Goal: Task Accomplishment & Management: Use online tool/utility

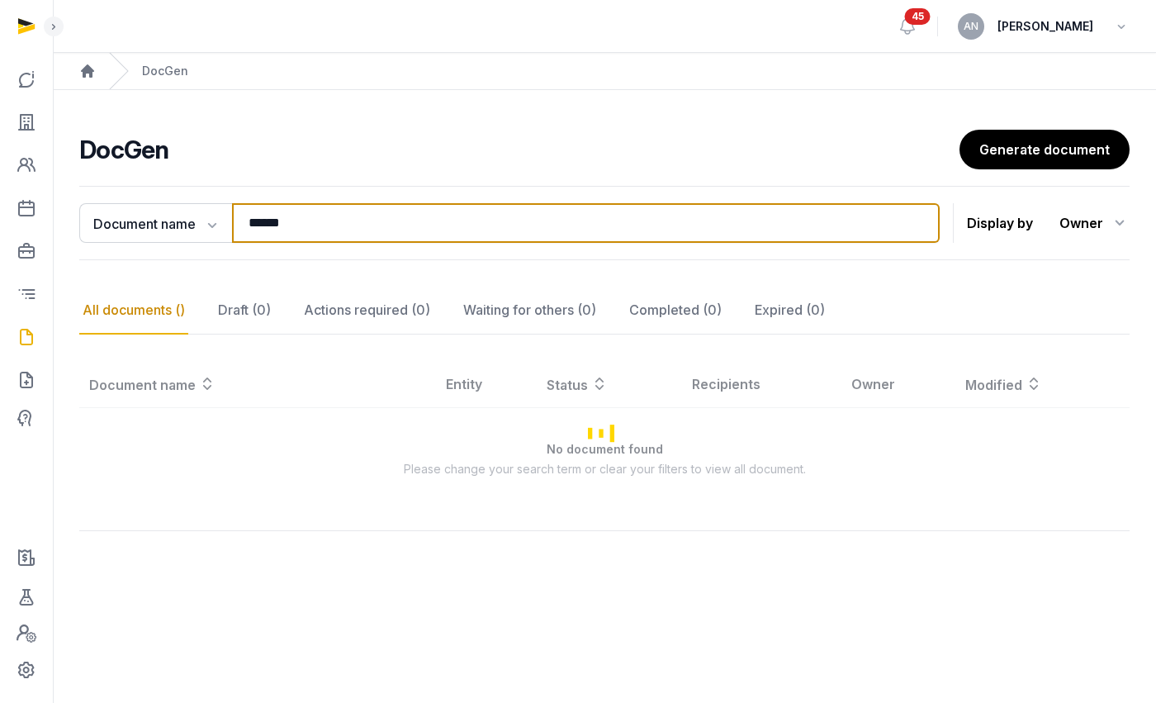
click at [283, 227] on input "******" at bounding box center [586, 223] width 708 height 40
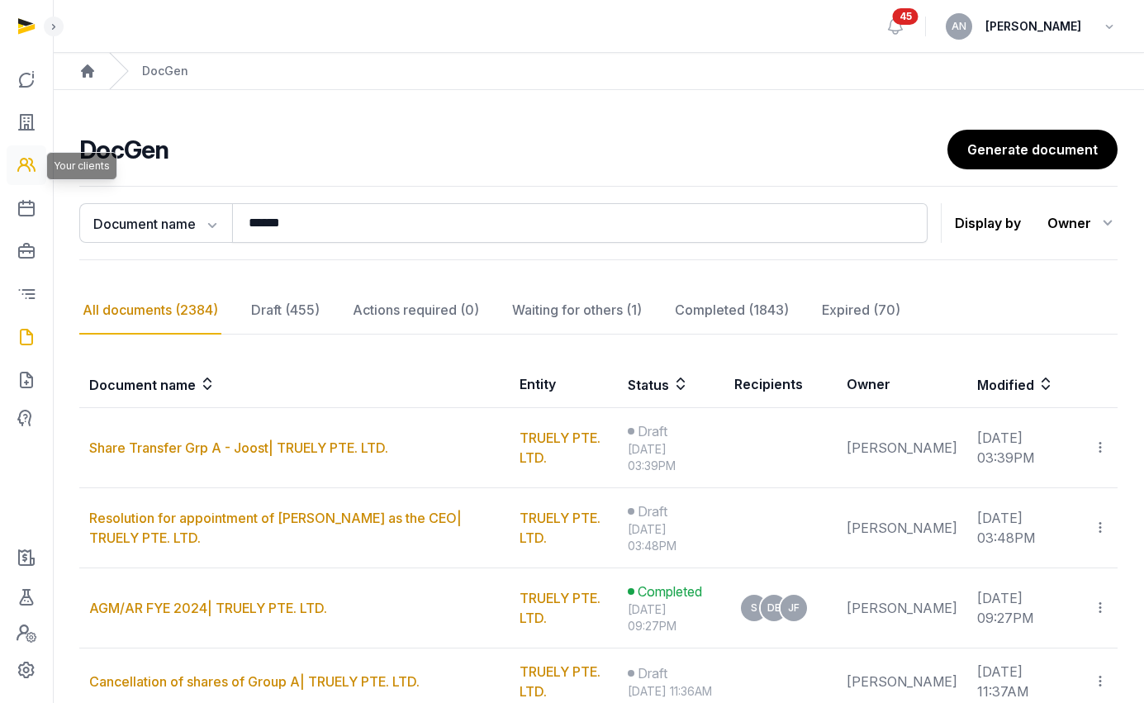
click at [16, 162] on link at bounding box center [27, 165] width 40 height 40
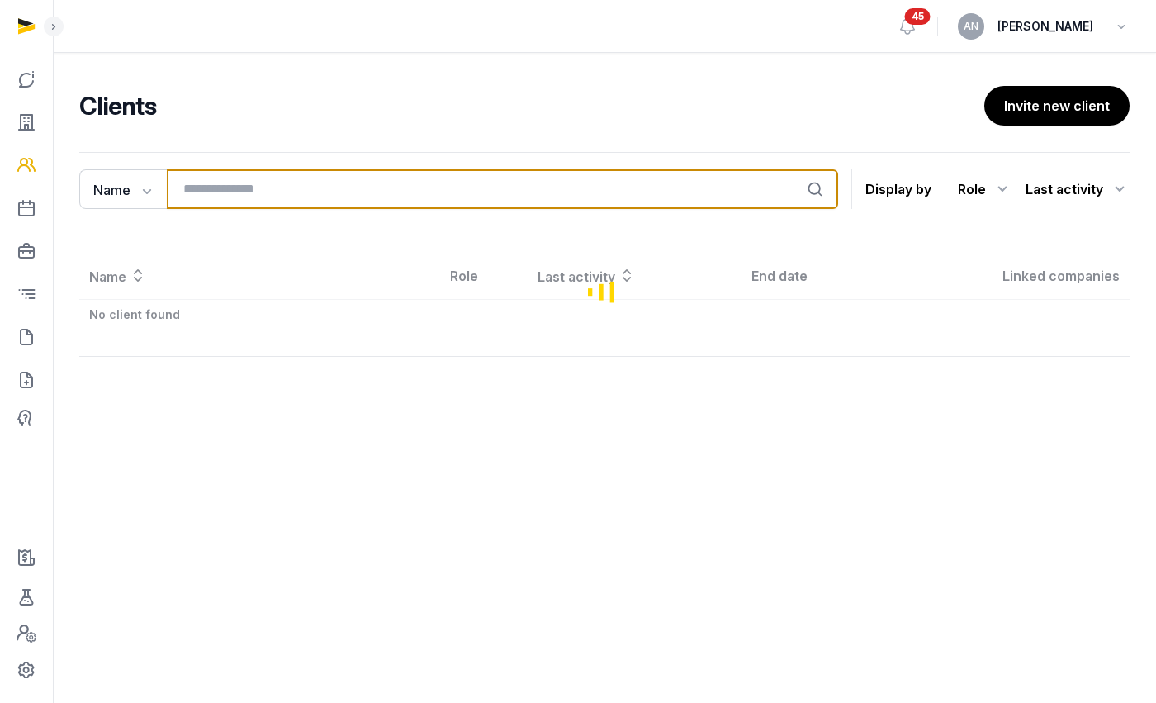
click at [295, 180] on input "search" at bounding box center [502, 189] width 671 height 40
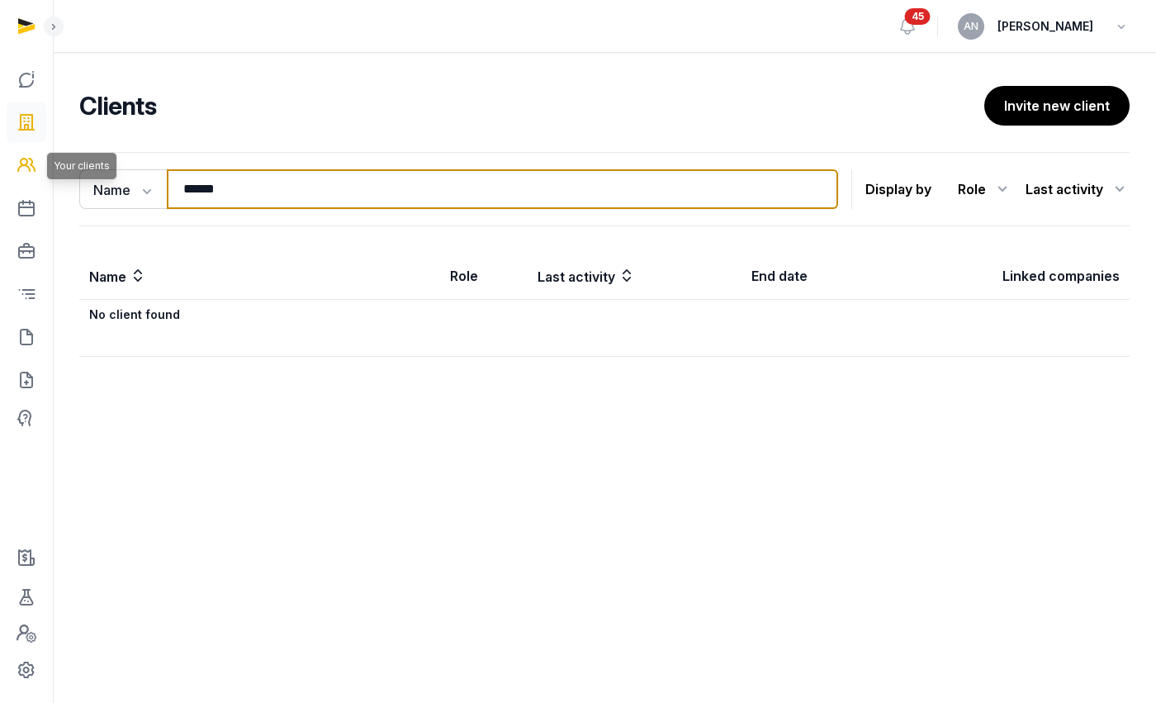
type input "******"
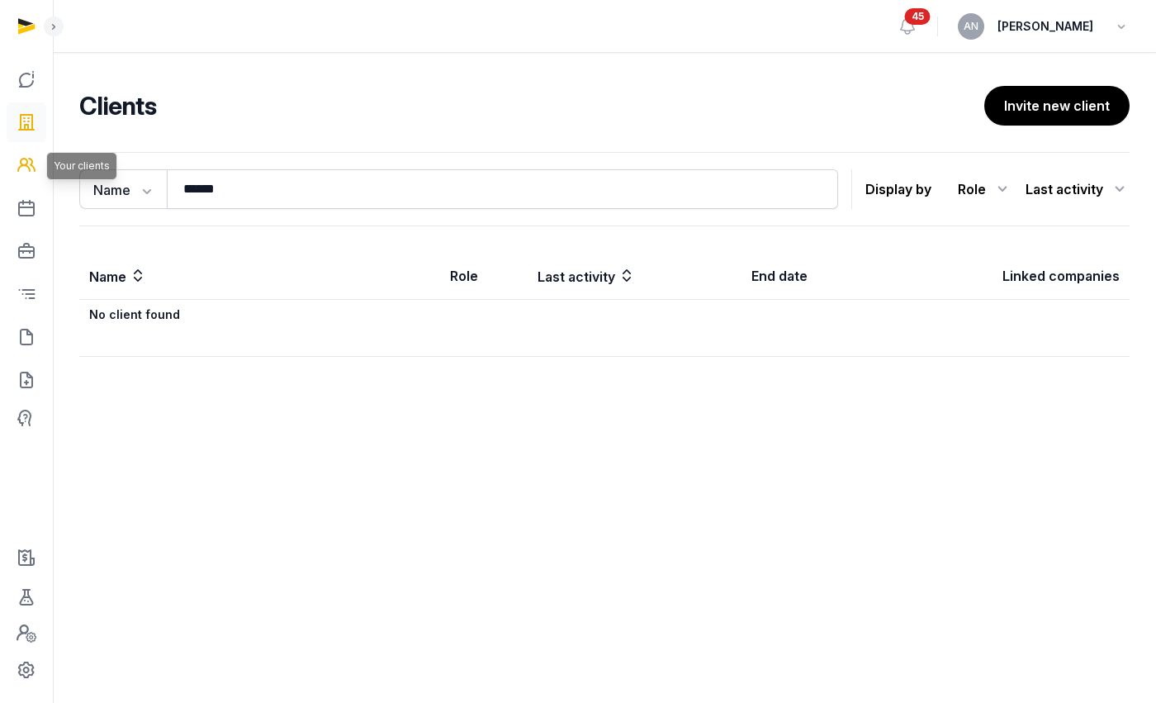
click at [29, 109] on icon at bounding box center [27, 122] width 20 height 26
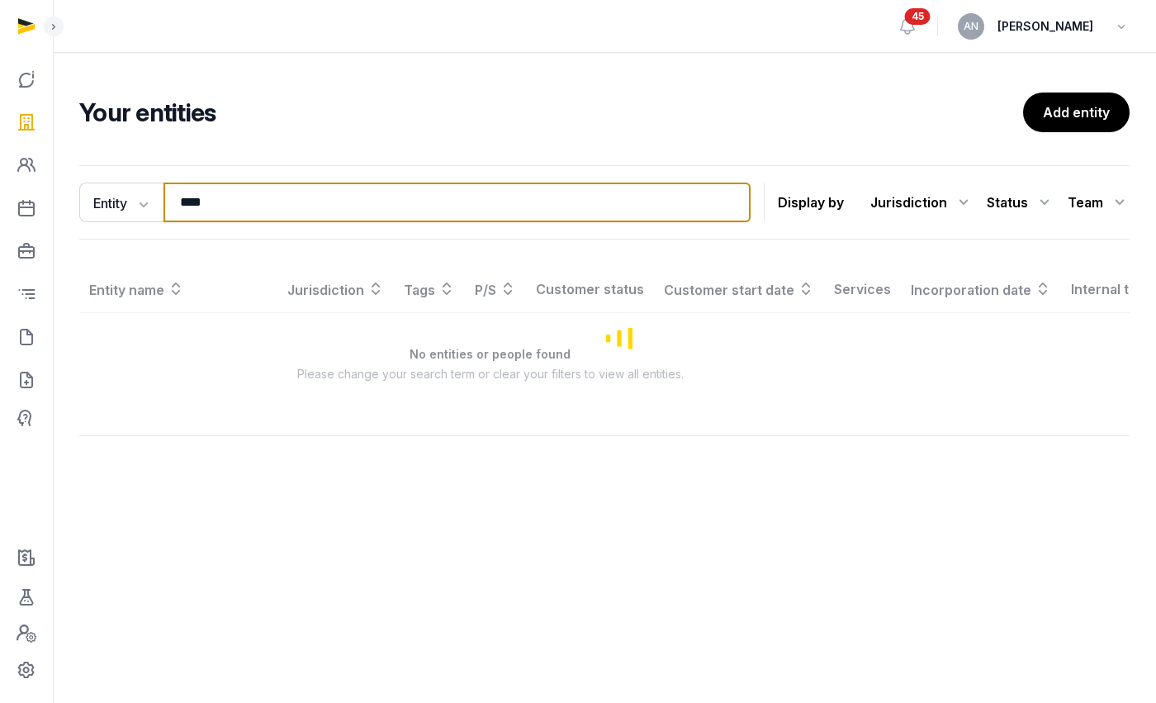
click at [267, 213] on input "****" at bounding box center [457, 202] width 587 height 40
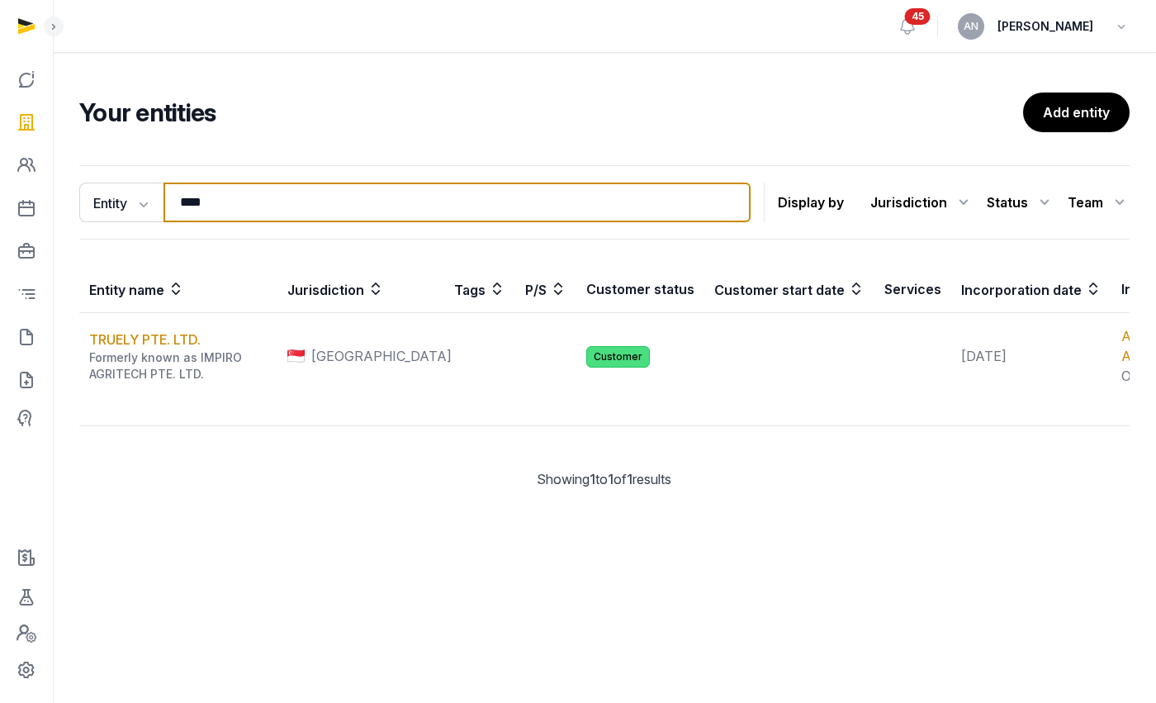
paste input "**********"
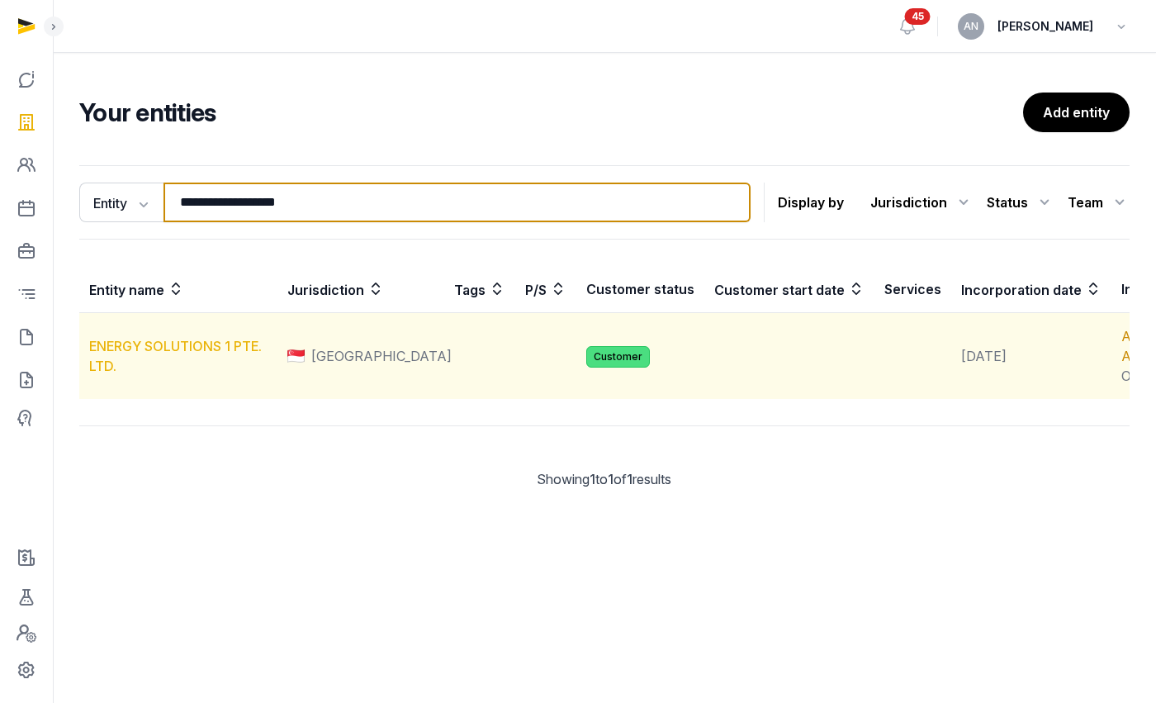
type input "**********"
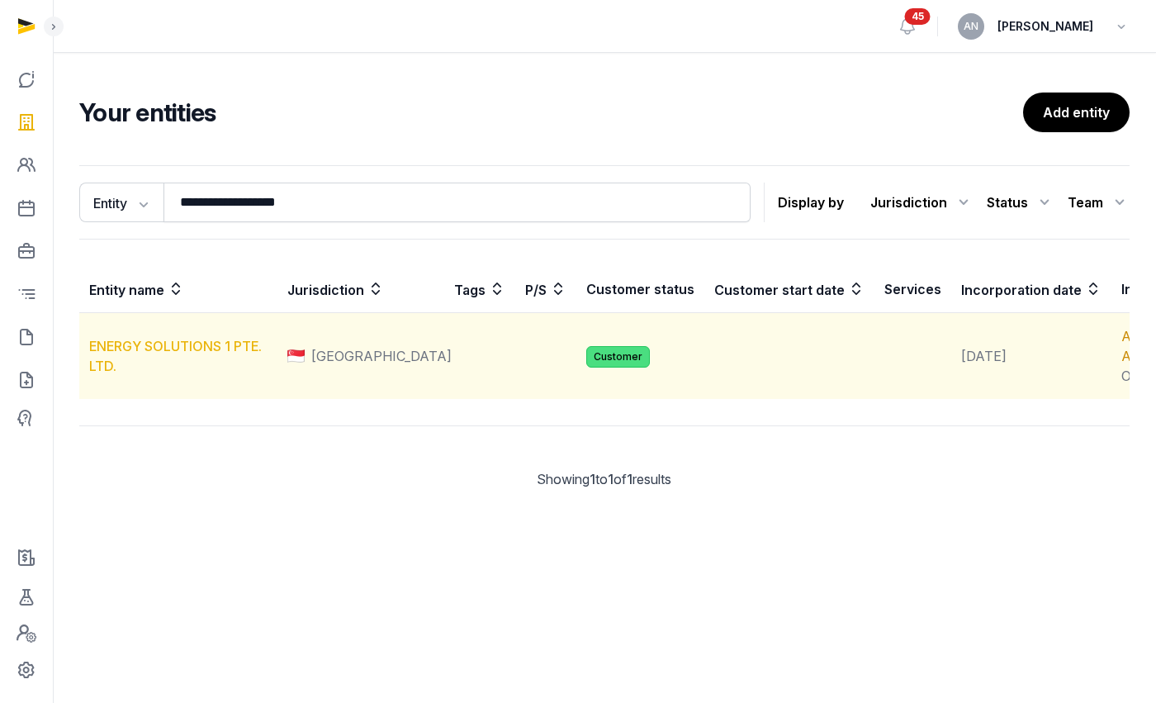
click at [160, 366] on link "ENERGY SOLUTIONS 1 PTE. LTD." at bounding box center [175, 356] width 173 height 36
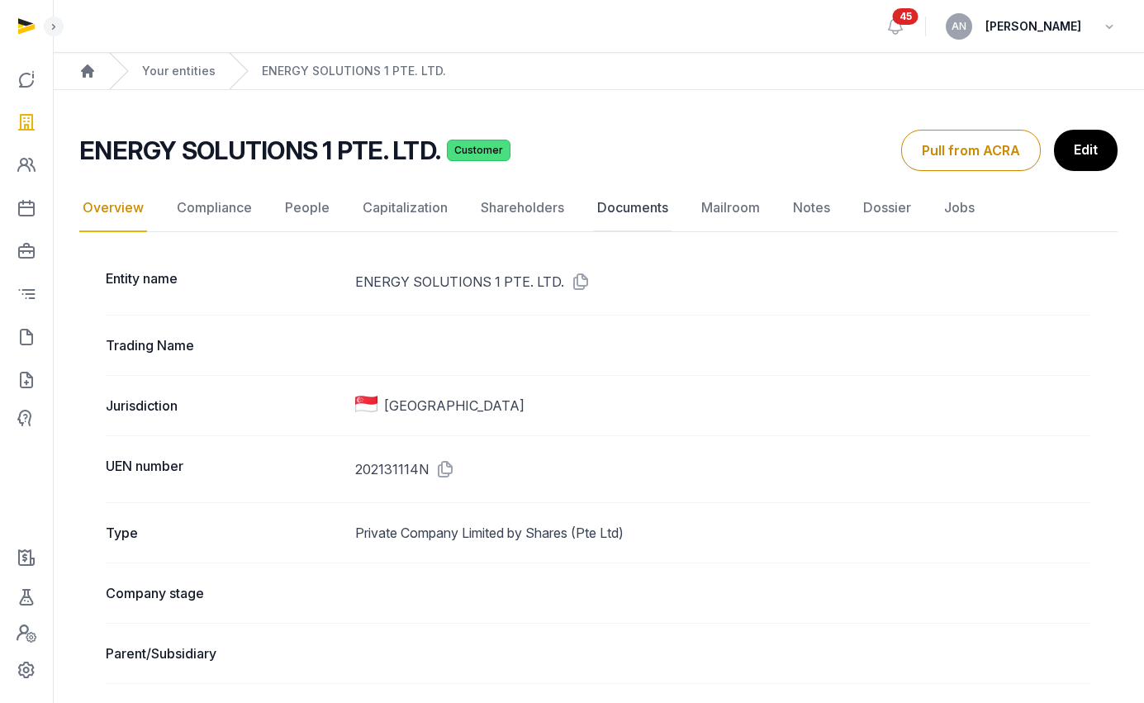
click at [603, 207] on link "Documents" at bounding box center [633, 208] width 78 height 48
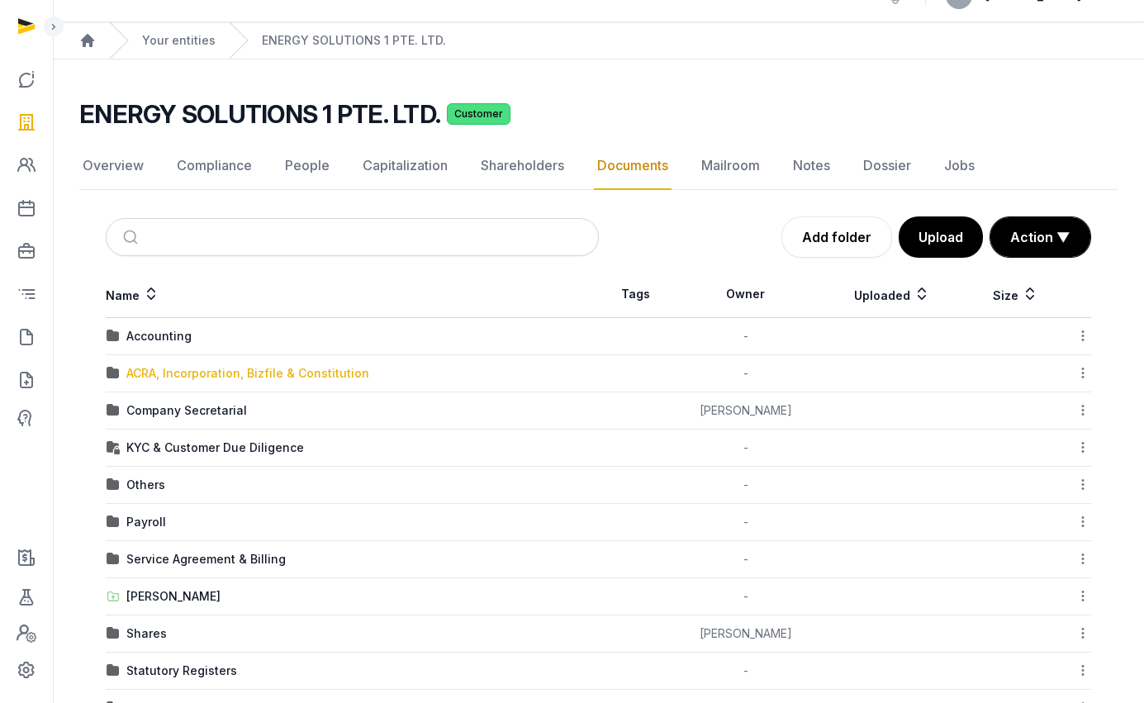
scroll to position [65, 0]
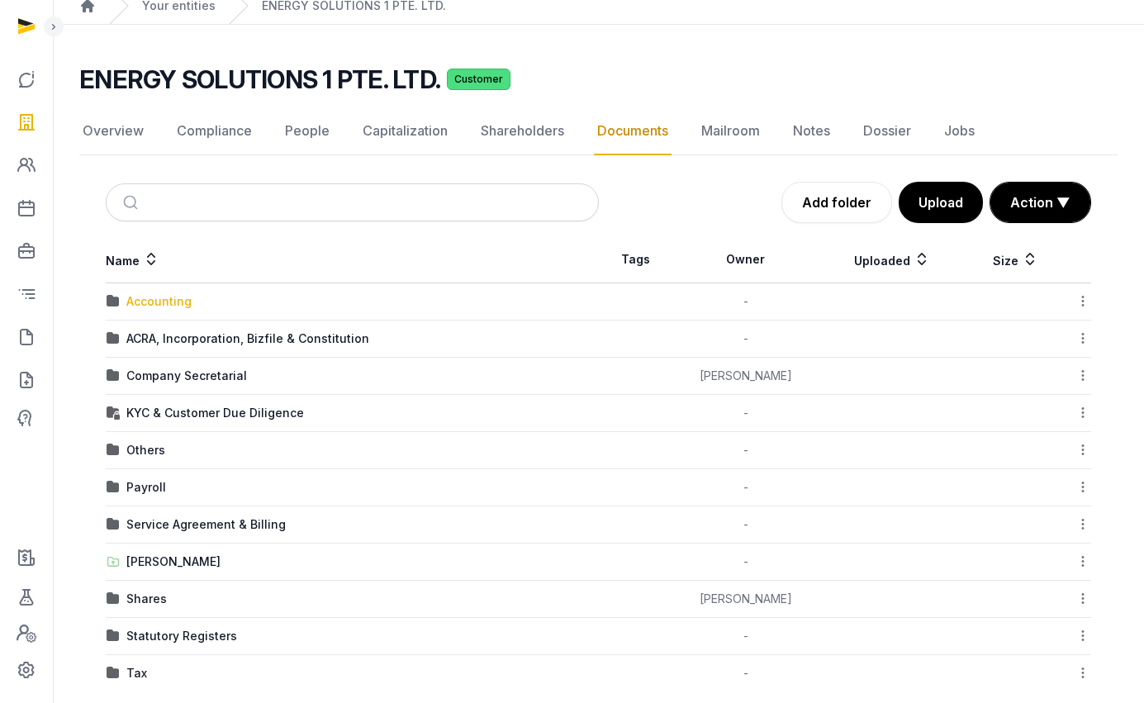
click at [159, 299] on div "Accounting" at bounding box center [158, 301] width 65 height 17
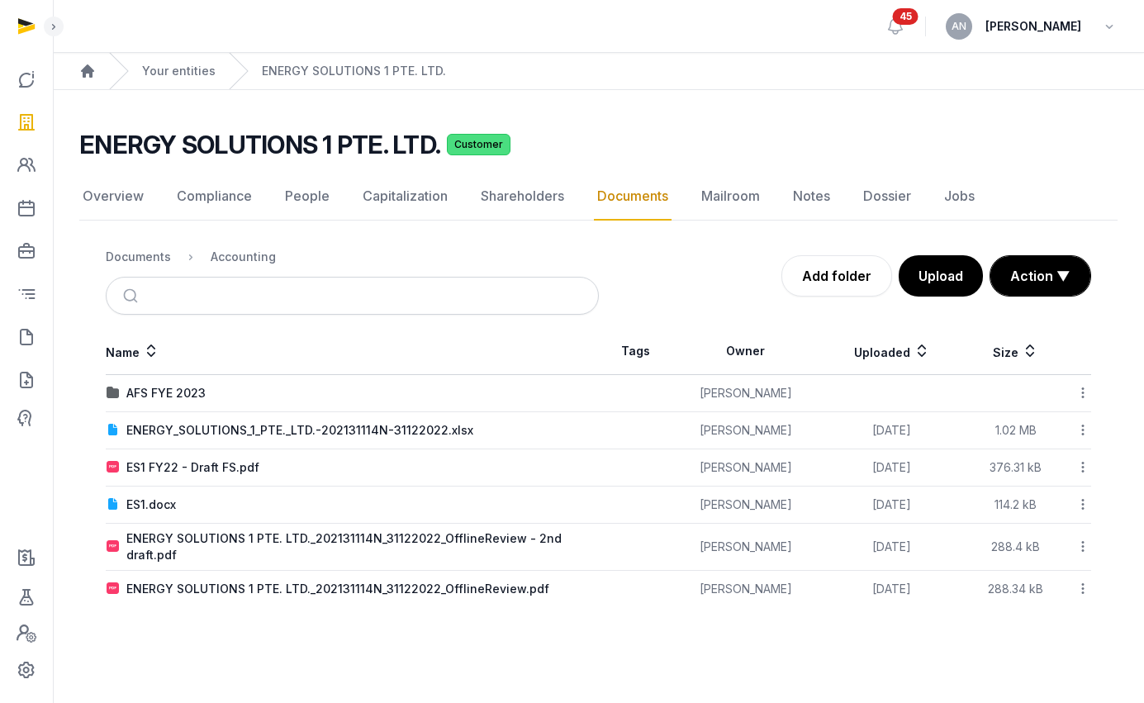
scroll to position [0, 0]
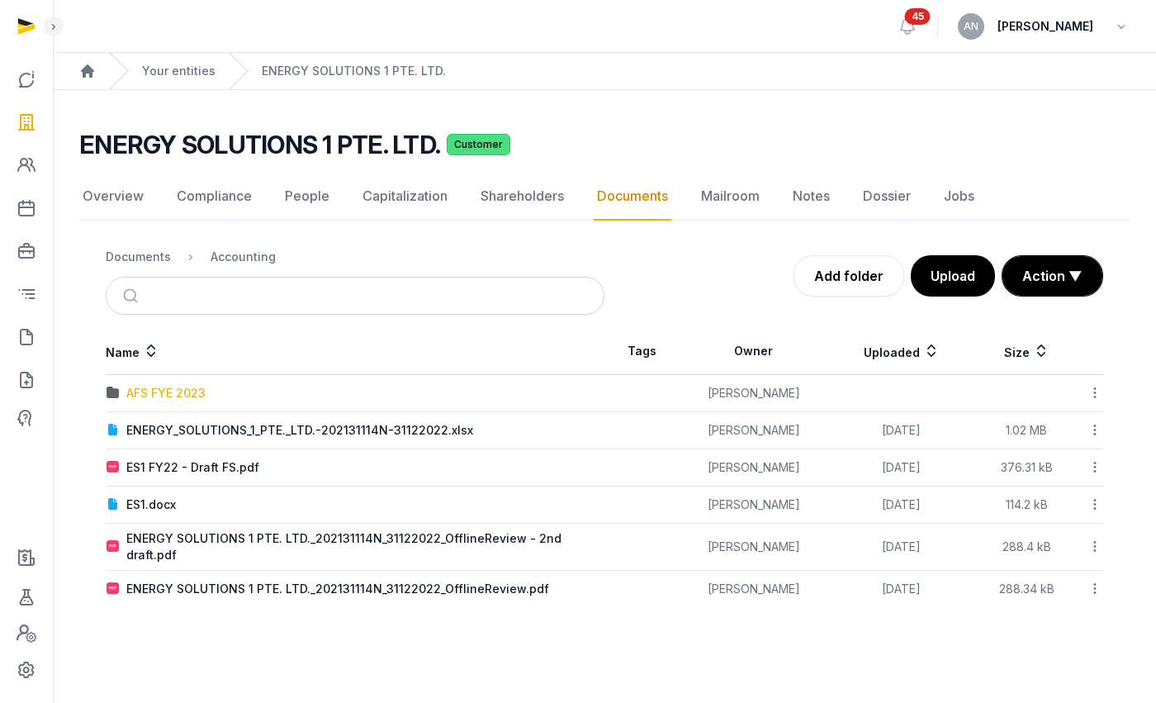
click at [194, 392] on div "AFS FYE 2023" at bounding box center [165, 393] width 79 height 17
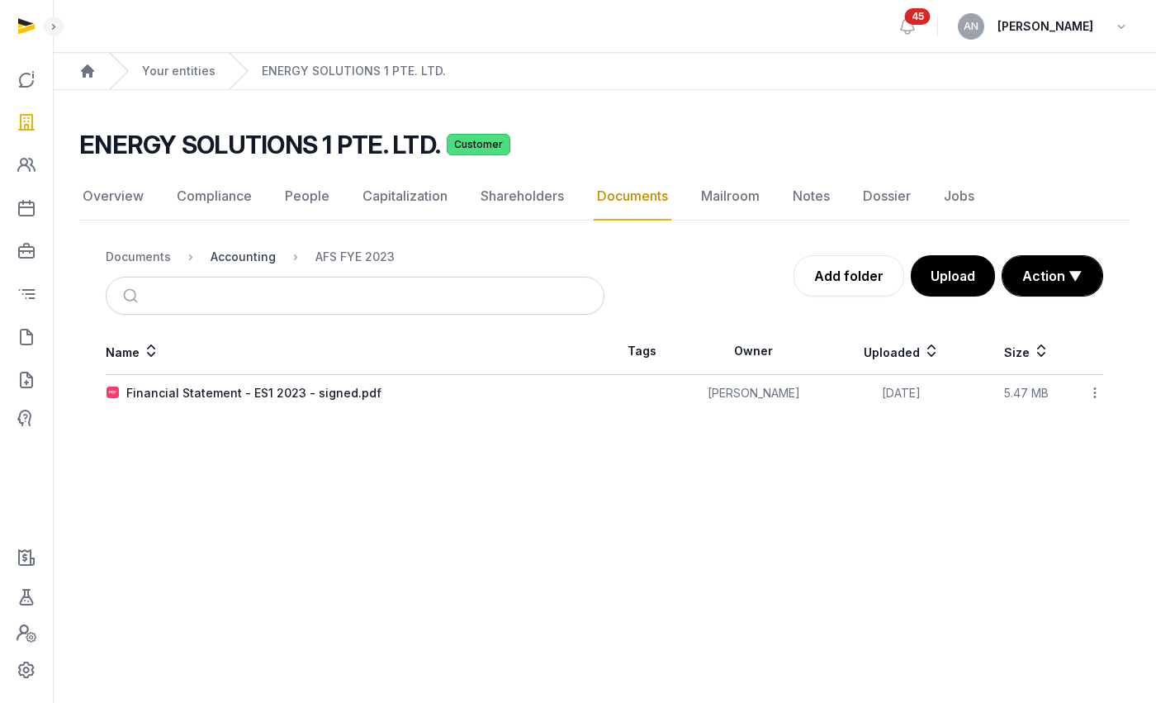
click at [253, 261] on div "Accounting" at bounding box center [243, 257] width 65 height 17
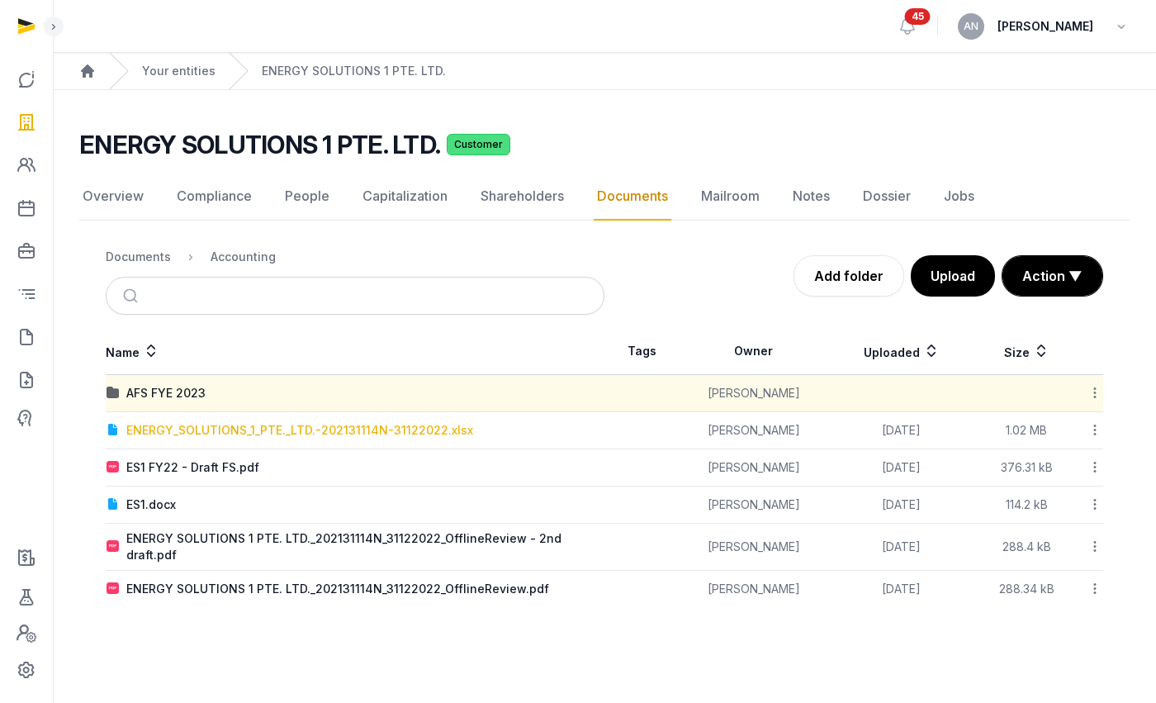
click at [185, 430] on div "ENERGY_SOLUTIONS_1_PTE._LTD.-202131114N-31122022.xlsx" at bounding box center [299, 430] width 347 height 17
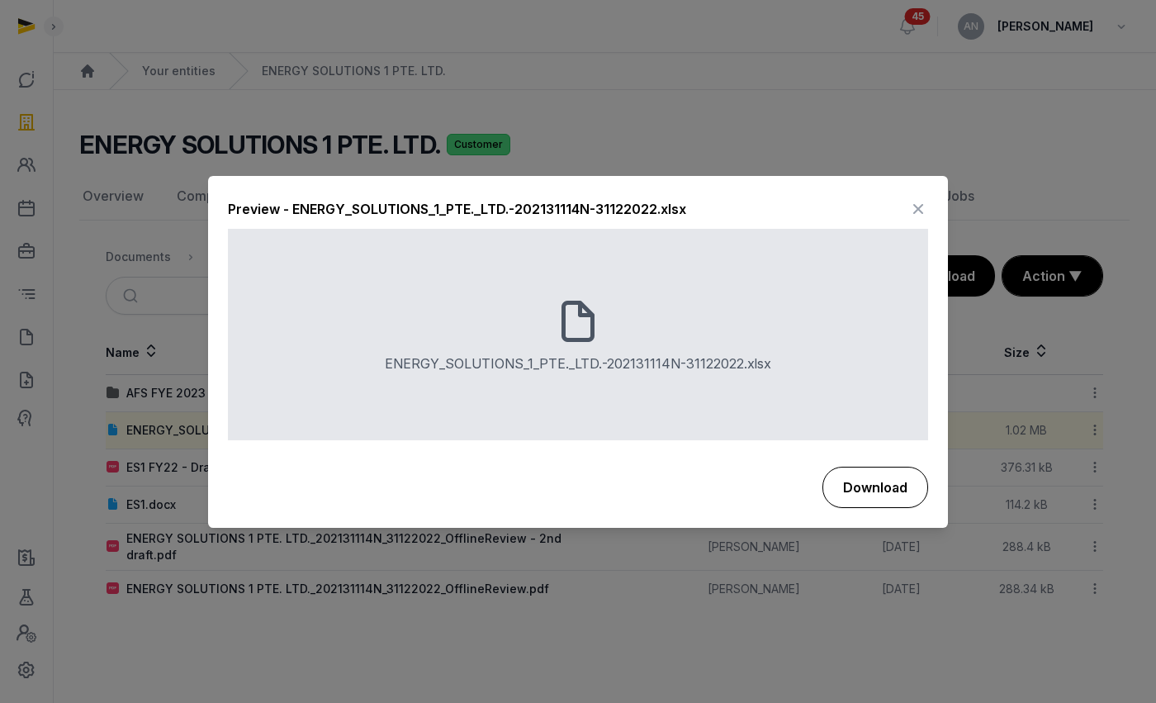
click at [898, 482] on button "Download" at bounding box center [875, 487] width 106 height 41
click at [922, 210] on icon at bounding box center [918, 210] width 20 height 26
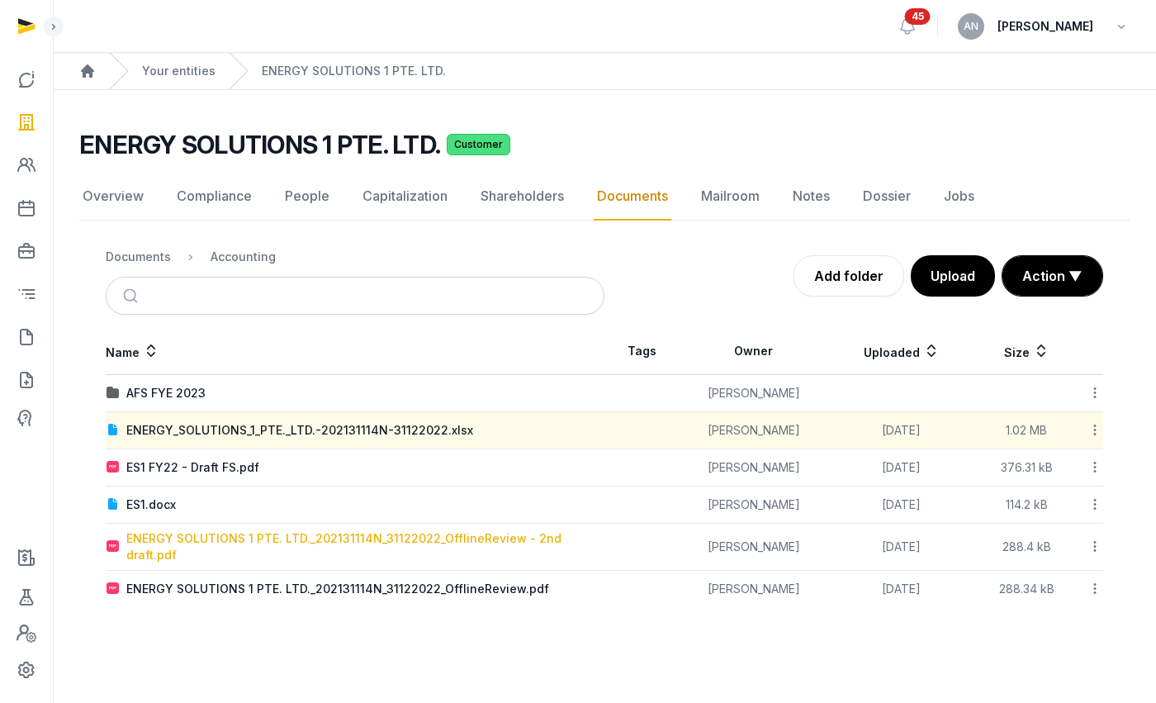
click at [375, 542] on div "ENERGY SOLUTIONS 1 PTE. LTD._202131114N_31122022_OfflineReview - 2nd draft.pdf" at bounding box center [364, 546] width 477 height 33
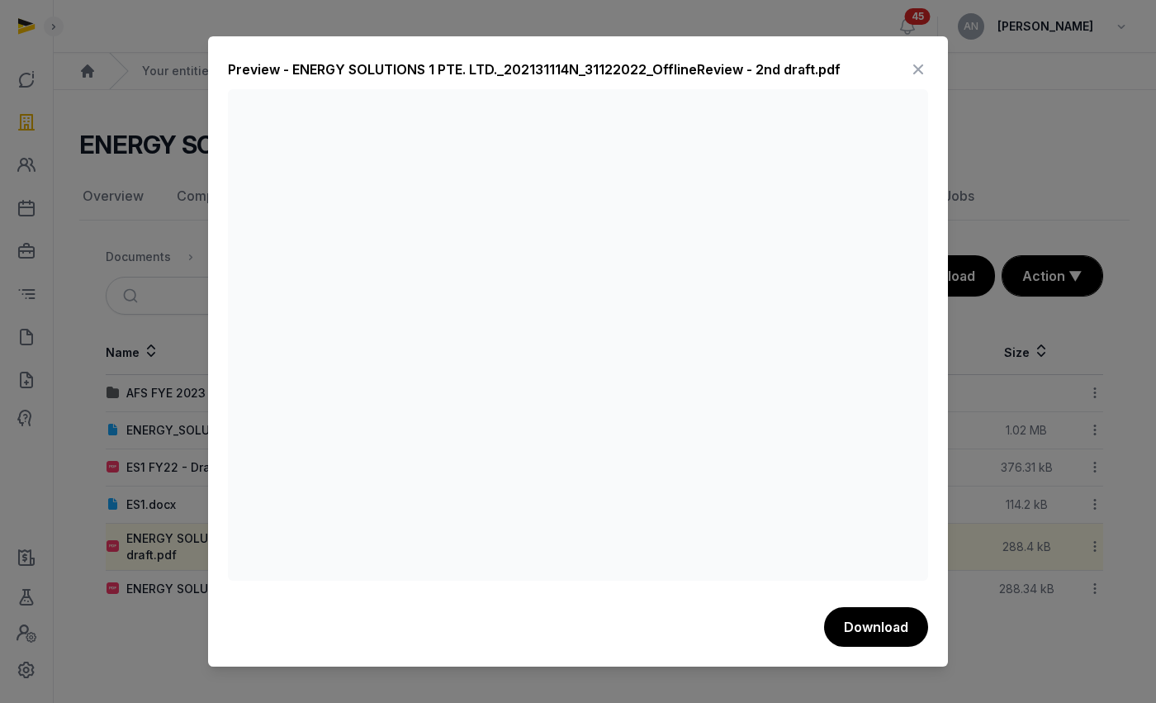
click at [919, 65] on icon at bounding box center [918, 69] width 20 height 26
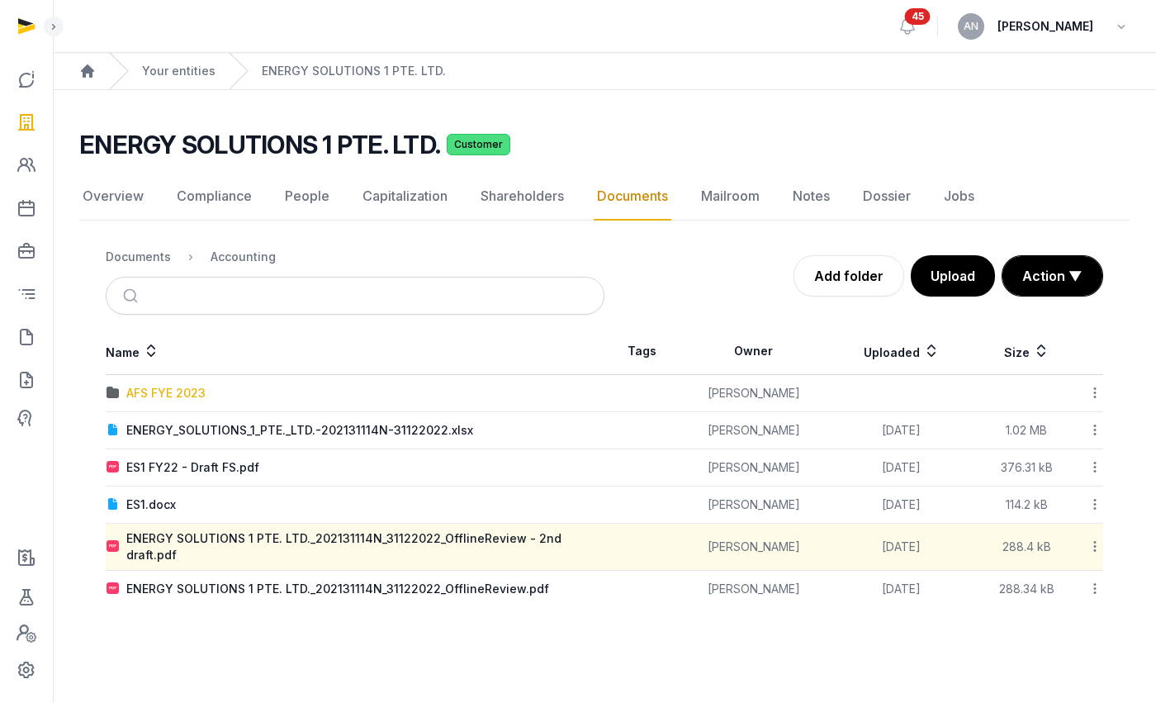
click at [182, 396] on div "AFS FYE 2023" at bounding box center [165, 393] width 79 height 17
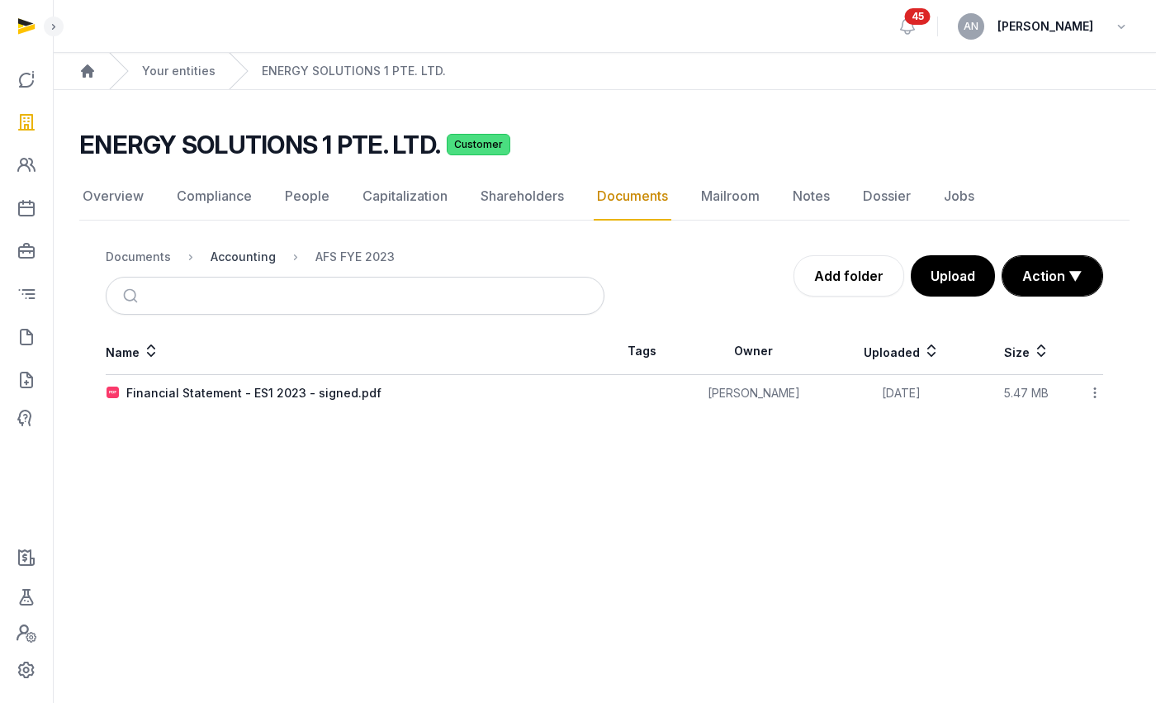
click at [255, 253] on div "Accounting" at bounding box center [243, 257] width 65 height 17
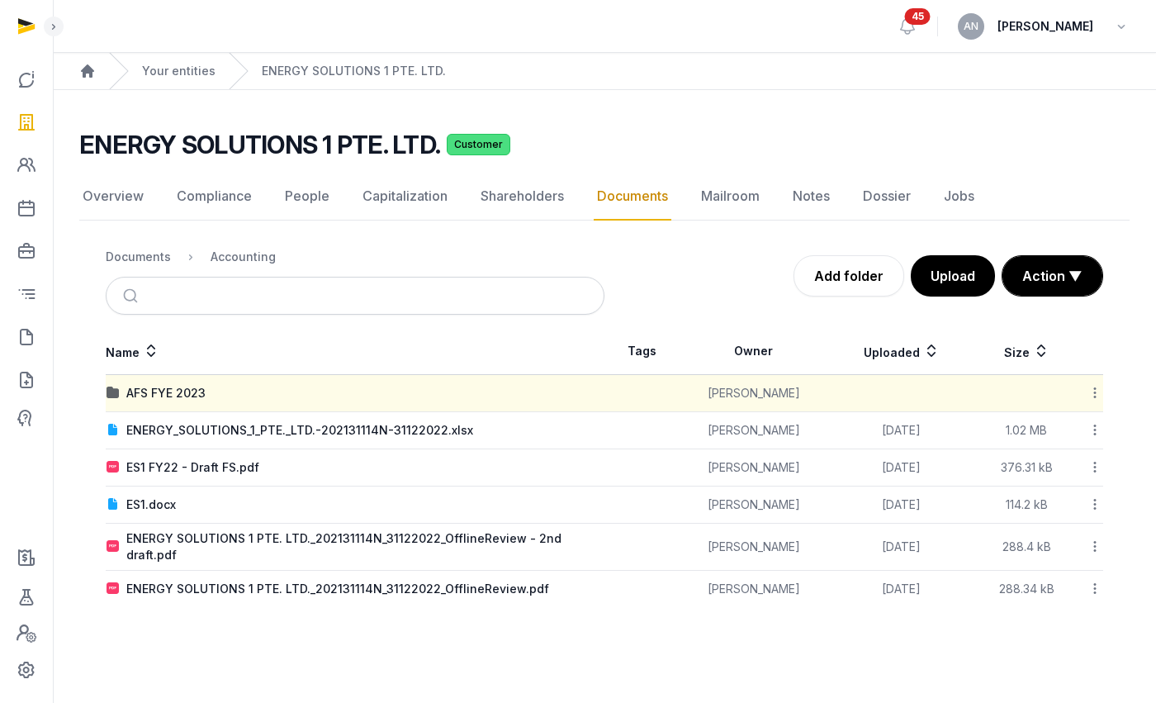
click at [146, 503] on div "ES1.docx" at bounding box center [151, 504] width 50 height 17
click at [0, 0] on div "Loading" at bounding box center [0, 0] width 0 height 0
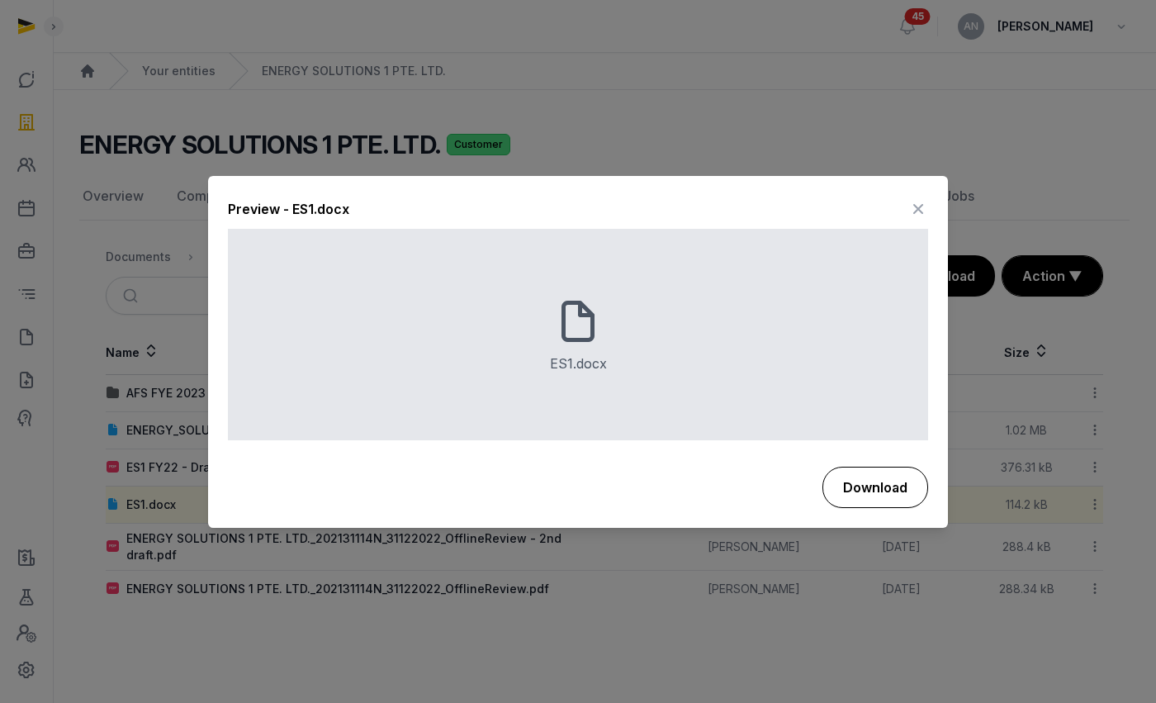
click at [893, 492] on button "Download" at bounding box center [875, 487] width 106 height 41
click at [917, 206] on icon at bounding box center [918, 210] width 20 height 26
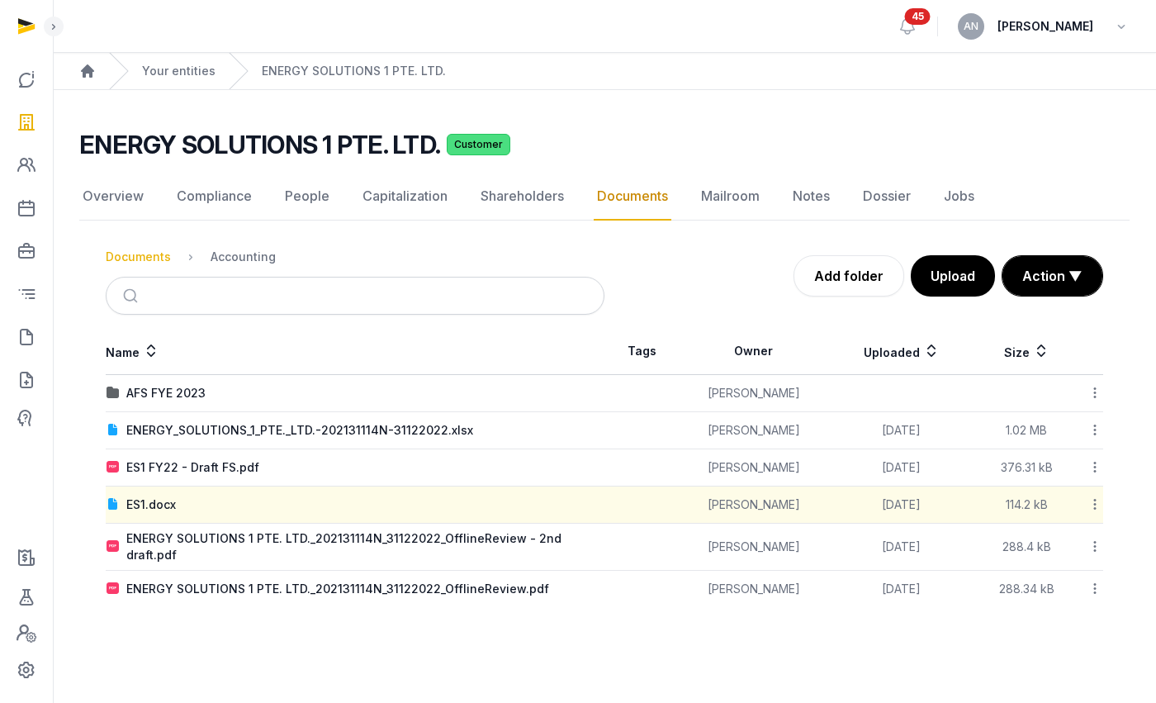
click at [150, 258] on div "Documents" at bounding box center [138, 257] width 65 height 17
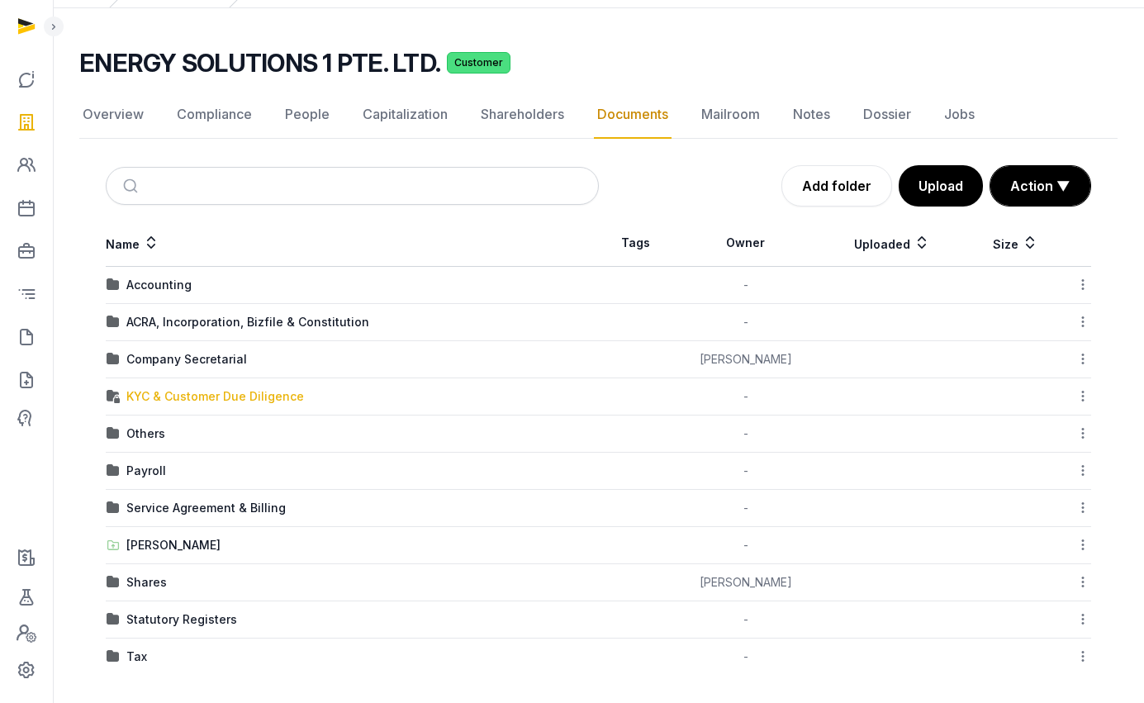
scroll to position [87, 0]
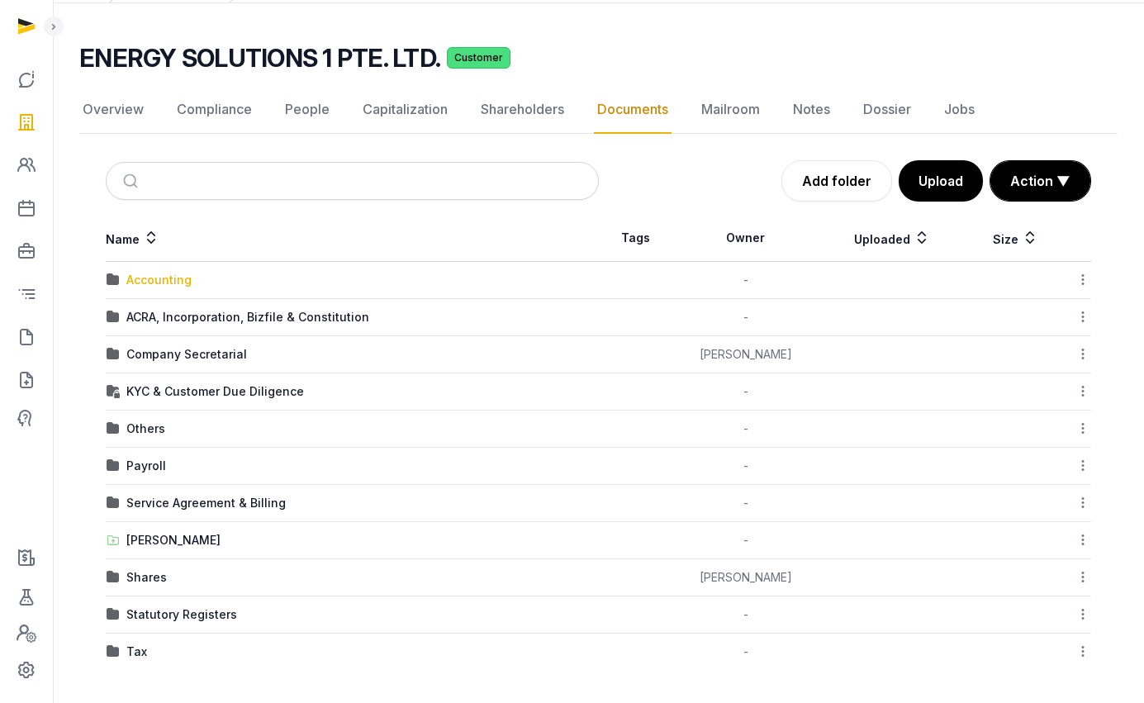
click at [170, 282] on div "Accounting" at bounding box center [158, 280] width 65 height 17
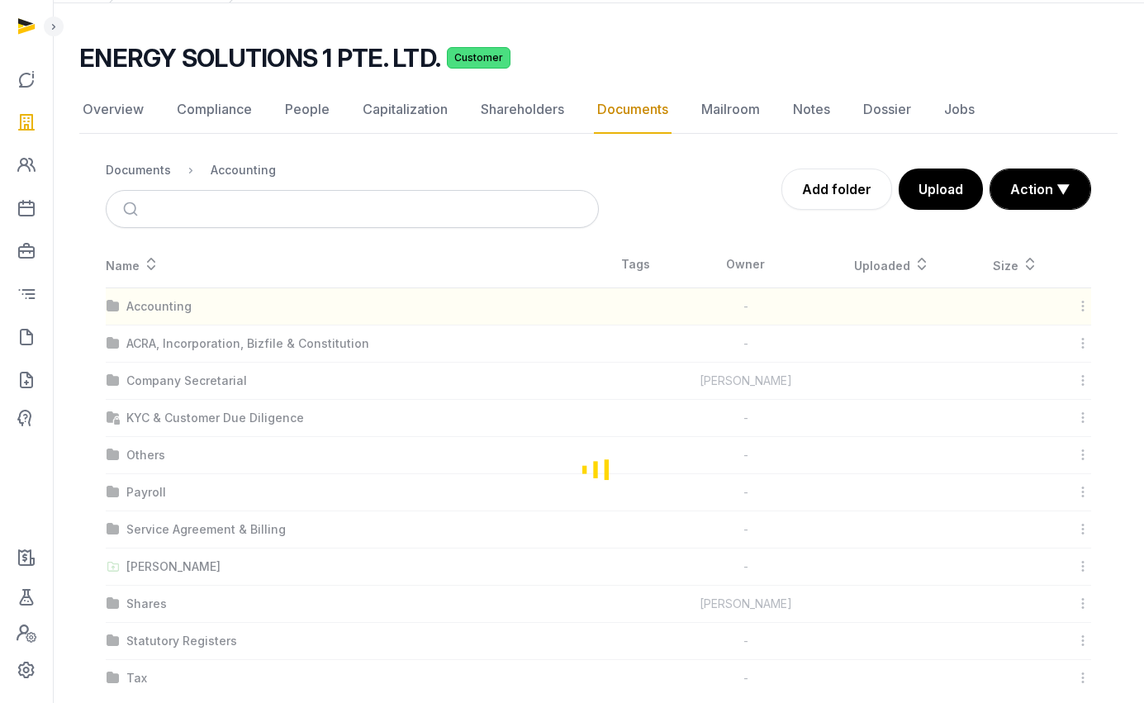
scroll to position [0, 0]
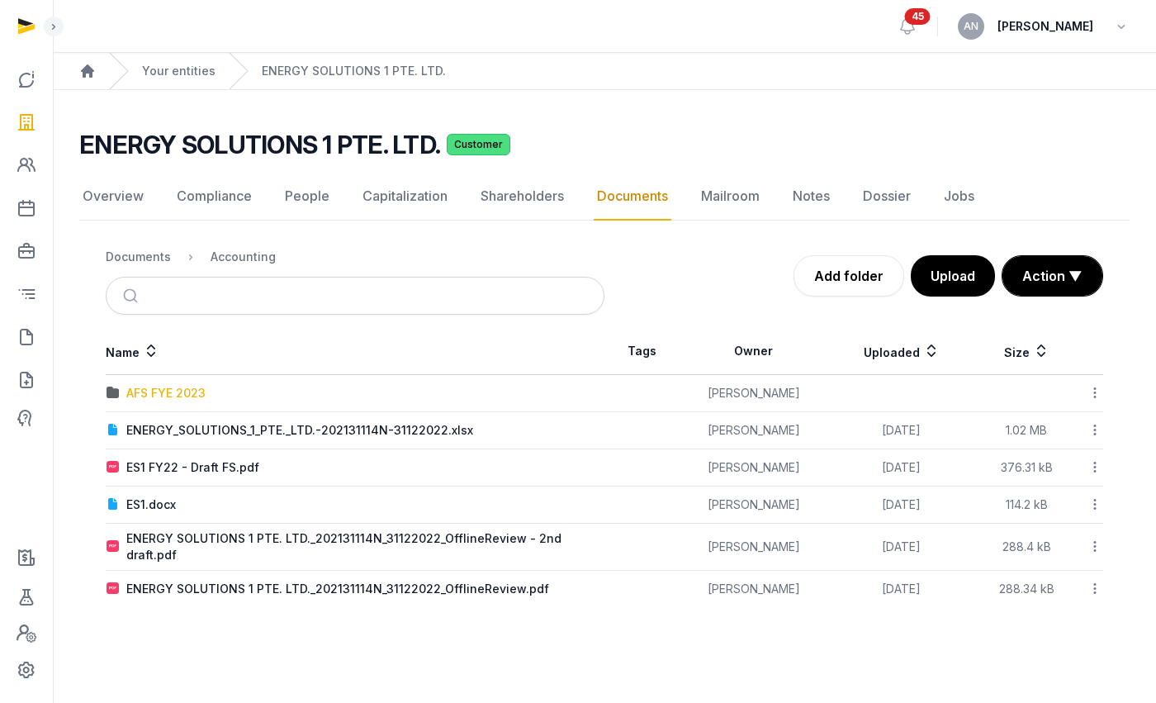
click at [183, 391] on div "AFS FYE 2023" at bounding box center [165, 393] width 79 height 17
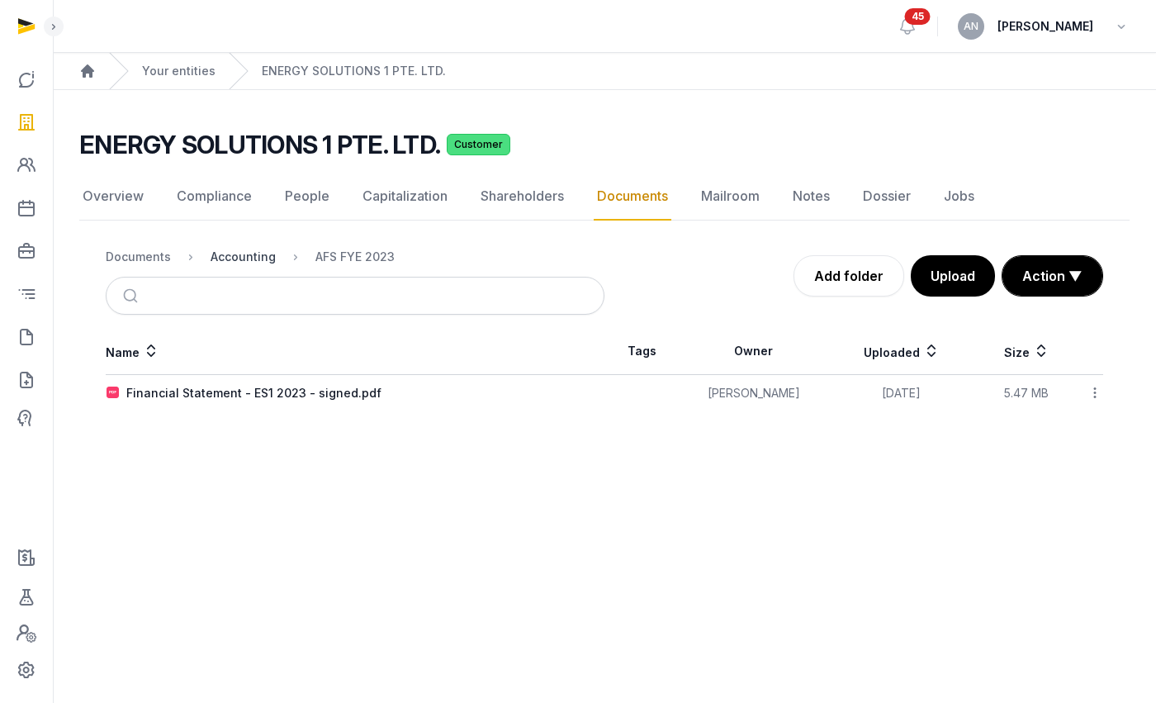
click at [228, 257] on div "Accounting" at bounding box center [243, 257] width 65 height 17
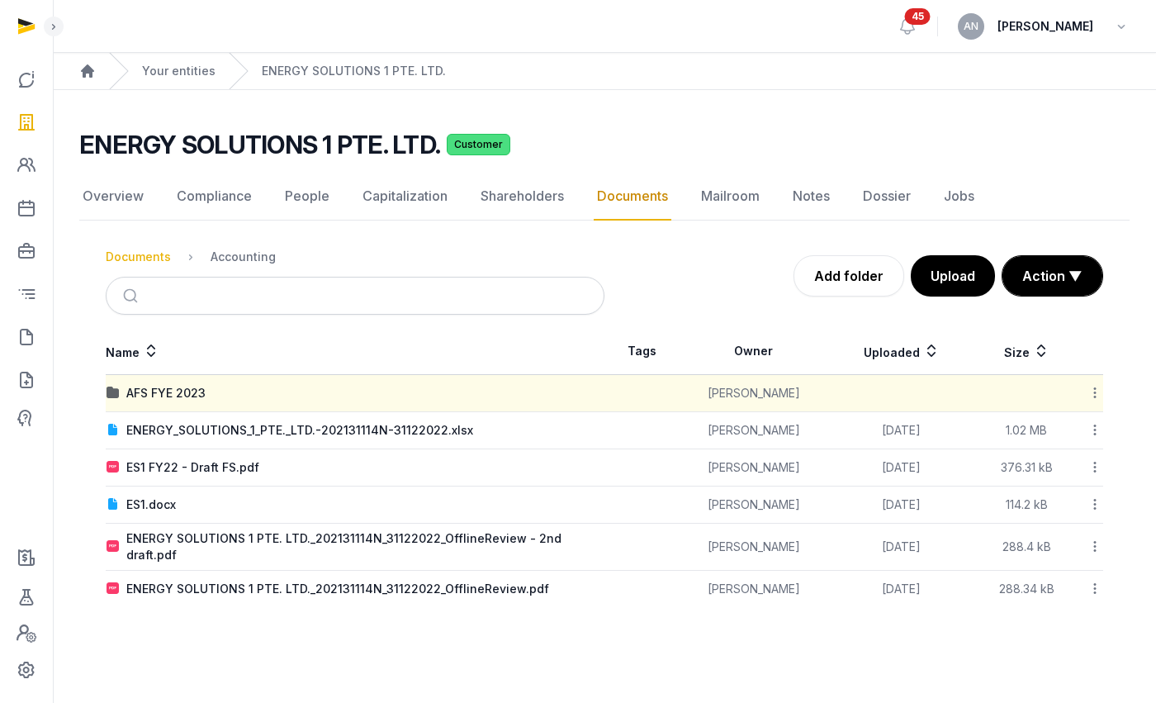
click at [161, 249] on div "Documents" at bounding box center [138, 257] width 65 height 17
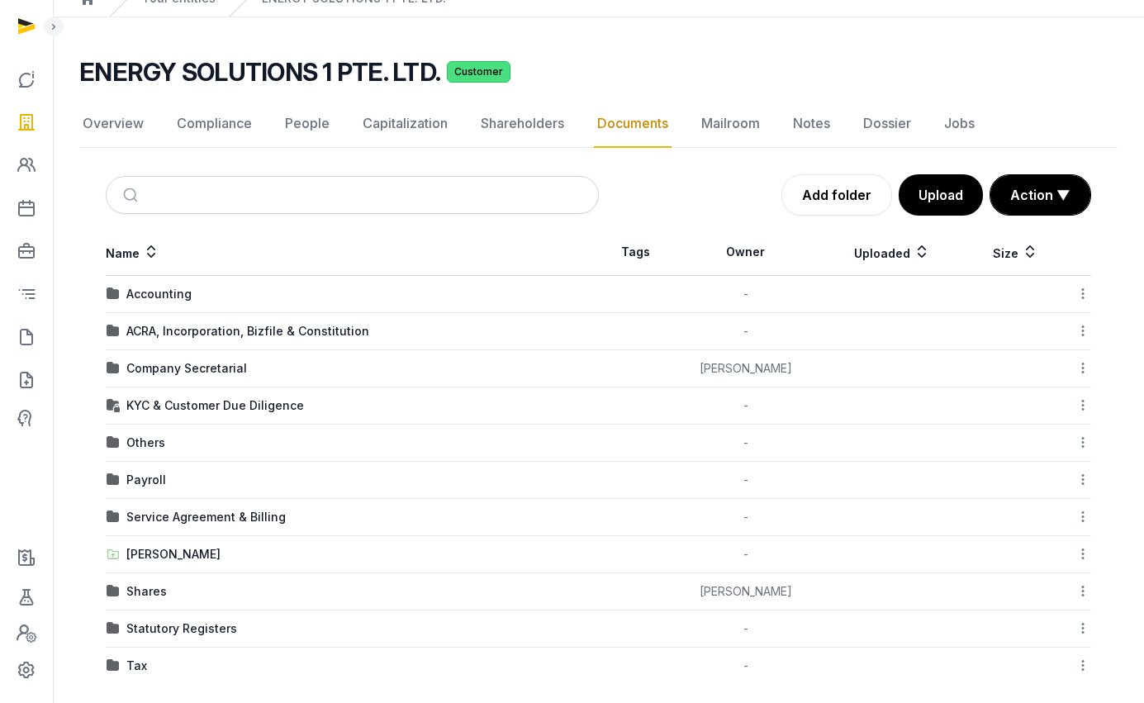
scroll to position [87, 0]
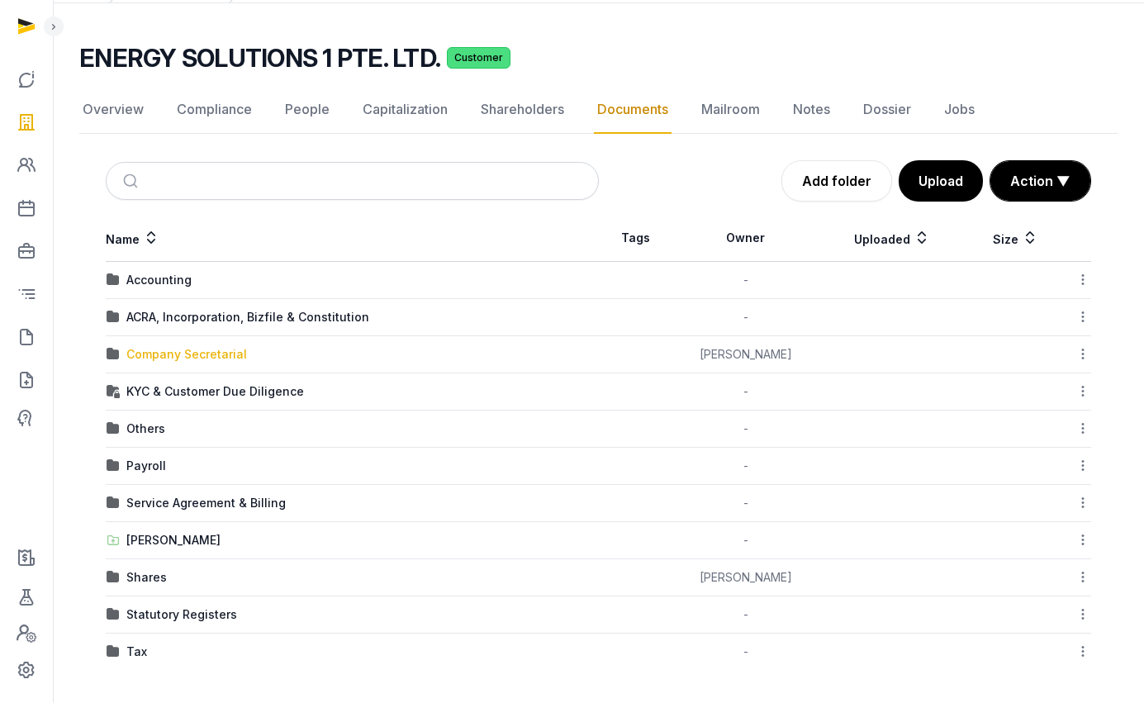
click at [166, 355] on div "Company Secretarial" at bounding box center [186, 354] width 121 height 17
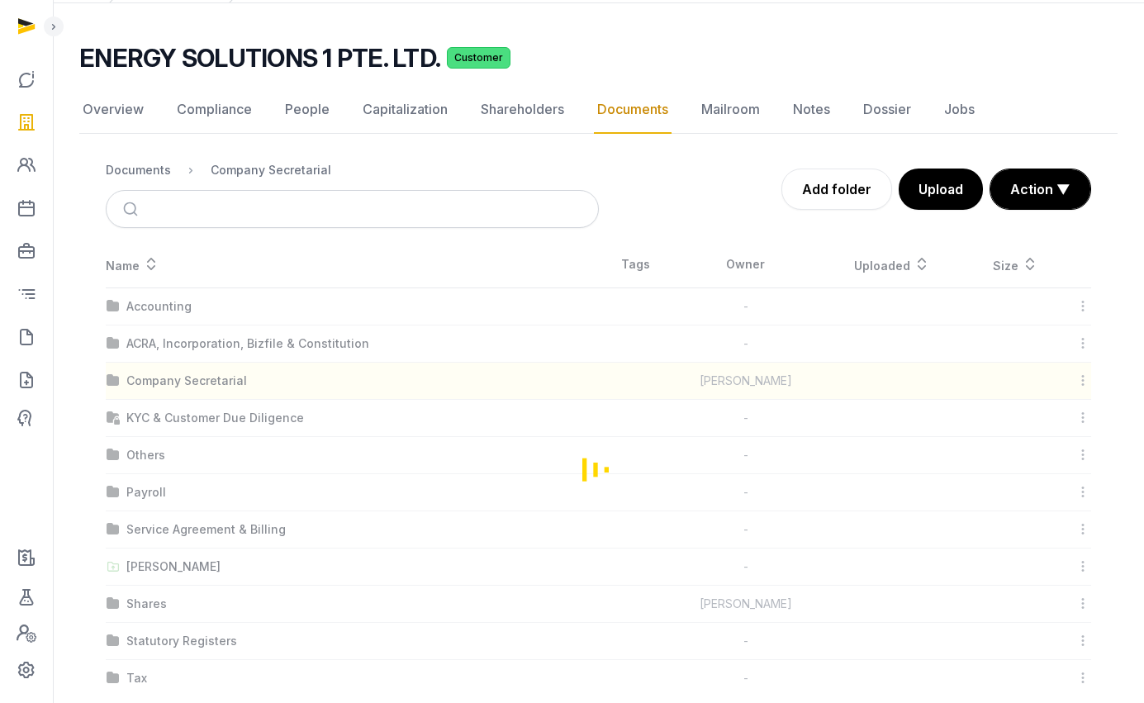
scroll to position [0, 0]
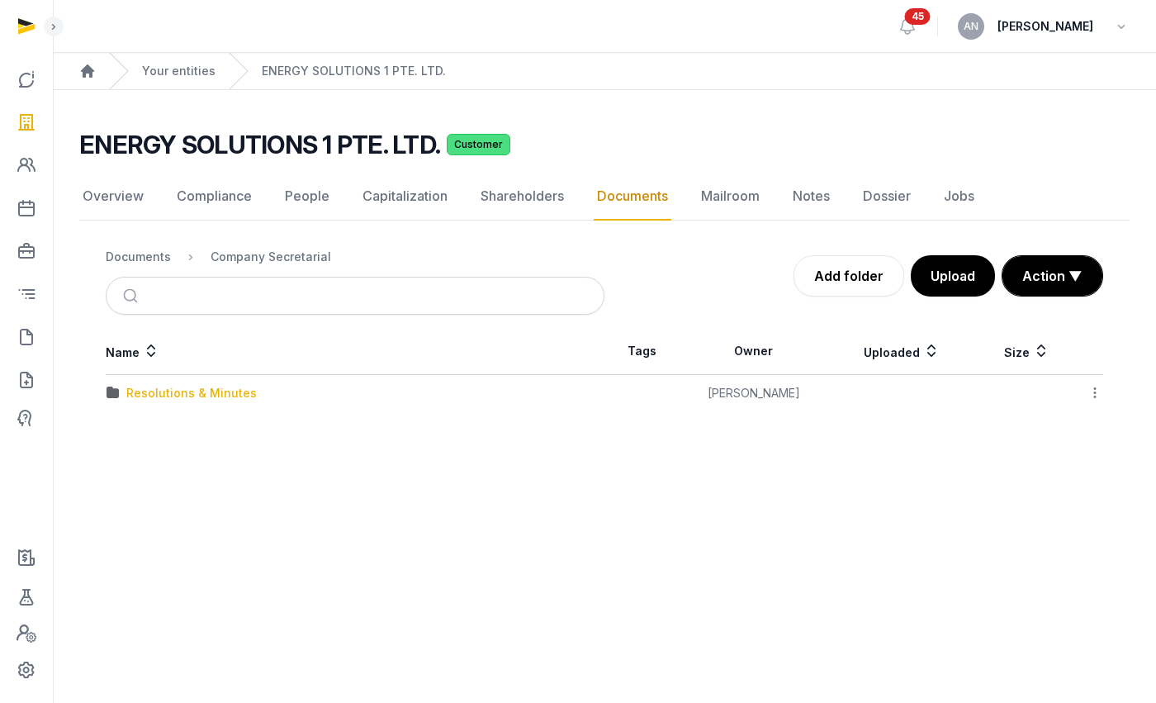
click at [190, 391] on div "Resolutions & Minutes" at bounding box center [191, 393] width 130 height 17
click at [145, 433] on div "2024" at bounding box center [141, 430] width 31 height 17
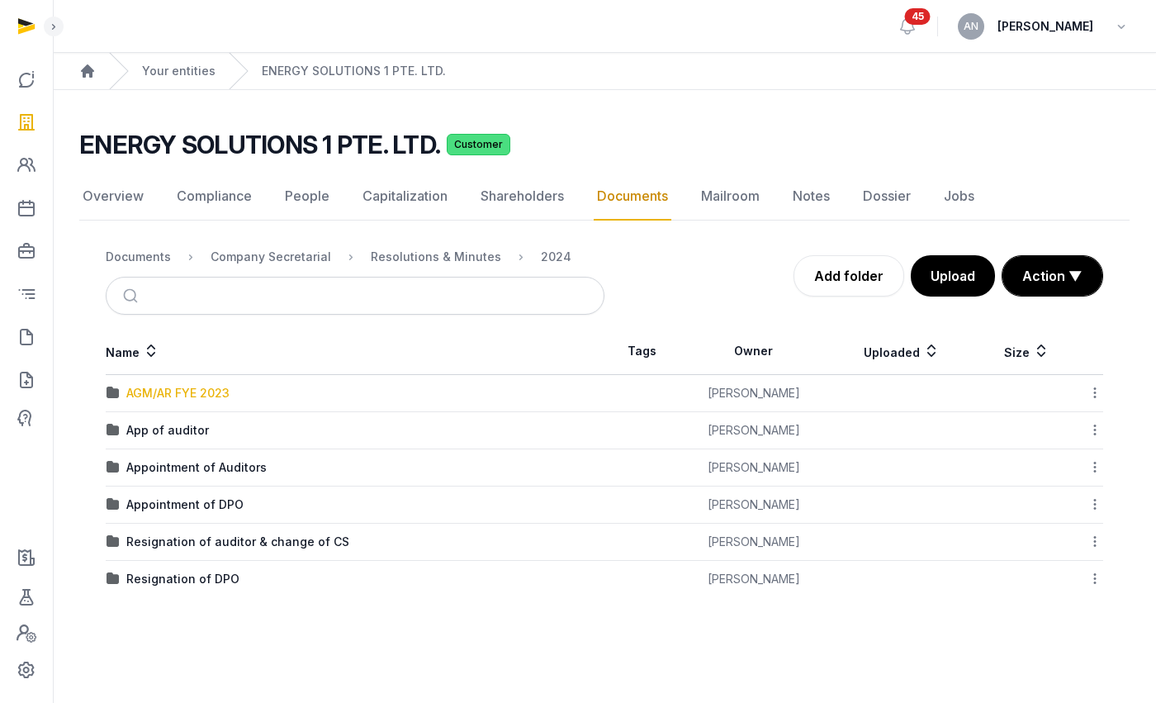
click at [167, 397] on div "AGM/AR FYE 2023" at bounding box center [177, 393] width 103 height 17
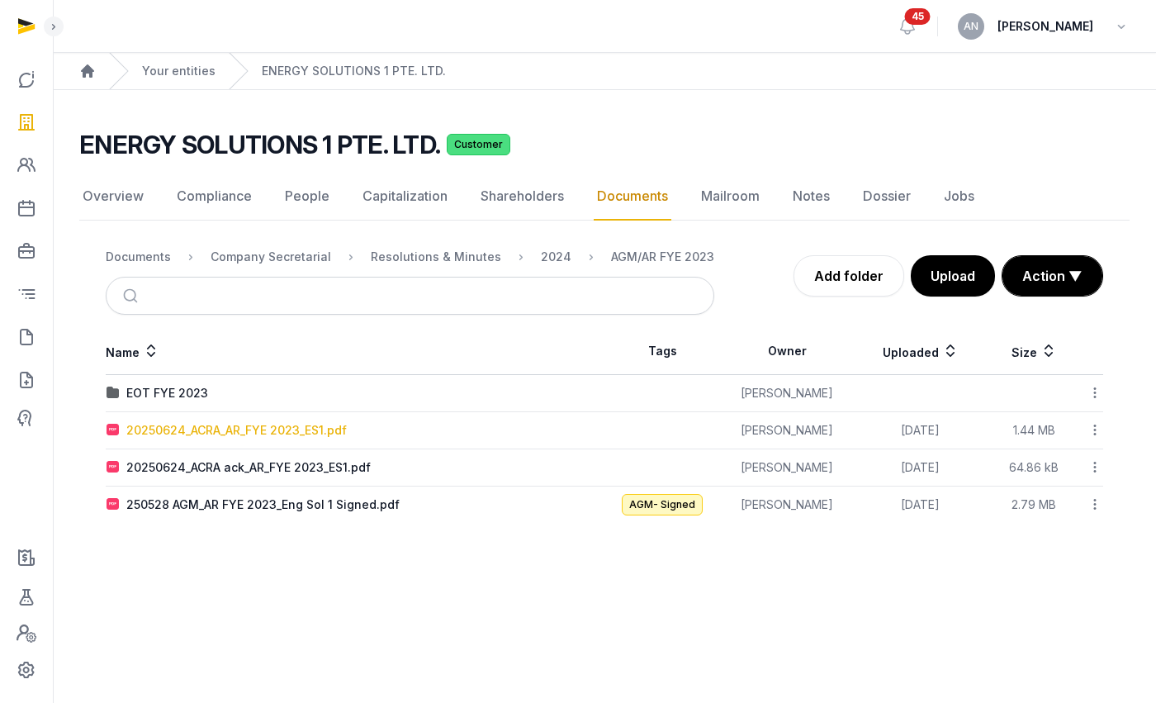
click at [246, 430] on div "20250624_ACRA_AR_FYE 2023_ES1.pdf" at bounding box center [236, 430] width 220 height 17
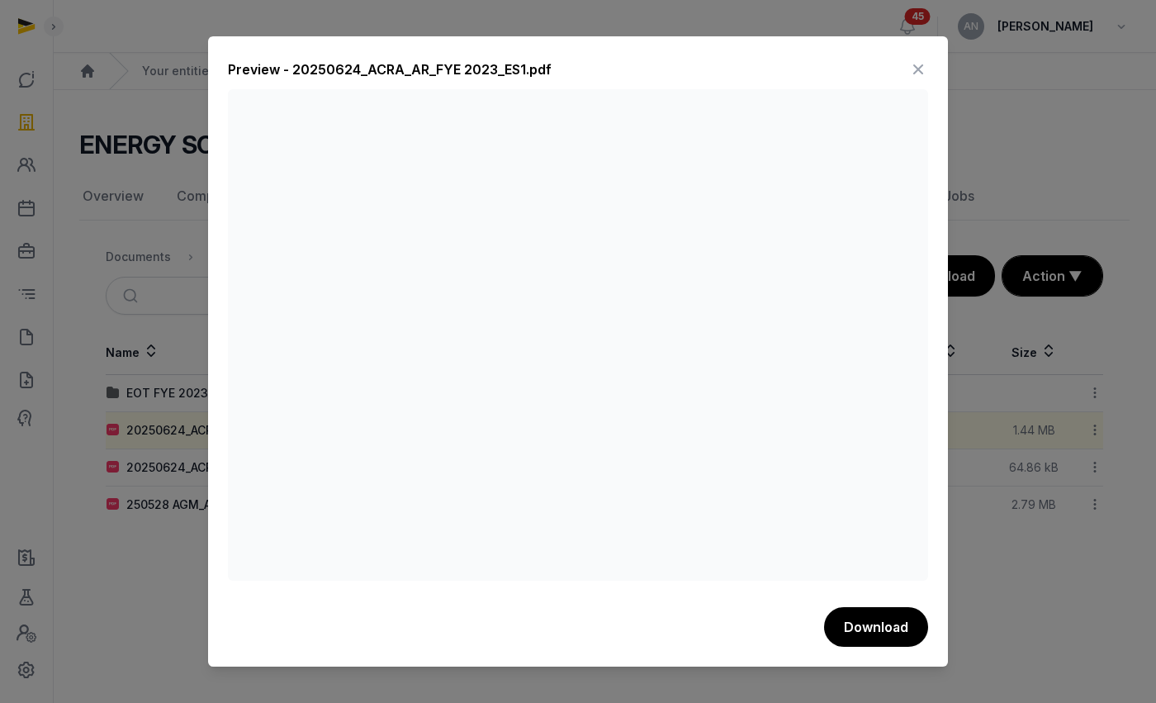
click at [920, 64] on icon at bounding box center [918, 69] width 20 height 26
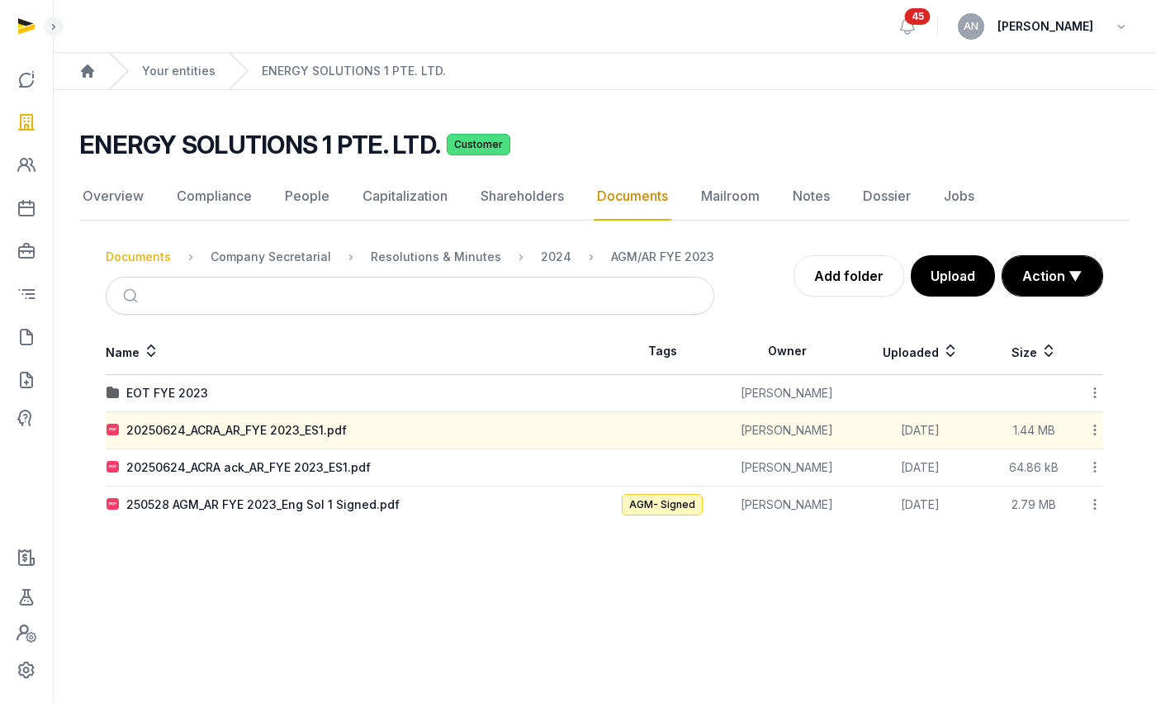
click at [149, 254] on div "Documents" at bounding box center [138, 257] width 65 height 17
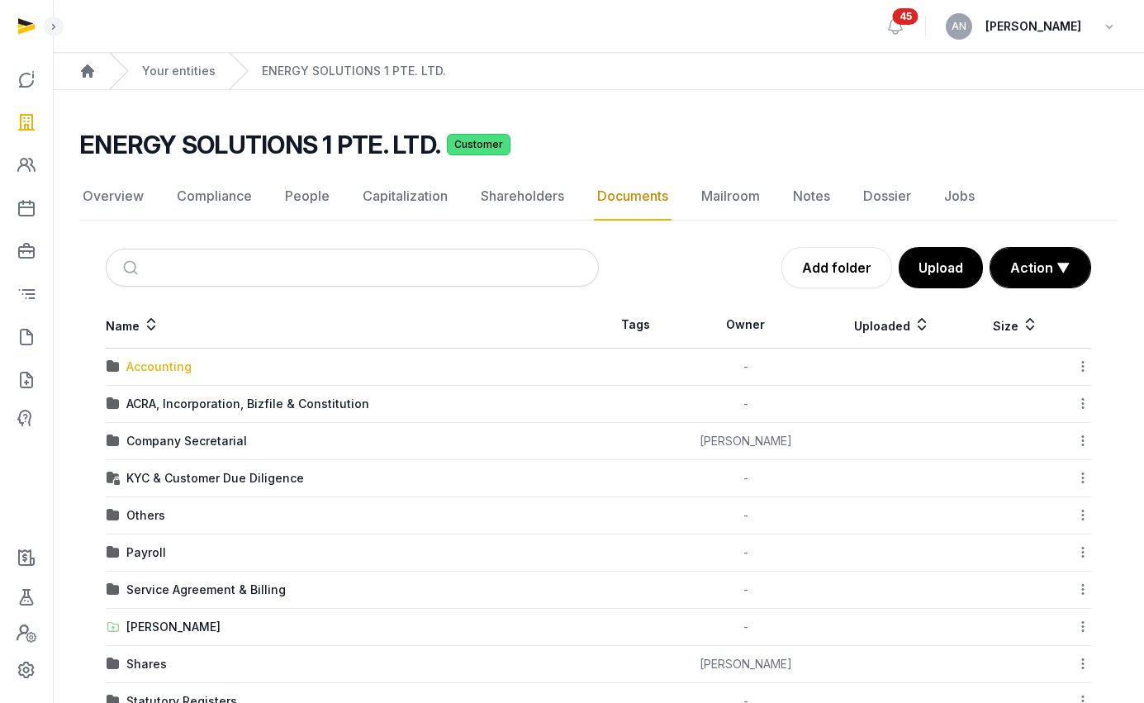
click at [139, 363] on div "Accounting" at bounding box center [158, 366] width 65 height 17
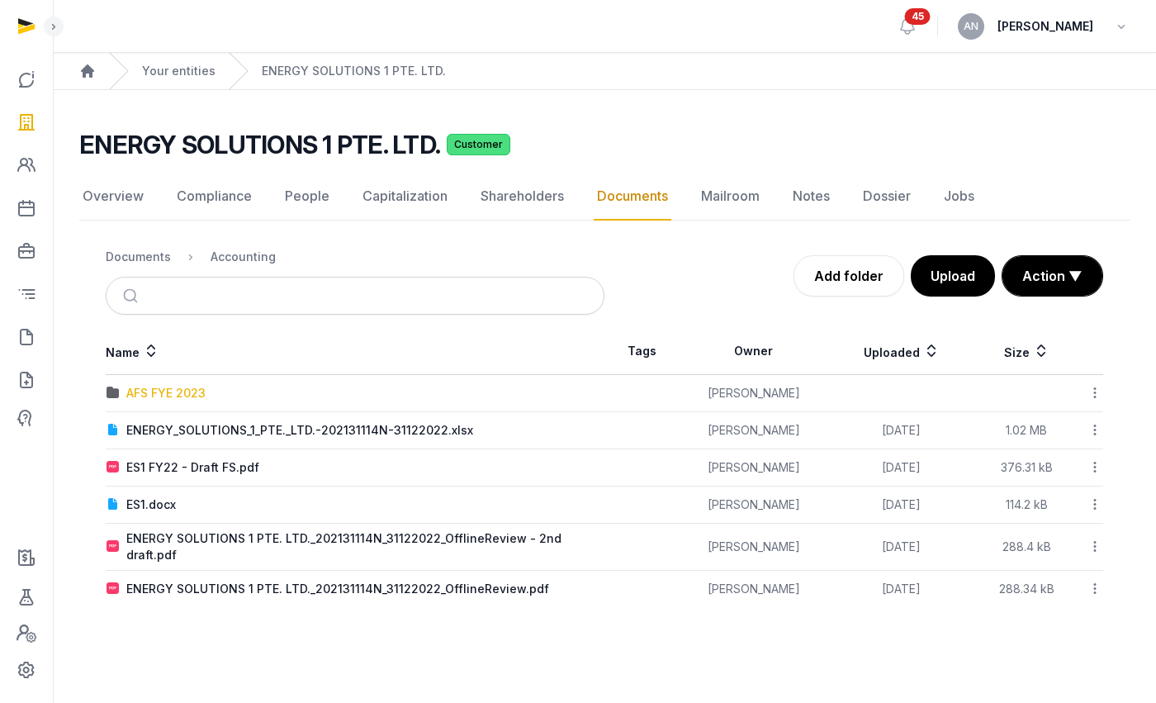
click at [178, 398] on div "AFS FYE 2023" at bounding box center [165, 393] width 79 height 17
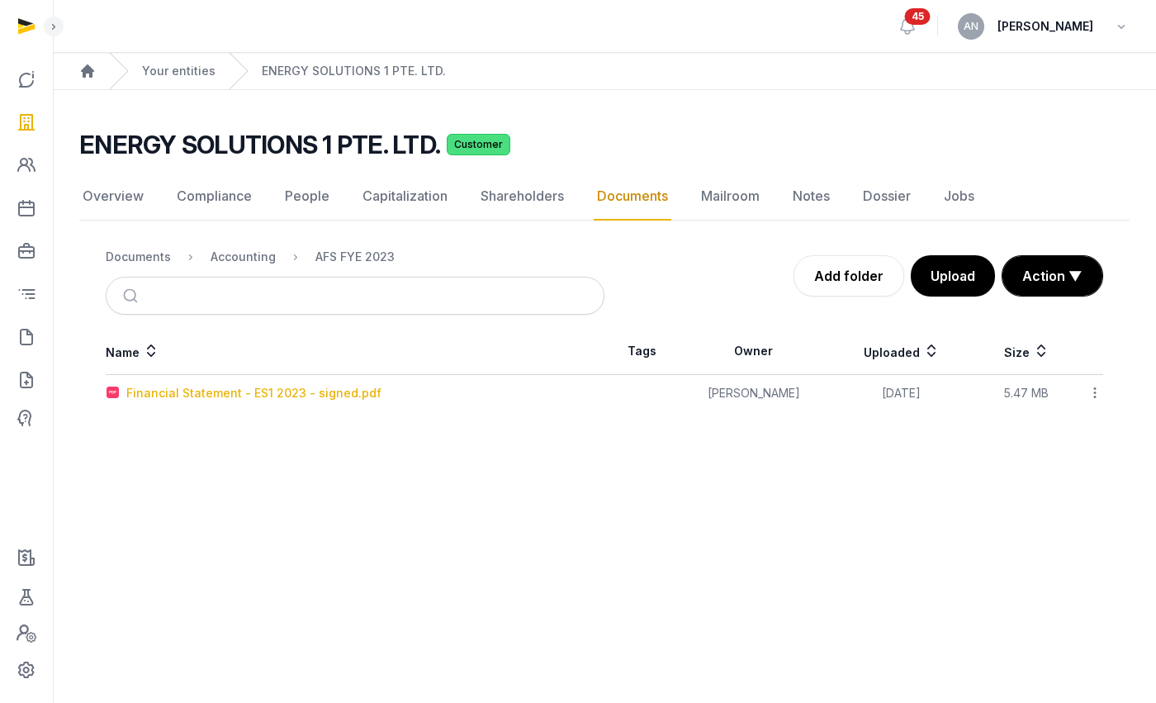
click at [249, 392] on div "Financial Statement - ES1 2023 - signed.pdf" at bounding box center [253, 393] width 255 height 17
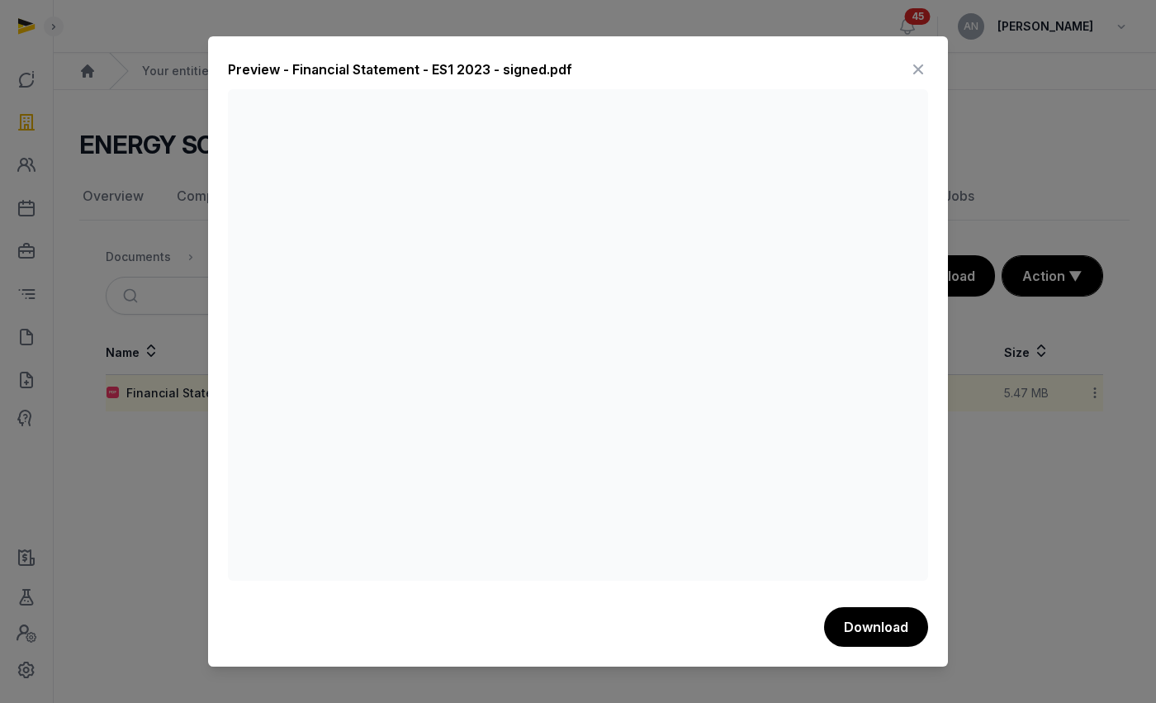
click at [919, 70] on icon at bounding box center [918, 69] width 20 height 26
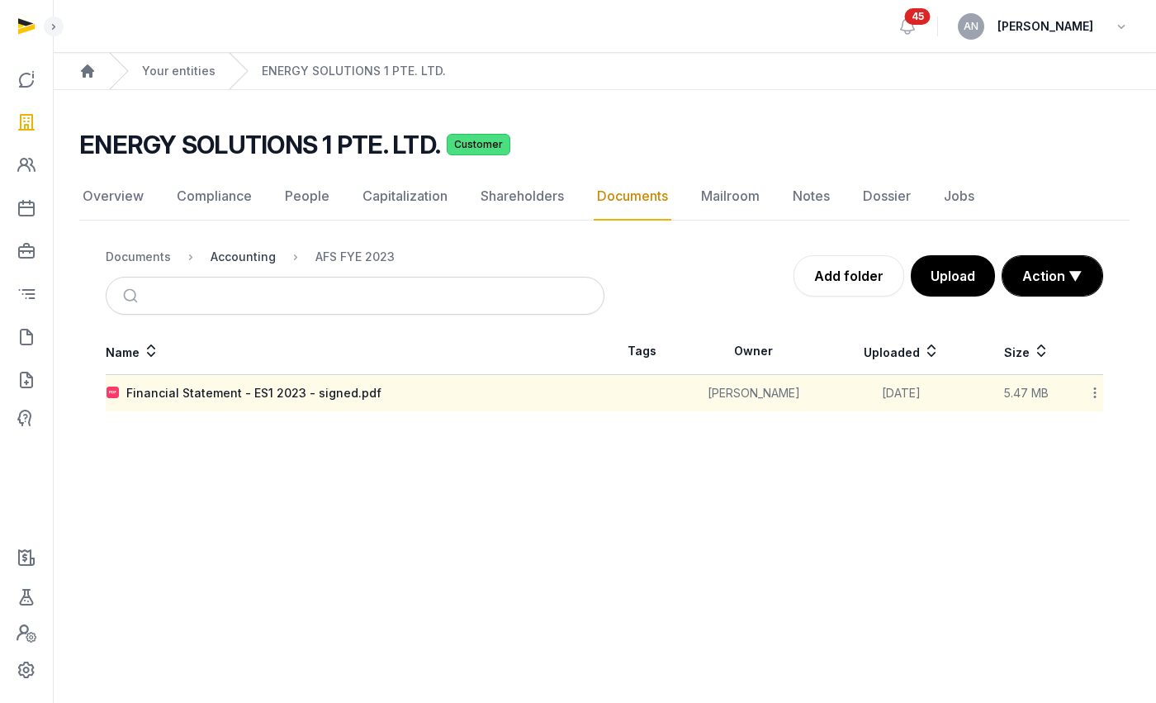
click at [255, 253] on div "Accounting" at bounding box center [243, 257] width 65 height 17
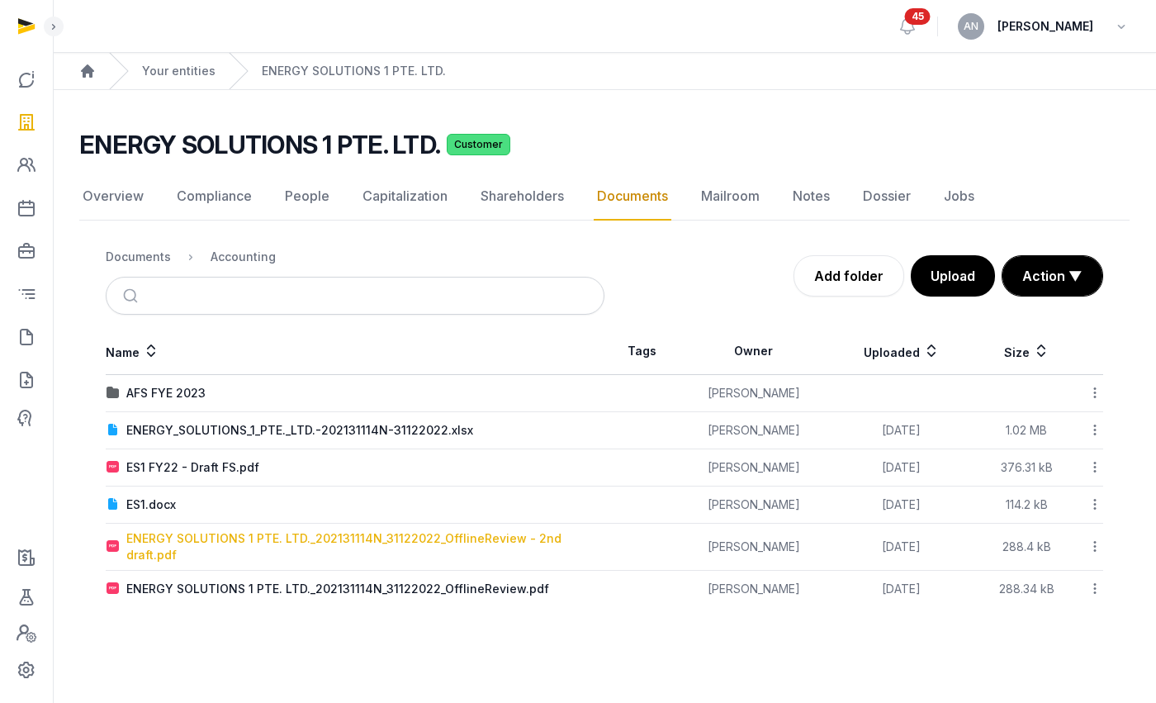
click at [272, 547] on div "ENERGY SOLUTIONS 1 PTE. LTD._202131114N_31122022_OfflineReview - 2nd draft.pdf" at bounding box center [364, 546] width 477 height 33
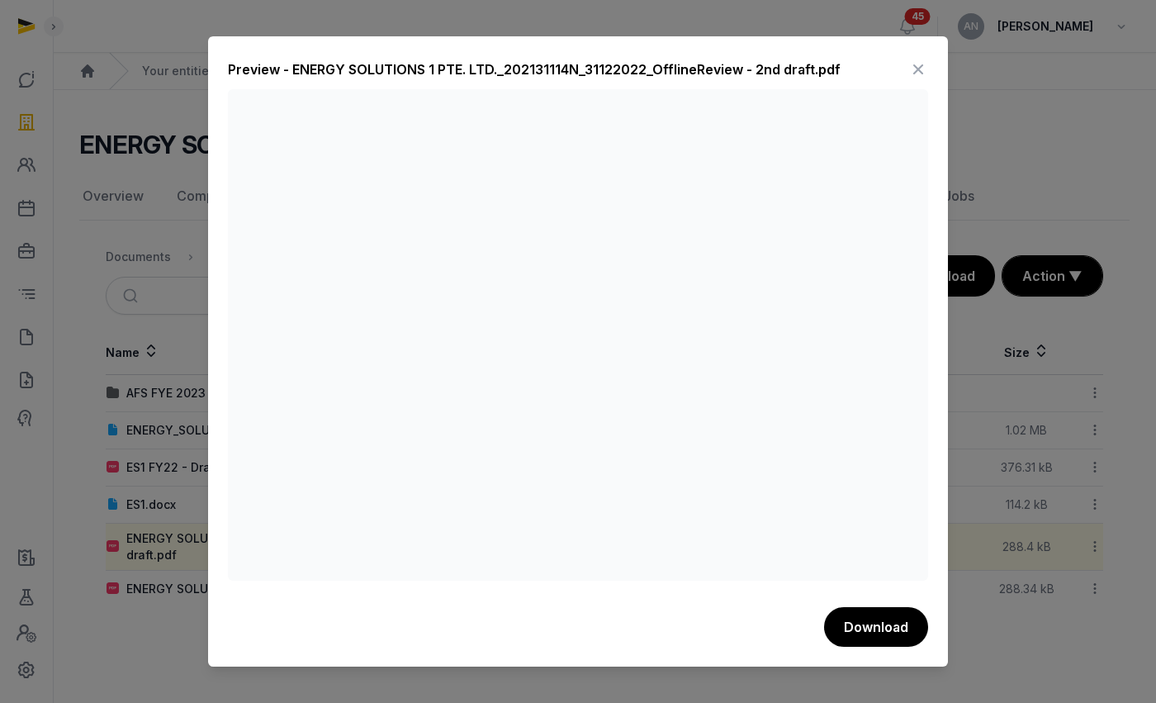
click at [927, 69] on icon at bounding box center [918, 69] width 20 height 26
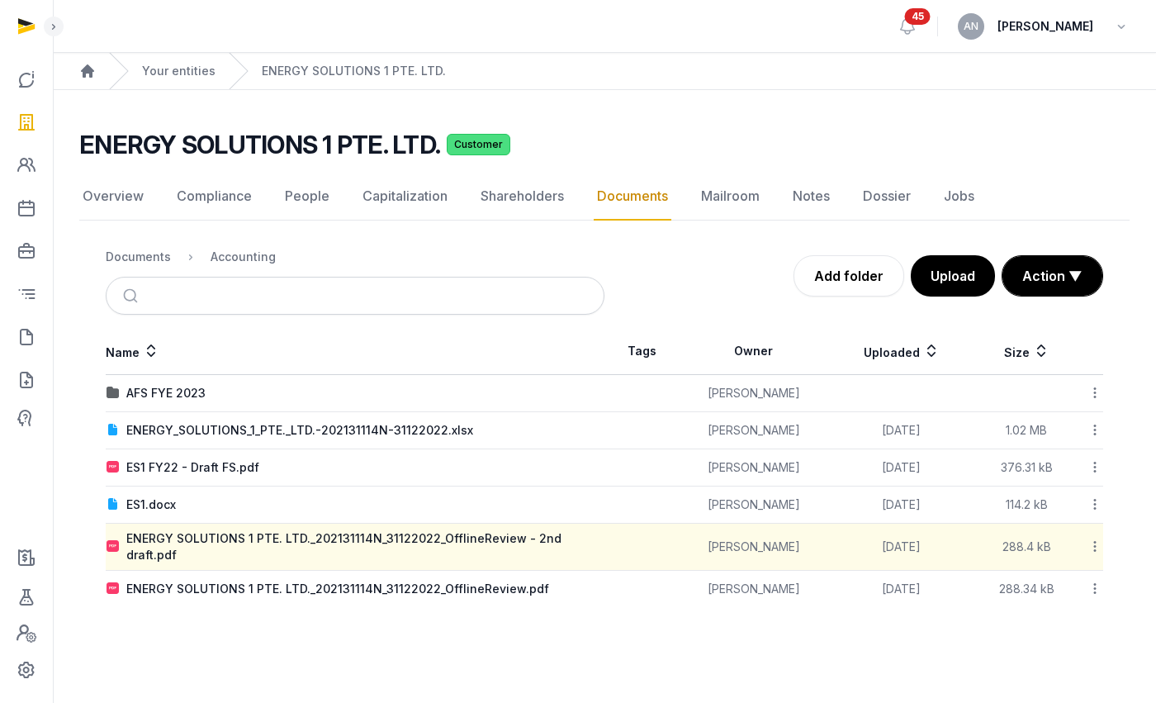
click at [404, 581] on div "ENERGY SOLUTIONS 1 PTE. LTD._202131114N_31122022_OfflineReview.pdf" at bounding box center [337, 589] width 423 height 17
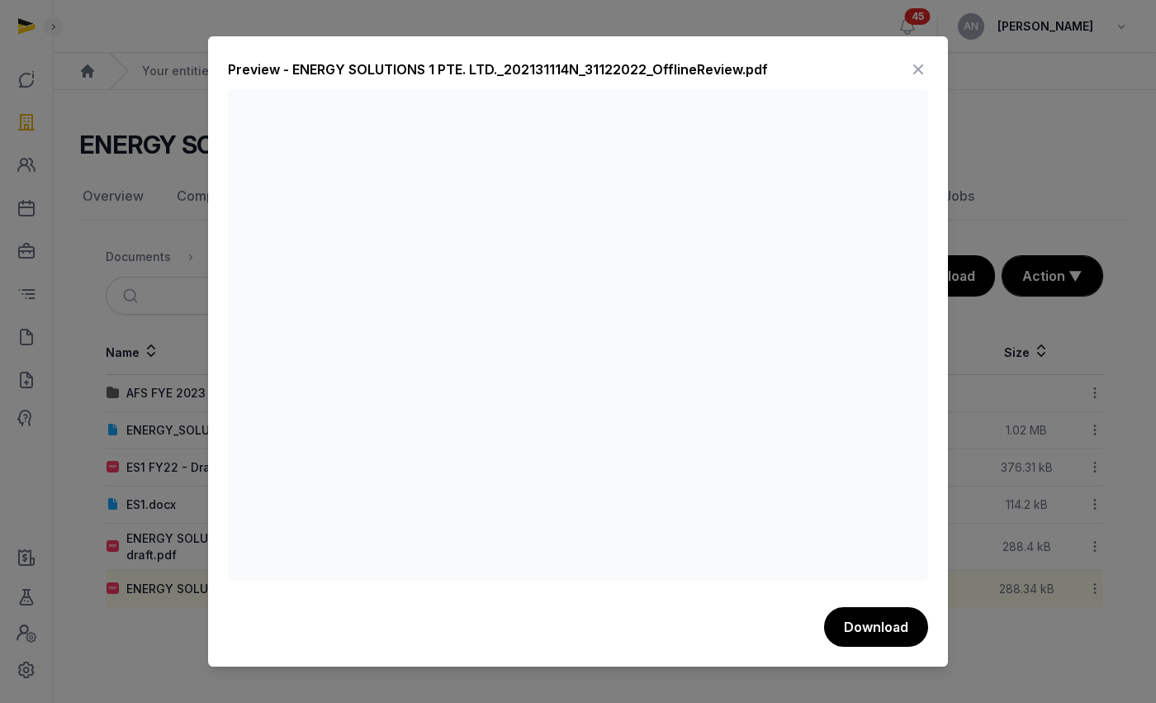
click at [919, 69] on icon at bounding box center [918, 69] width 20 height 26
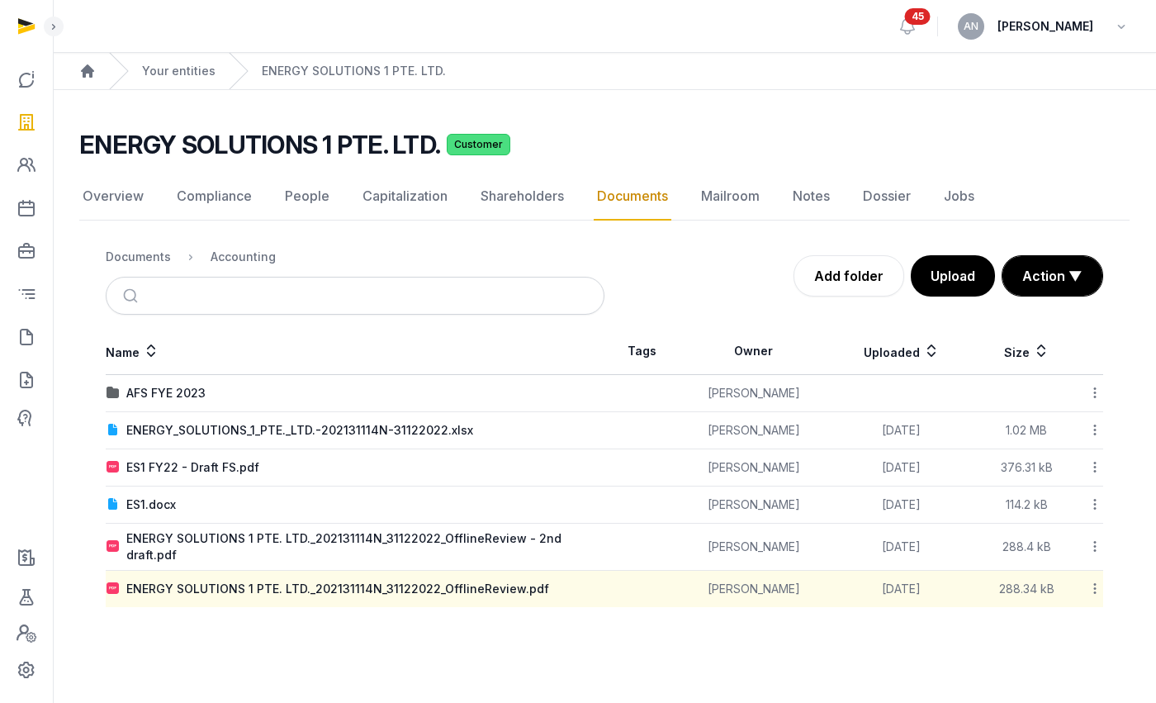
click at [172, 61] on div "Your entities" at bounding box center [162, 71] width 107 height 36
click at [180, 71] on link "Your entities" at bounding box center [178, 71] width 73 height 17
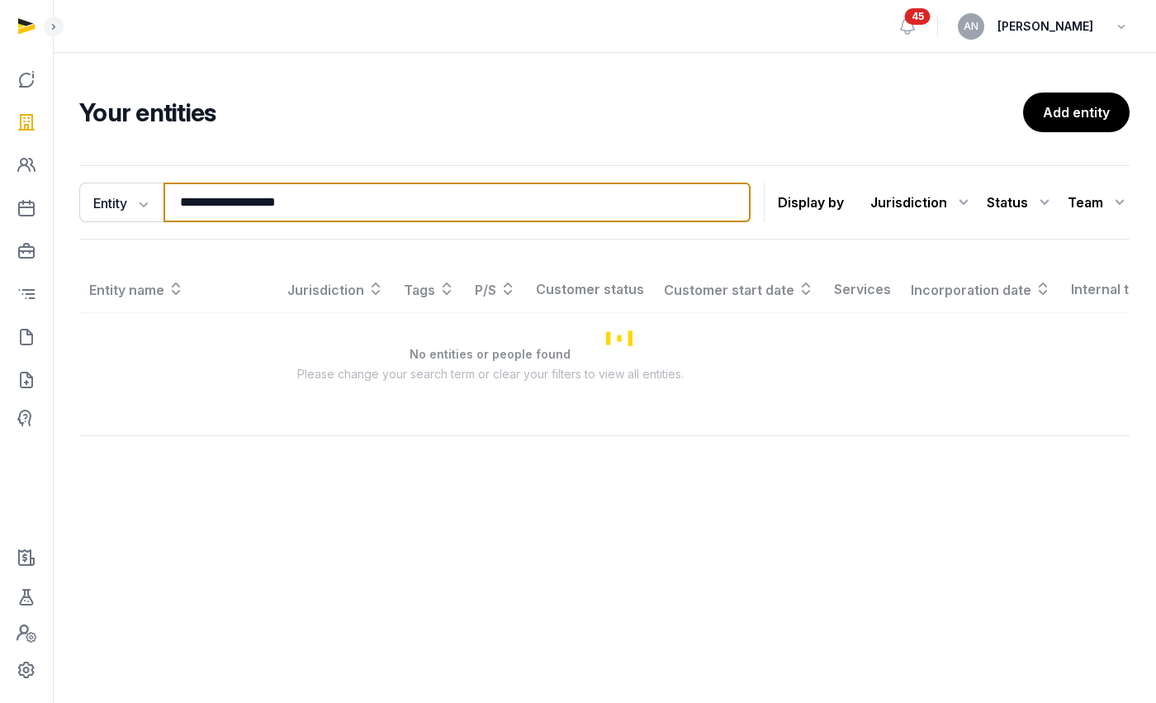
click at [279, 203] on input "**********" at bounding box center [457, 202] width 587 height 40
paste input "*********"
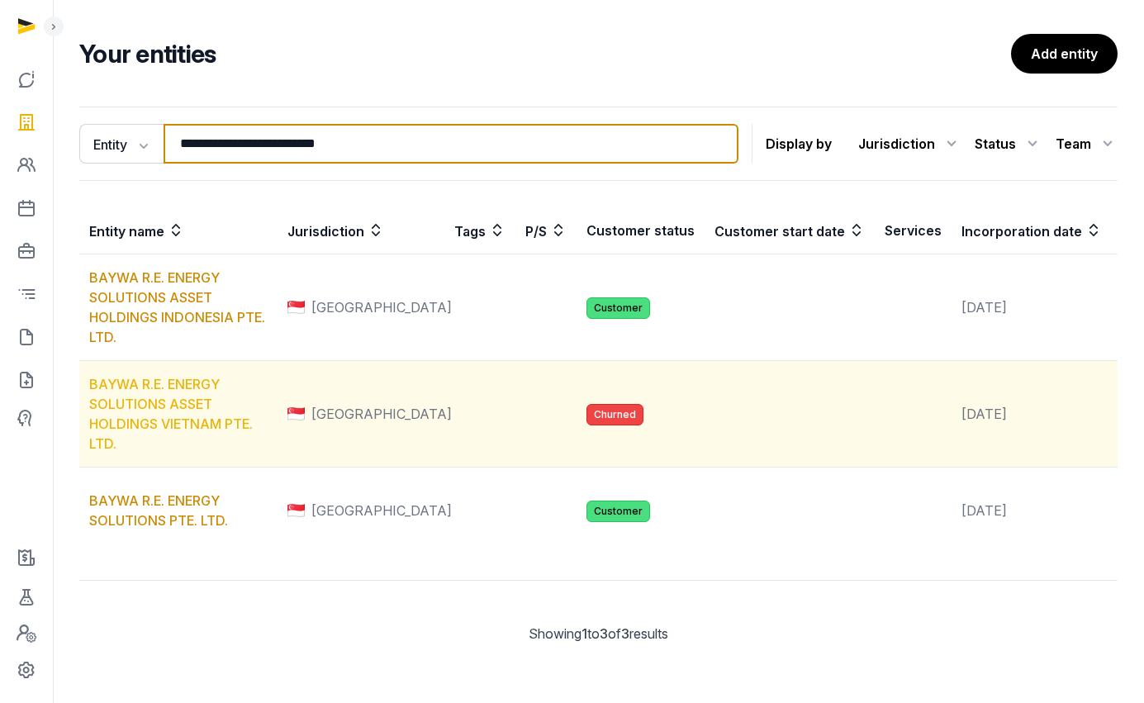
scroll to position [124, 0]
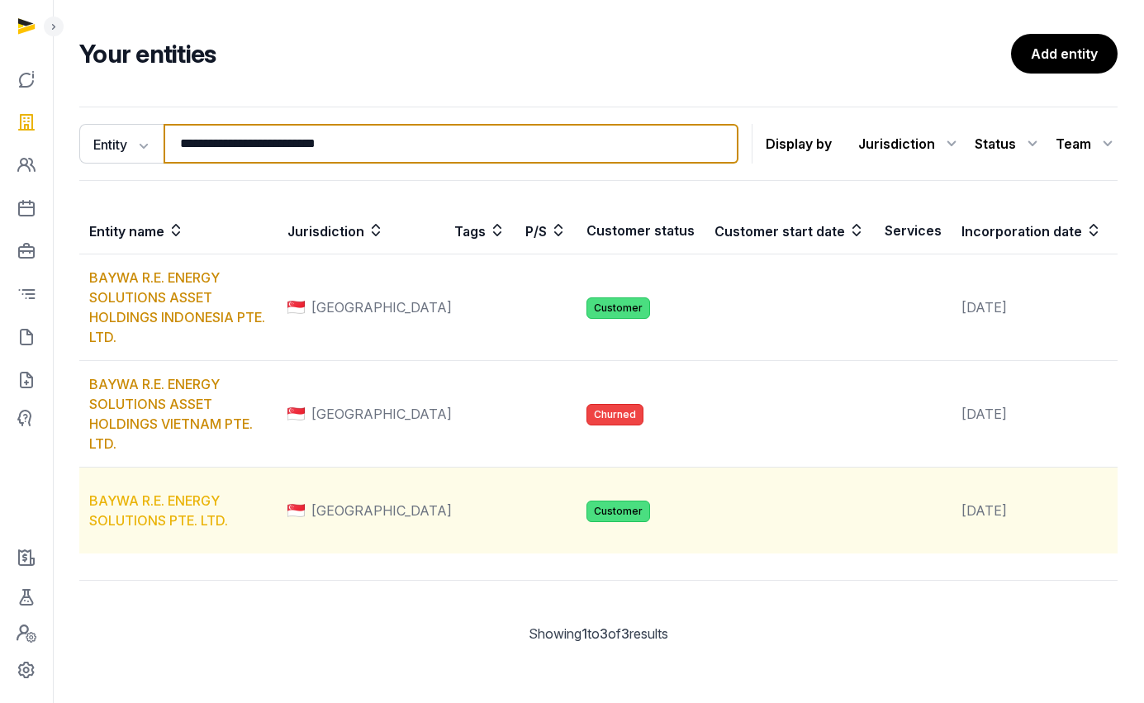
type input "**********"
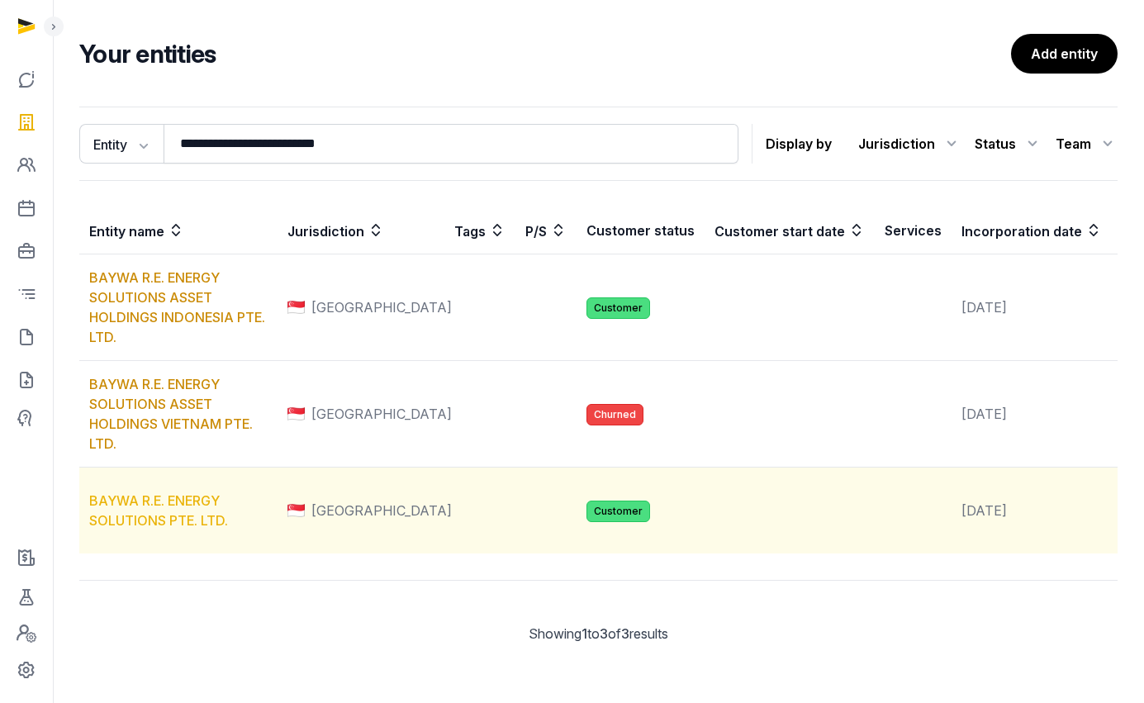
click at [160, 506] on link "BAYWA R.E. ENERGY SOLUTIONS PTE. LTD." at bounding box center [158, 510] width 139 height 36
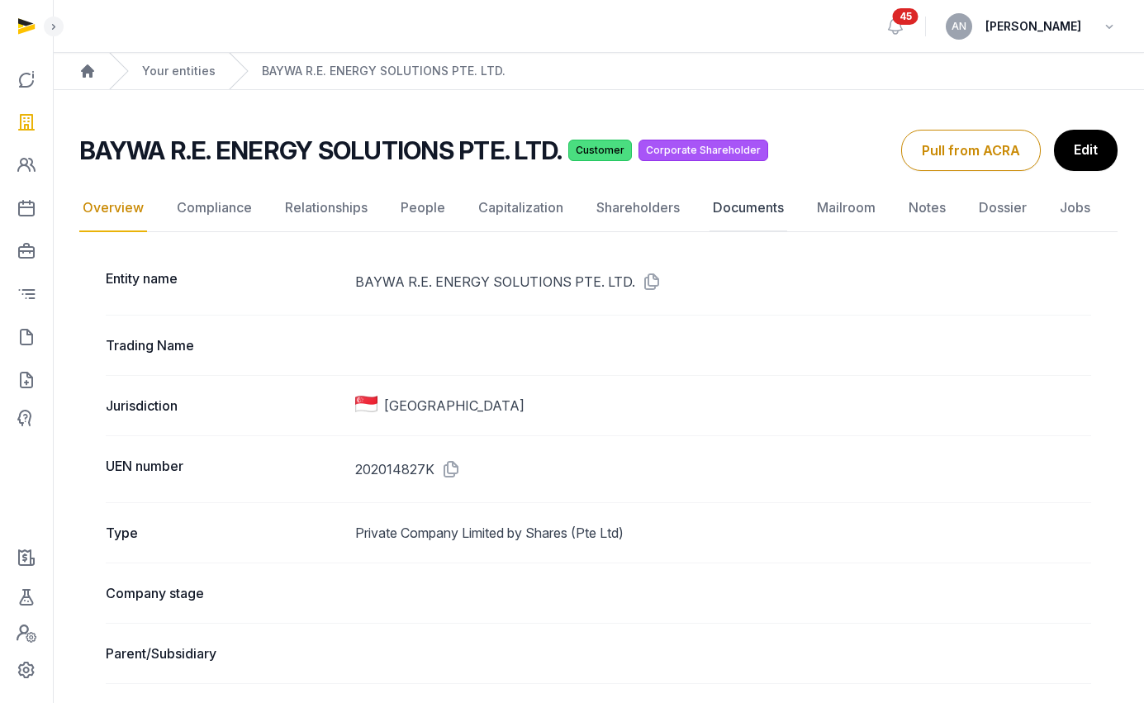
click at [757, 211] on link "Documents" at bounding box center [748, 208] width 78 height 48
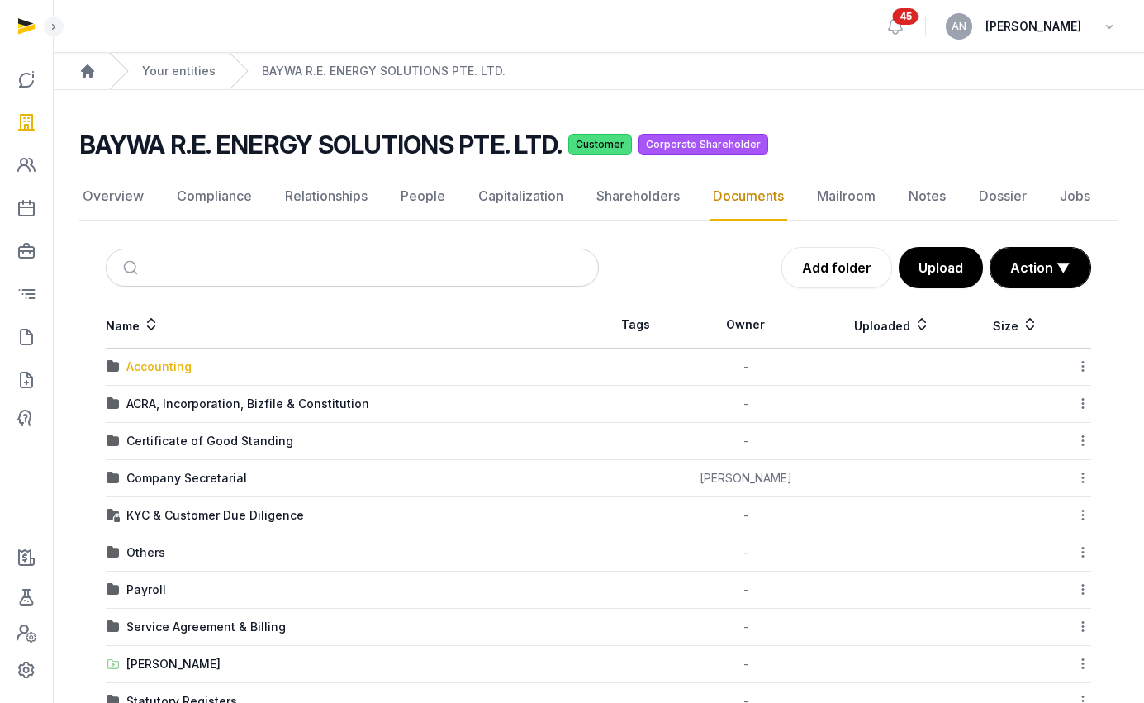
click at [173, 367] on div "Accounting" at bounding box center [158, 366] width 65 height 17
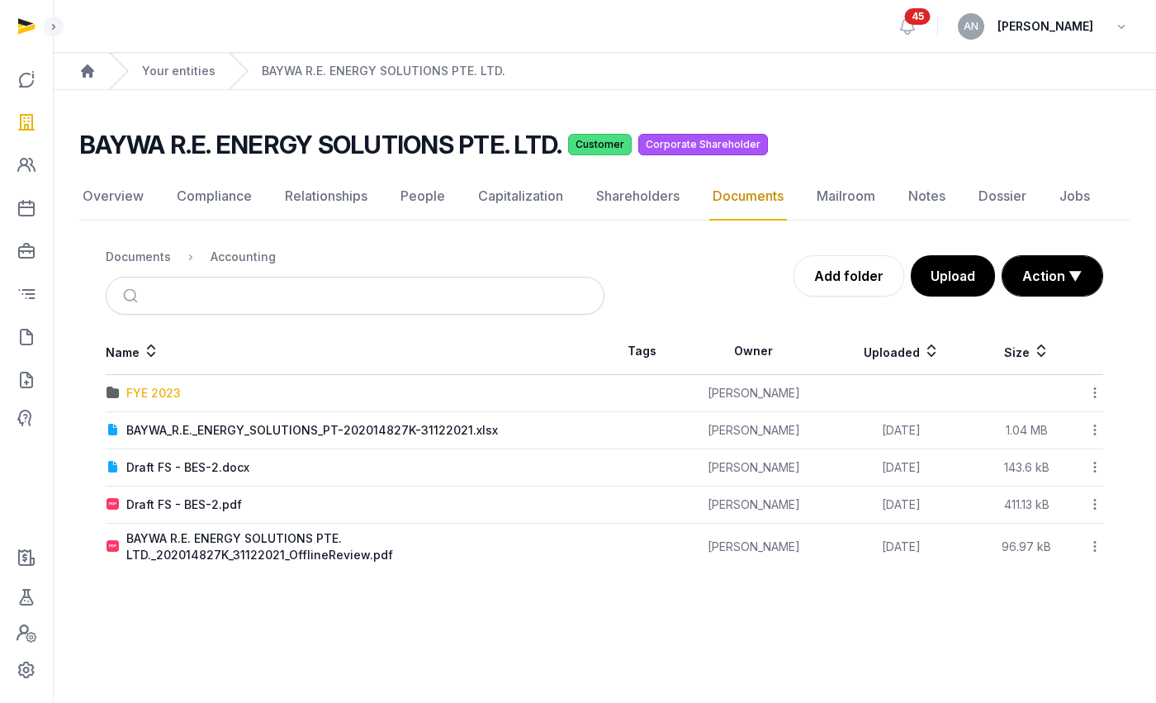
click at [164, 390] on div "FYE 2023" at bounding box center [153, 393] width 55 height 17
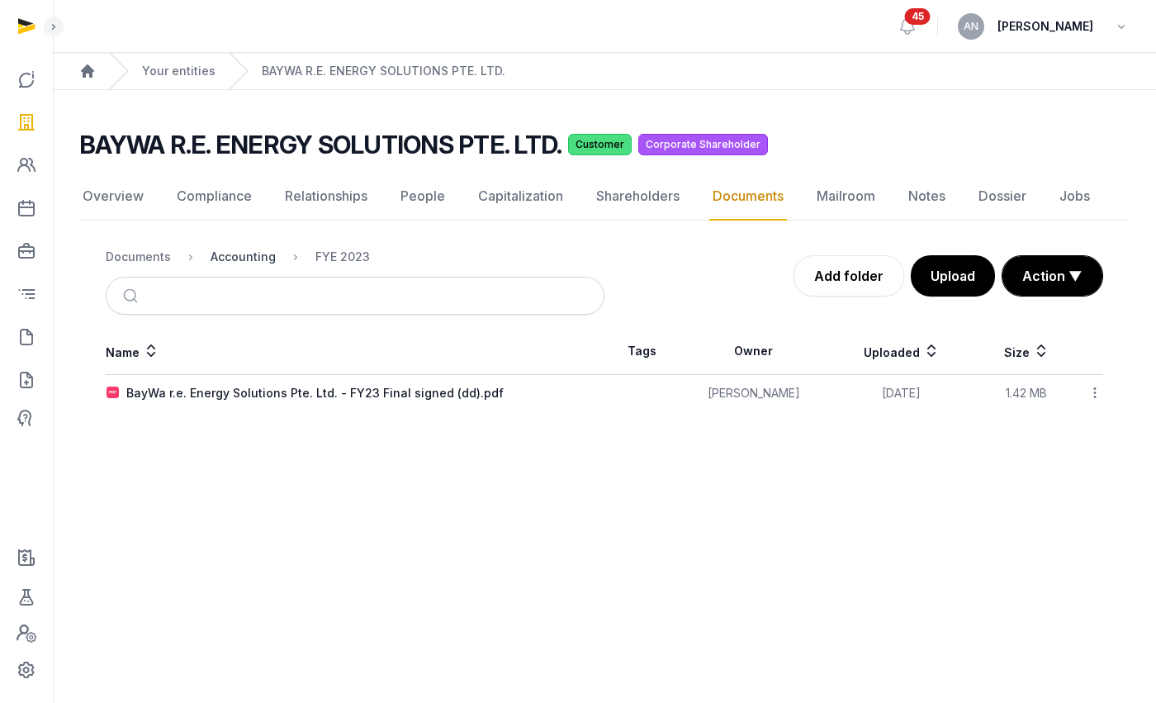
click at [267, 256] on div "Accounting" at bounding box center [243, 257] width 65 height 17
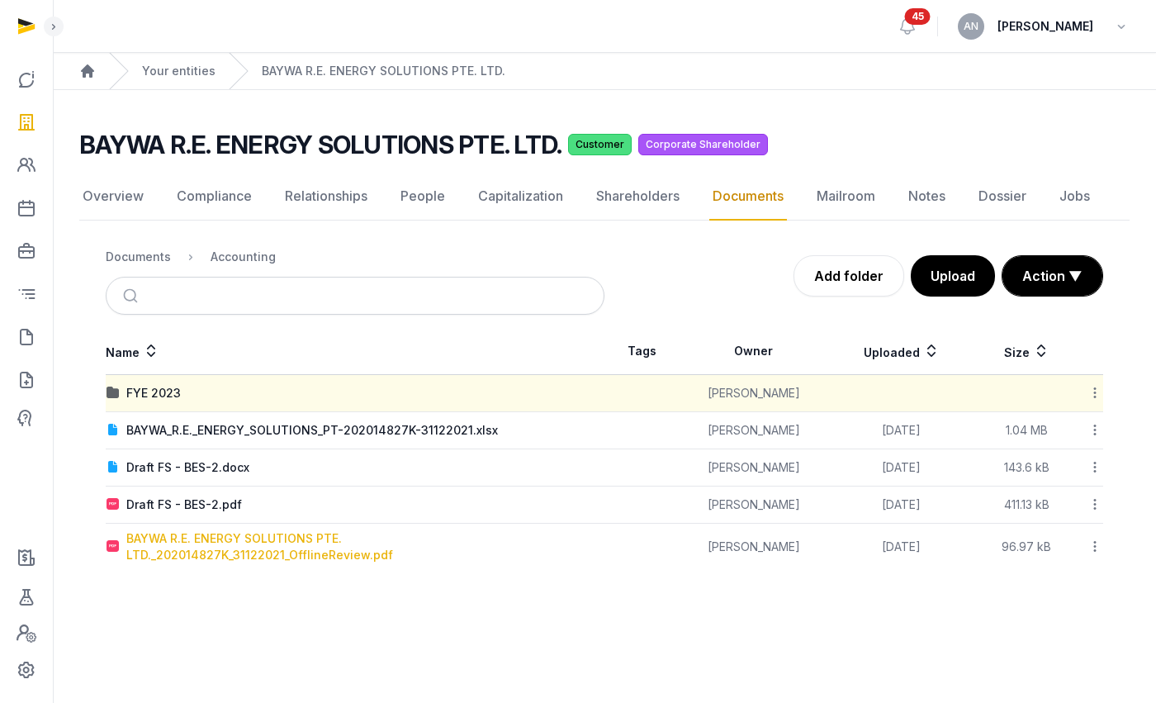
click at [149, 539] on div "BAYWA R.E. ENERGY SOLUTIONS PTE. LTD._202014827K_31122021_OfflineReview.pdf" at bounding box center [364, 546] width 477 height 33
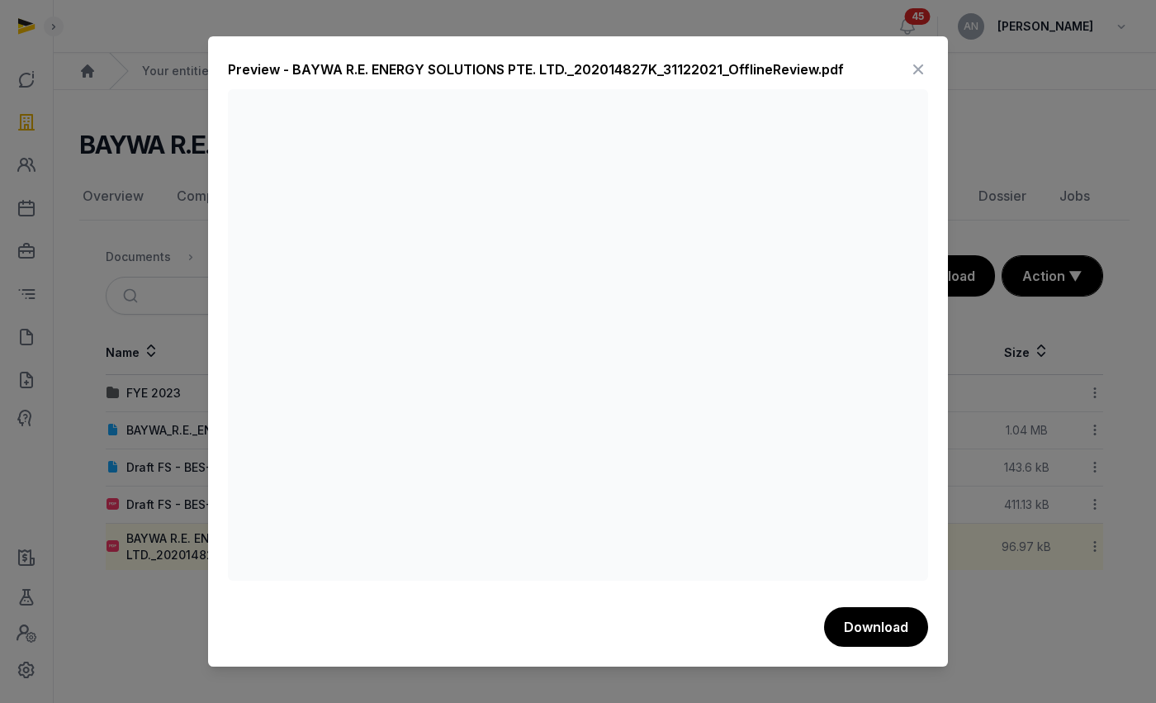
click at [911, 63] on icon at bounding box center [918, 69] width 20 height 26
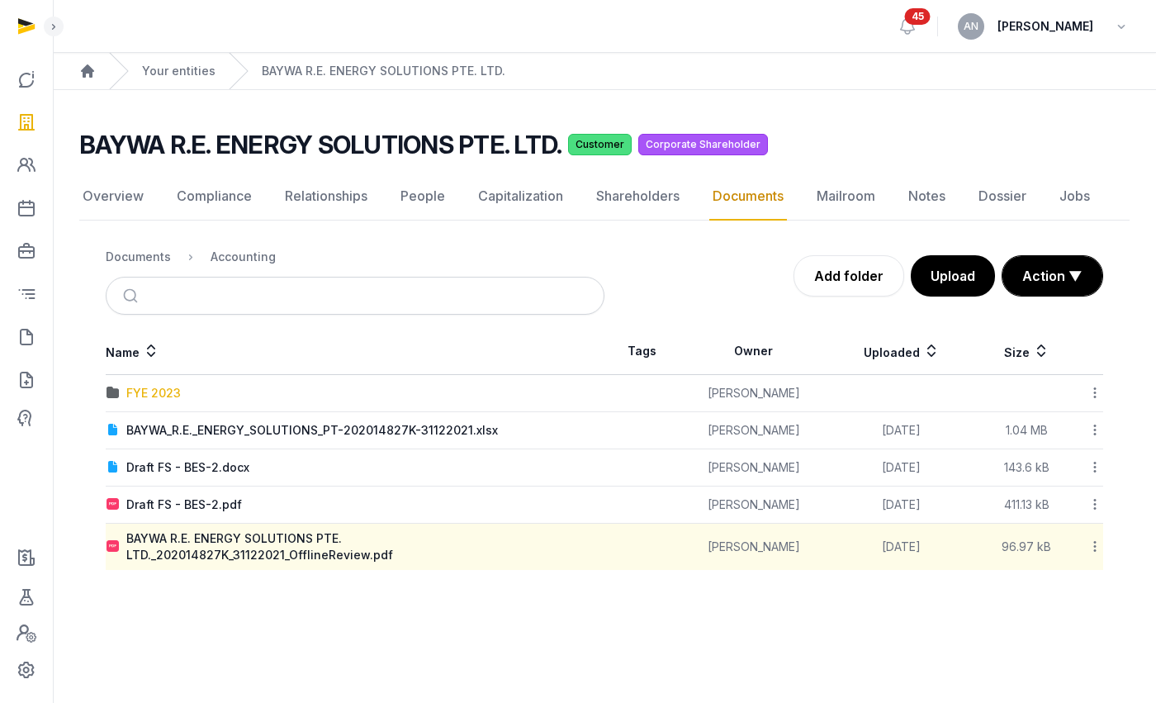
click at [162, 389] on div "FYE 2023" at bounding box center [153, 393] width 55 height 17
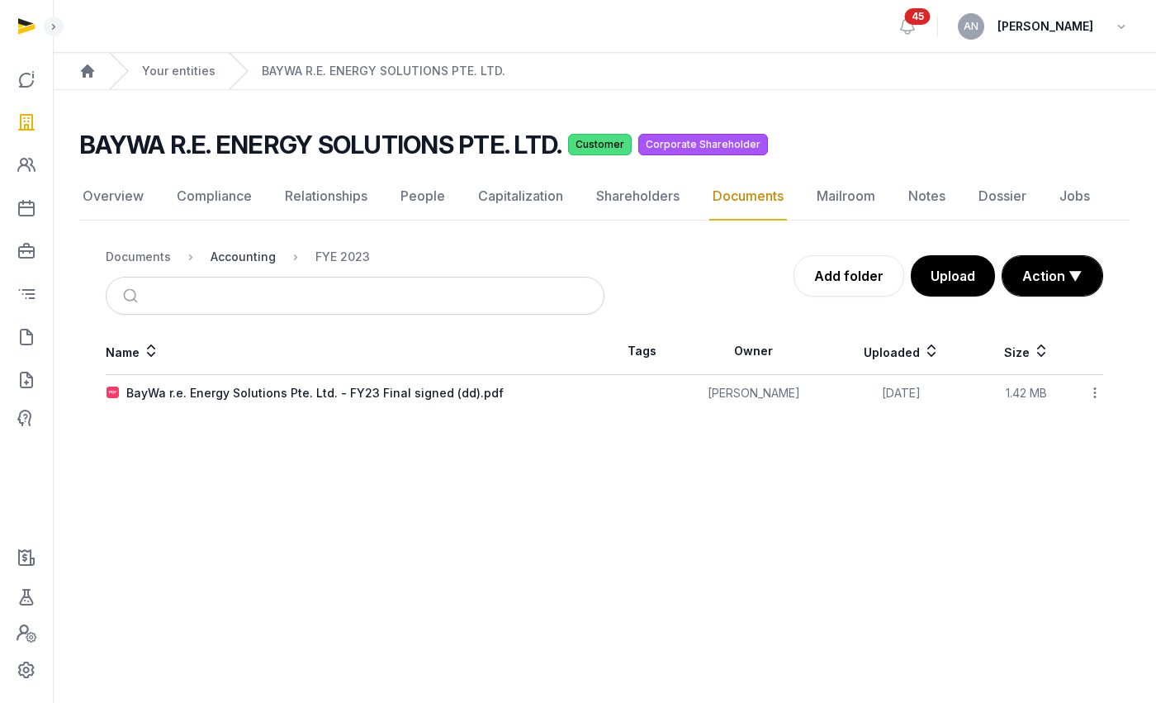
click at [233, 254] on div "Accounting" at bounding box center [243, 257] width 65 height 17
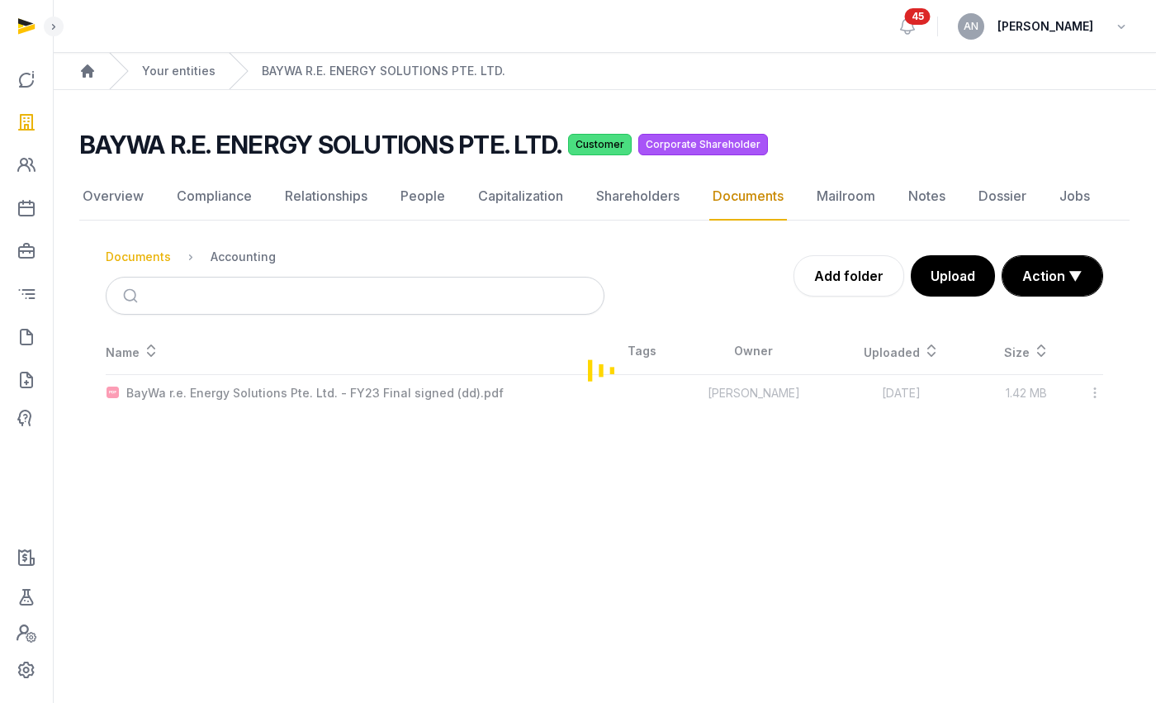
click at [156, 258] on div "Documents" at bounding box center [138, 257] width 65 height 17
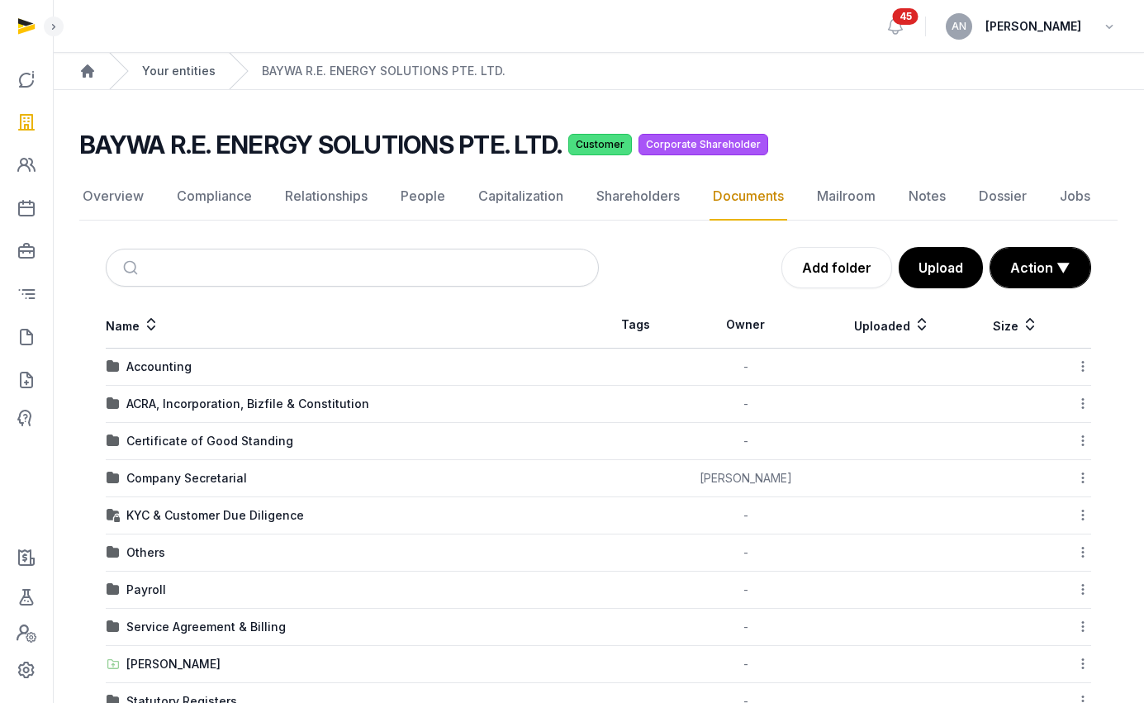
click at [170, 73] on link "Your entities" at bounding box center [178, 71] width 73 height 17
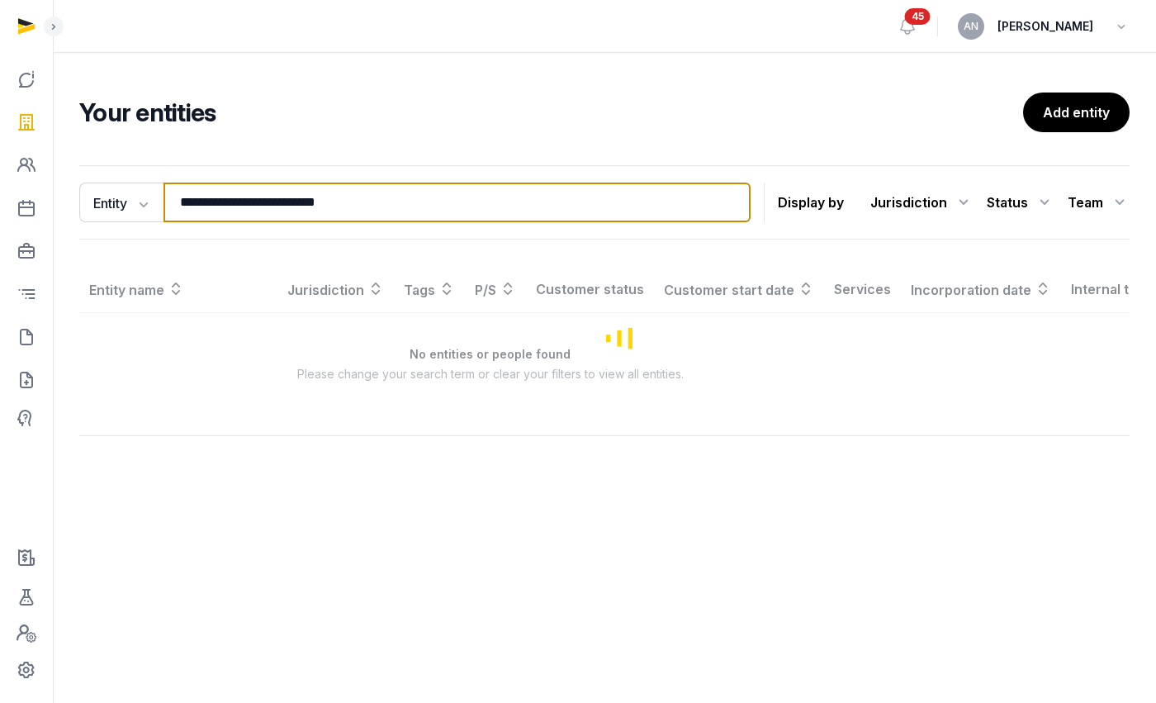
click at [277, 206] on input "**********" at bounding box center [457, 202] width 587 height 40
click at [276, 205] on input "**********" at bounding box center [457, 202] width 587 height 40
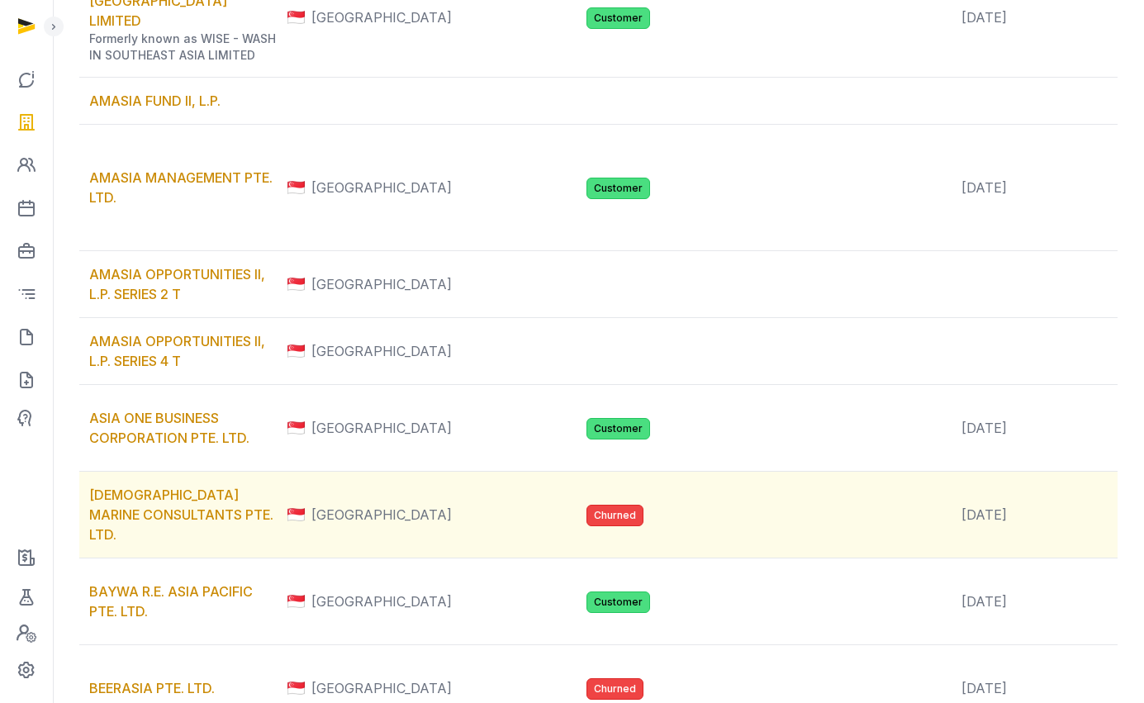
scroll to position [783, 0]
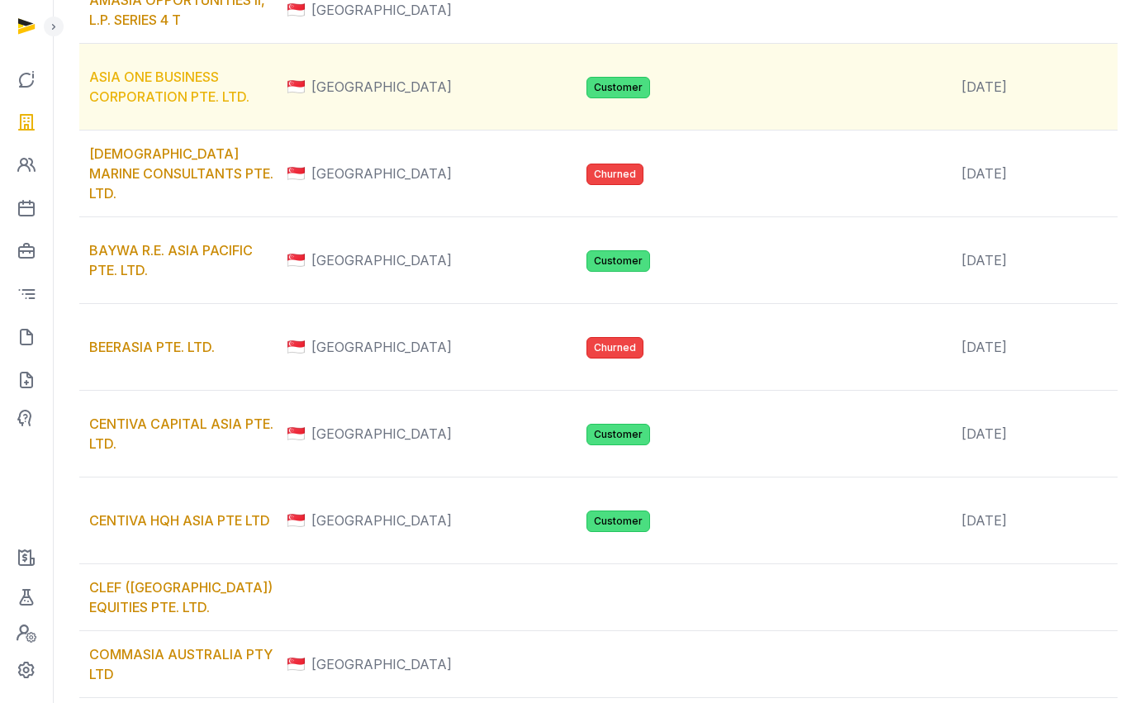
type input "****"
click at [134, 105] on link "ASIA ONE BUSINESS CORPORATION PTE. LTD." at bounding box center [169, 87] width 160 height 36
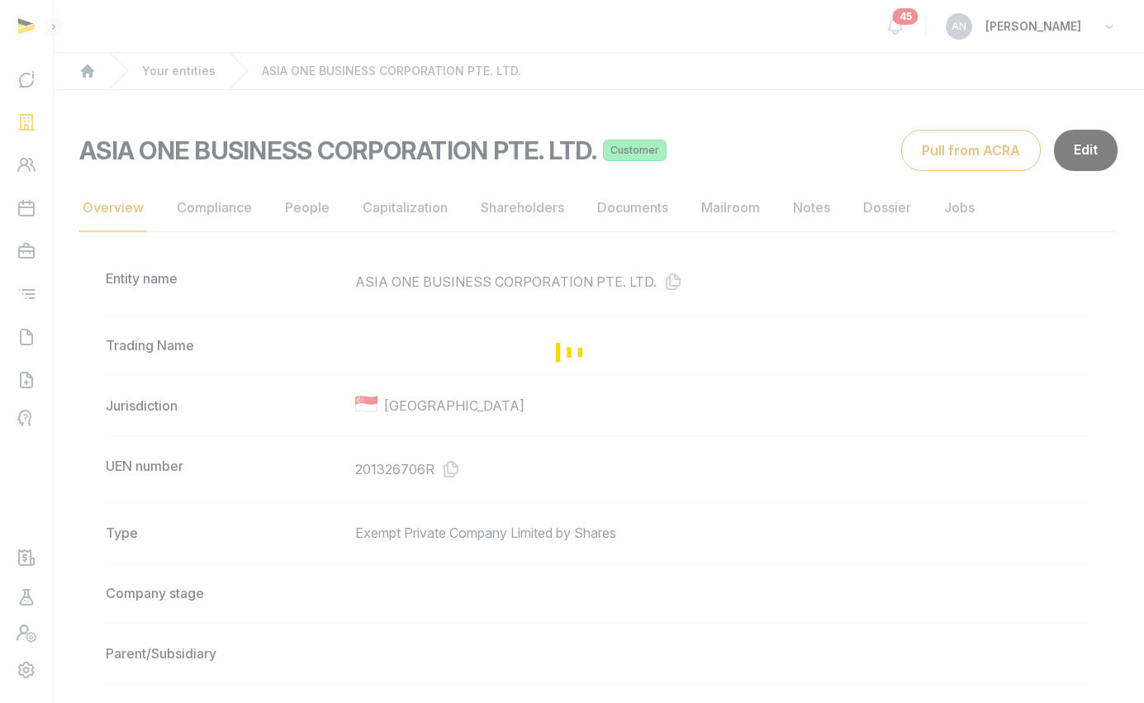
click at [634, 268] on div "Loading" at bounding box center [572, 351] width 1144 height 703
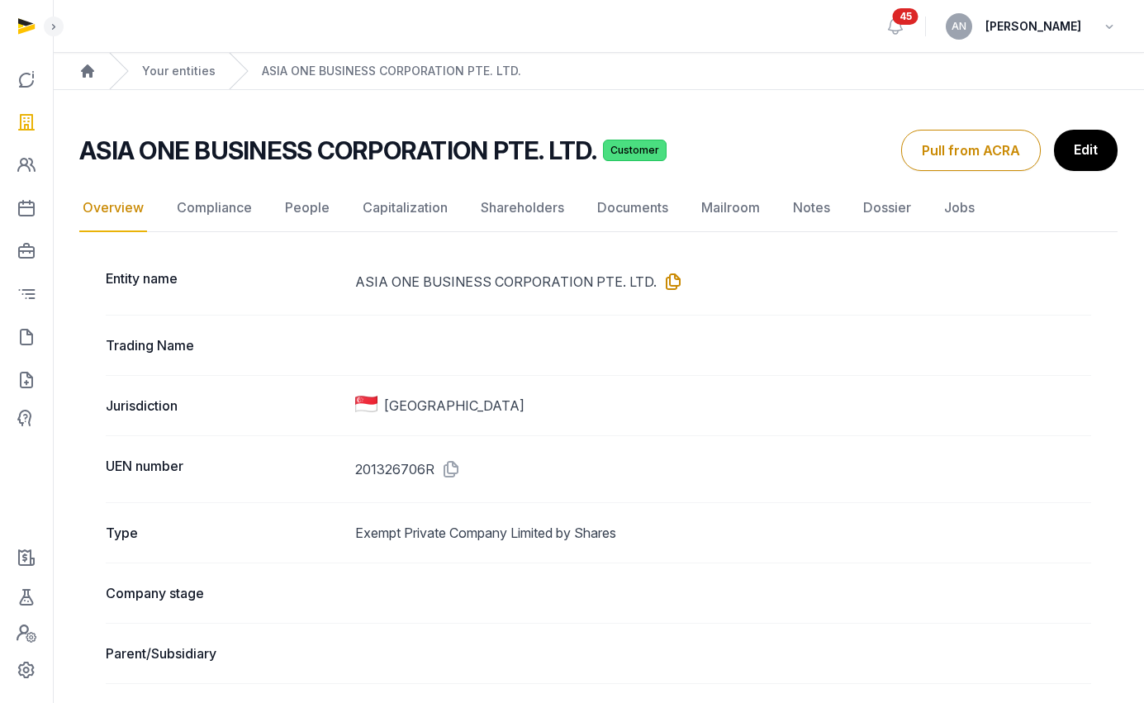
click at [668, 286] on icon at bounding box center [669, 281] width 26 height 26
click at [282, 203] on link "People" at bounding box center [307, 208] width 51 height 48
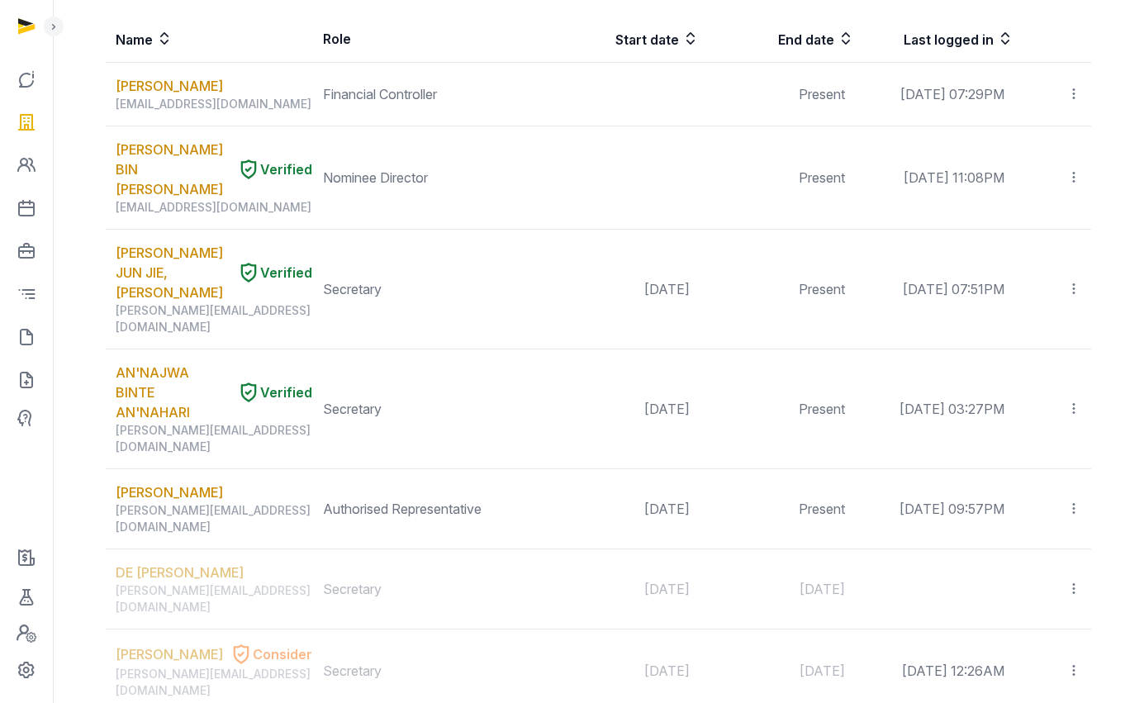
scroll to position [210, 0]
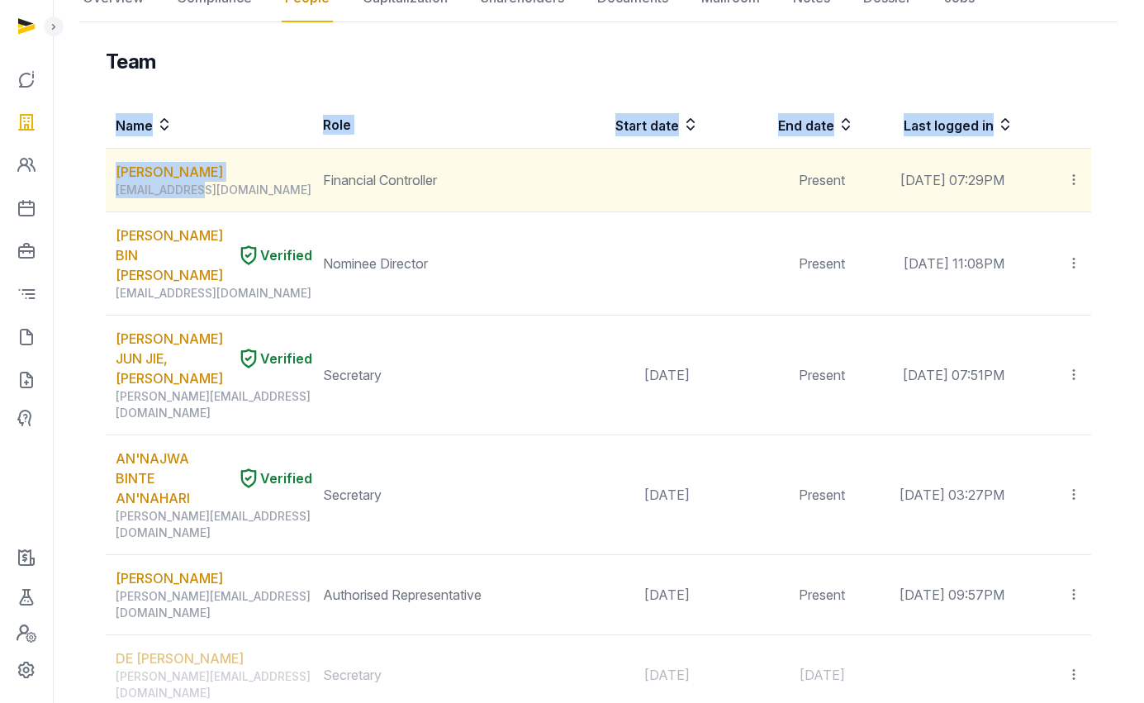
drag, startPoint x: 103, startPoint y: 178, endPoint x: 210, endPoint y: 178, distance: 106.5
click at [241, 178] on div "[PERSON_NAME]" at bounding box center [214, 172] width 197 height 20
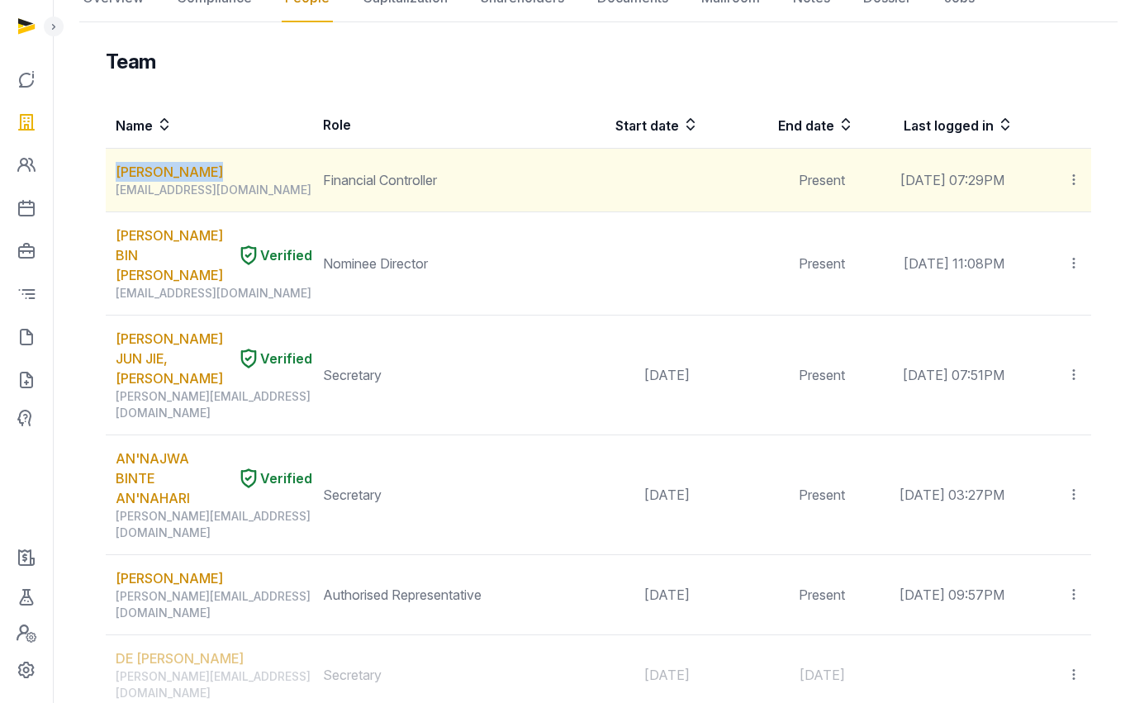
copy link "[PERSON_NAME]"
drag, startPoint x: 127, startPoint y: 175, endPoint x: 211, endPoint y: 179, distance: 84.3
click at [211, 179] on td "[PERSON_NAME] [EMAIL_ADDRESS][DOMAIN_NAME]" at bounding box center [209, 181] width 207 height 64
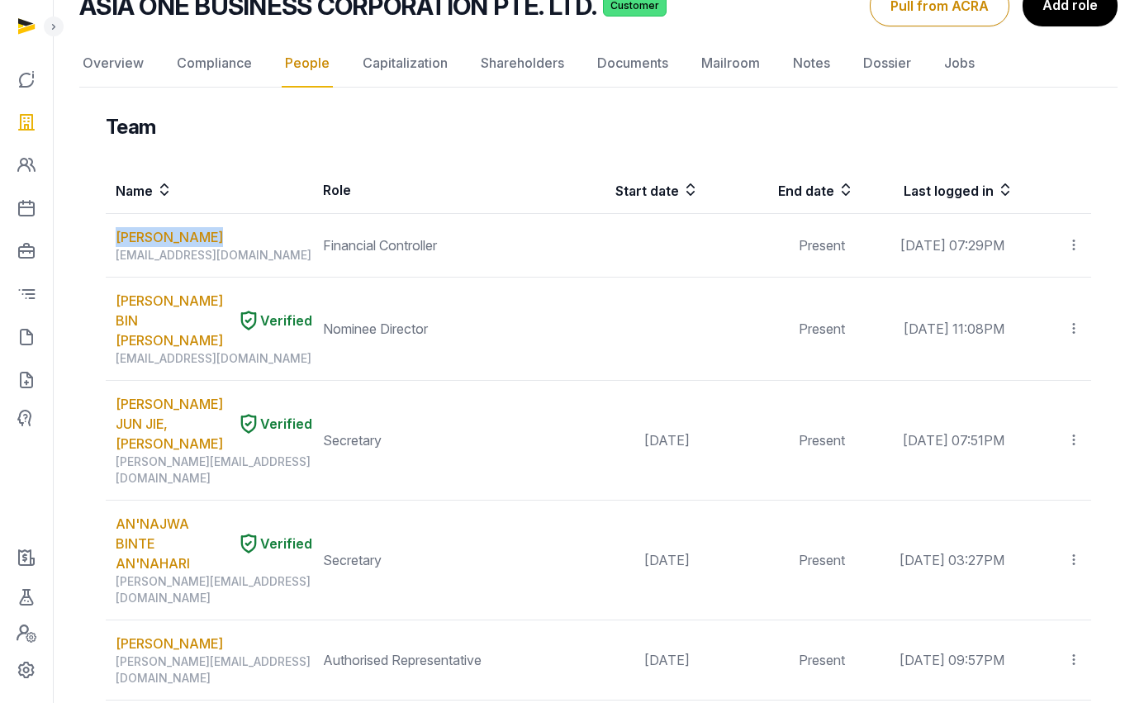
scroll to position [0, 0]
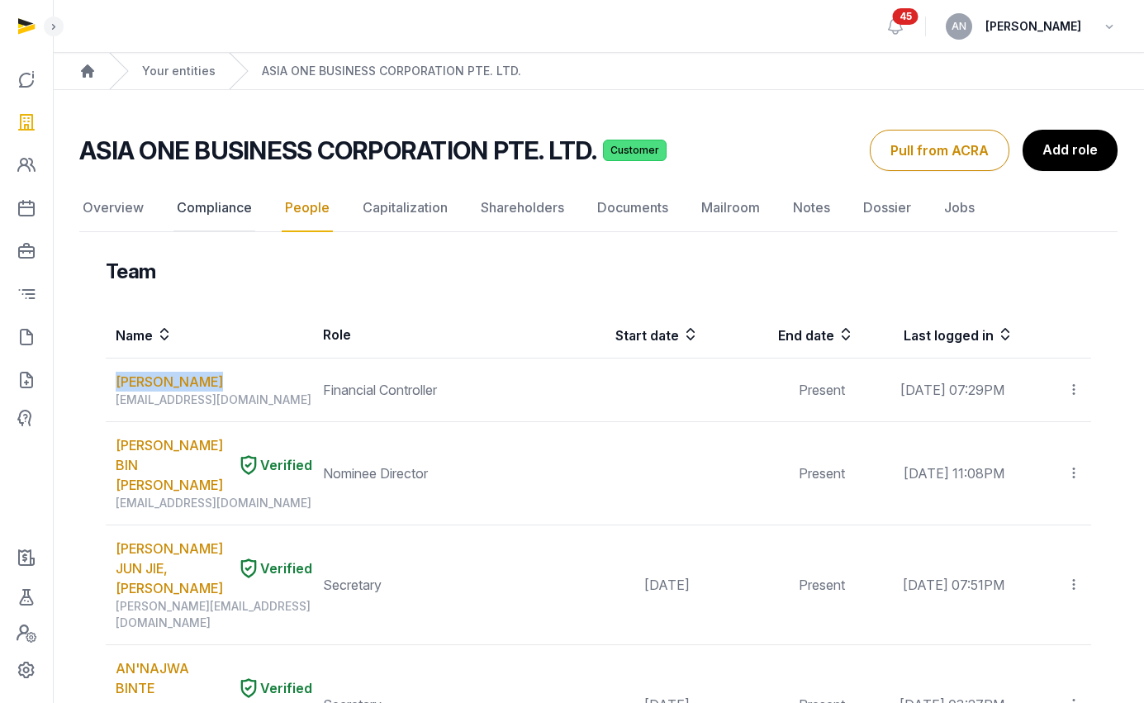
click at [230, 211] on link "Compliance" at bounding box center [214, 208] width 82 height 48
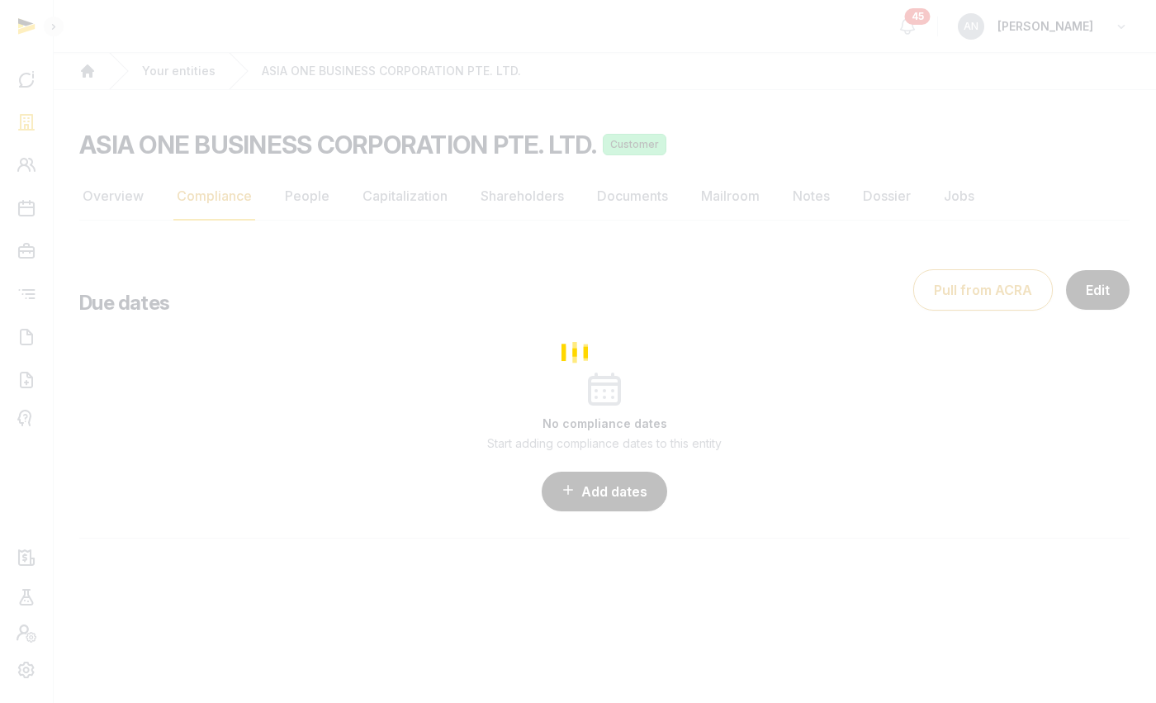
click at [120, 184] on div "Loading" at bounding box center [578, 351] width 1156 height 703
click at [126, 190] on div "Loading" at bounding box center [578, 351] width 1156 height 703
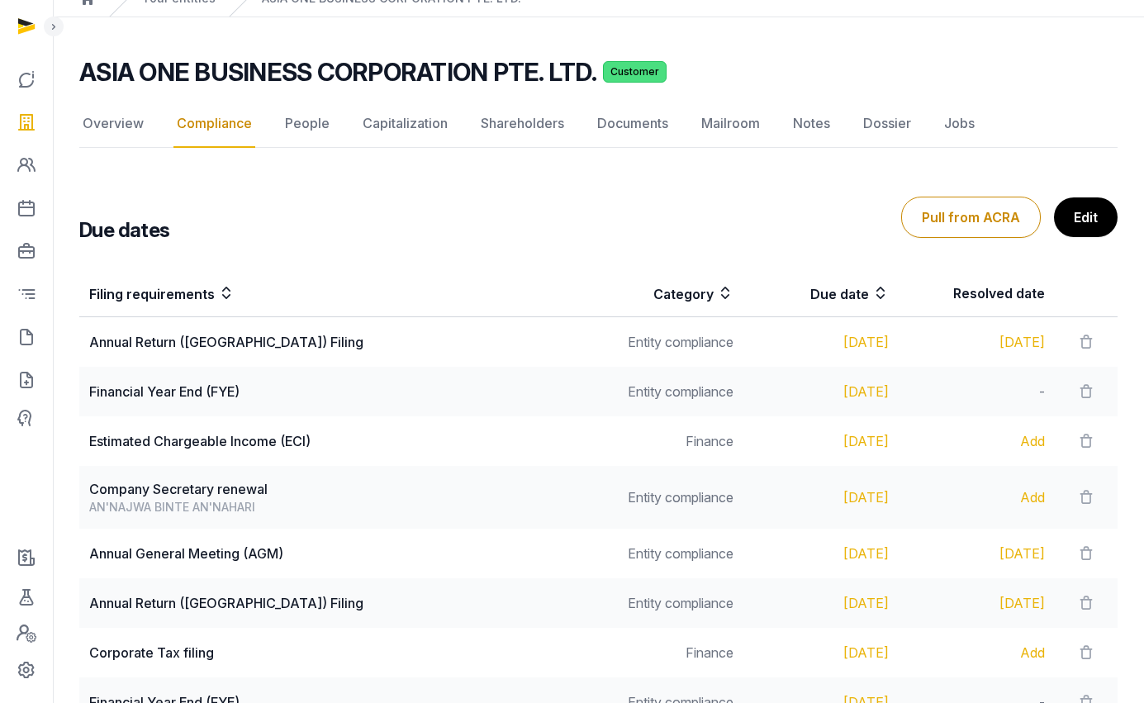
scroll to position [59, 0]
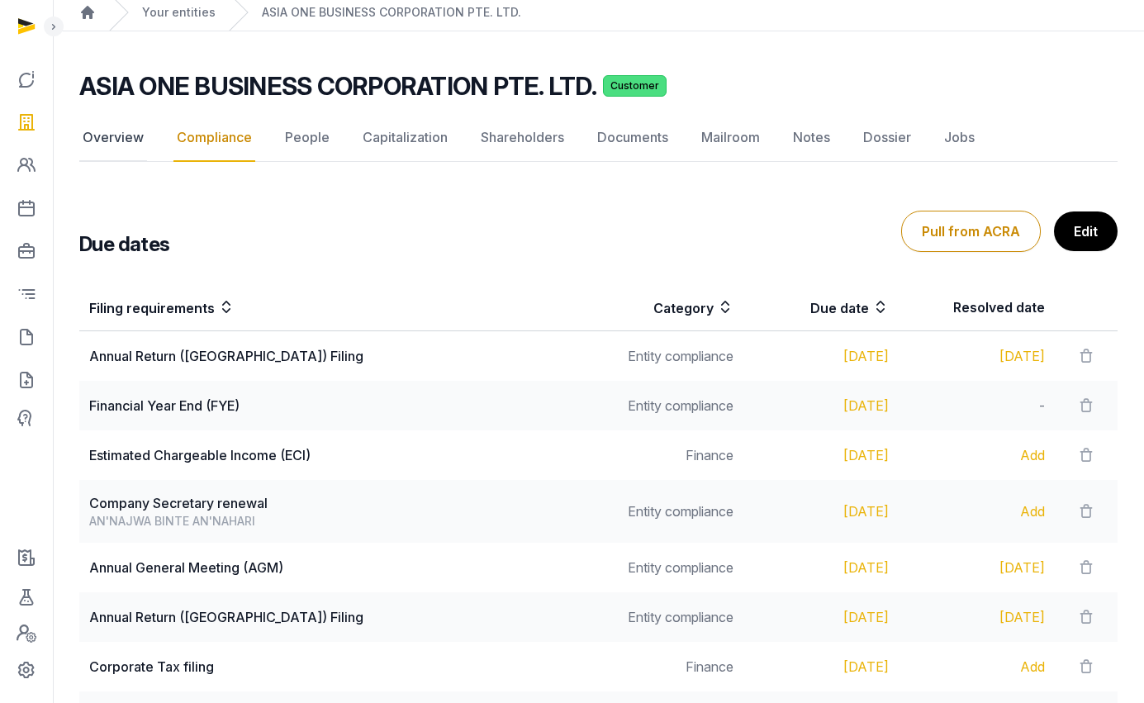
click at [114, 141] on link "Overview" at bounding box center [113, 138] width 68 height 48
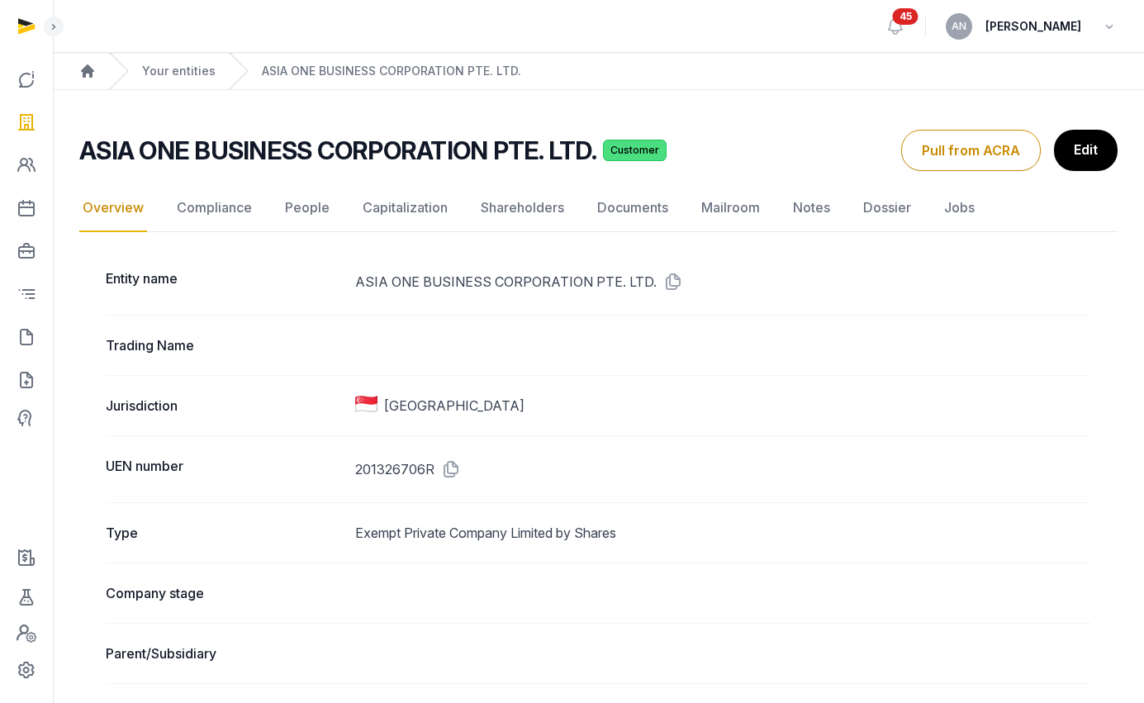
click at [332, 192] on nav "Overview Compliance People Capitalization Shareholders Documents Mailroom Notes…" at bounding box center [598, 208] width 1038 height 48
click at [314, 204] on link "People" at bounding box center [307, 208] width 51 height 48
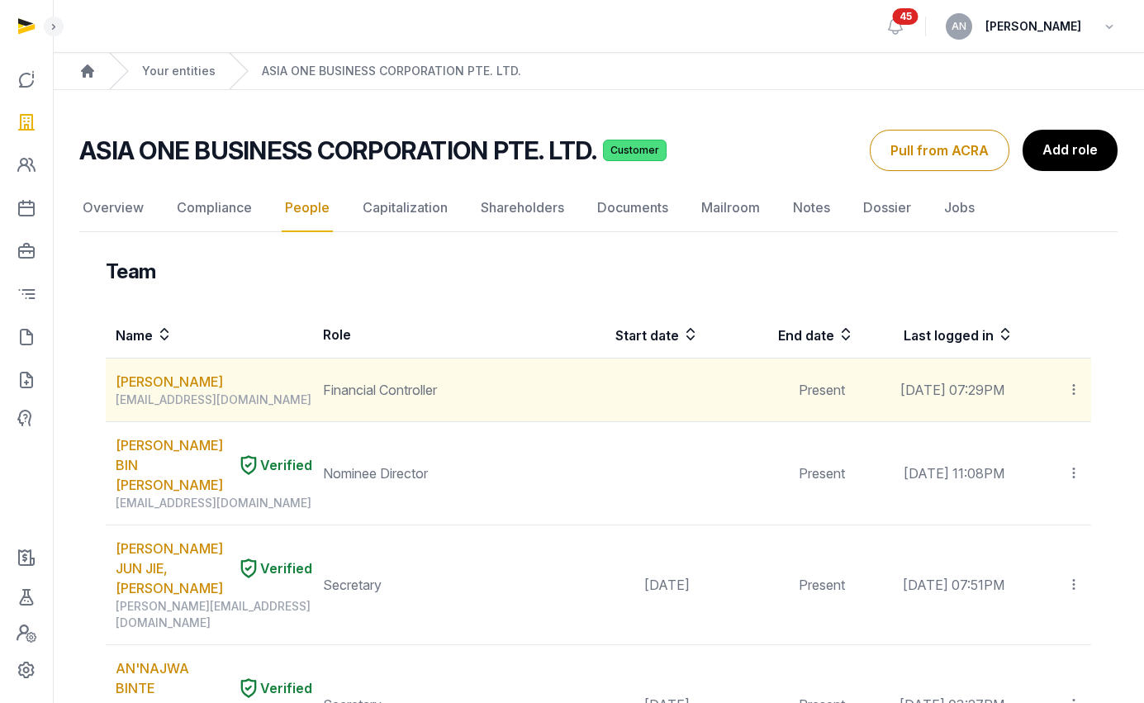
click at [168, 404] on div "[EMAIL_ADDRESS][DOMAIN_NAME]" at bounding box center [214, 399] width 197 height 17
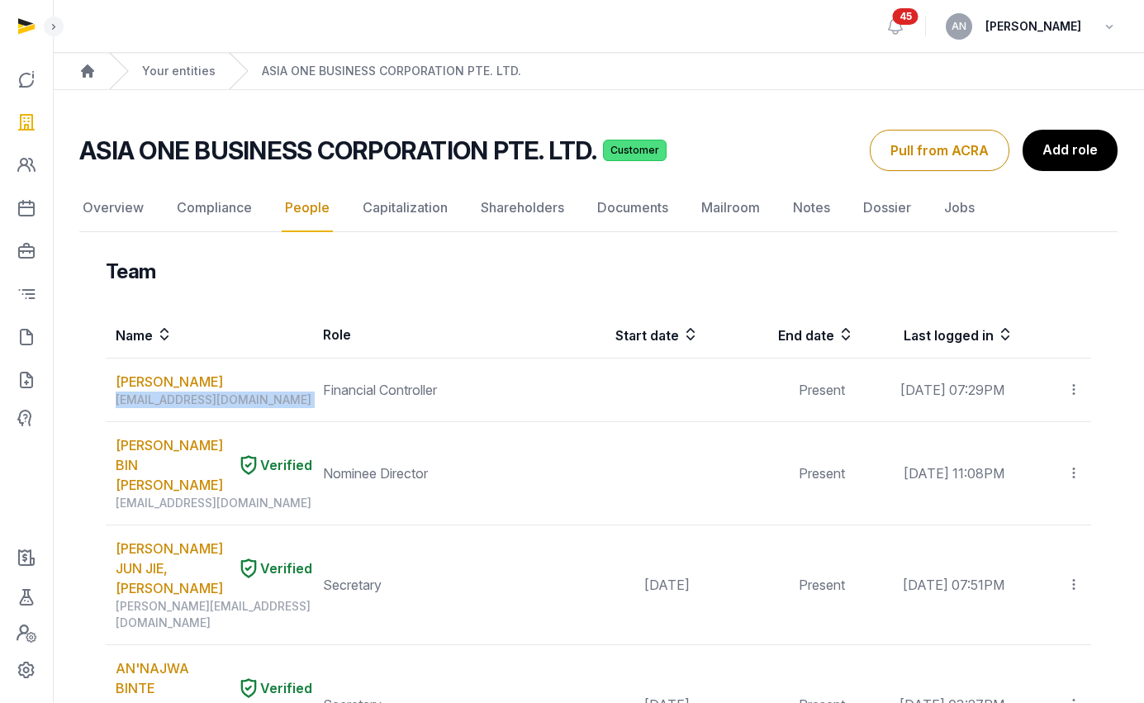
copy div "[EMAIL_ADDRESS][DOMAIN_NAME]"
click at [643, 218] on link "Documents" at bounding box center [633, 208] width 78 height 48
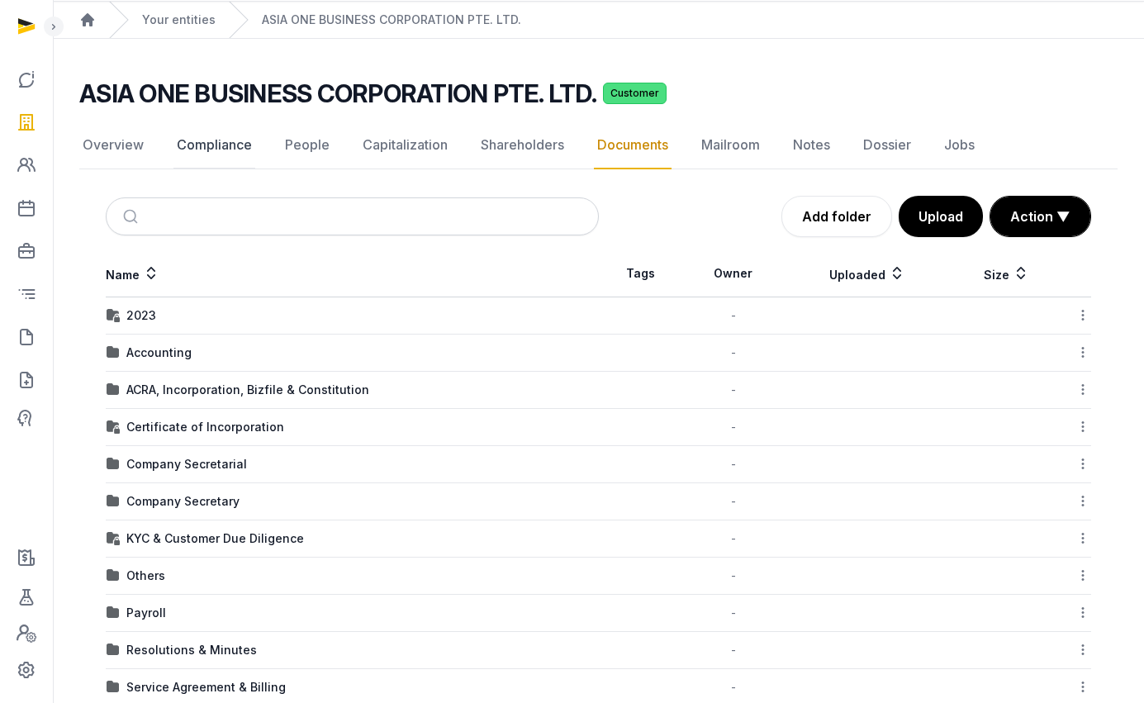
scroll to position [38, 0]
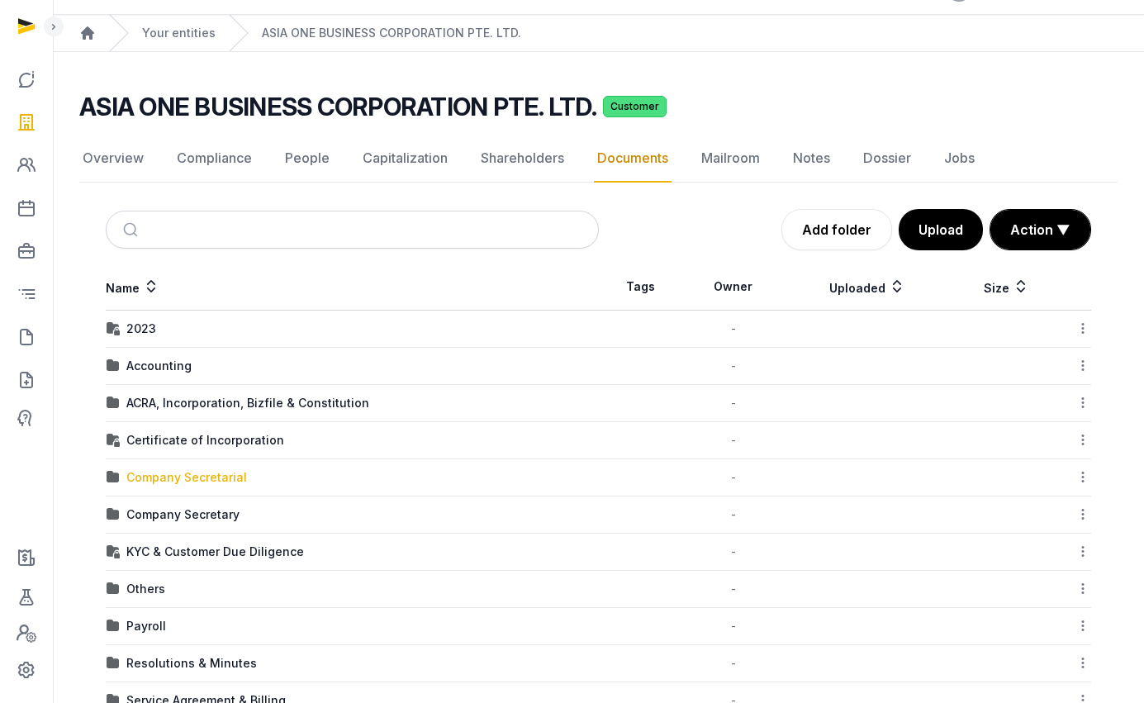
click at [168, 479] on div "Company Secretarial" at bounding box center [186, 477] width 121 height 17
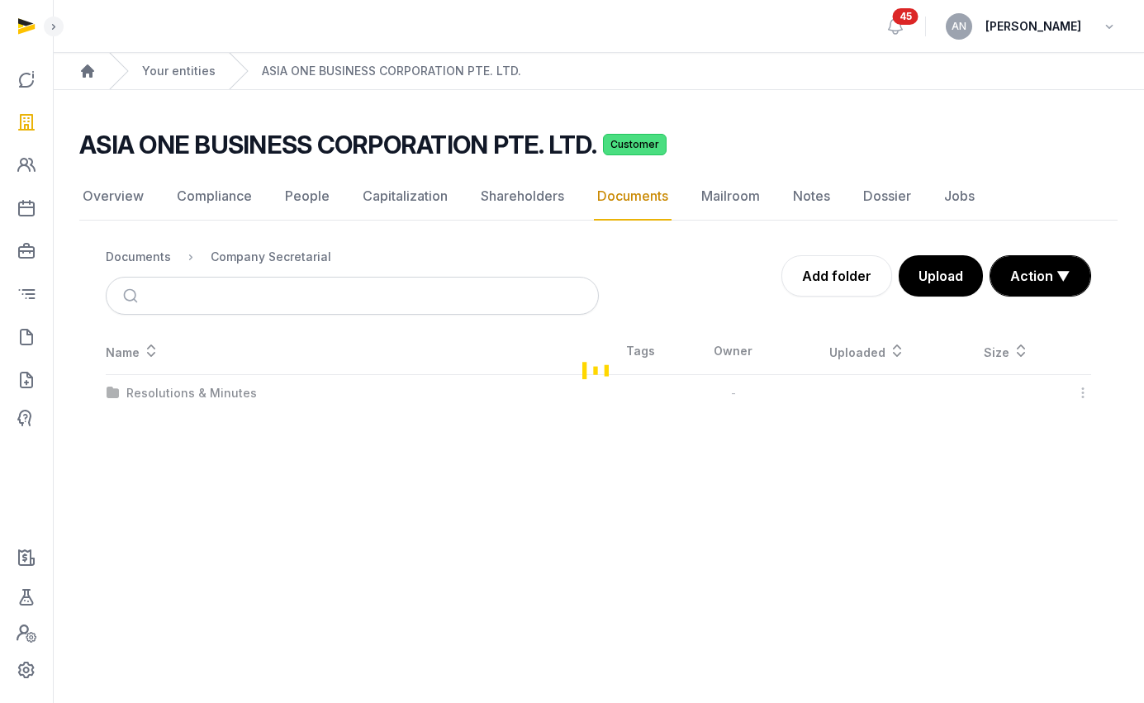
scroll to position [0, 0]
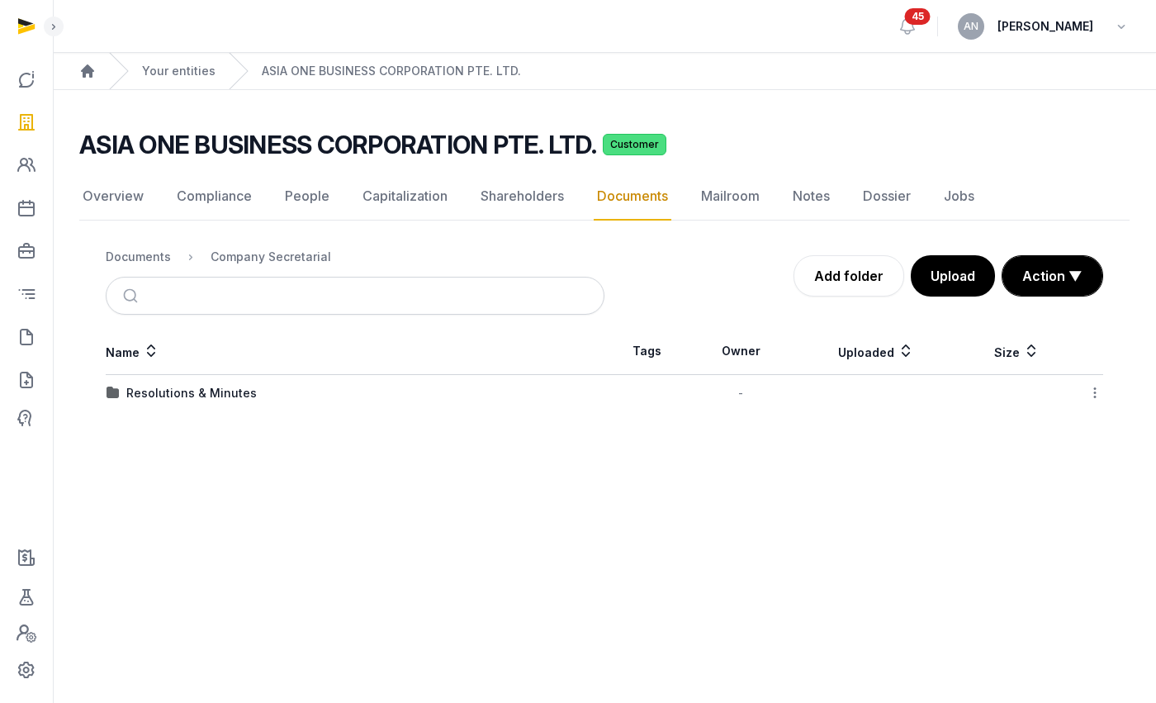
click at [177, 396] on div "Resolutions & Minutes" at bounding box center [191, 393] width 130 height 17
click at [145, 397] on div "2025" at bounding box center [140, 393] width 29 height 17
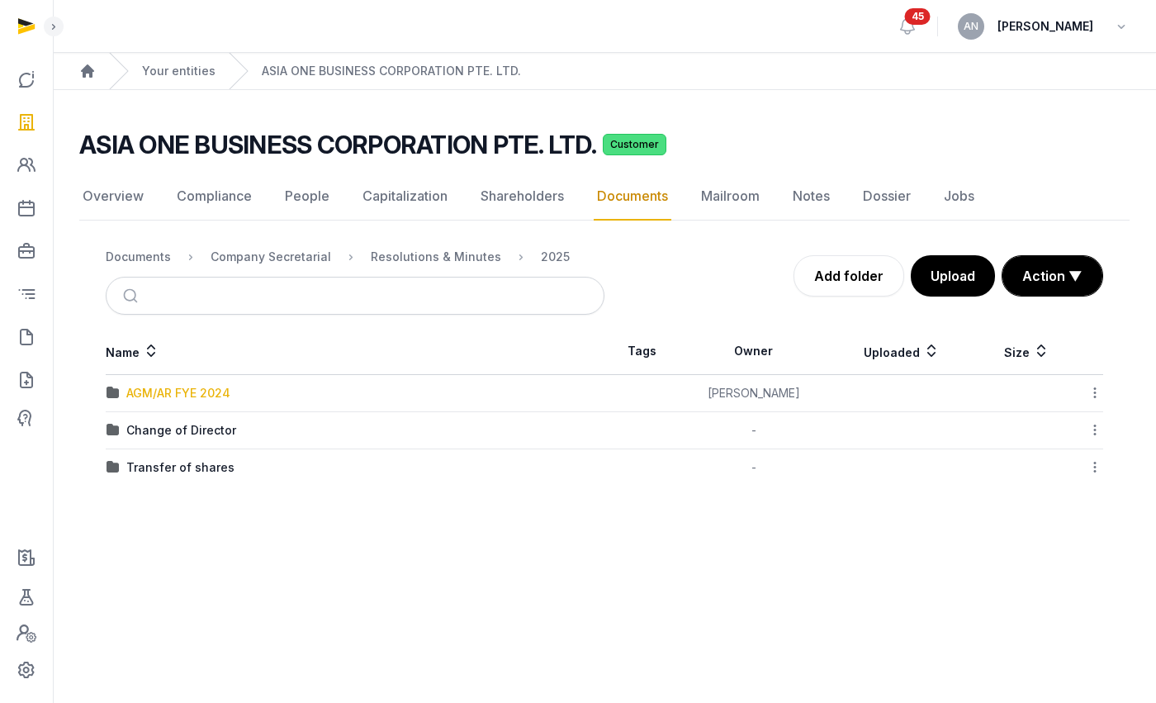
click at [213, 398] on div "AGM/AR FYE 2024" at bounding box center [178, 393] width 104 height 17
click at [255, 260] on div "Company Secretarial" at bounding box center [271, 257] width 121 height 17
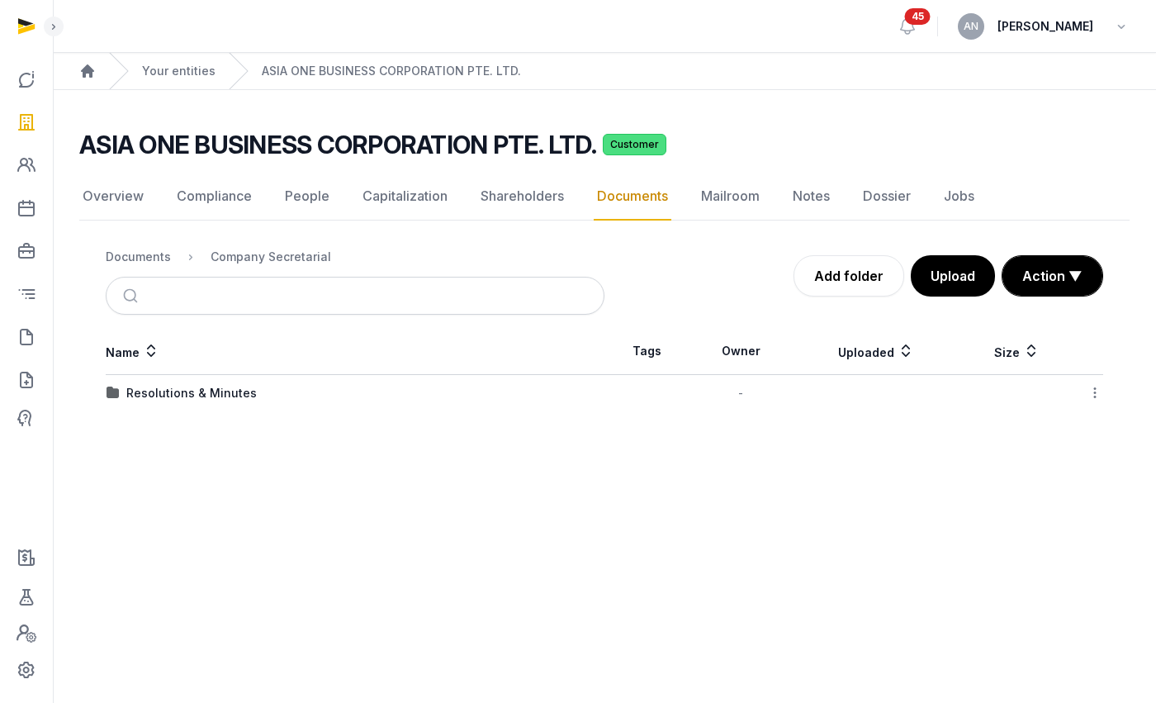
click at [178, 259] on ol "Documents Company Secretarial" at bounding box center [218, 257] width 225 height 20
click at [154, 257] on div "Documents" at bounding box center [138, 257] width 65 height 17
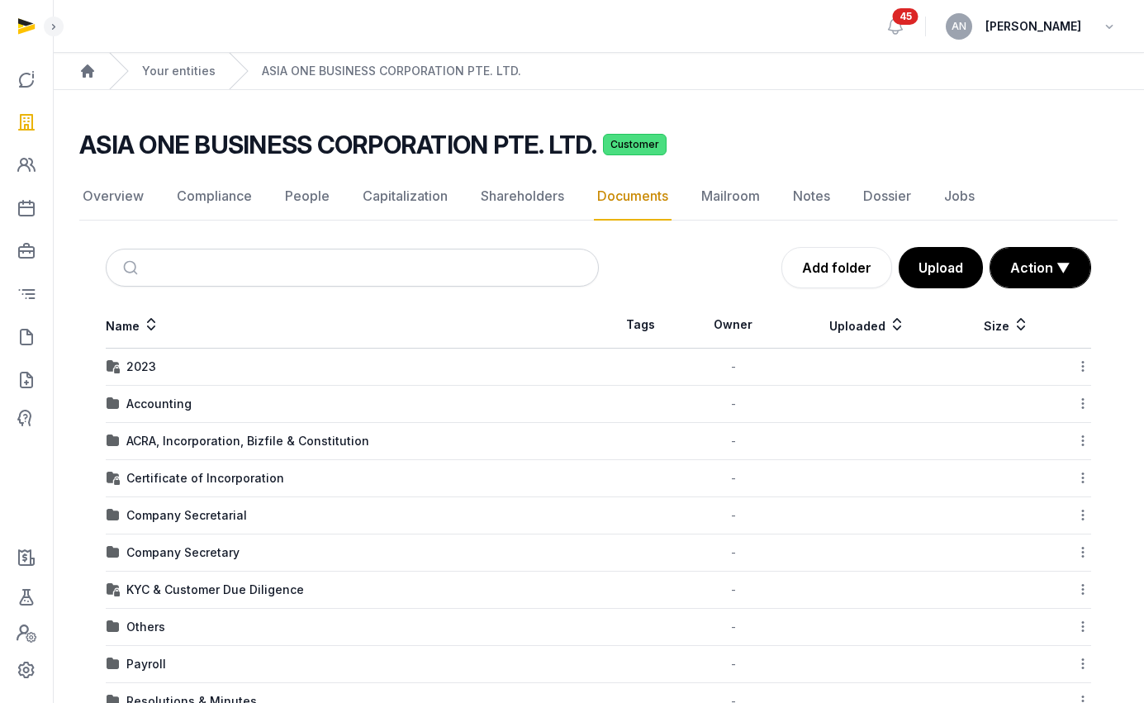
click at [169, 545] on div "Company Secretary" at bounding box center [182, 552] width 113 height 17
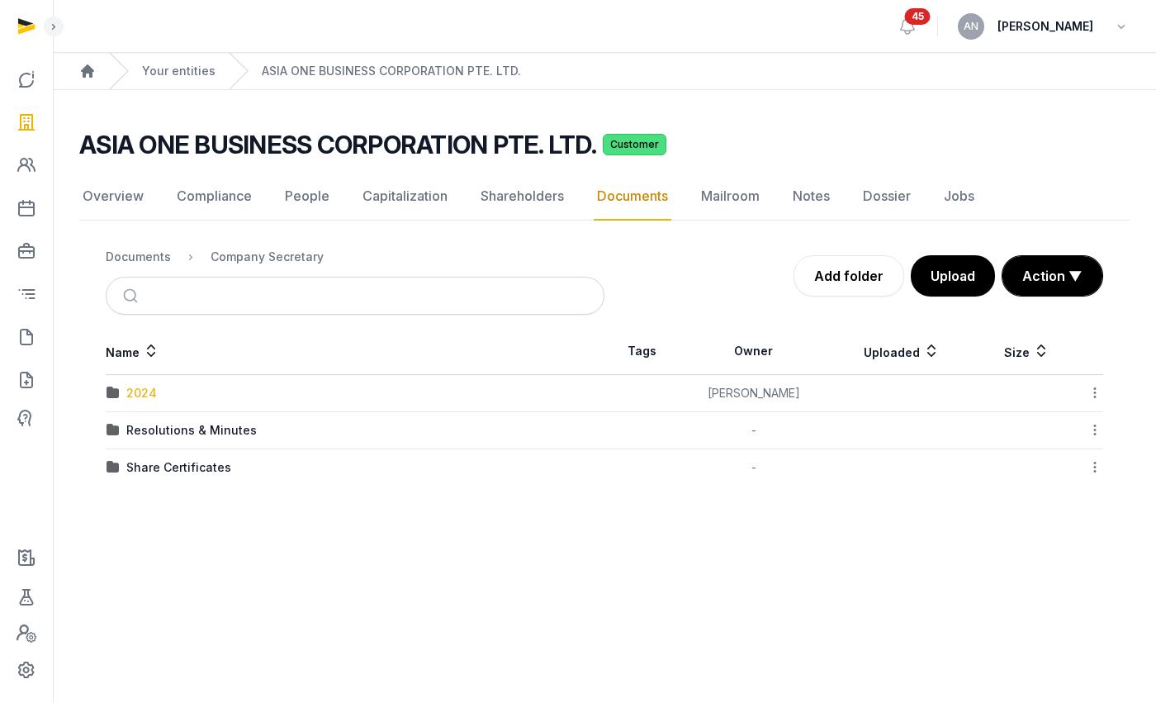
click at [136, 396] on div "2024" at bounding box center [141, 393] width 31 height 17
click at [276, 256] on div "Company Secretary" at bounding box center [267, 257] width 113 height 17
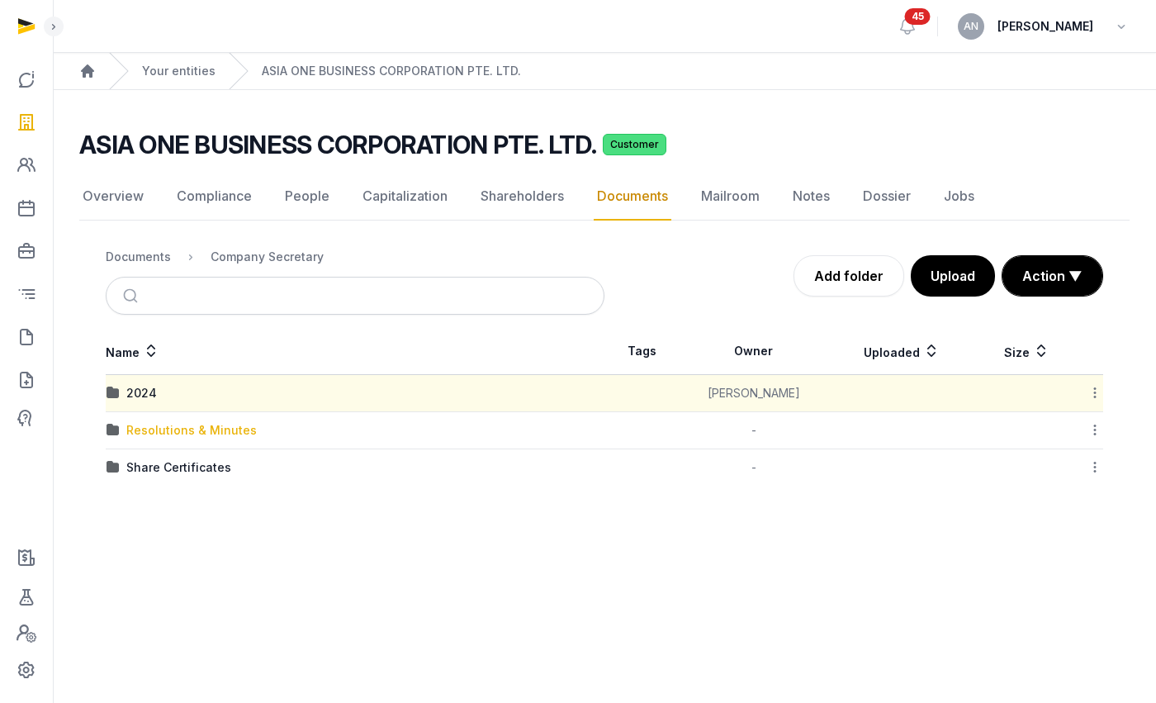
click at [145, 431] on div "Resolutions & Minutes" at bounding box center [191, 430] width 130 height 17
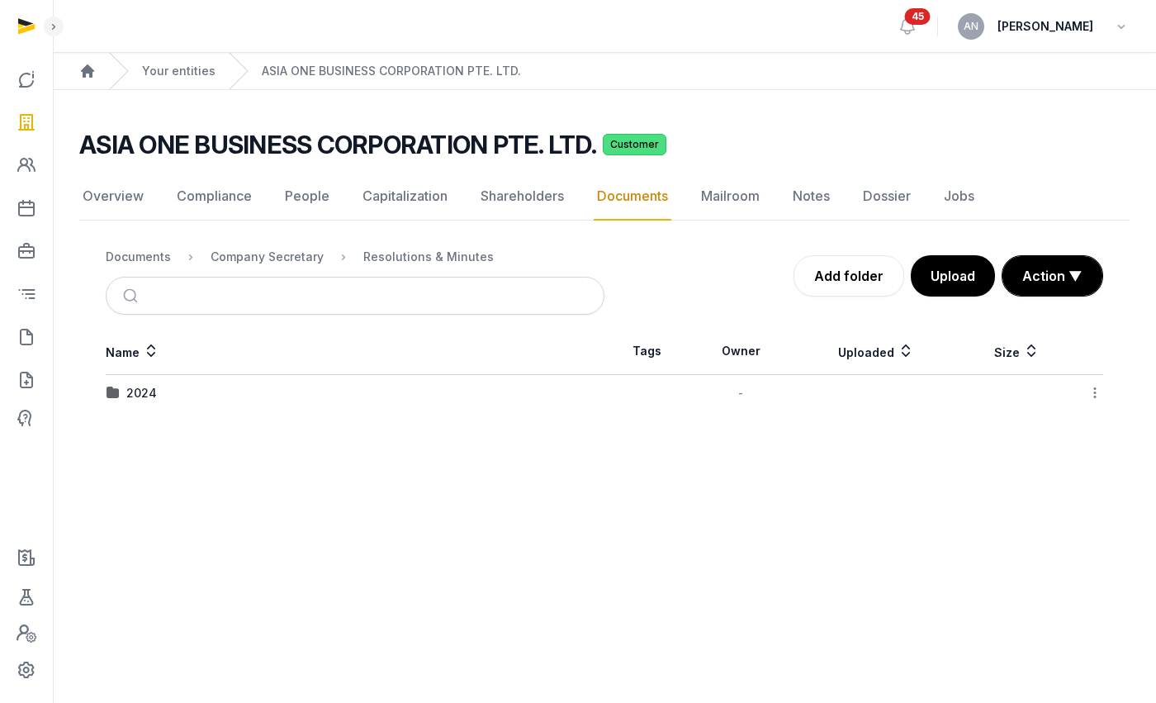
click at [140, 392] on div "2024" at bounding box center [141, 393] width 31 height 17
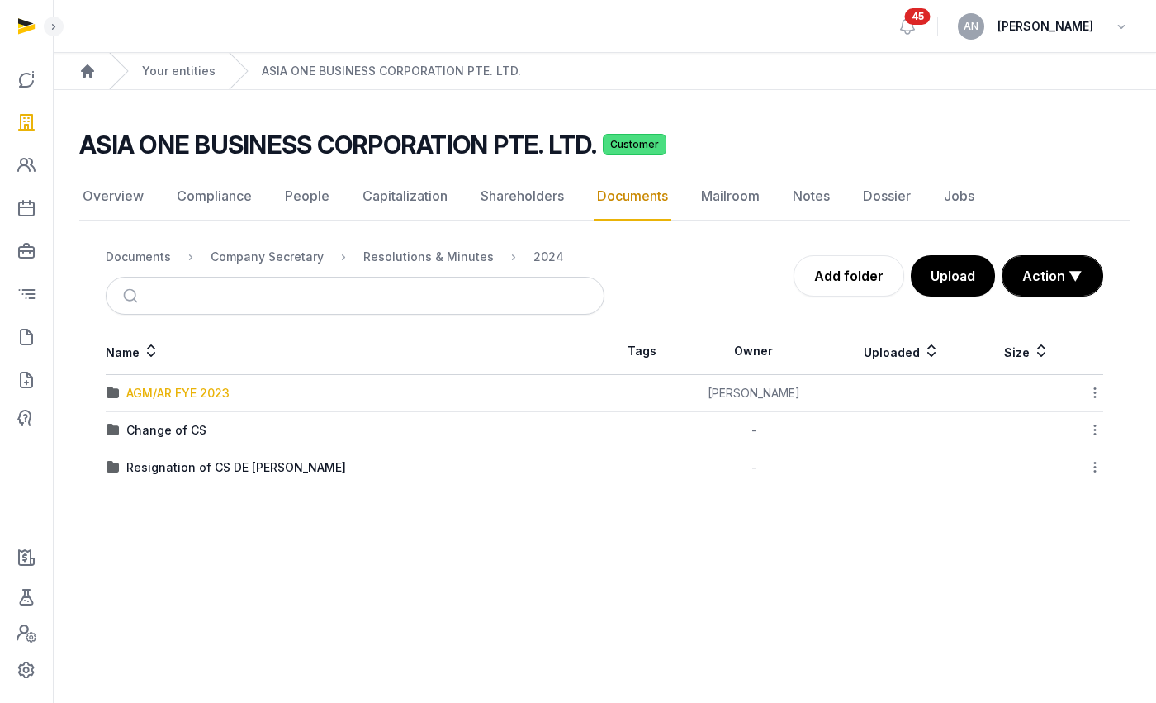
click at [159, 392] on div "AGM/AR FYE 2023" at bounding box center [177, 393] width 103 height 17
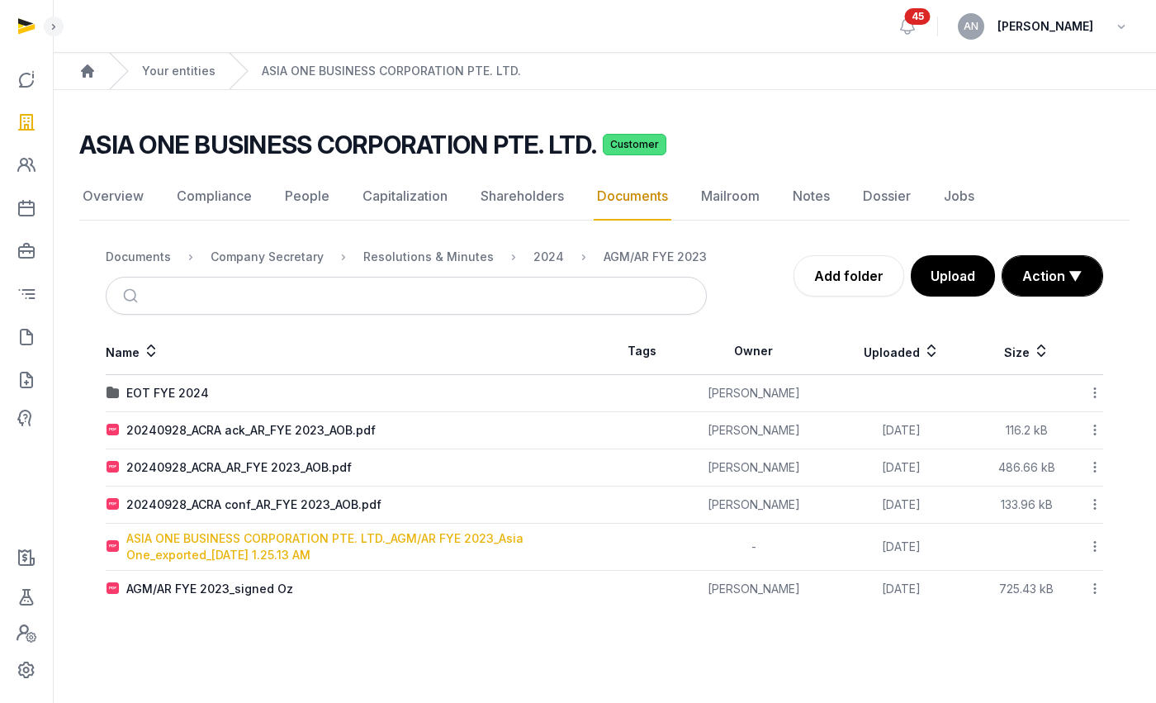
click at [273, 553] on div "ASIA ONE BUSINESS CORPORATION PTE. LTD._AGM/AR FYE 2023_Asia One_exported_[DATE…" at bounding box center [364, 546] width 477 height 33
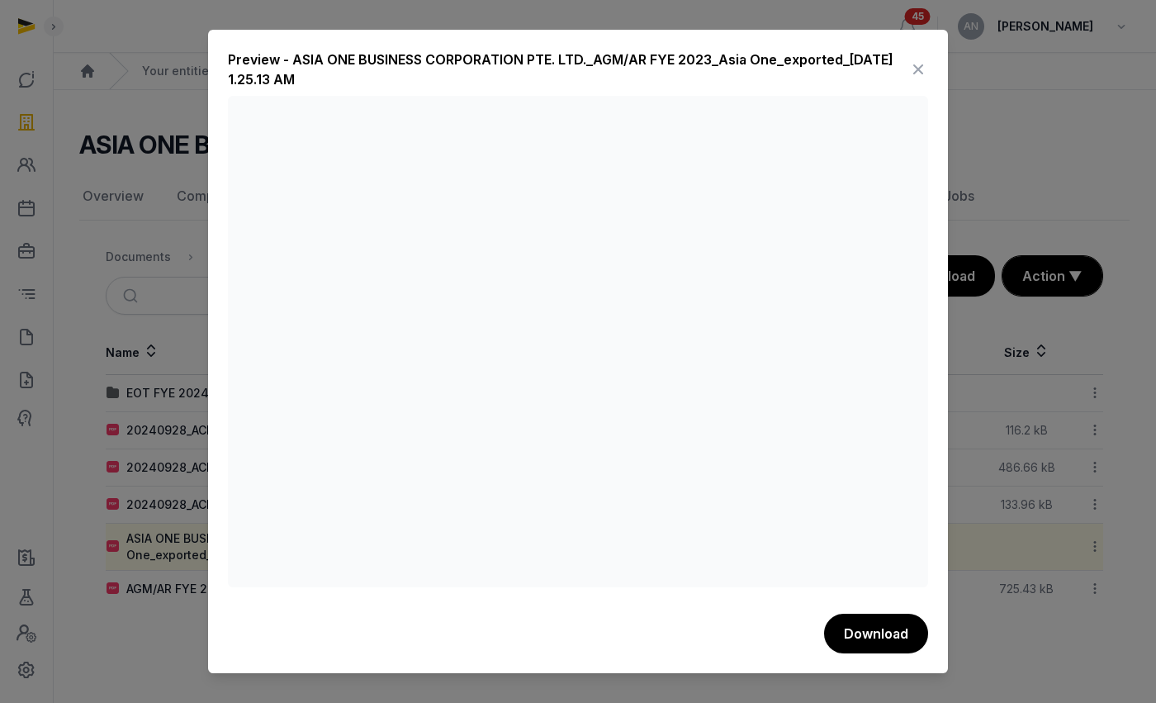
click at [911, 67] on icon at bounding box center [918, 69] width 20 height 26
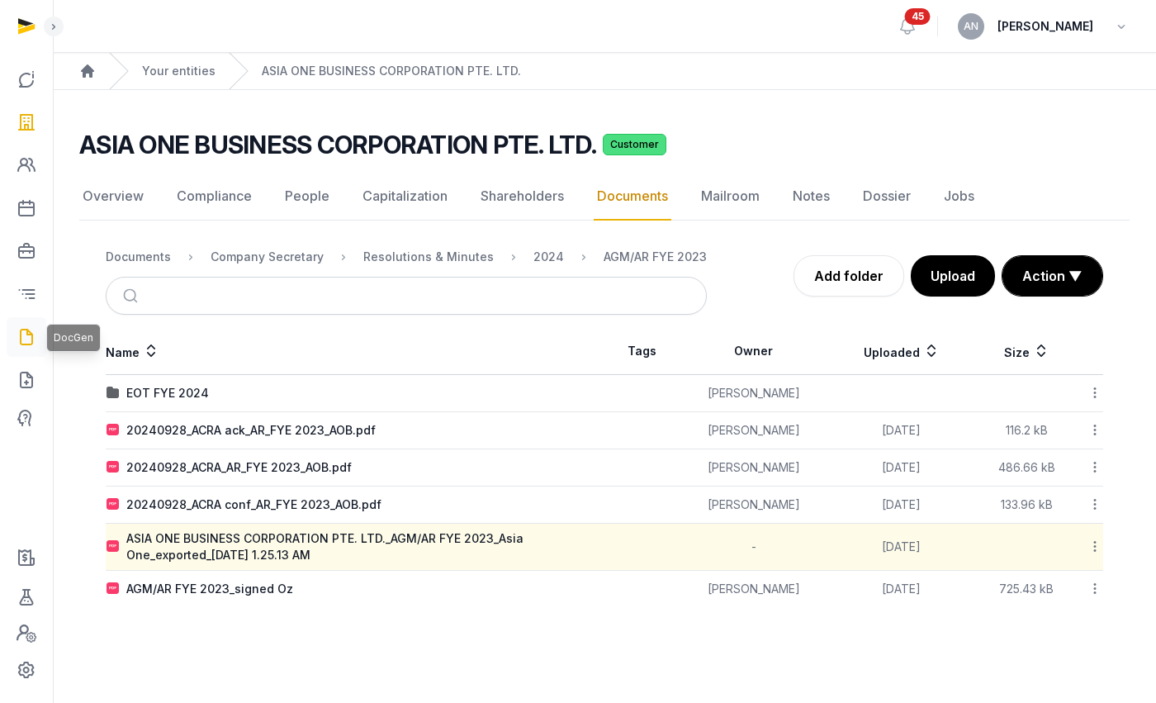
click at [31, 349] on icon at bounding box center [27, 337] width 20 height 26
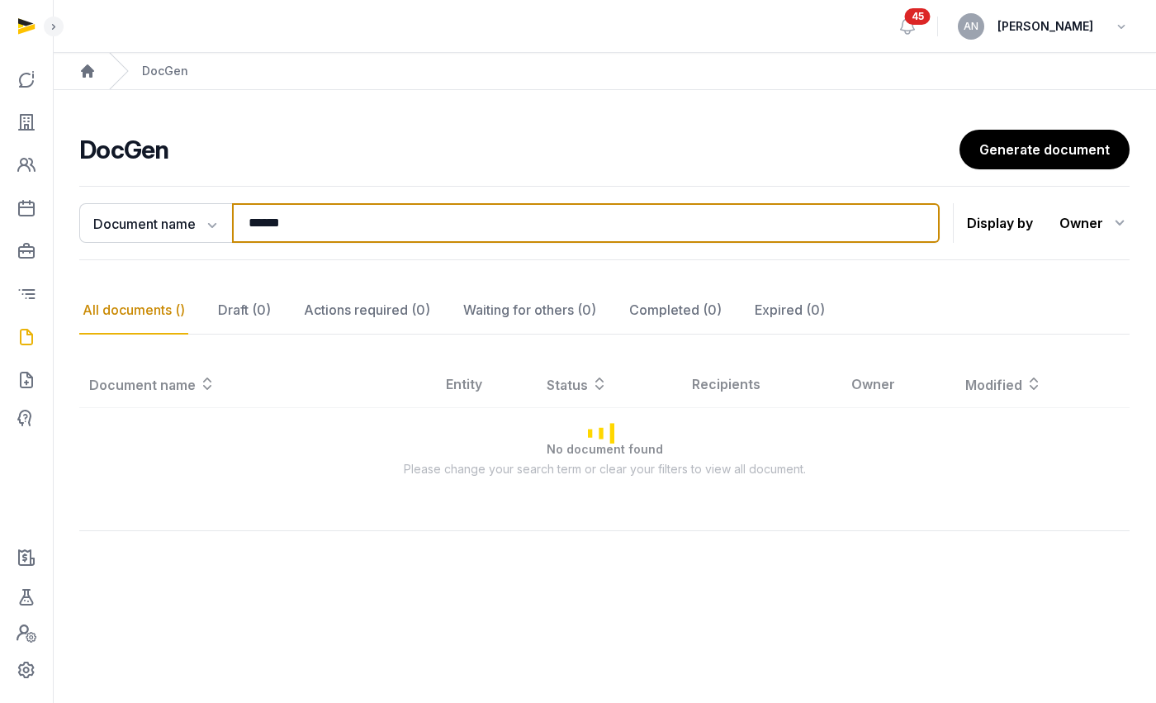
click at [276, 220] on input "******" at bounding box center [586, 223] width 708 height 40
click at [270, 218] on input "******" at bounding box center [586, 223] width 708 height 40
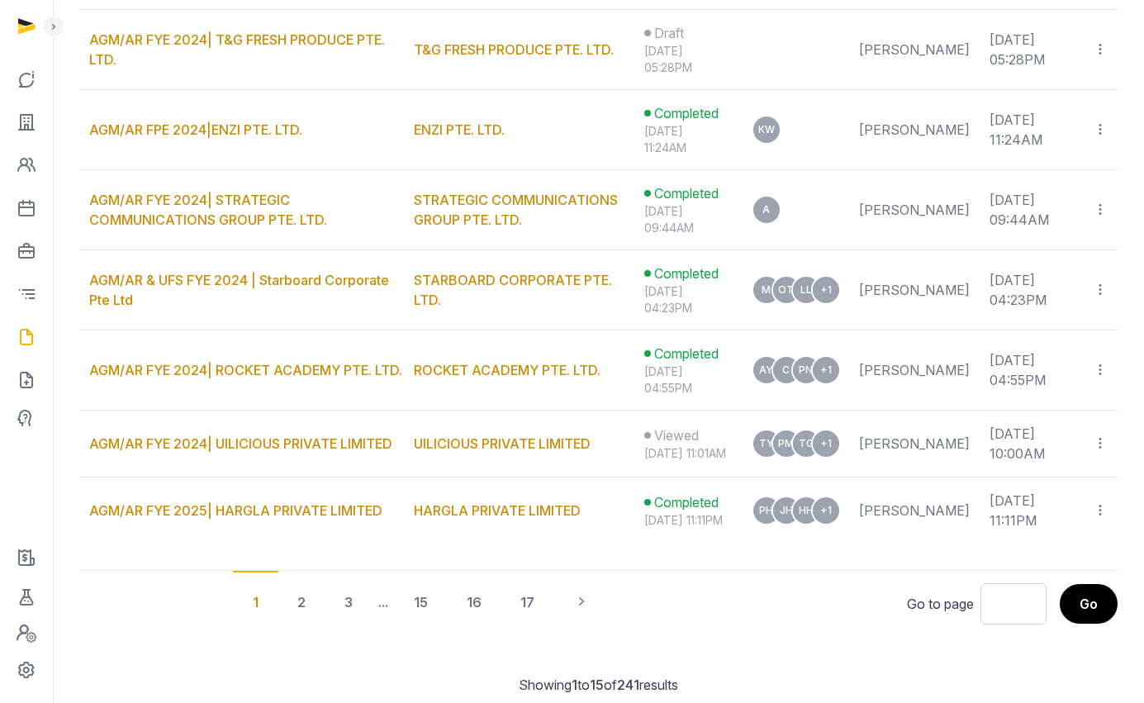
scroll to position [1116, 0]
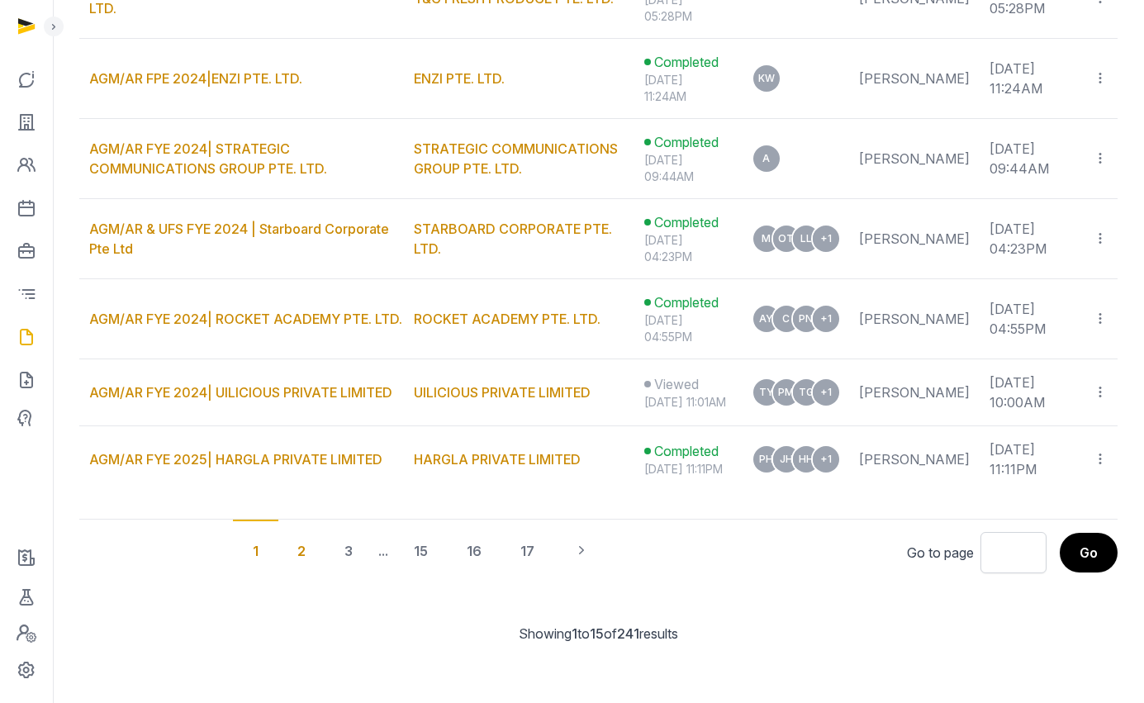
type input "***"
click at [296, 560] on div "2" at bounding box center [301, 549] width 48 height 61
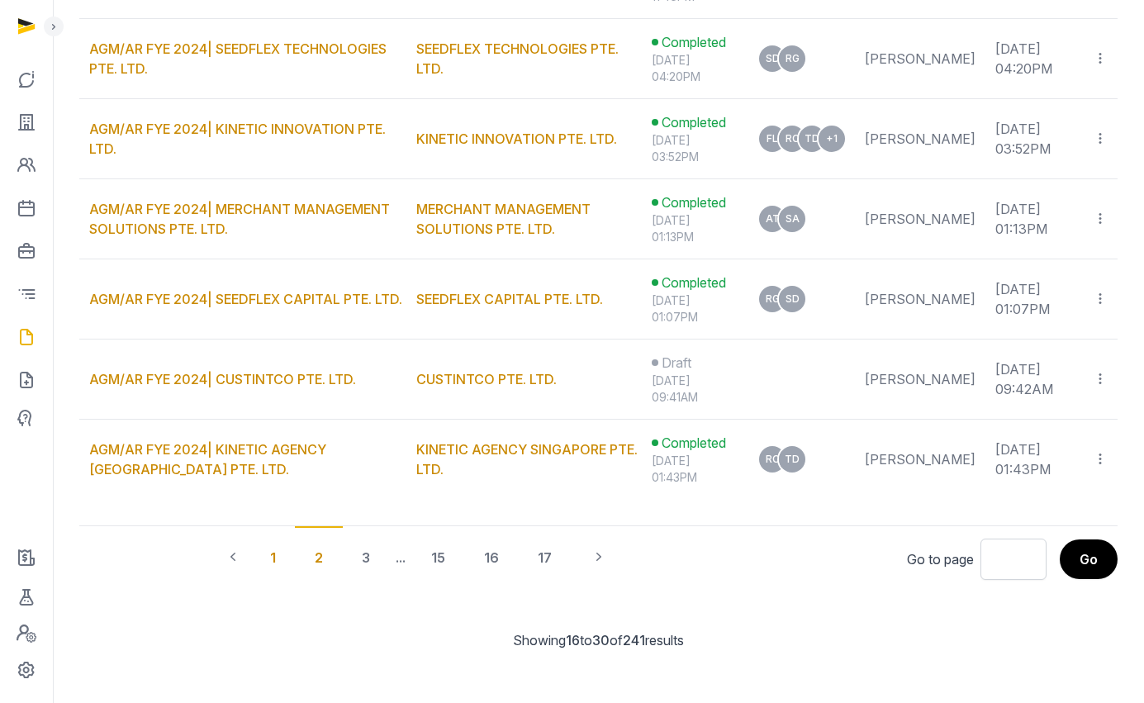
click at [266, 558] on div "1" at bounding box center [272, 556] width 45 height 61
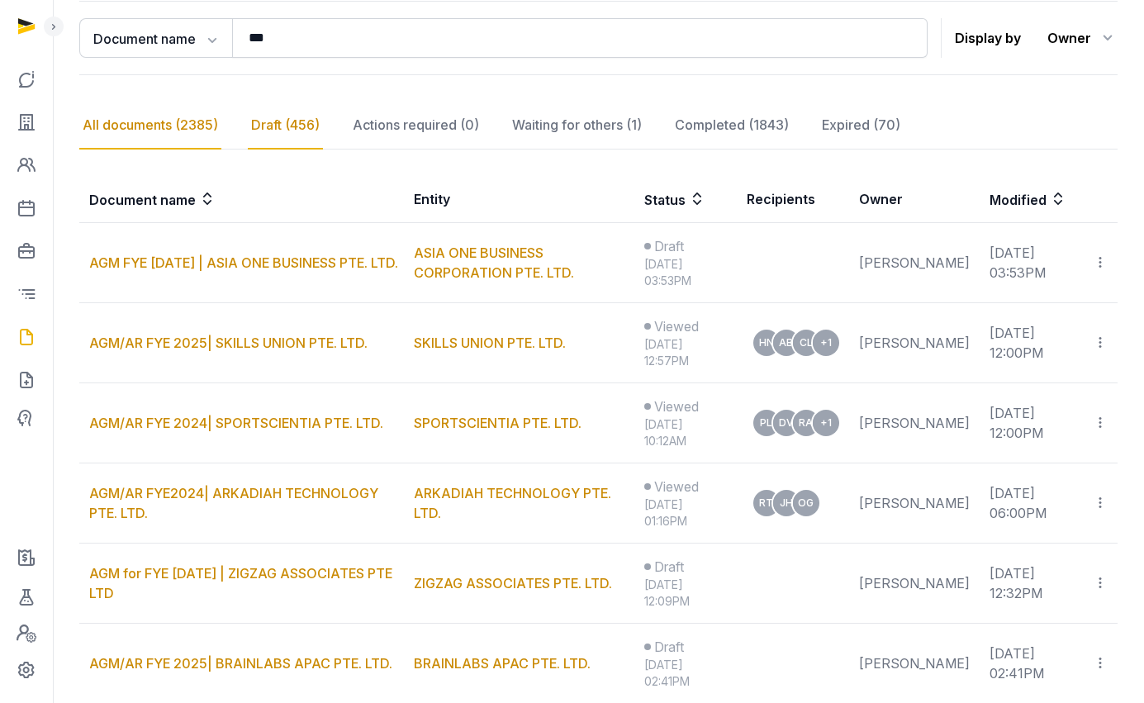
scroll to position [109, 0]
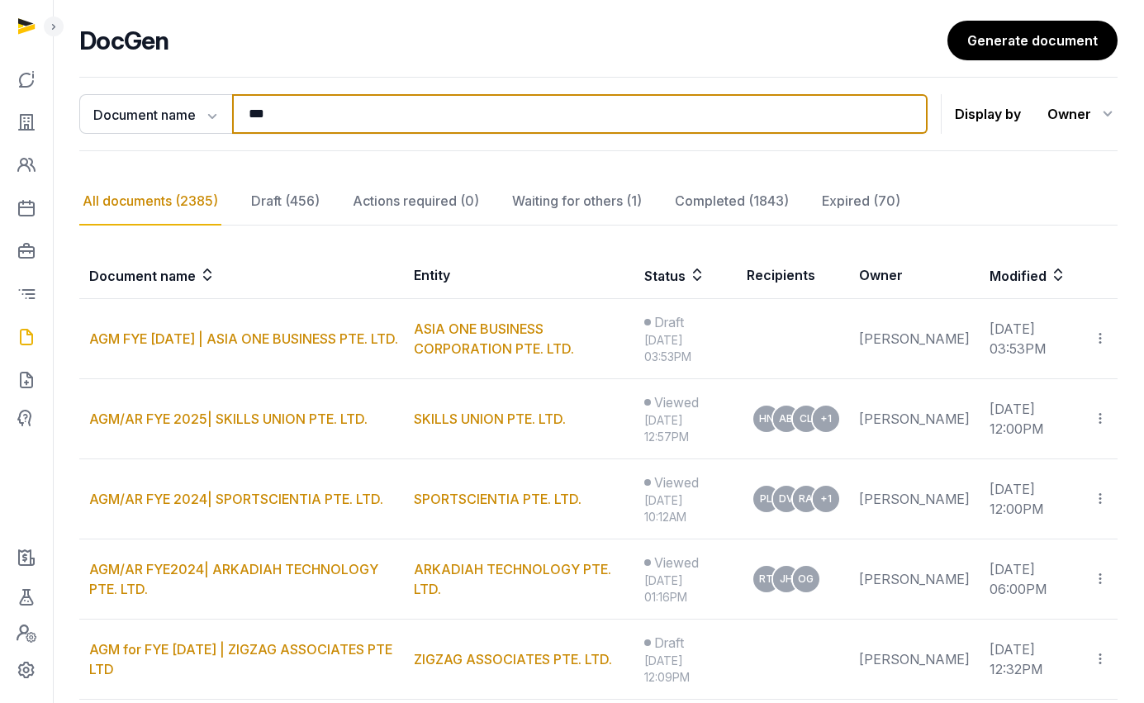
click at [298, 119] on input "***" at bounding box center [579, 114] width 695 height 40
click at [298, 118] on input "***" at bounding box center [579, 114] width 695 height 40
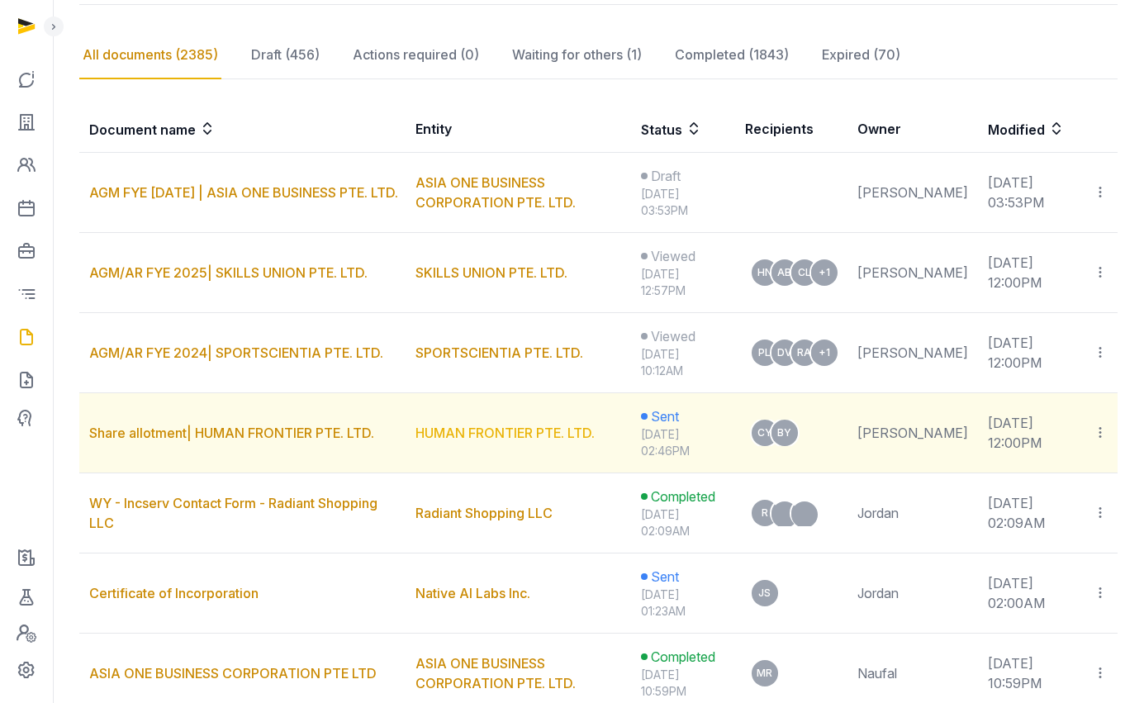
scroll to position [215, 0]
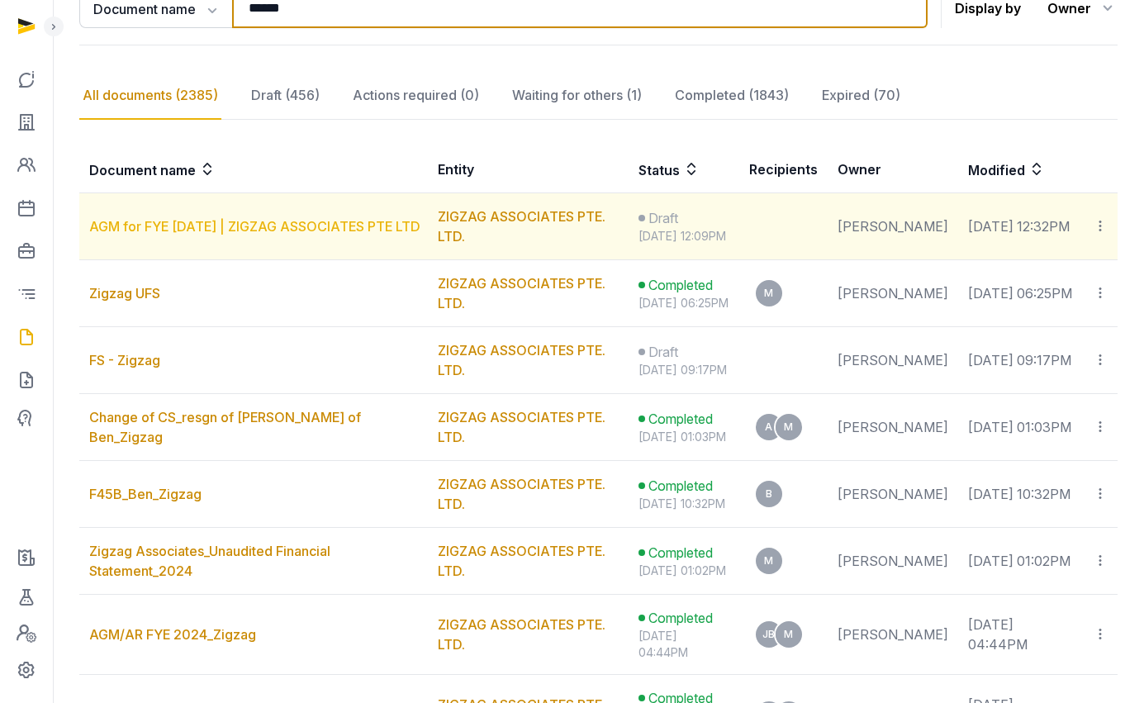
type input "******"
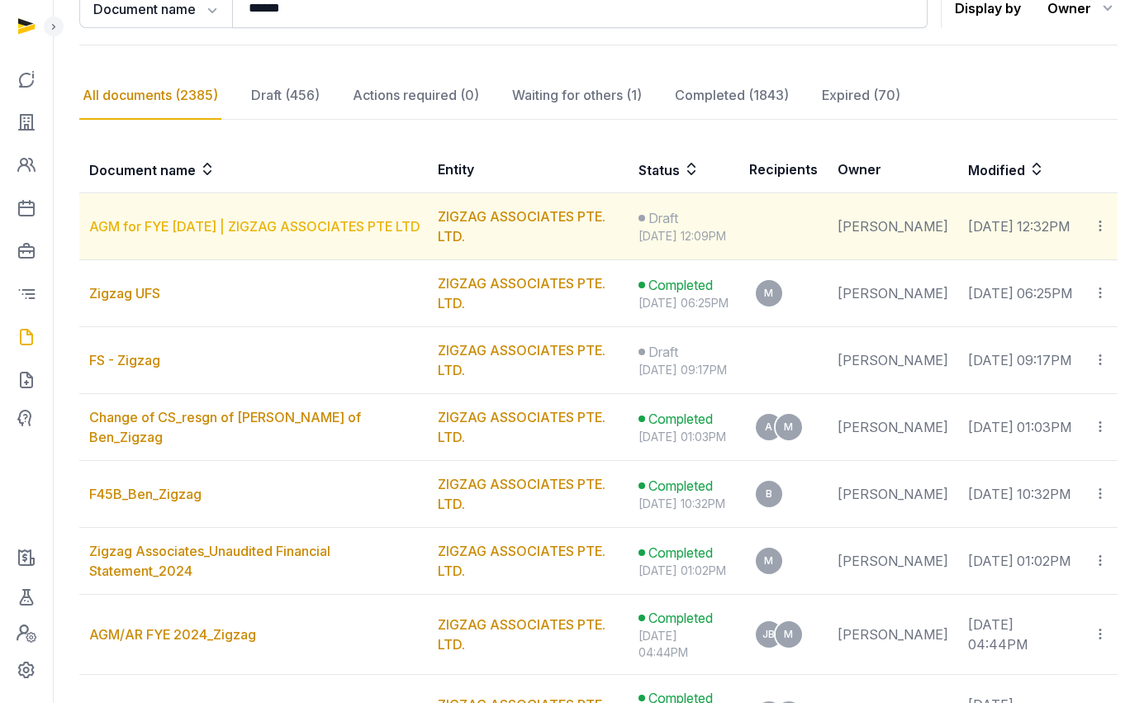
click at [231, 220] on link "AGM for FYE [DATE] | ZIGZAG ASSOCIATES PTE LTD" at bounding box center [254, 226] width 331 height 17
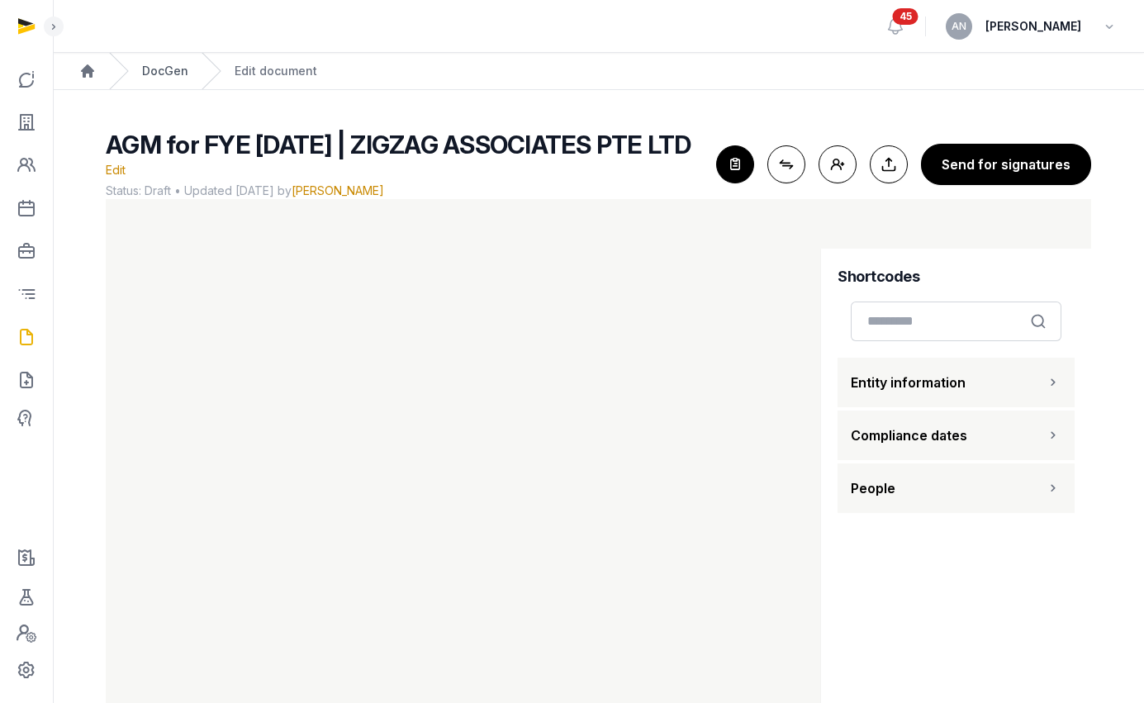
click at [169, 74] on link "DocGen" at bounding box center [165, 71] width 46 height 17
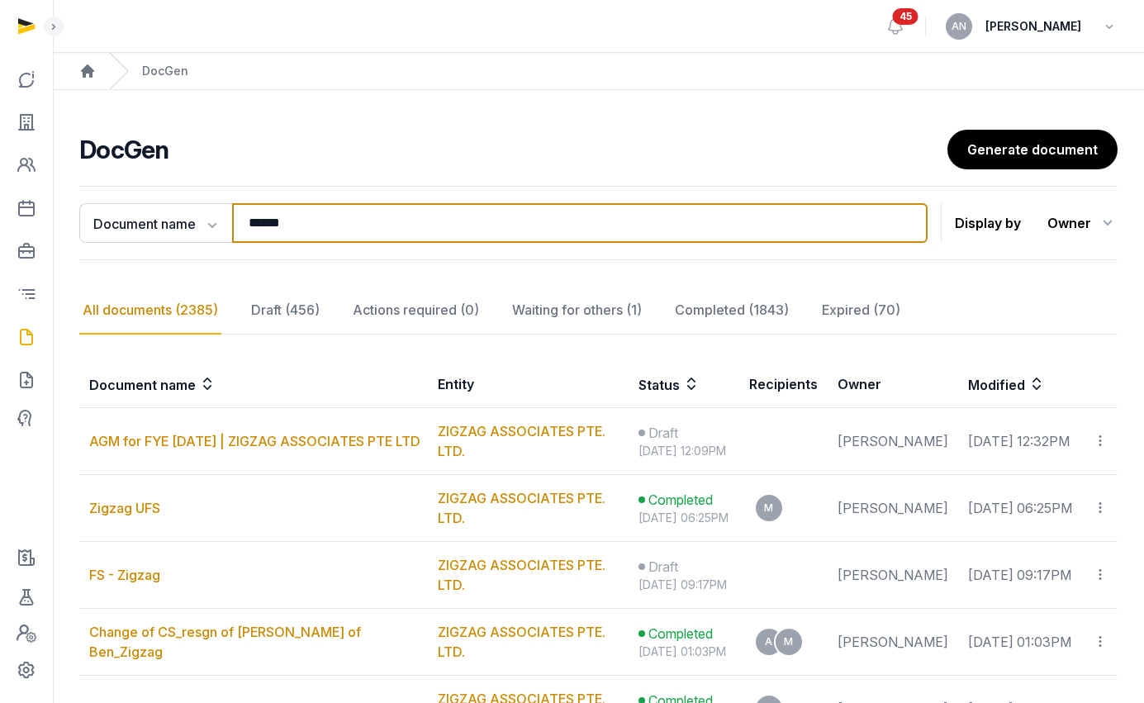
click at [295, 226] on input "******" at bounding box center [579, 223] width 695 height 40
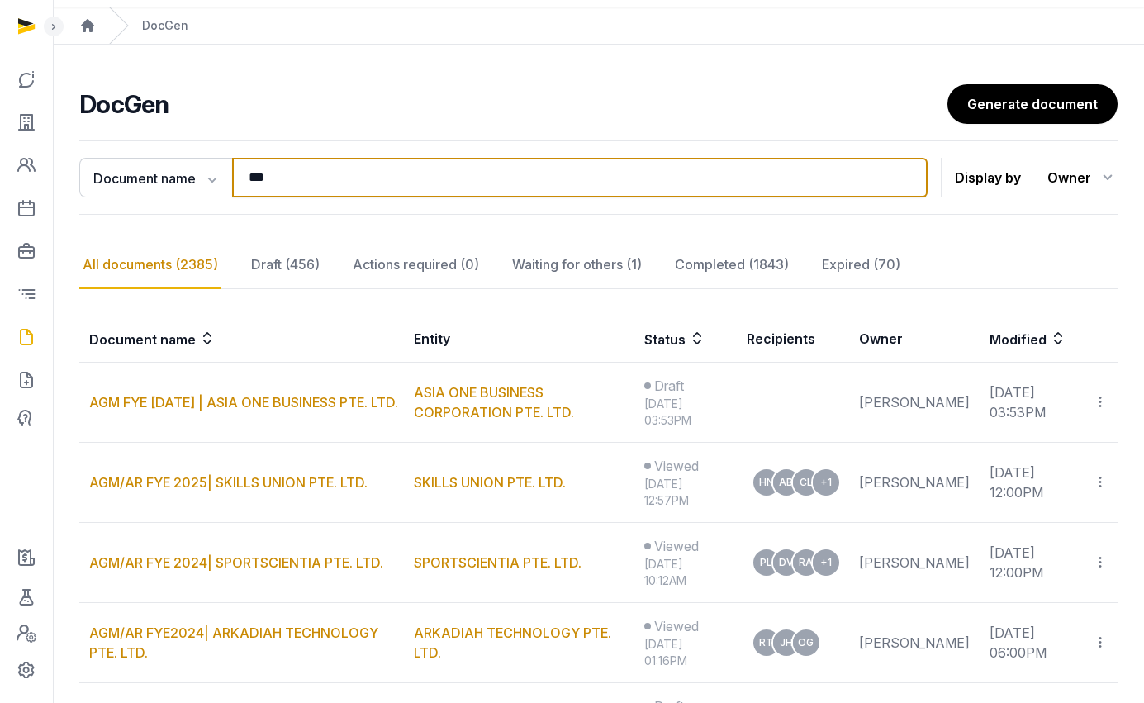
scroll to position [67, 0]
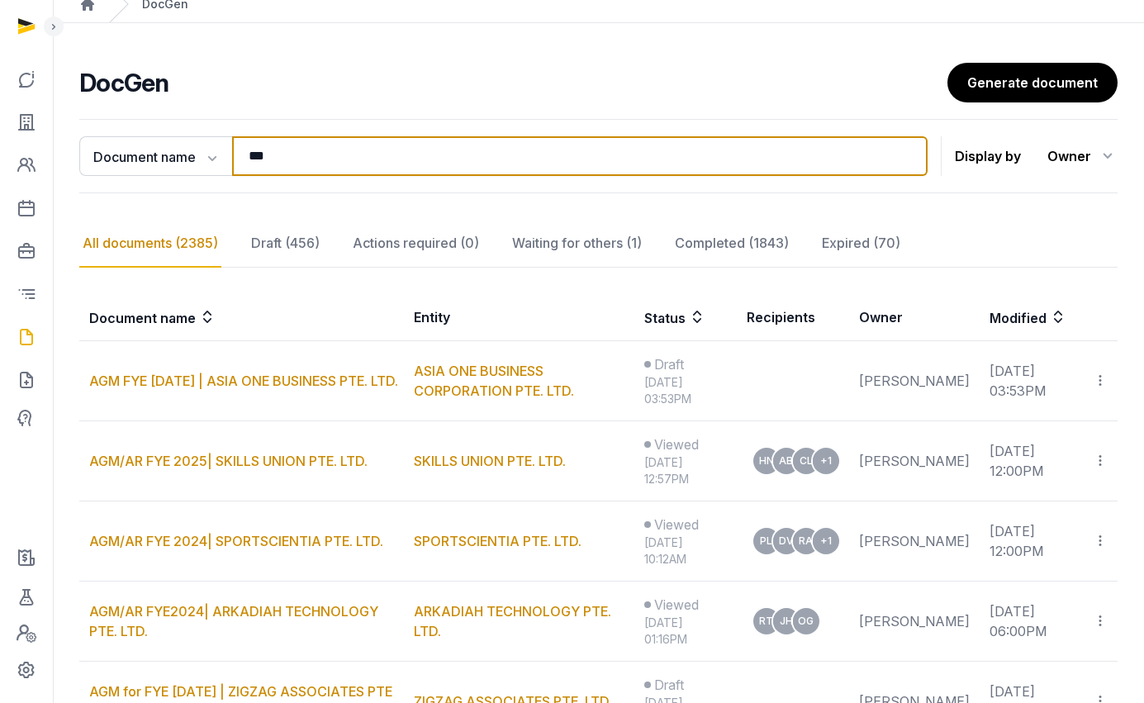
type input "***"
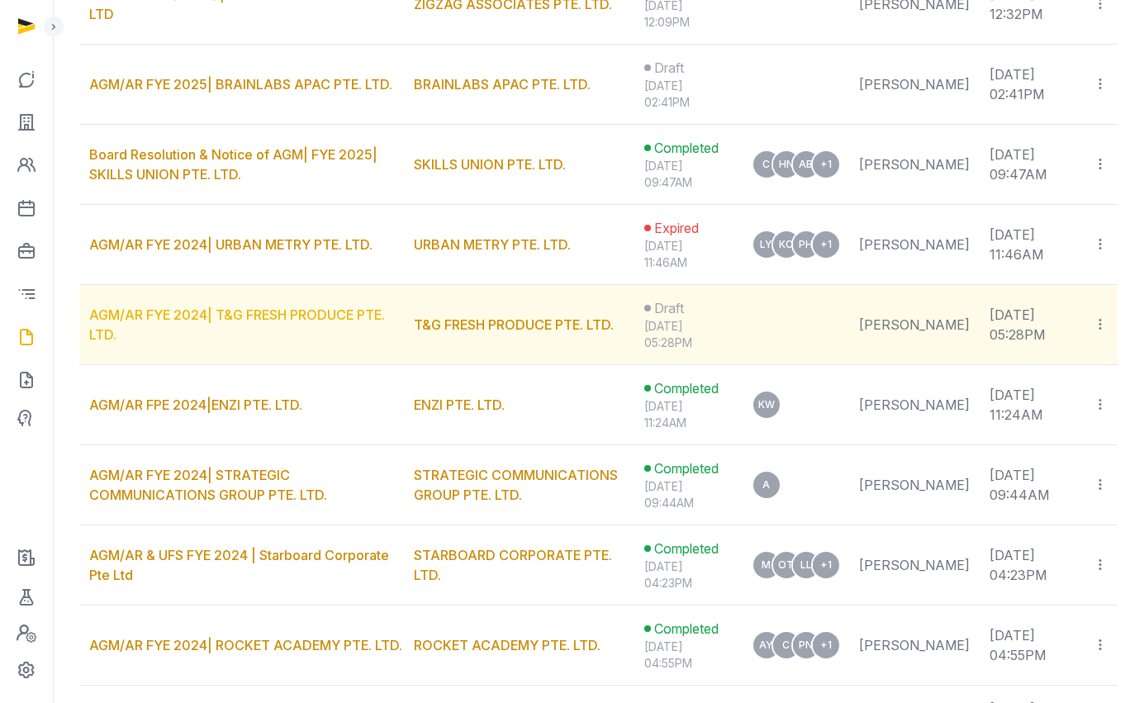
scroll to position [765, 0]
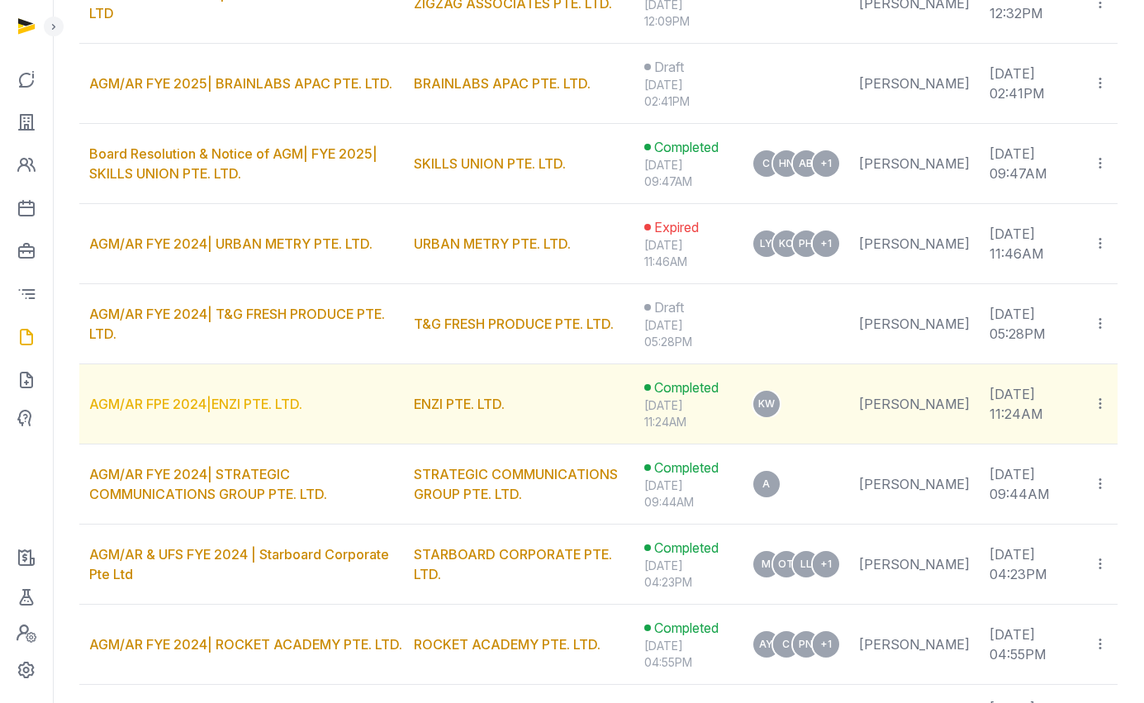
click at [224, 408] on link "AGM/AR FPE 2024|ENZI PTE. LTD." at bounding box center [195, 404] width 213 height 17
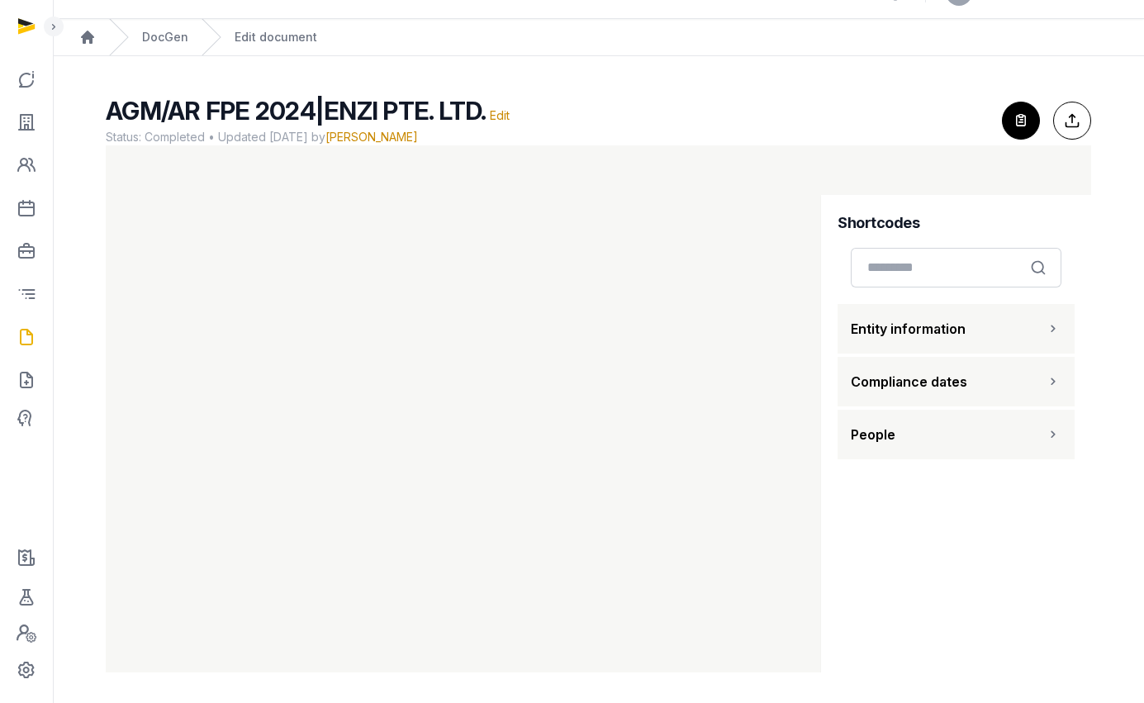
scroll to position [36, 0]
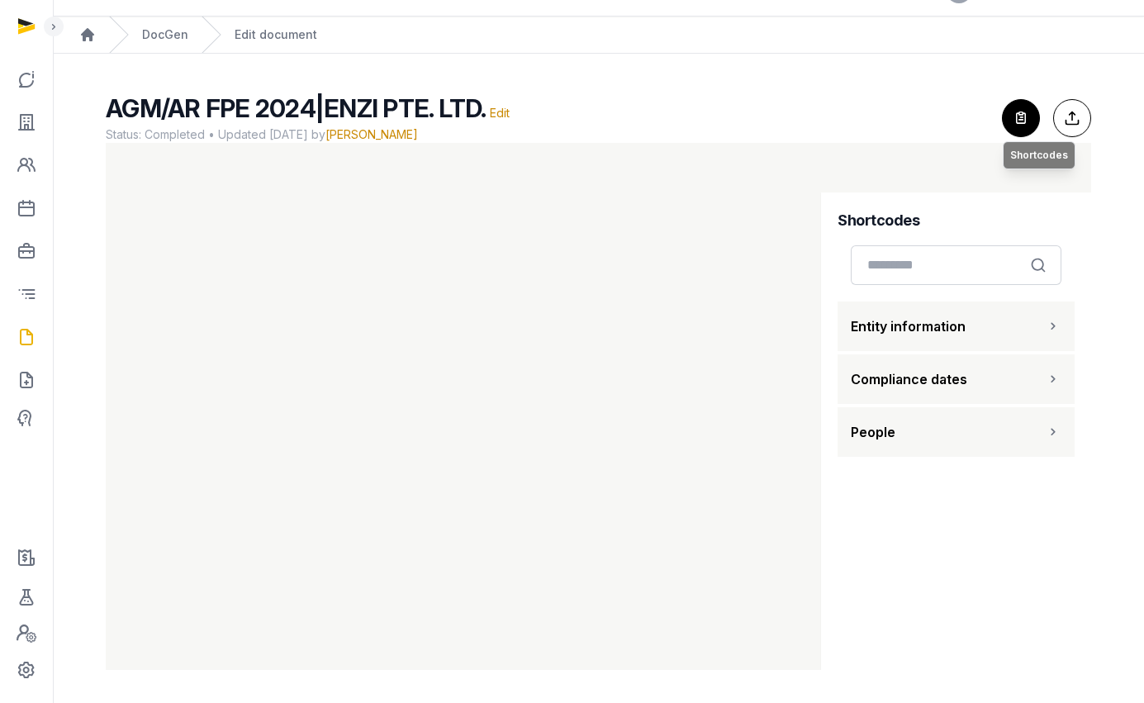
click at [1021, 116] on icon "button" at bounding box center [1020, 118] width 36 height 36
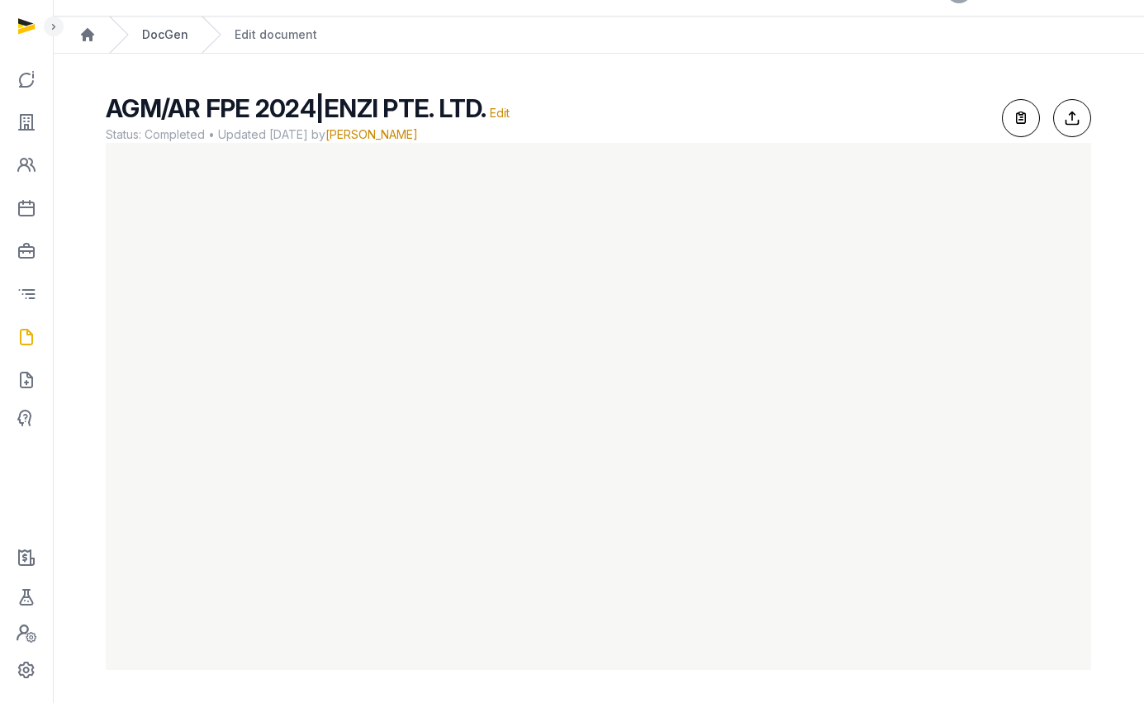
click at [161, 36] on link "DocGen" at bounding box center [165, 34] width 46 height 17
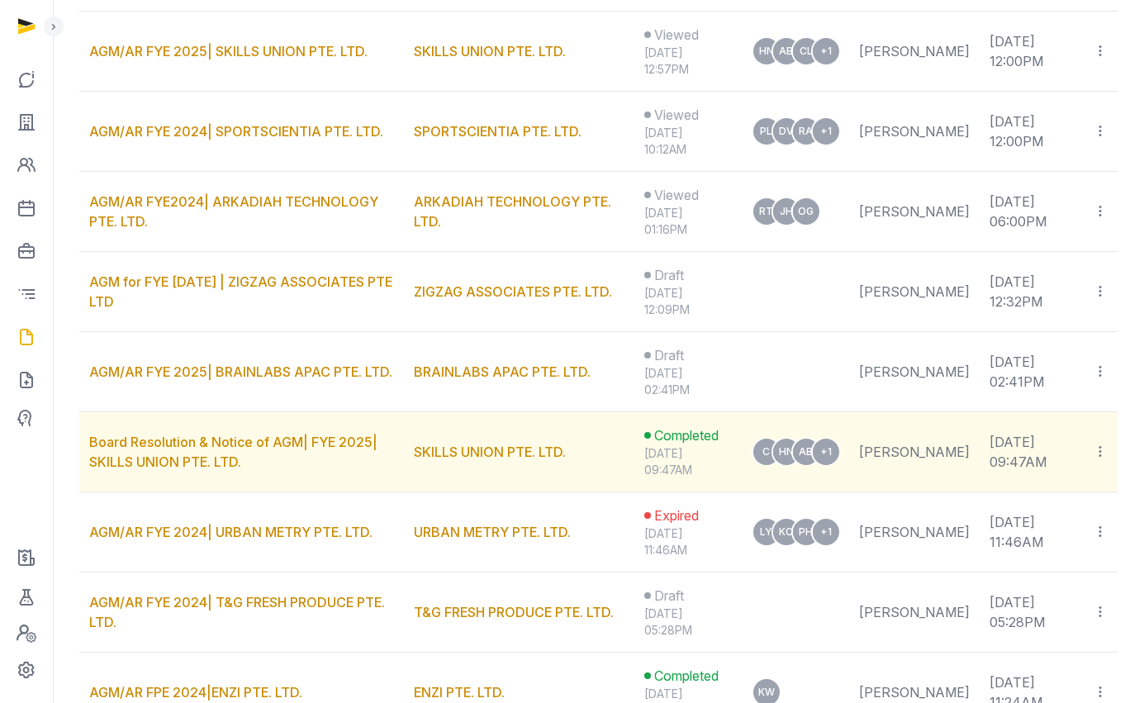
scroll to position [480, 0]
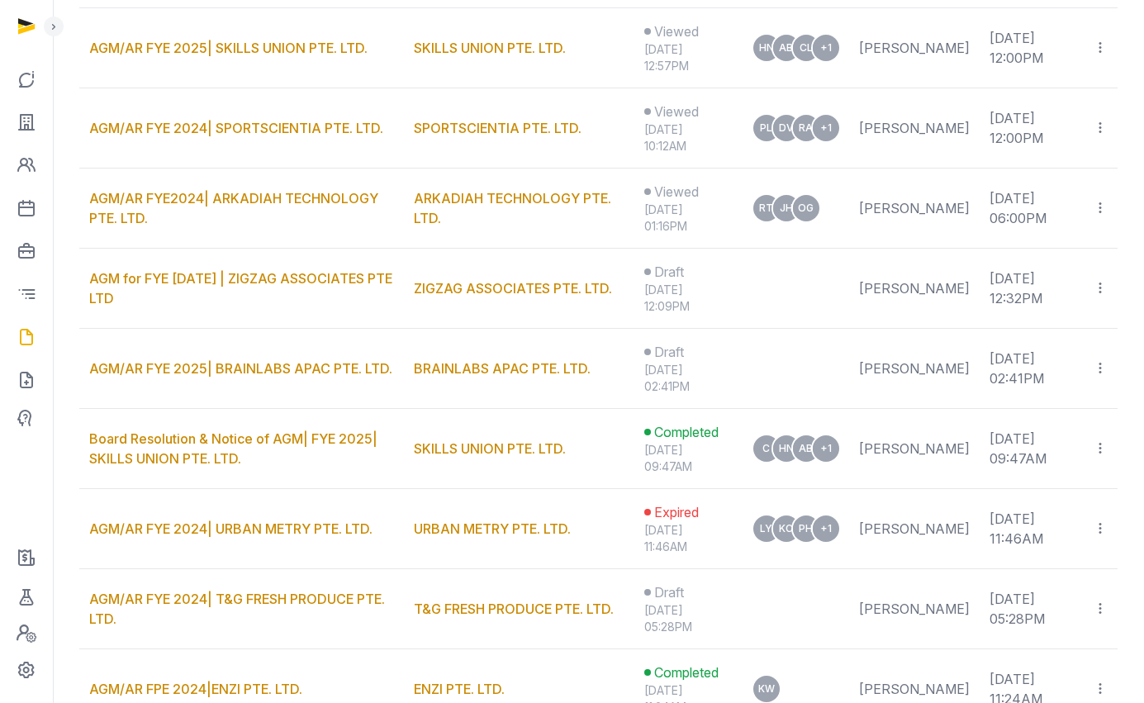
click at [209, 368] on link "AGM/AR FYE 2025| BRAINLABS APAC PTE. LTD." at bounding box center [240, 368] width 303 height 17
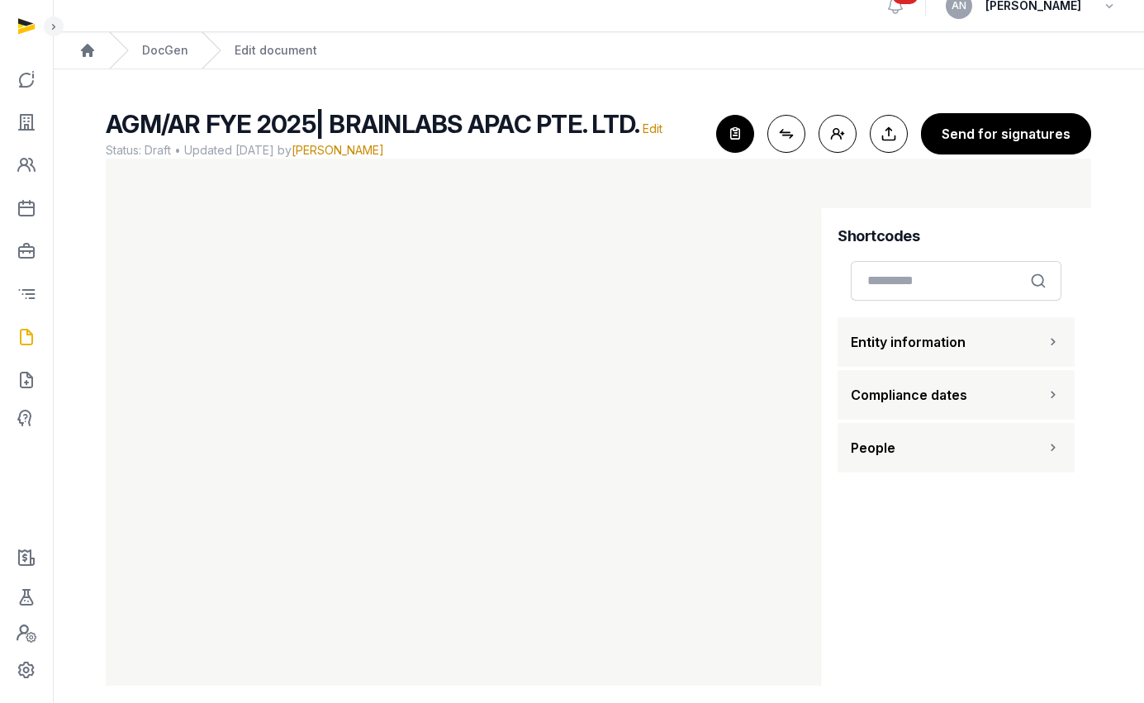
scroll to position [36, 0]
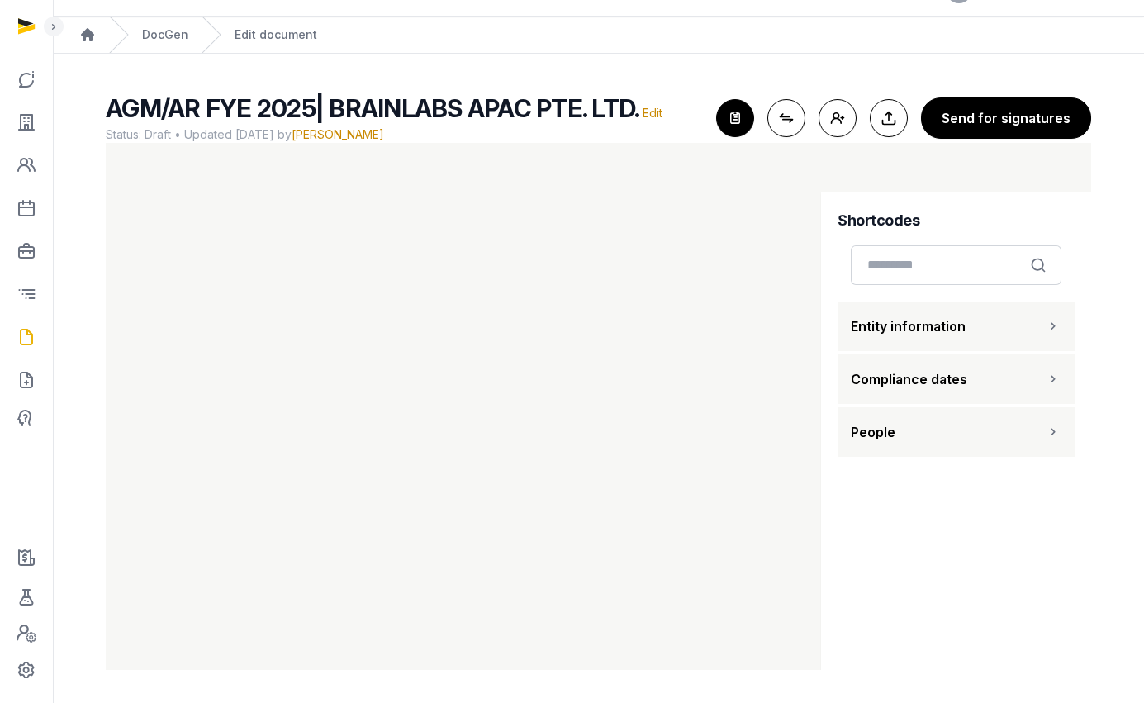
click at [736, 126] on icon "button" at bounding box center [735, 118] width 36 height 36
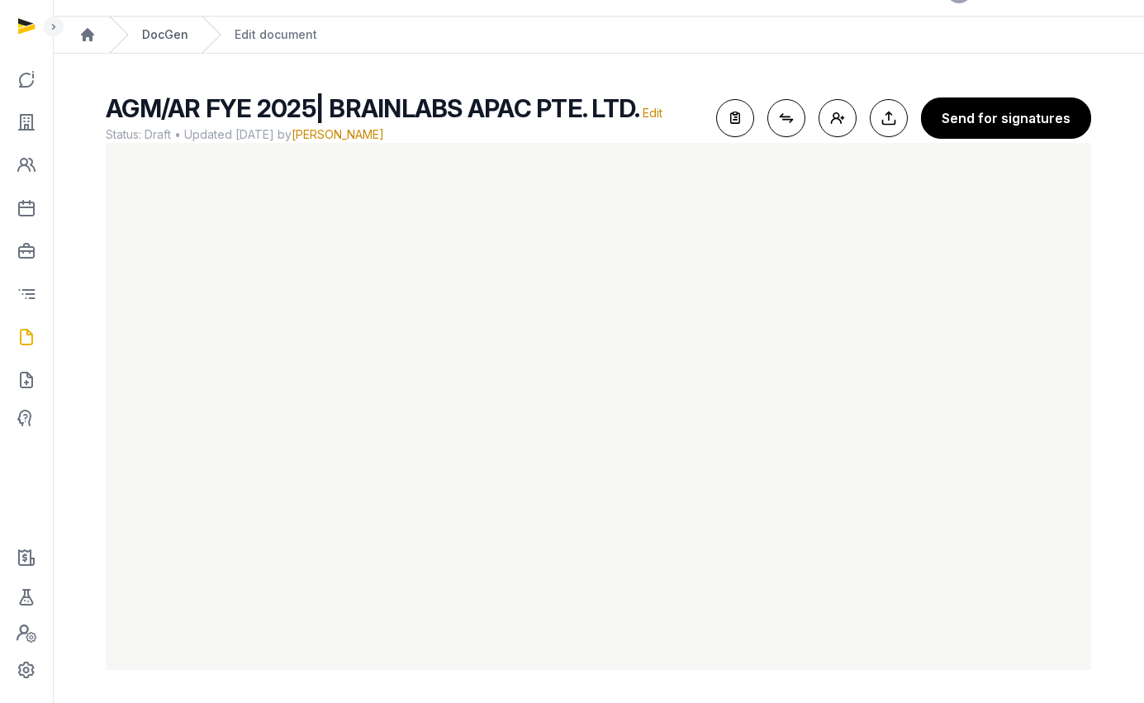
click at [183, 35] on link "DocGen" at bounding box center [165, 34] width 46 height 17
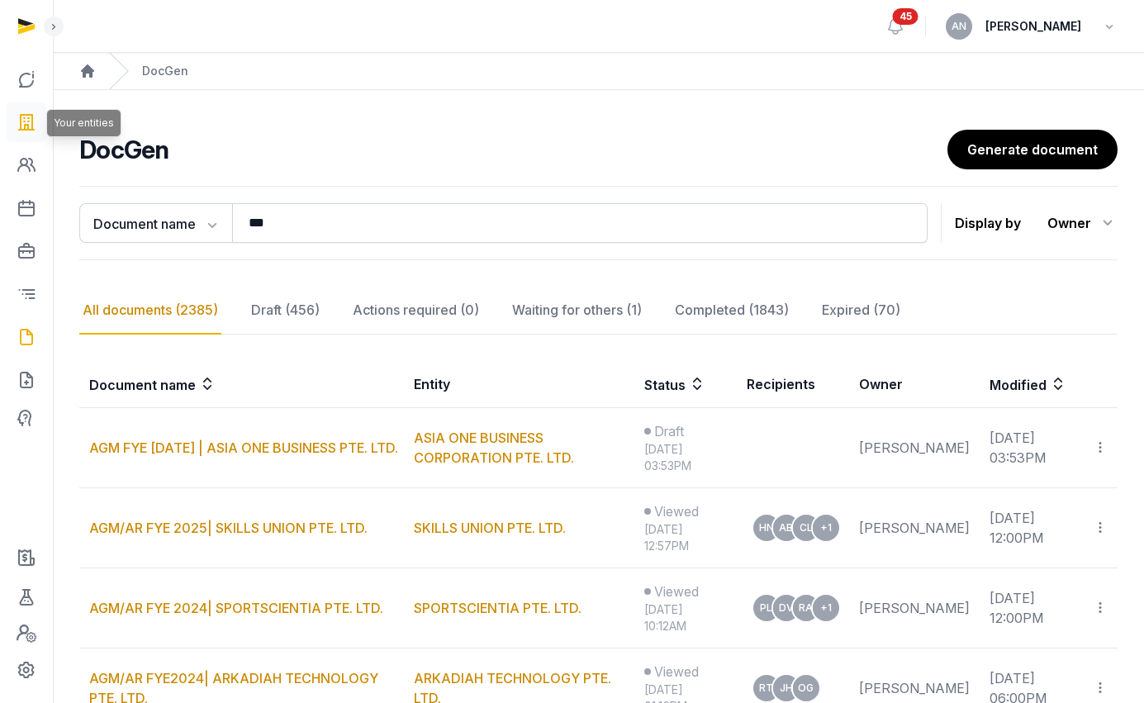
click at [37, 126] on link at bounding box center [27, 122] width 40 height 40
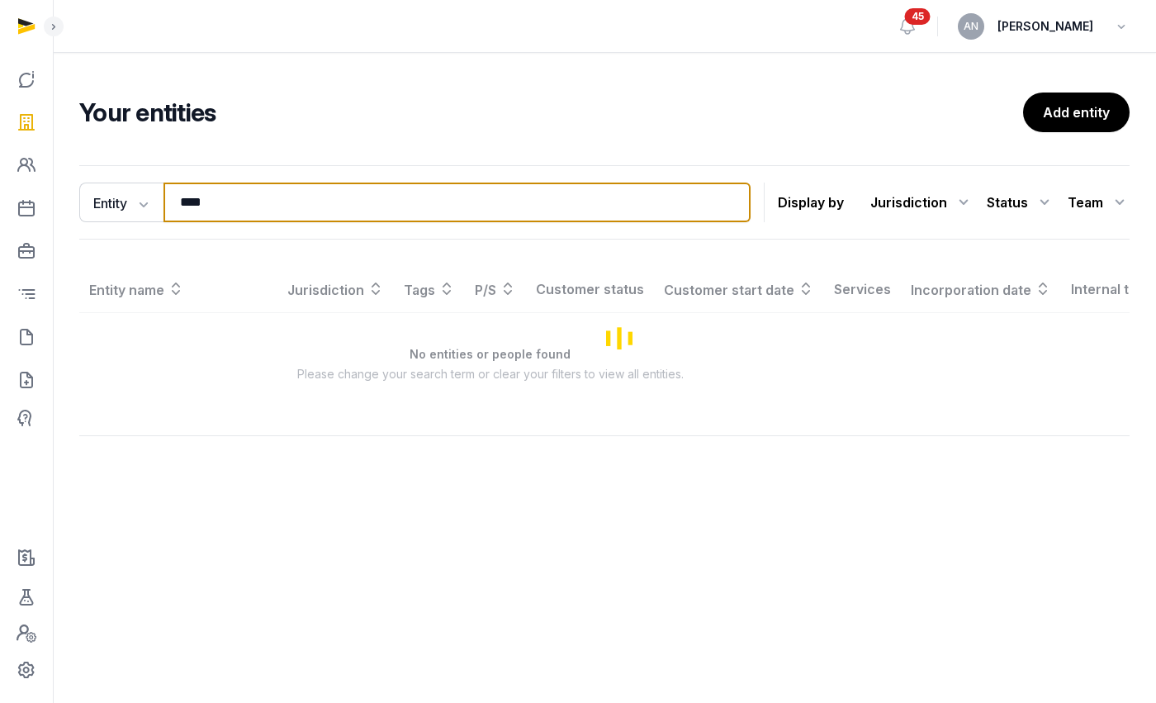
click at [235, 203] on input "****" at bounding box center [457, 202] width 587 height 40
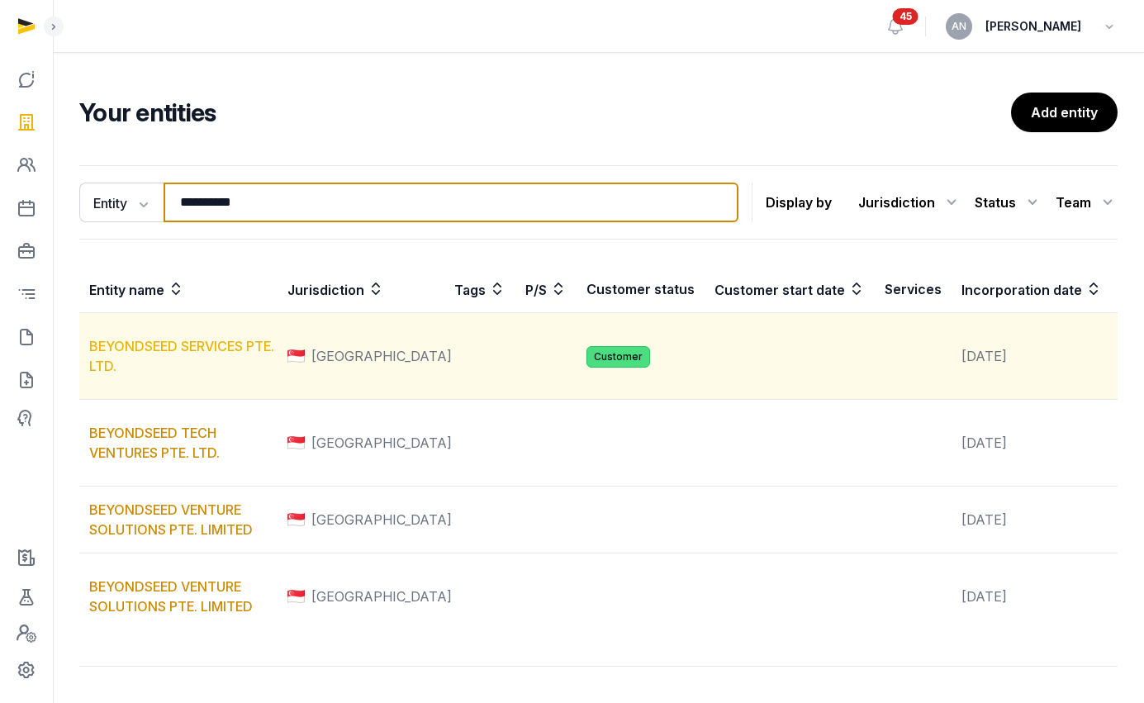
type input "**********"
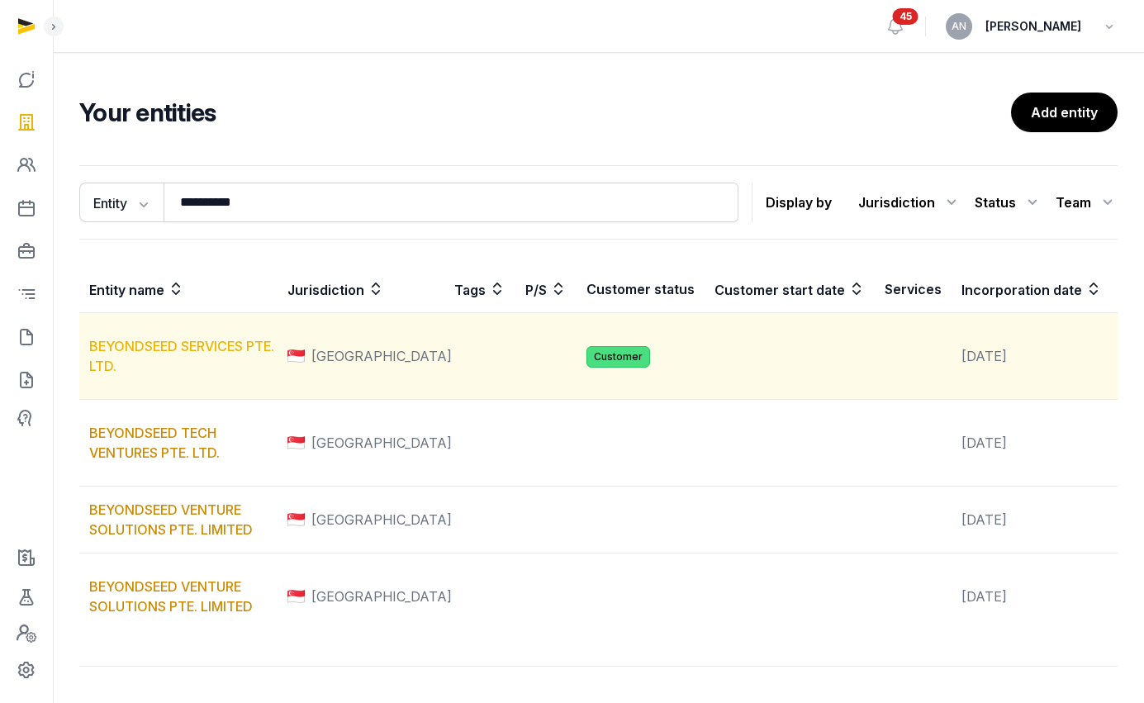
click at [130, 363] on link "BEYONDSEED SERVICES PTE. LTD." at bounding box center [181, 356] width 185 height 36
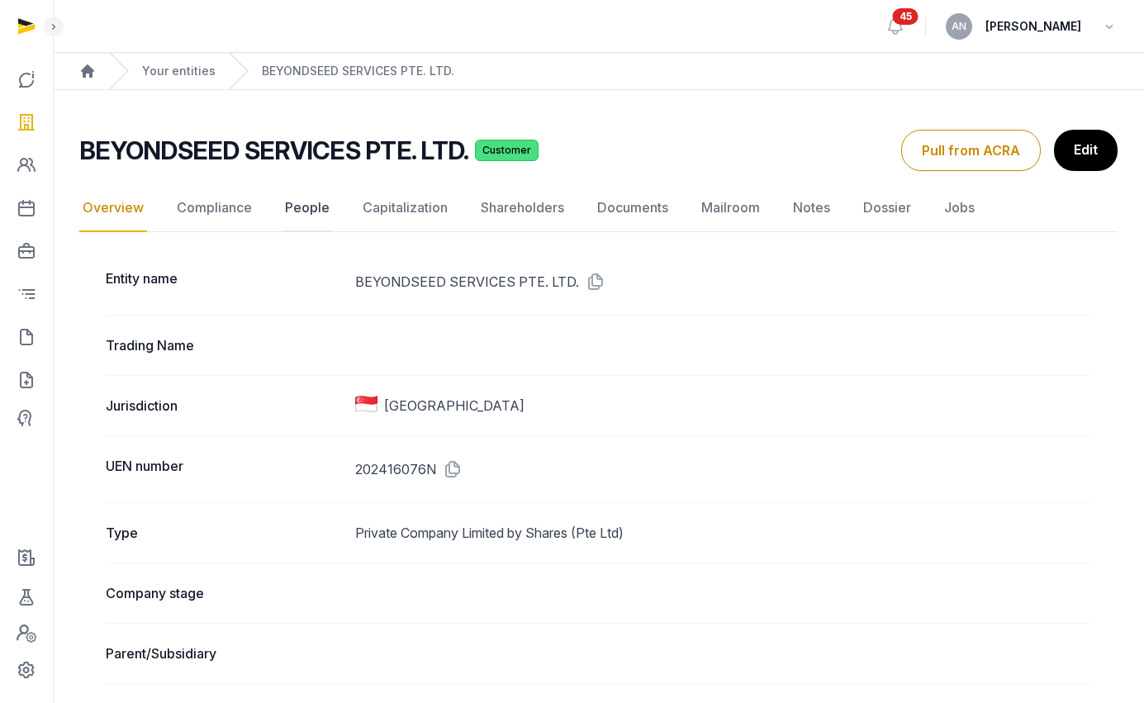
click at [292, 224] on link "People" at bounding box center [307, 208] width 51 height 48
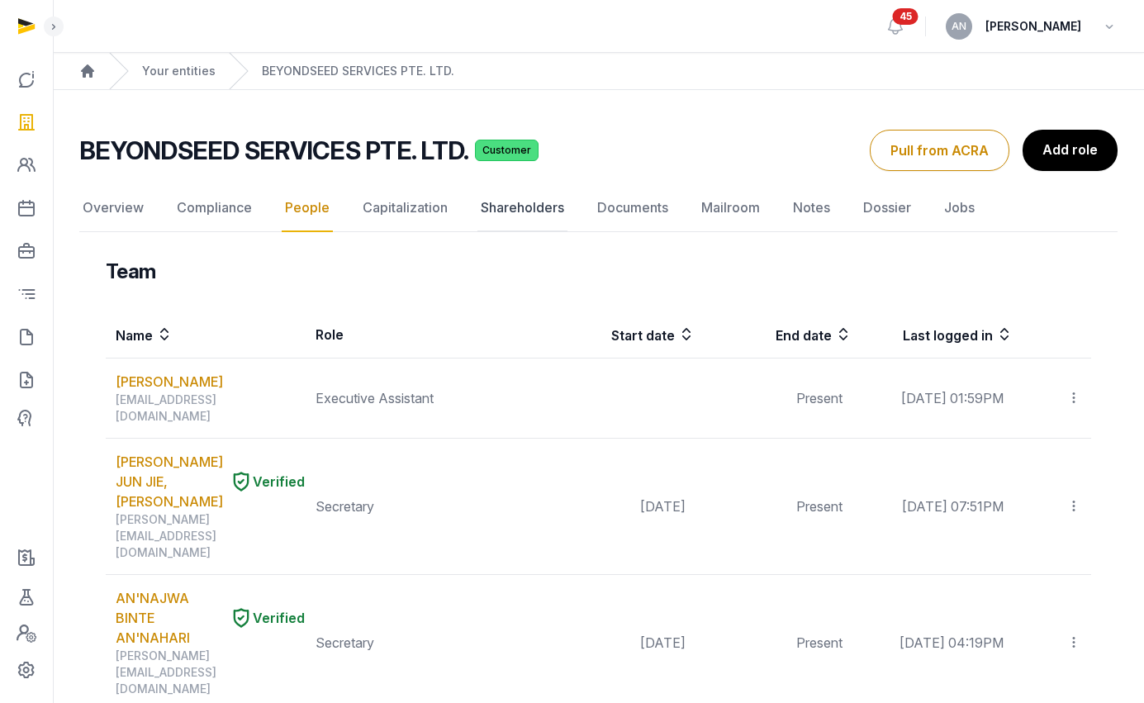
click at [532, 216] on link "Shareholders" at bounding box center [522, 208] width 90 height 48
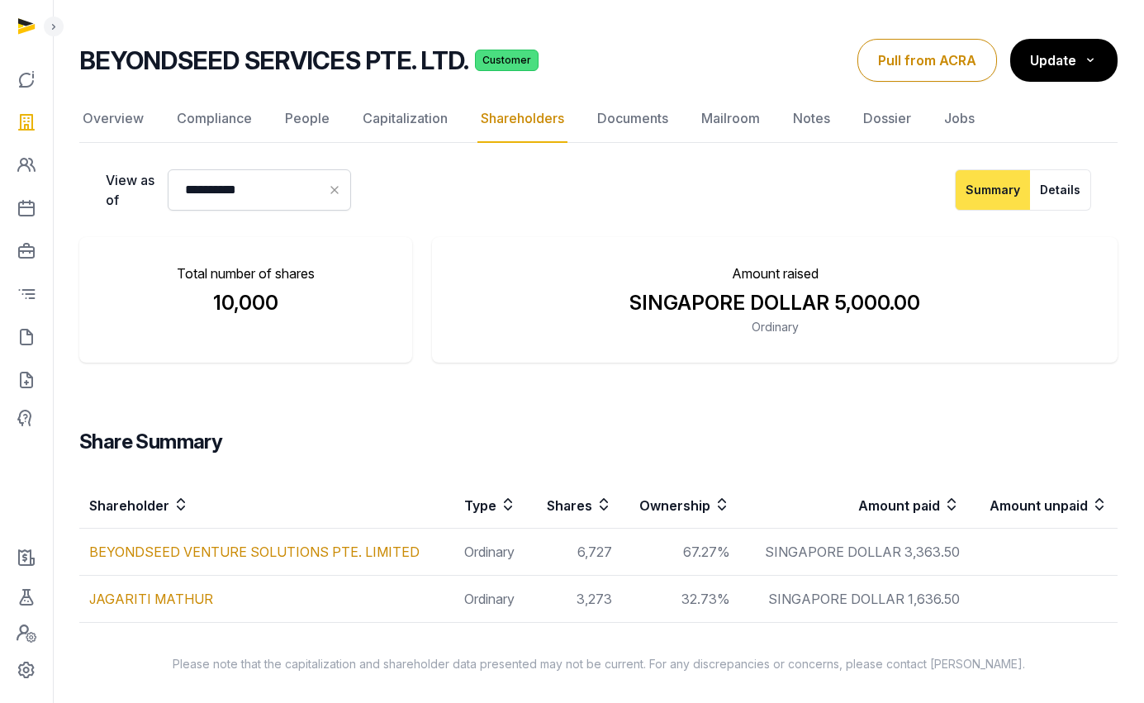
scroll to position [93, 0]
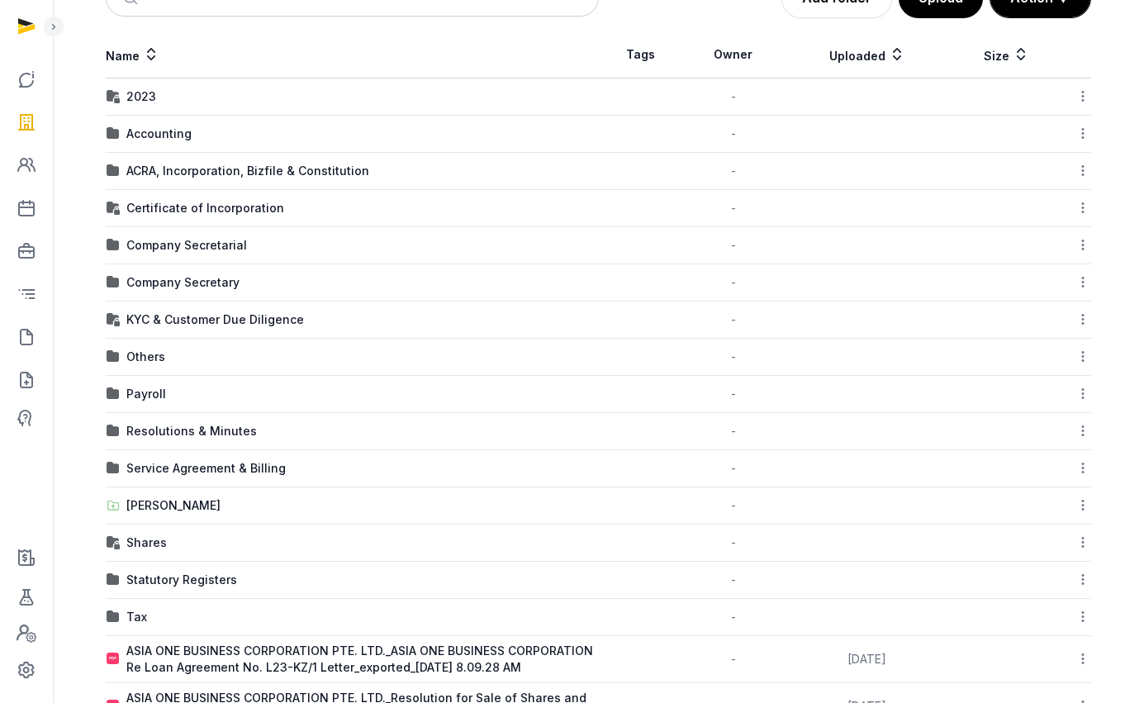
scroll to position [184, 0]
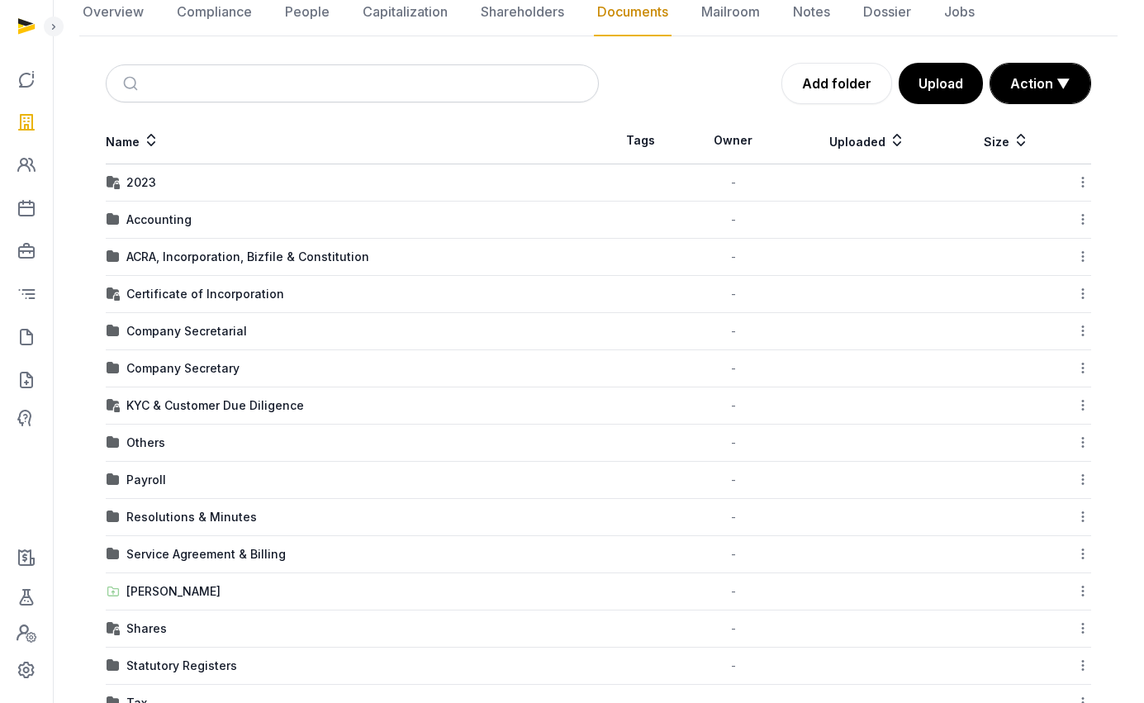
click at [146, 215] on div "Accounting" at bounding box center [158, 219] width 65 height 17
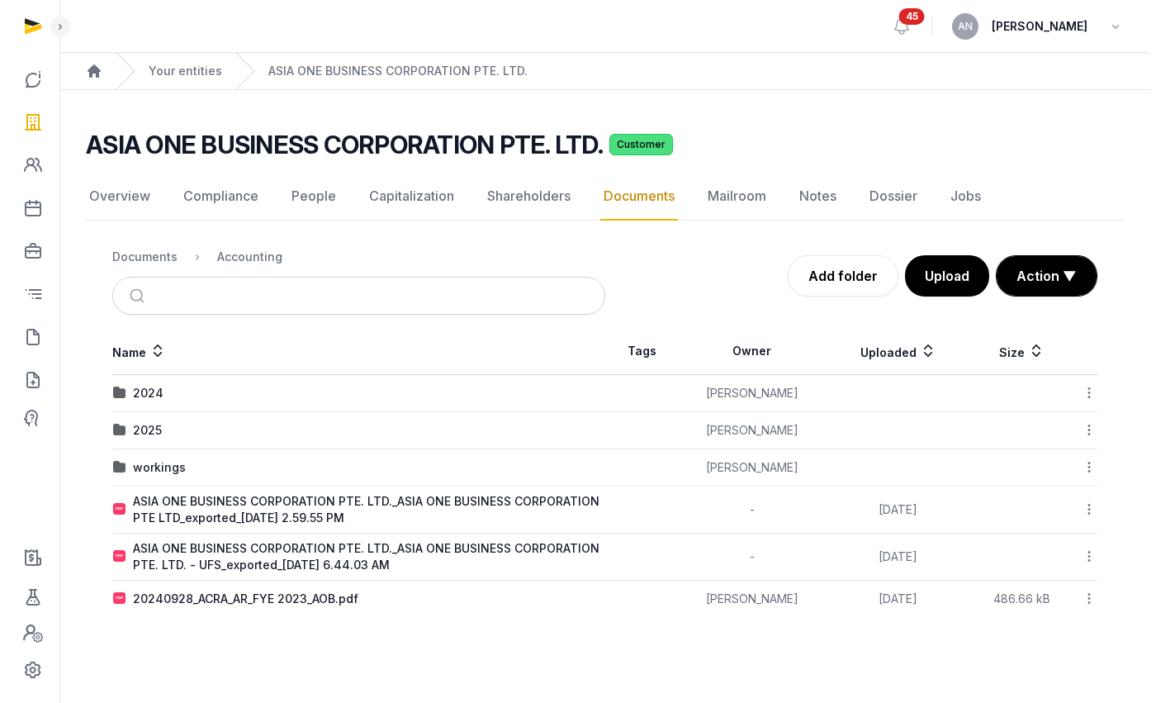
scroll to position [0, 0]
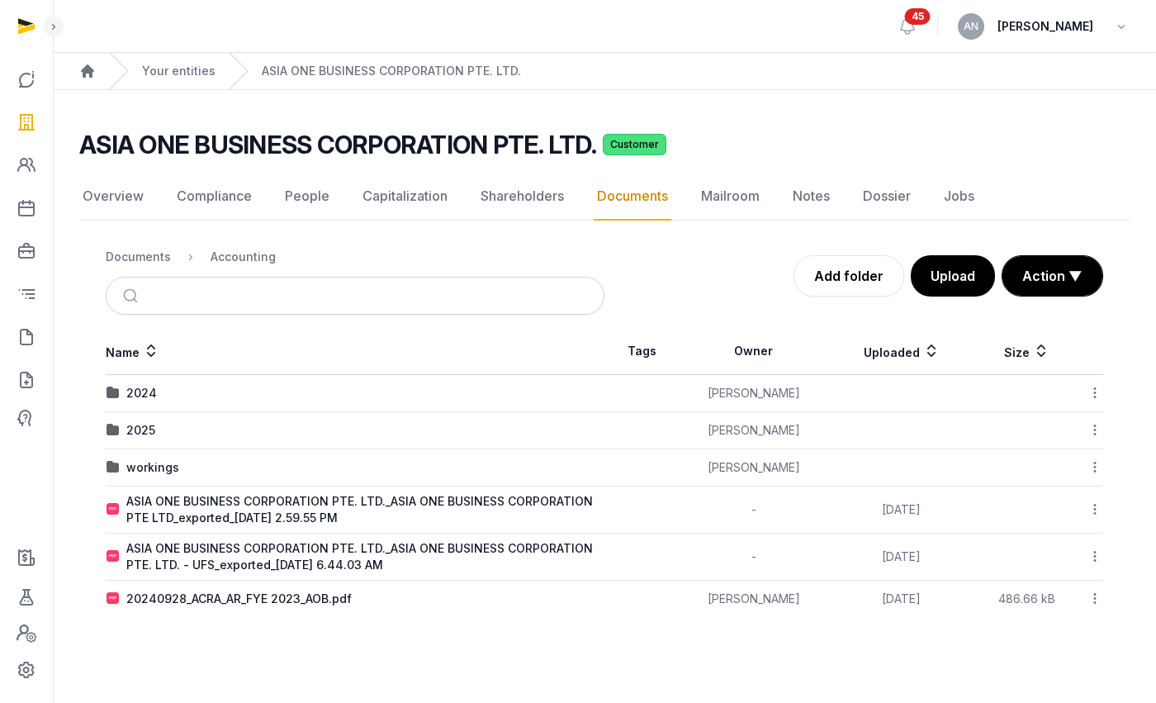
click at [254, 557] on div "ASIA ONE BUSINESS CORPORATION PTE. LTD._ASIA ONE BUSINESS CORPORATION PTE. LTD.…" at bounding box center [364, 556] width 477 height 33
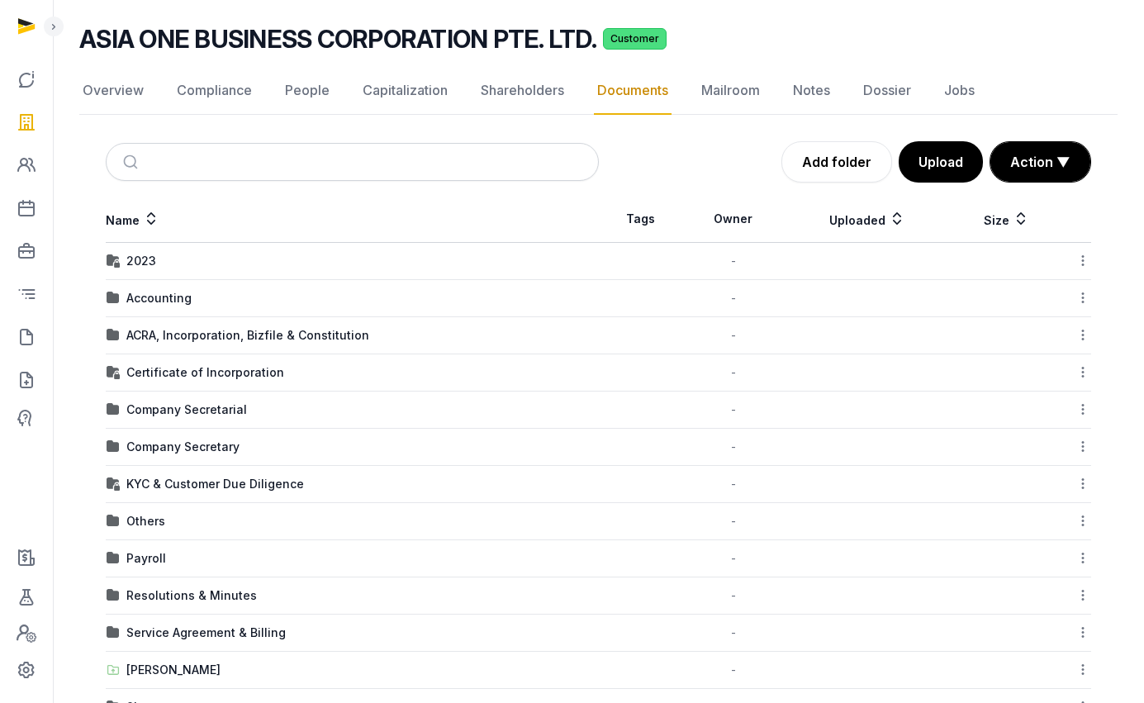
scroll to position [187, 0]
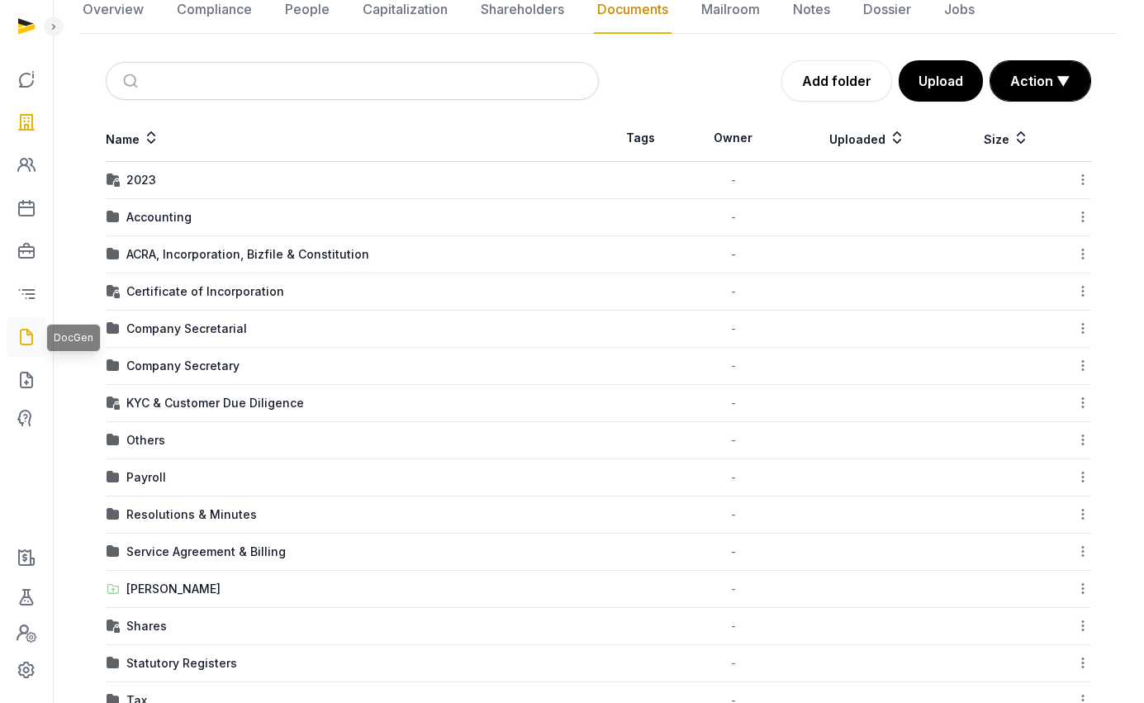
click at [31, 334] on icon at bounding box center [27, 337] width 20 height 26
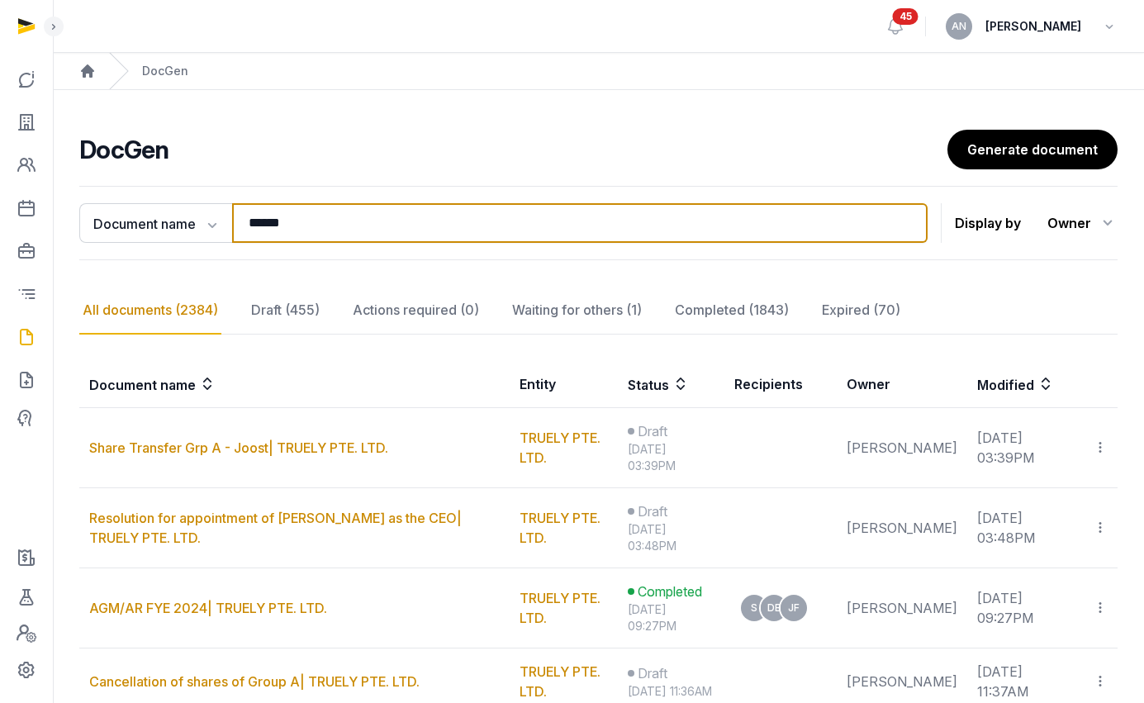
click at [405, 206] on input "******" at bounding box center [579, 223] width 695 height 40
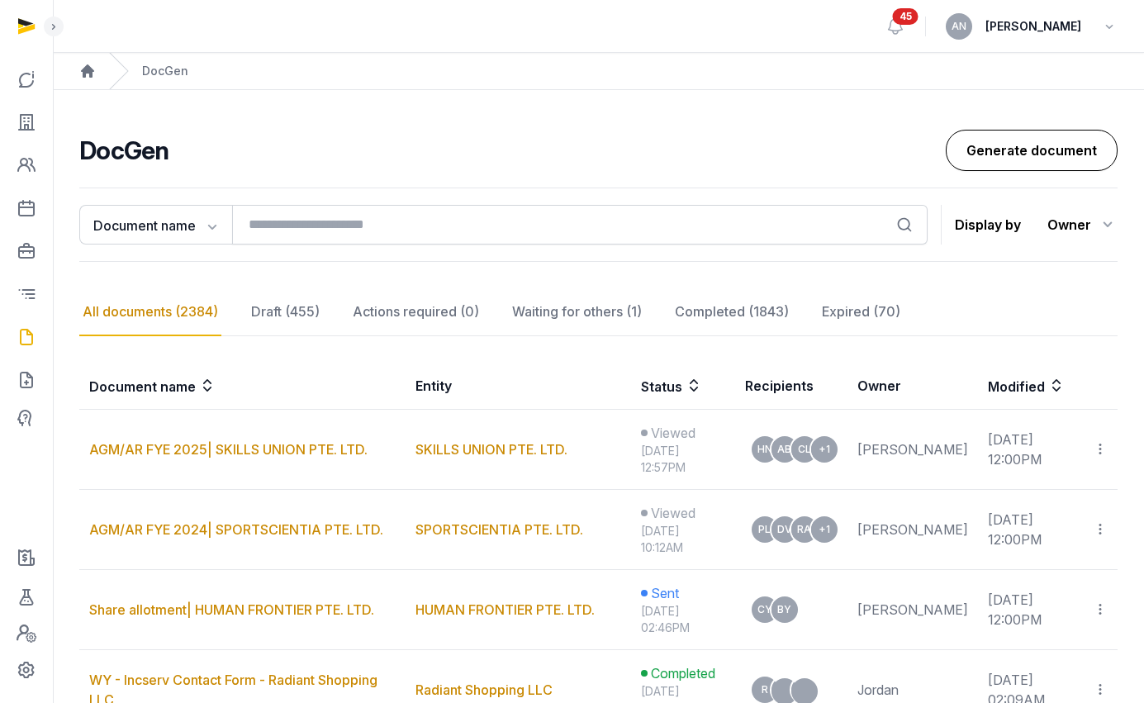
click at [996, 148] on link "Generate document" at bounding box center [1032, 150] width 172 height 41
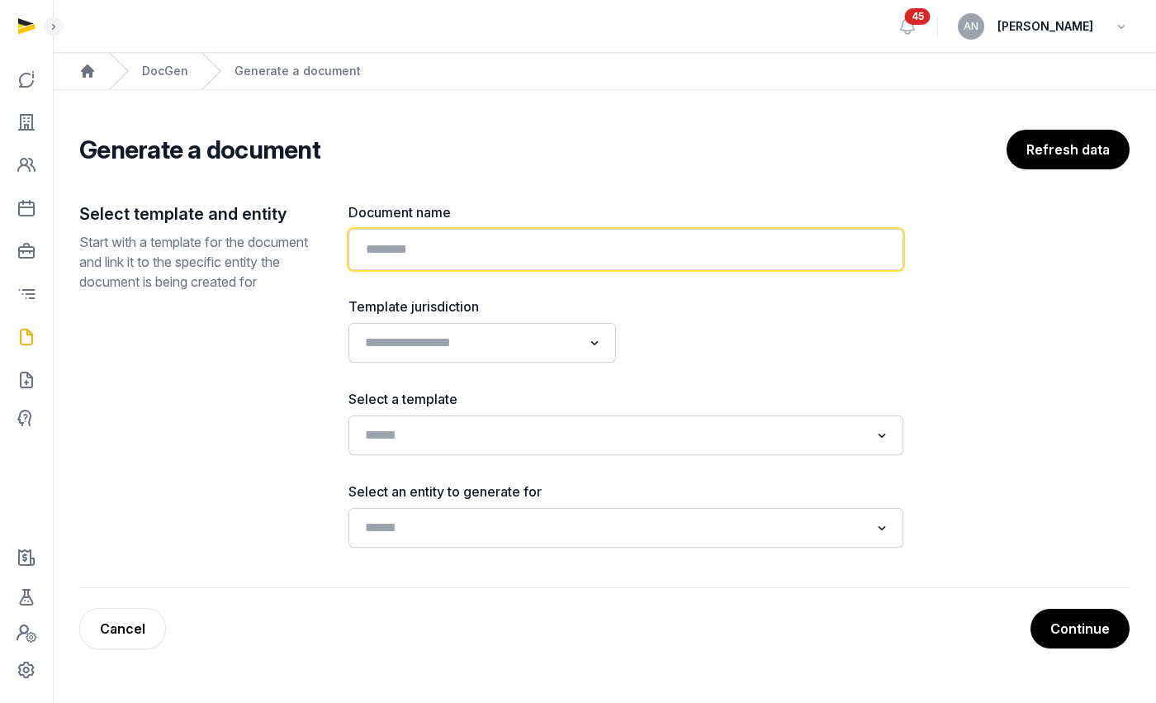
click at [454, 258] on input "text" at bounding box center [625, 249] width 555 height 41
click at [477, 243] on input "text" at bounding box center [625, 249] width 555 height 41
click at [393, 259] on input "**********" at bounding box center [625, 249] width 555 height 41
click at [395, 253] on input "**********" at bounding box center [625, 249] width 555 height 41
type input "**********"
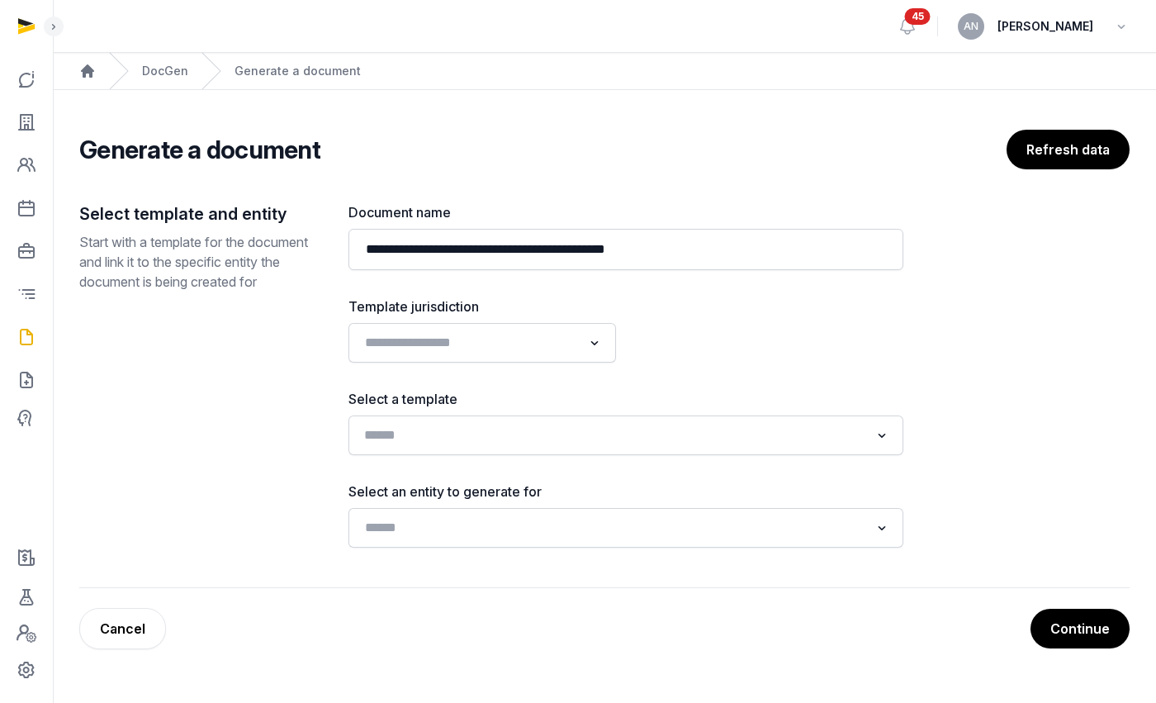
click at [430, 445] on input "Search for option" at bounding box center [613, 435] width 511 height 23
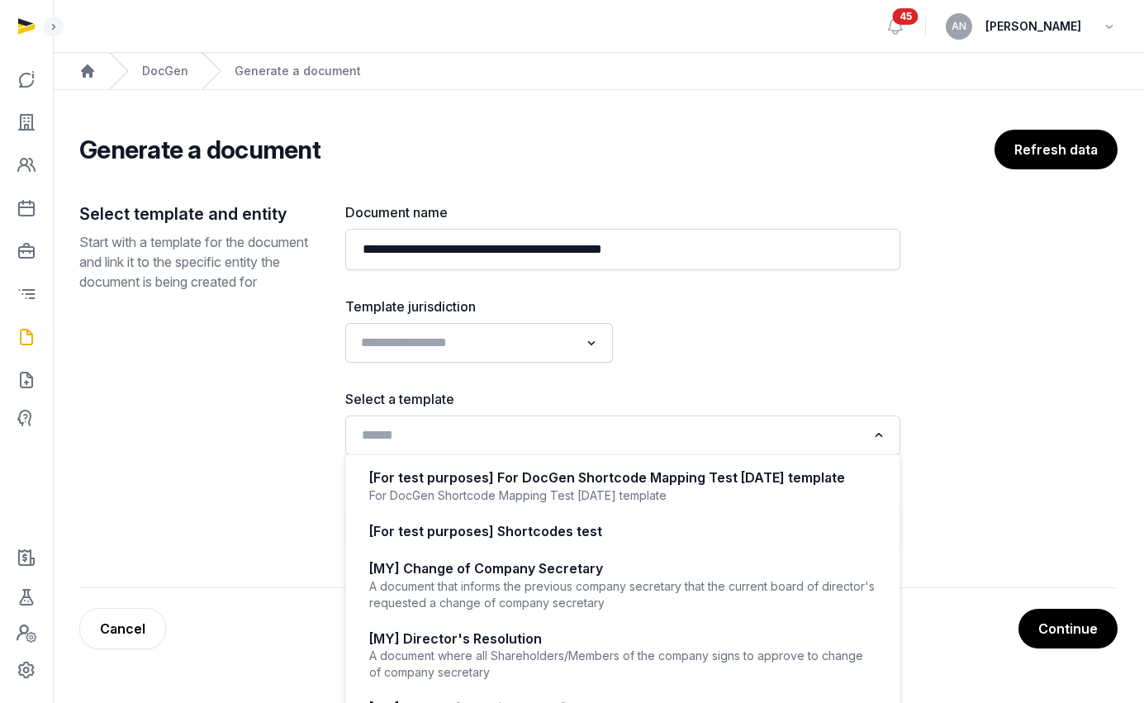
click at [495, 344] on input "Search for option" at bounding box center [467, 342] width 224 height 23
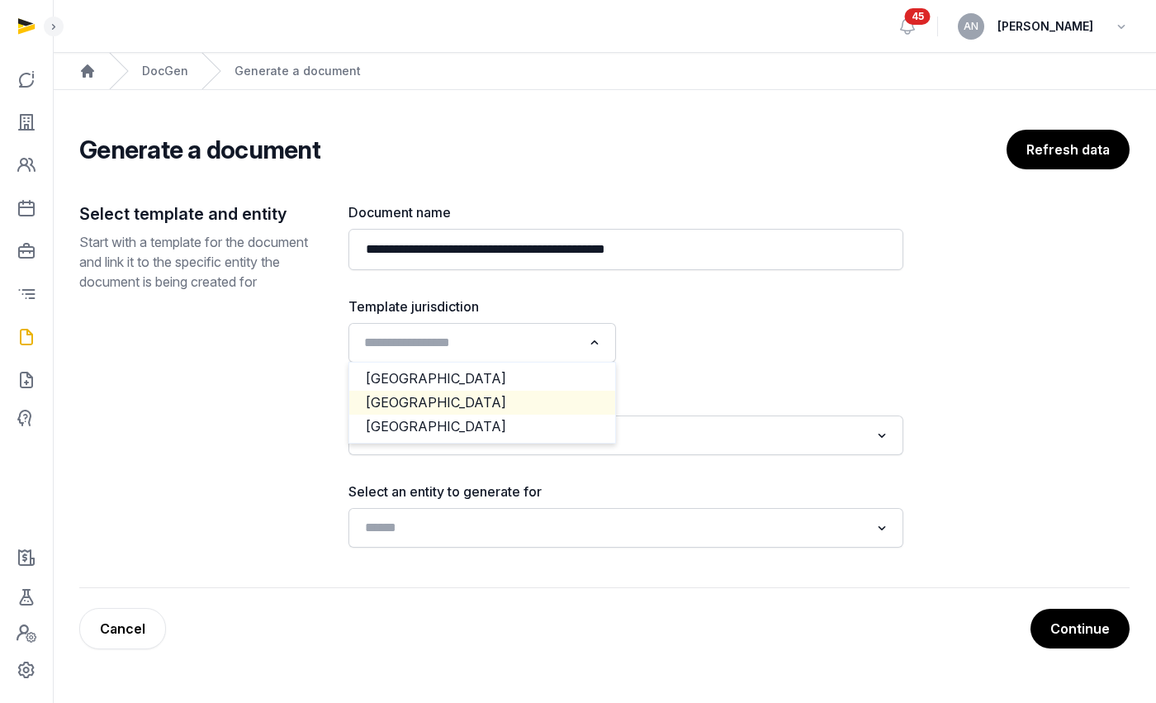
click at [447, 399] on li "[GEOGRAPHIC_DATA]" at bounding box center [482, 403] width 266 height 24
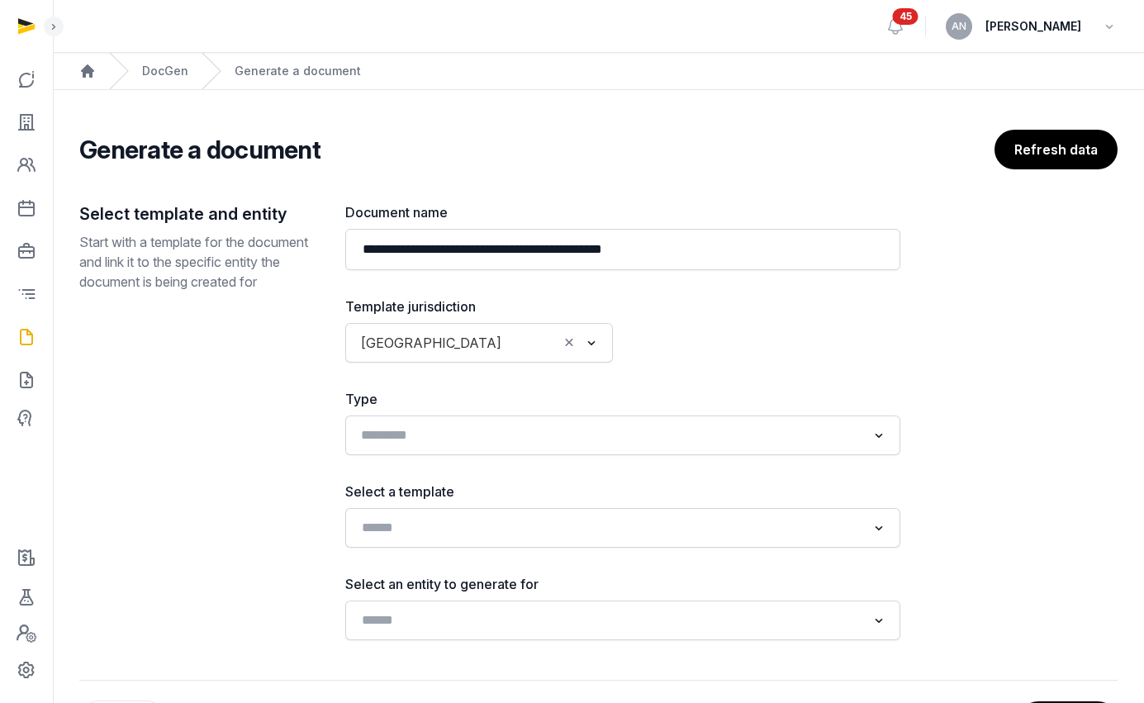
click at [438, 429] on input "Search for option" at bounding box center [610, 435] width 511 height 23
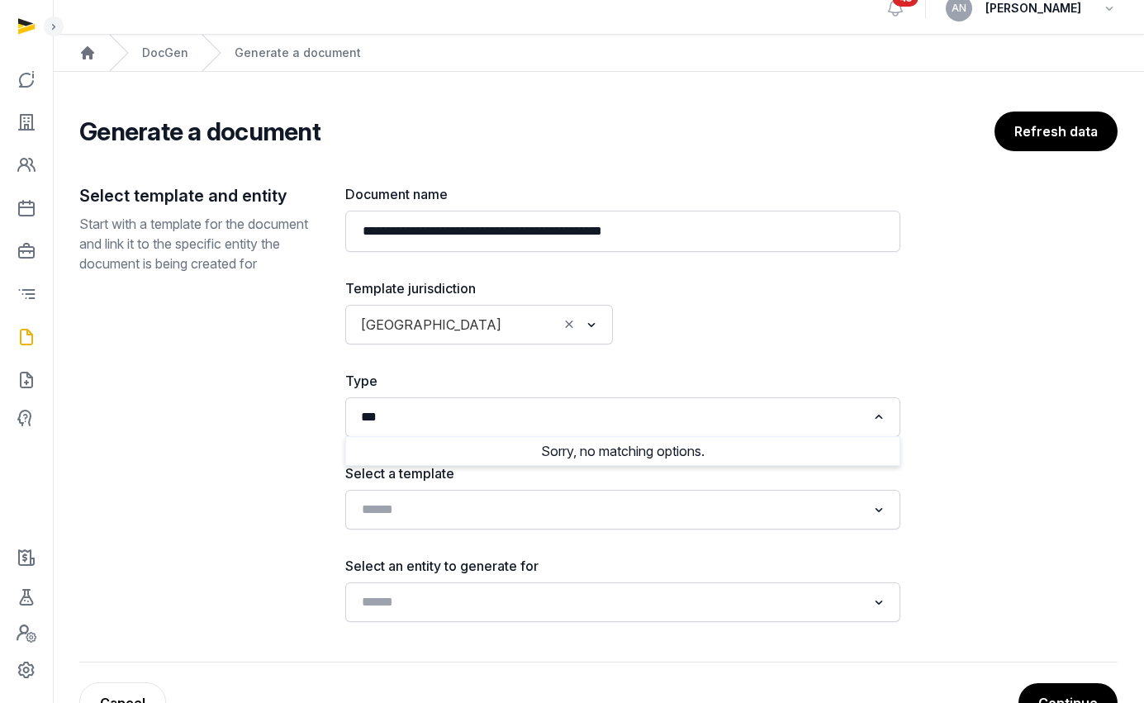
scroll to position [72, 0]
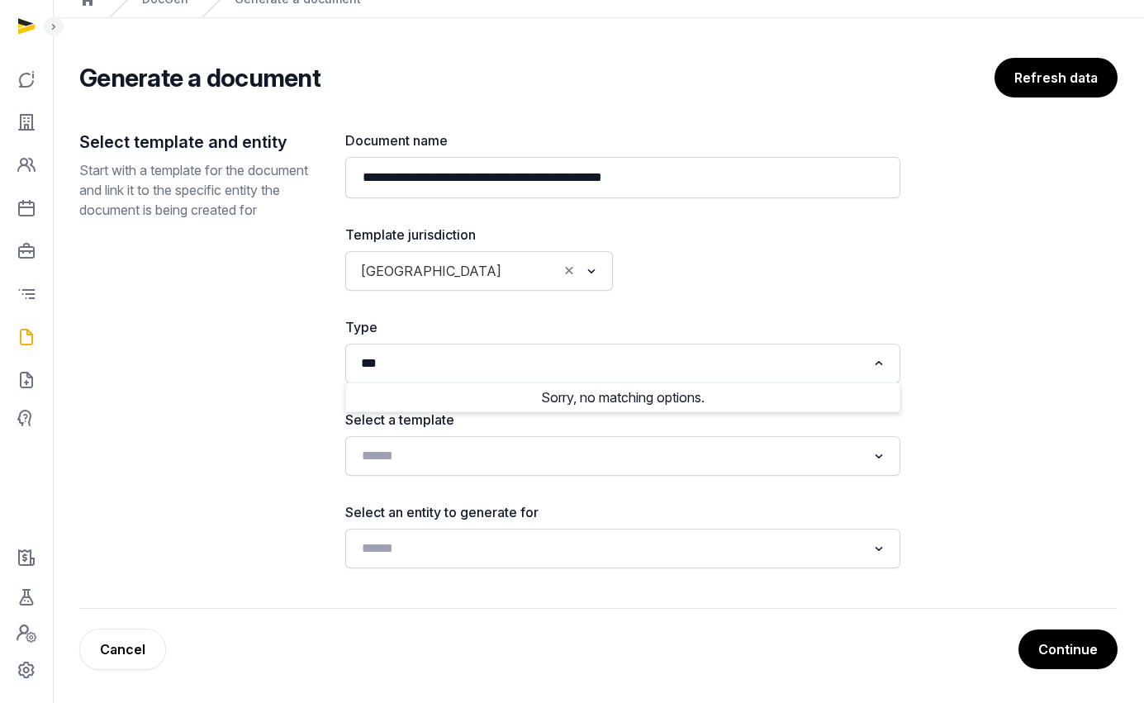
click at [543, 366] on input "***" at bounding box center [610, 363] width 511 height 23
type input "***"
click at [867, 356] on div "Loading..." at bounding box center [622, 363] width 538 height 30
click at [650, 362] on input "Search for option" at bounding box center [610, 363] width 511 height 23
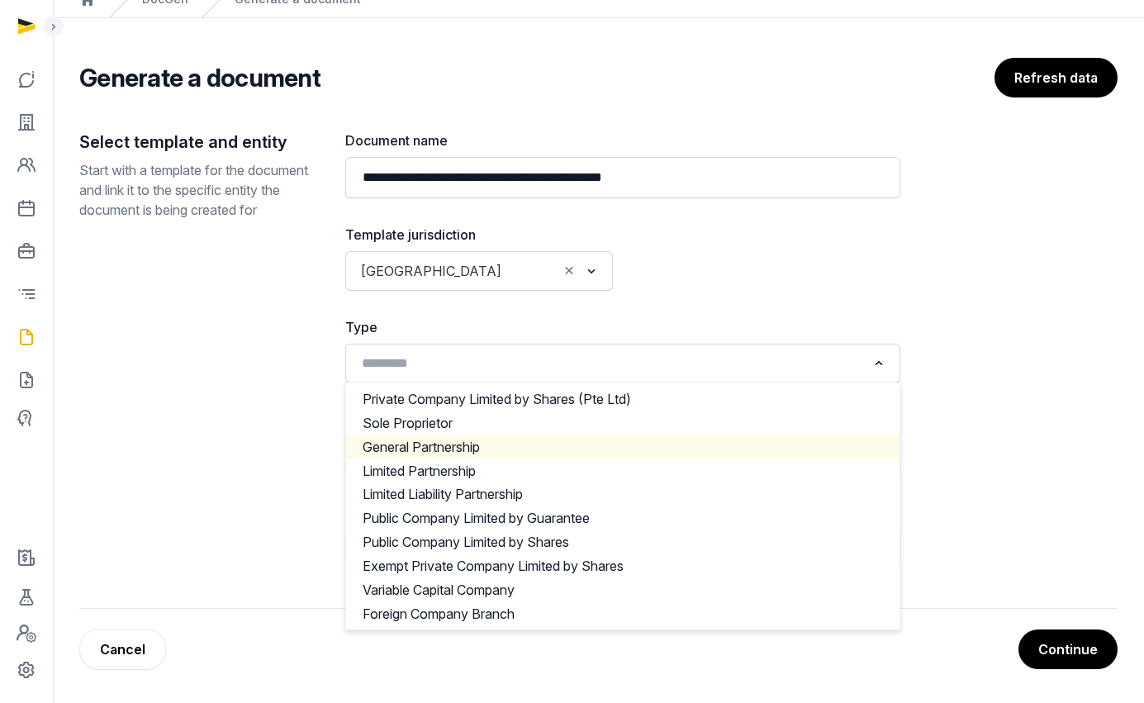
click at [334, 448] on div "**********" at bounding box center [598, 369] width 1038 height 478
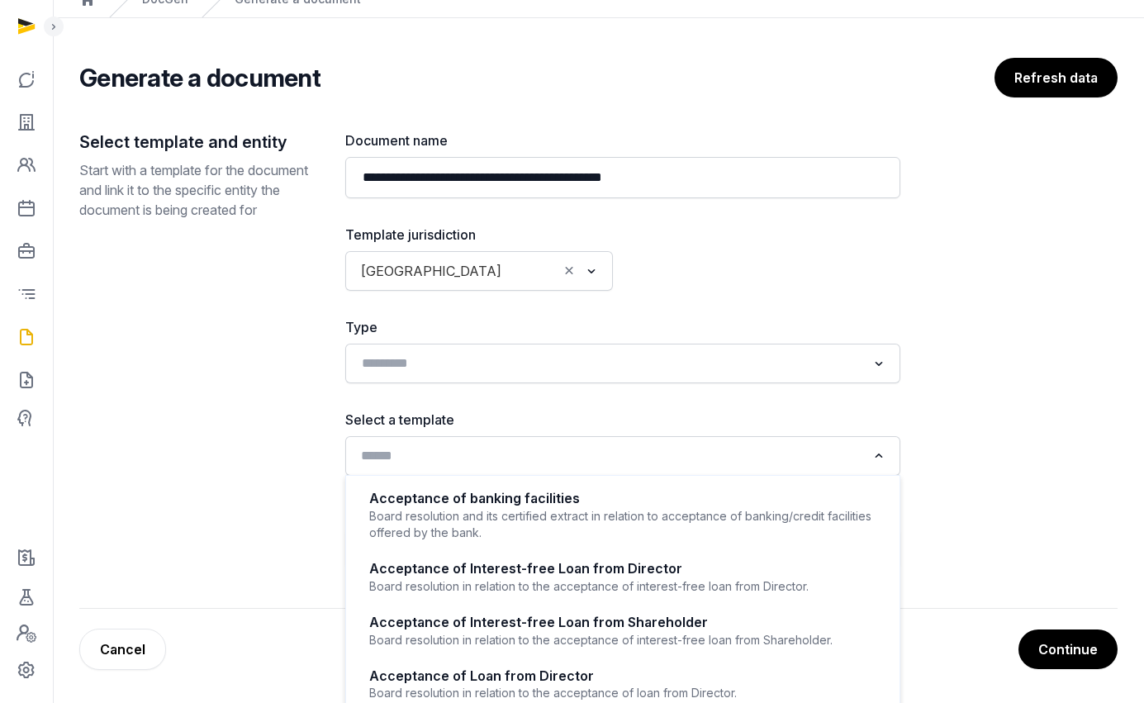
click at [432, 451] on input "Search for option" at bounding box center [610, 455] width 511 height 23
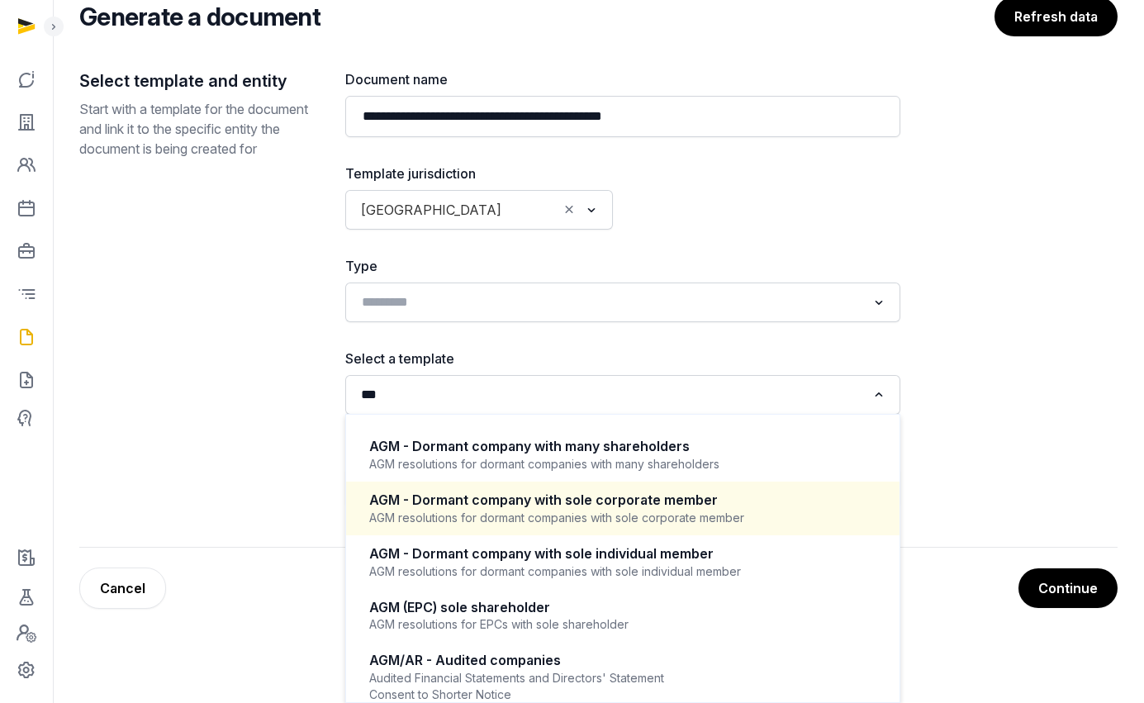
scroll to position [398, 0]
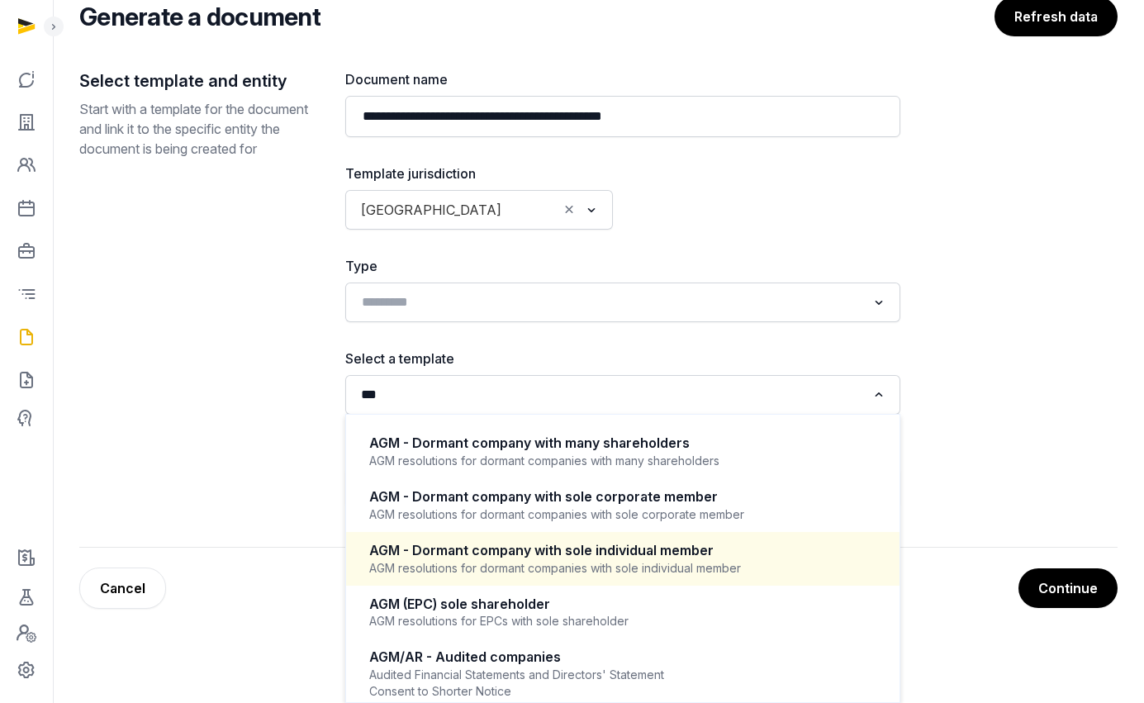
click at [636, 560] on div "AGM - Dormant company with sole individual member" at bounding box center [622, 550] width 507 height 19
type input "***"
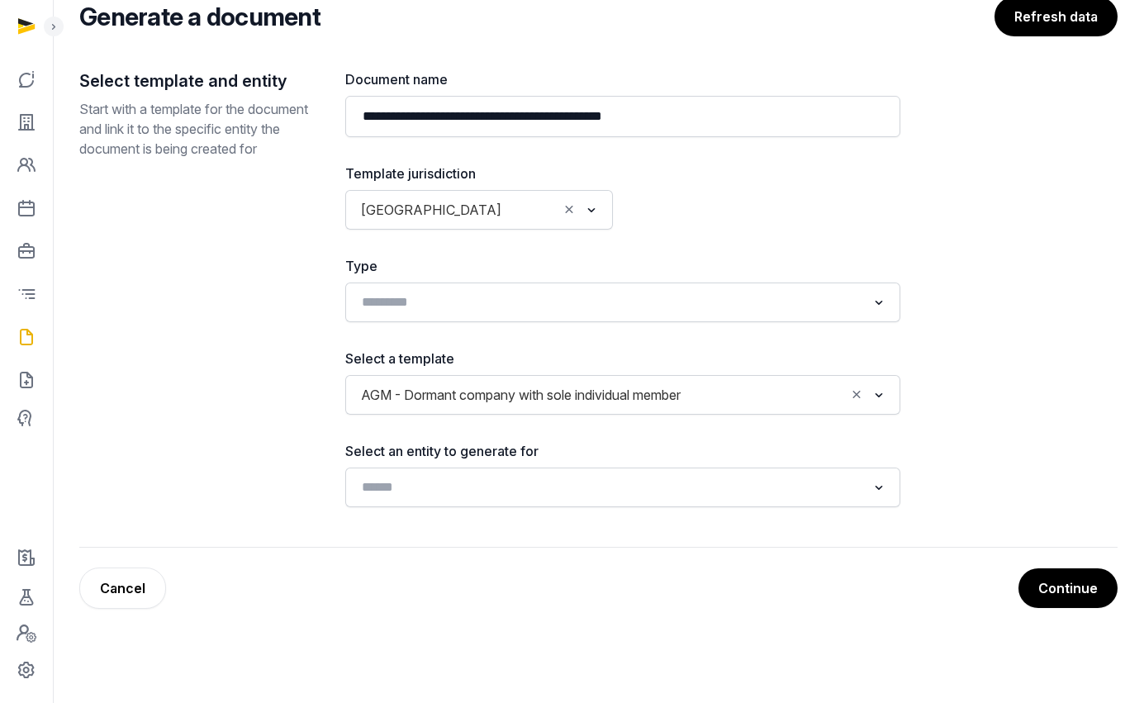
scroll to position [72, 0]
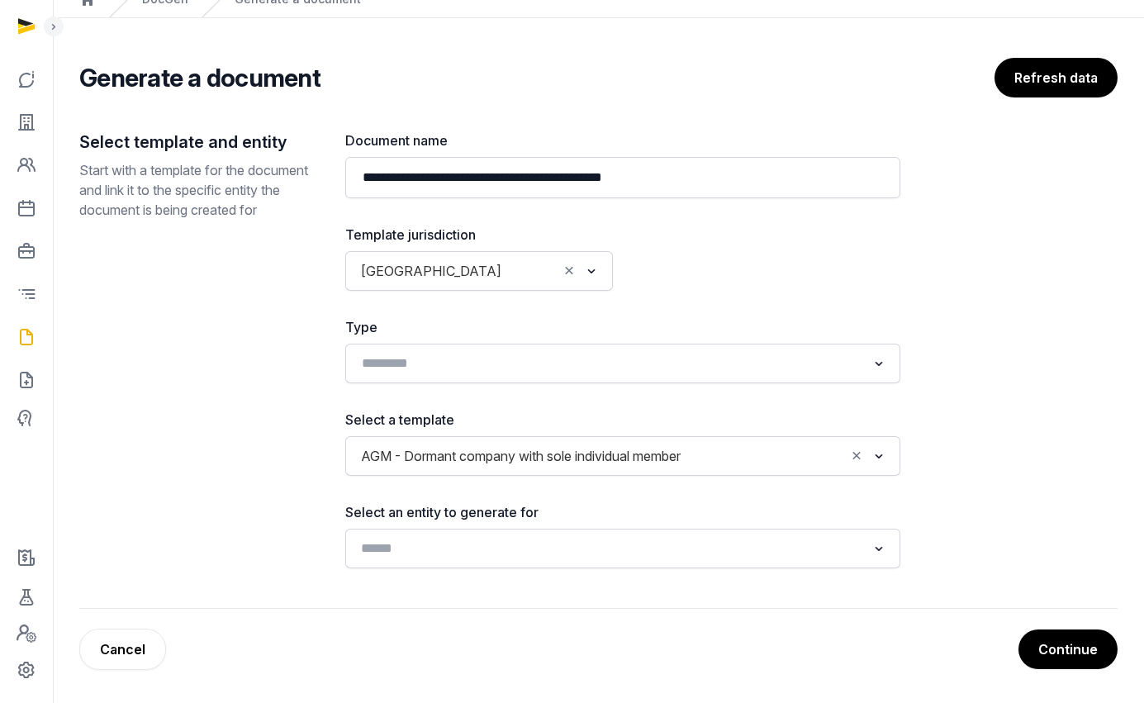
click at [472, 538] on input "Search for option" at bounding box center [610, 548] width 511 height 23
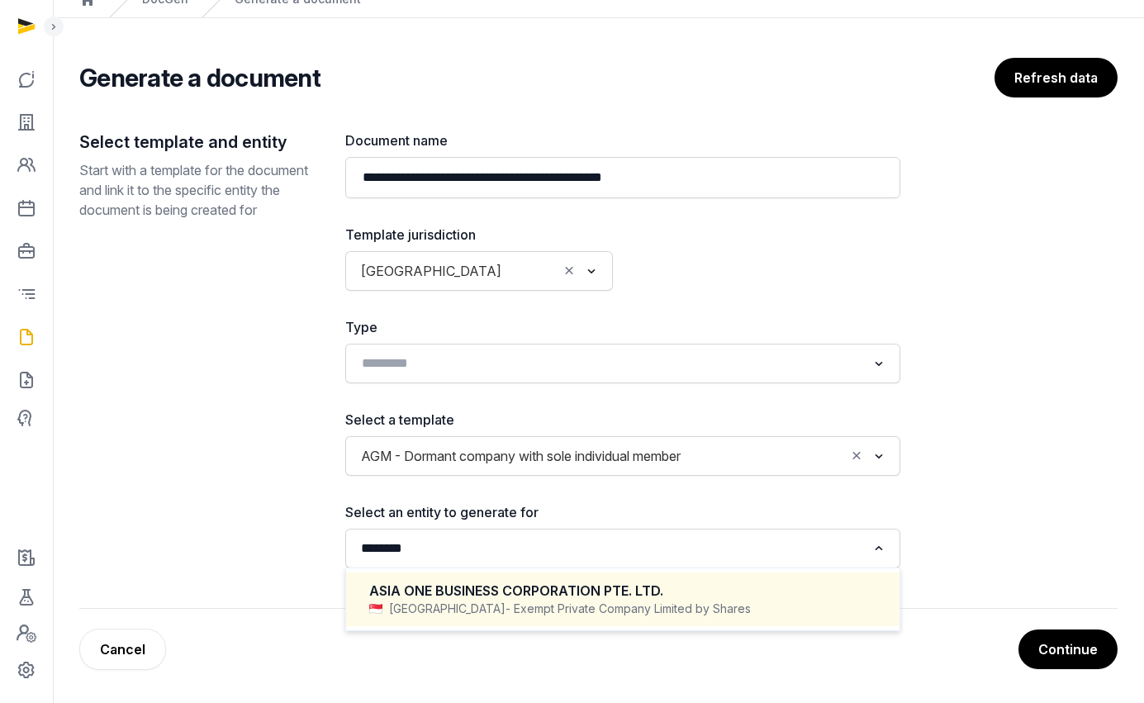
click at [555, 585] on div "ASIA ONE BUSINESS CORPORATION PTE. LTD." at bounding box center [622, 590] width 507 height 19
type input "********"
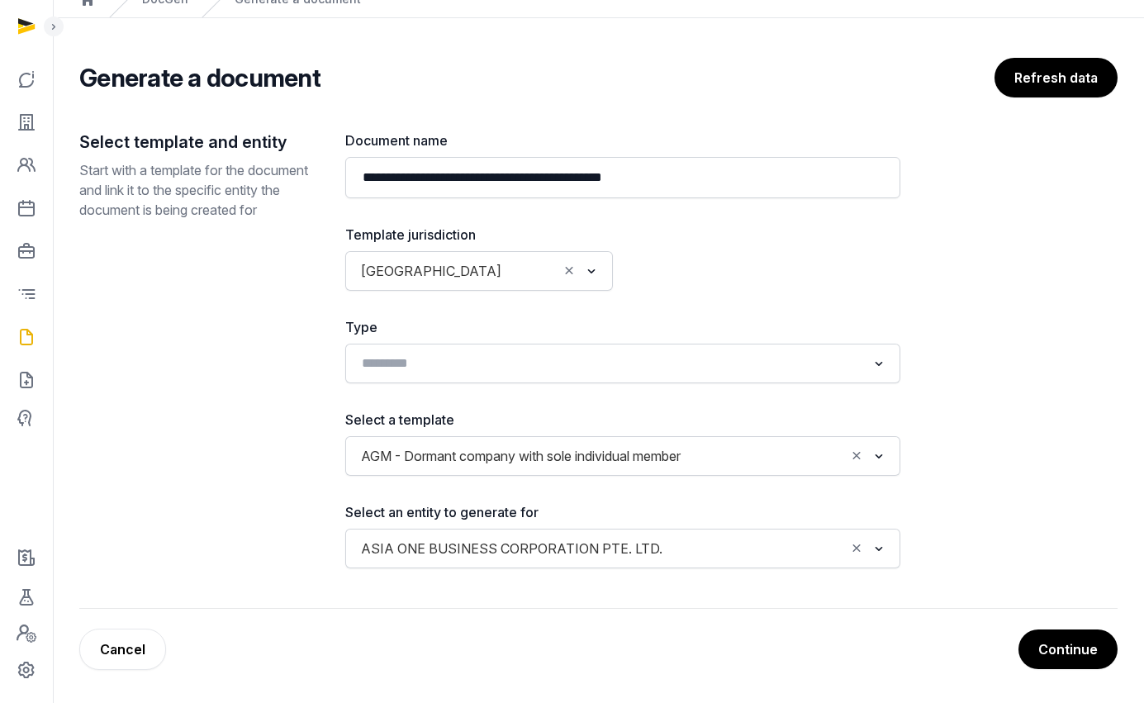
click at [1025, 510] on div "**********" at bounding box center [598, 369] width 1038 height 478
click at [1042, 618] on div "**********" at bounding box center [598, 364] width 1038 height 612
click at [1053, 642] on button "Continue" at bounding box center [1067, 648] width 101 height 41
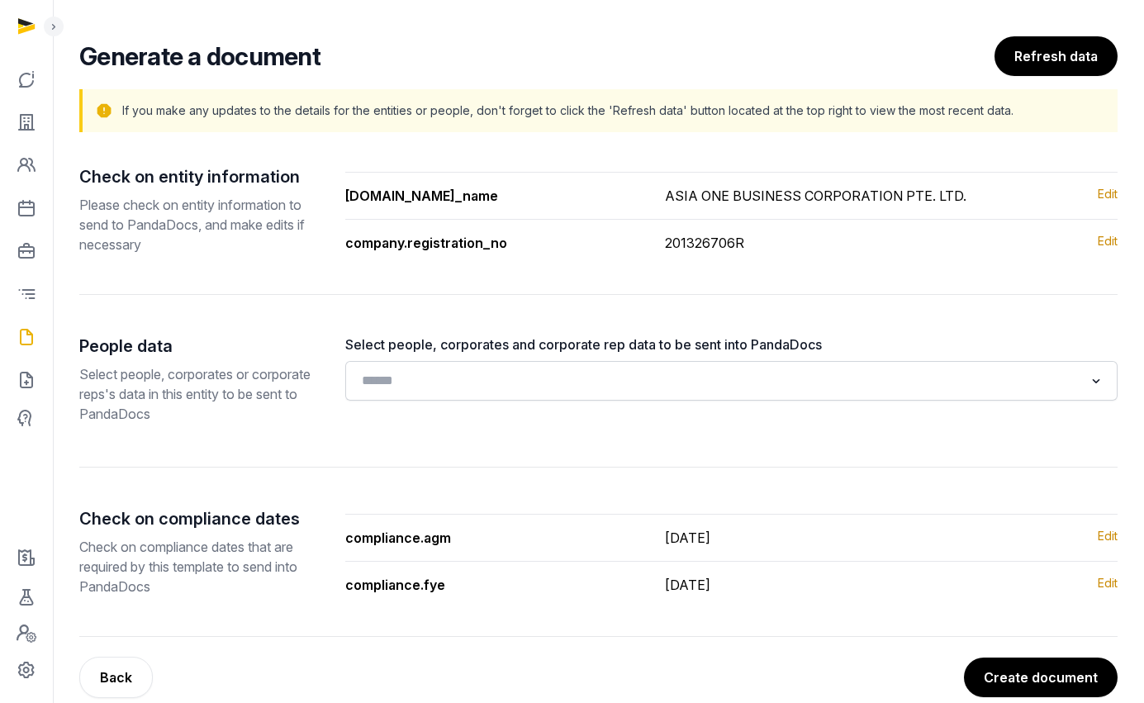
scroll to position [121, 0]
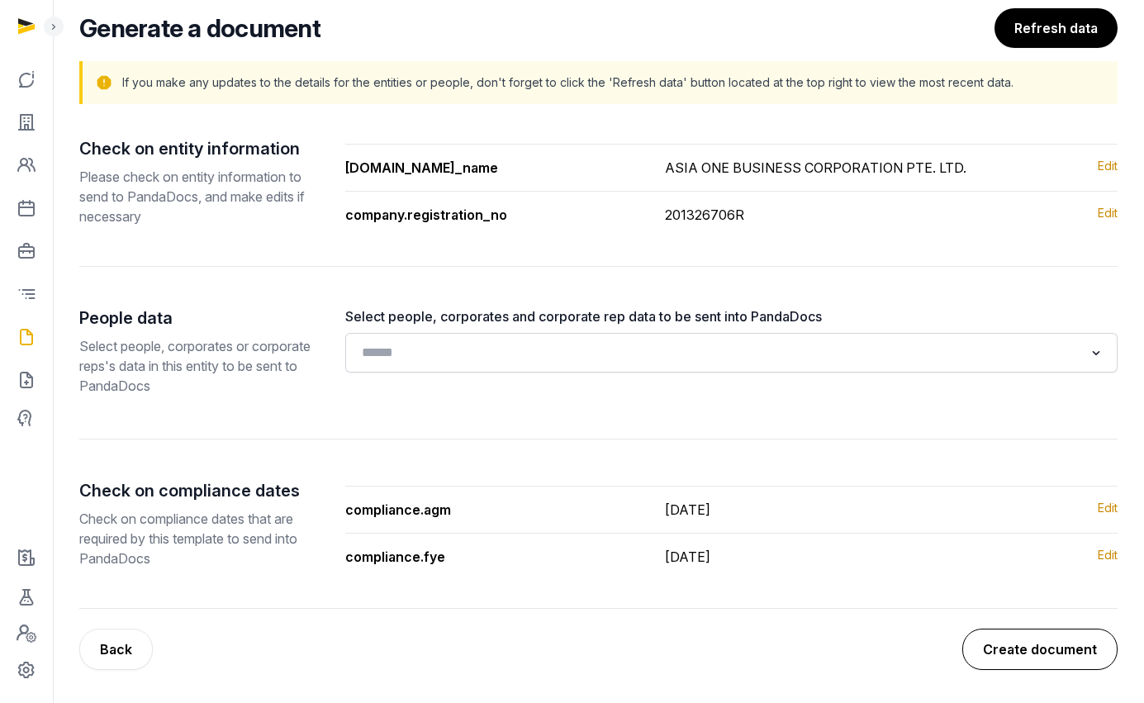
click at [1005, 633] on button "Create document" at bounding box center [1039, 648] width 155 height 41
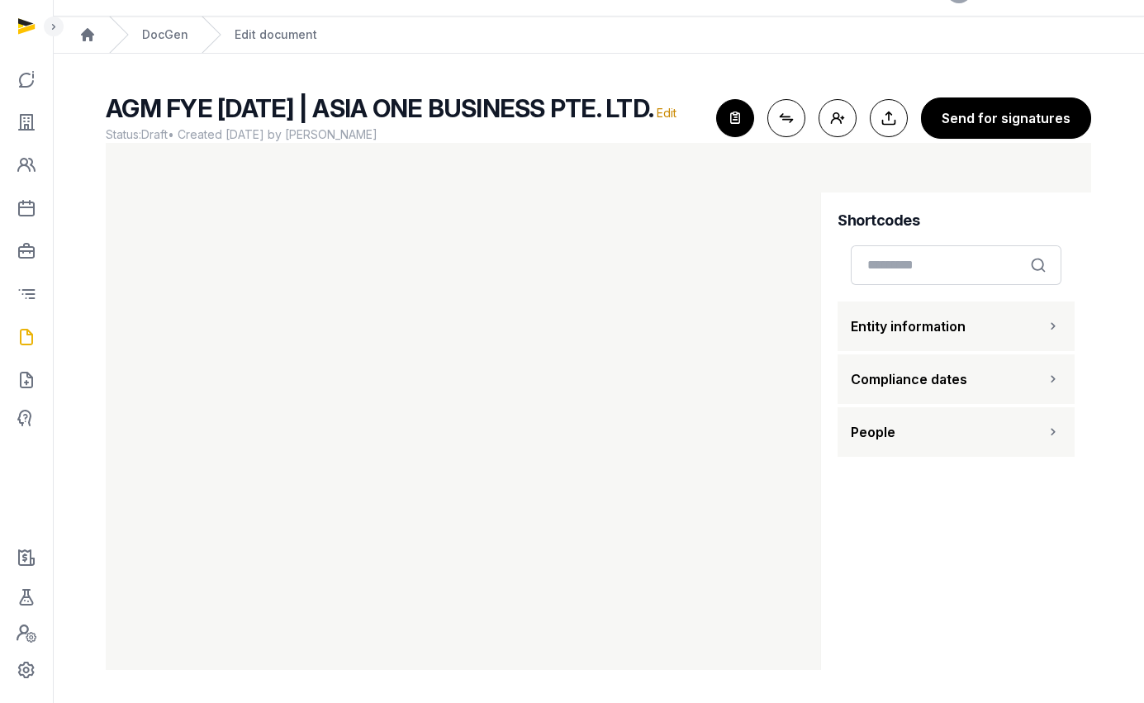
scroll to position [56, 0]
click at [734, 114] on icon "button" at bounding box center [735, 118] width 36 height 36
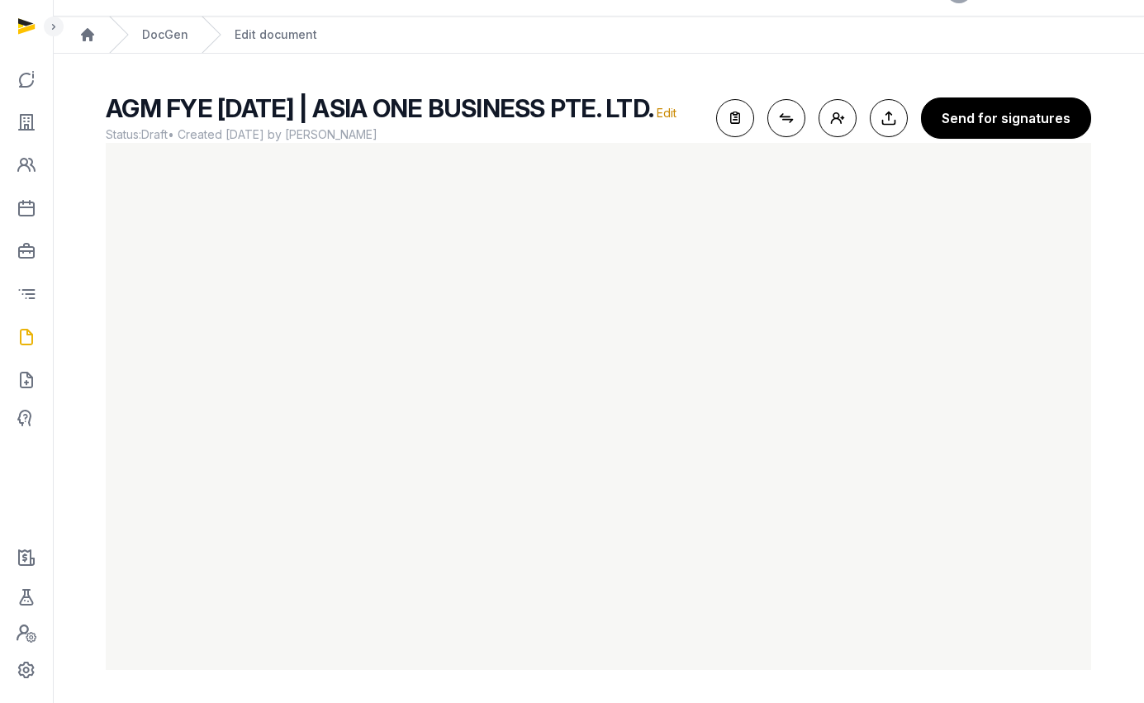
click at [769, 115] on div "AGM FYE 31-12-2024 | ASIA ONE BUSINESS PTE. LTD. Edit Status: Draft • Created 2…" at bounding box center [598, 118] width 985 height 50
drag, startPoint x: 746, startPoint y: 95, endPoint x: 765, endPoint y: 121, distance: 31.4
click at [746, 100] on icon "button" at bounding box center [735, 118] width 36 height 36
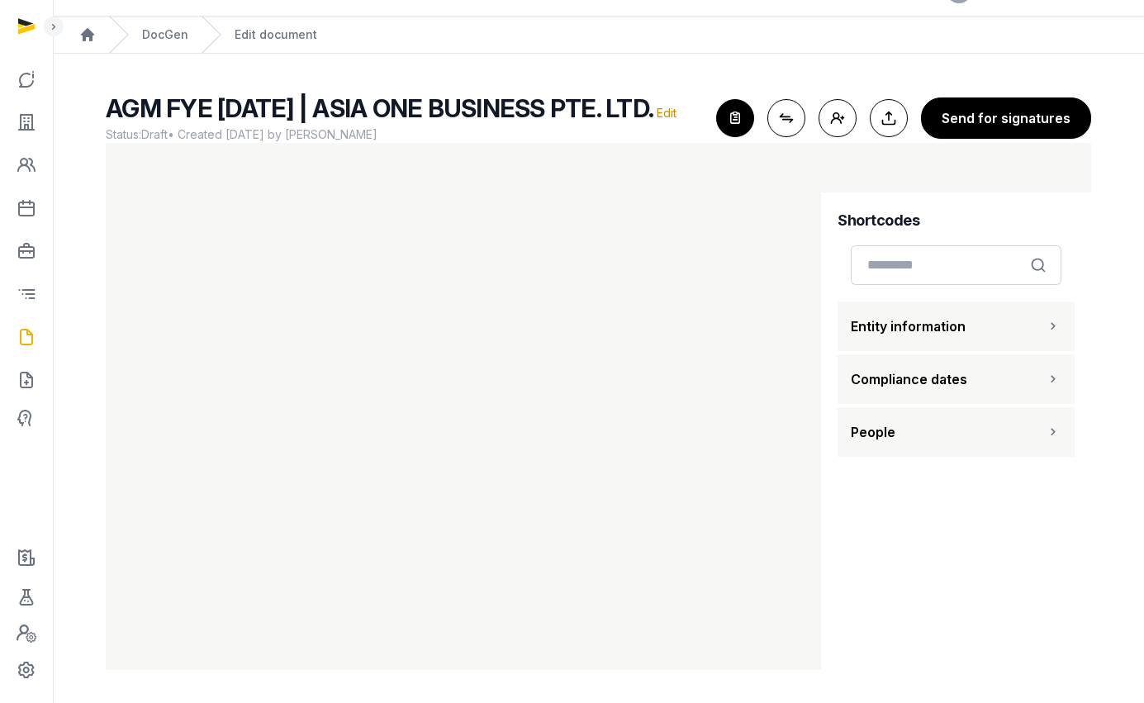
click at [909, 434] on button "People" at bounding box center [955, 432] width 237 height 50
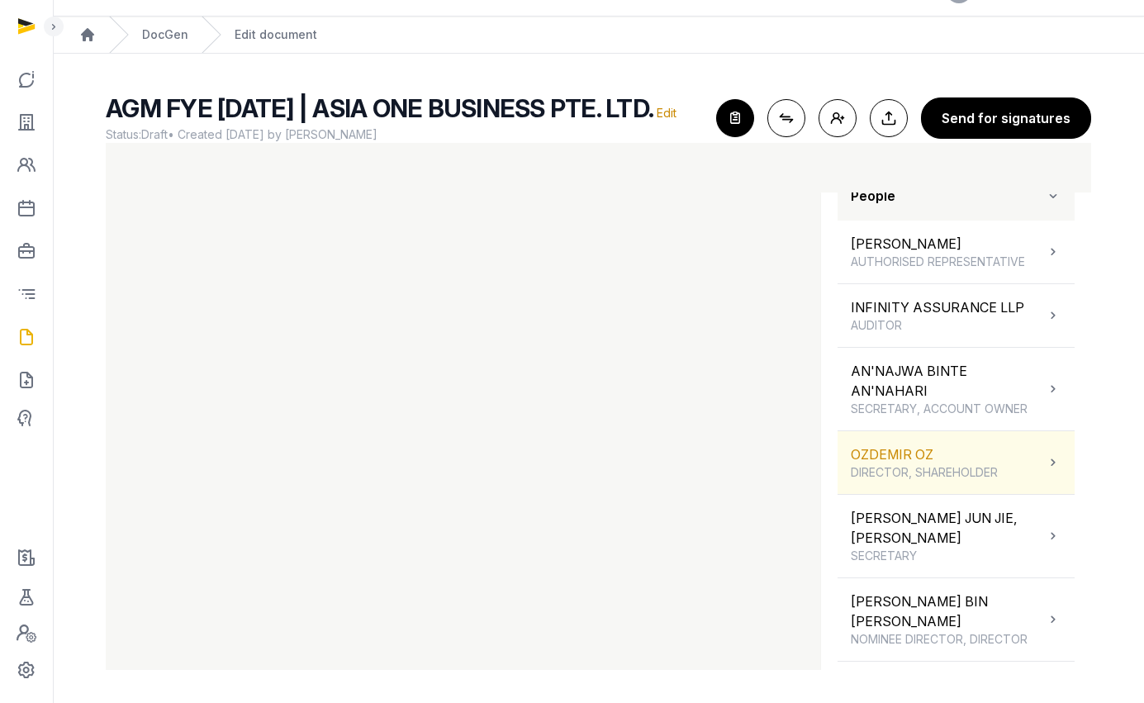
click at [922, 462] on div "OZDEMIR OZ DIRECTOR, SHAREHOLDER" at bounding box center [924, 462] width 147 height 36
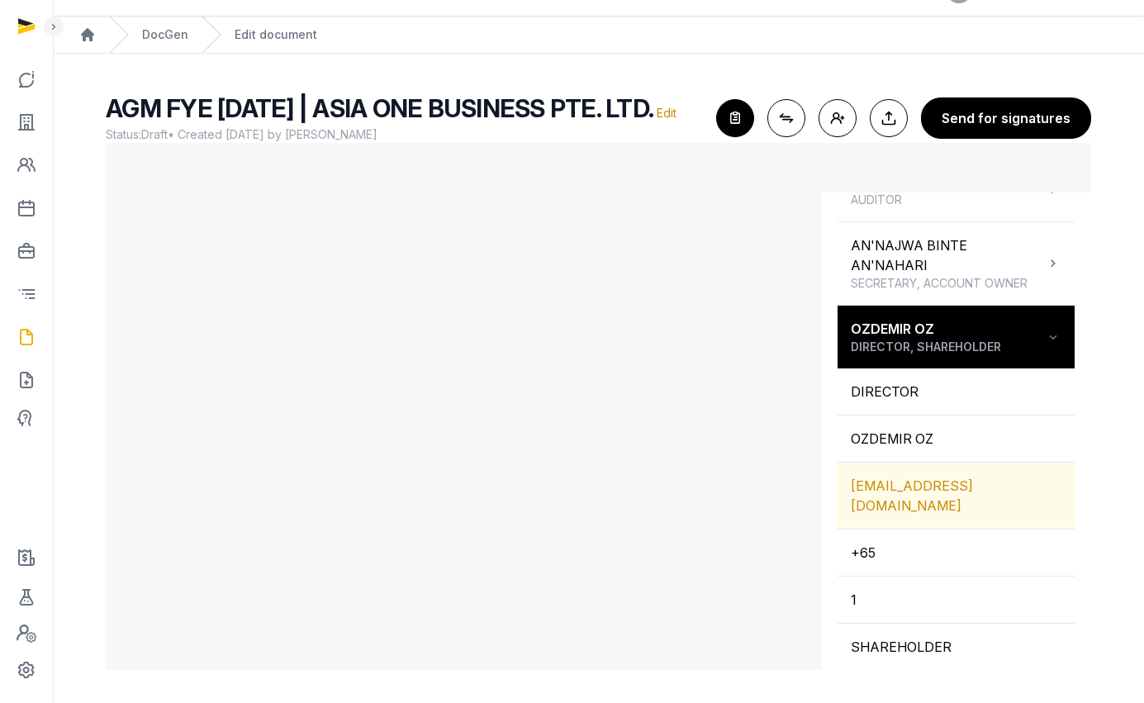
scroll to position [364, 0]
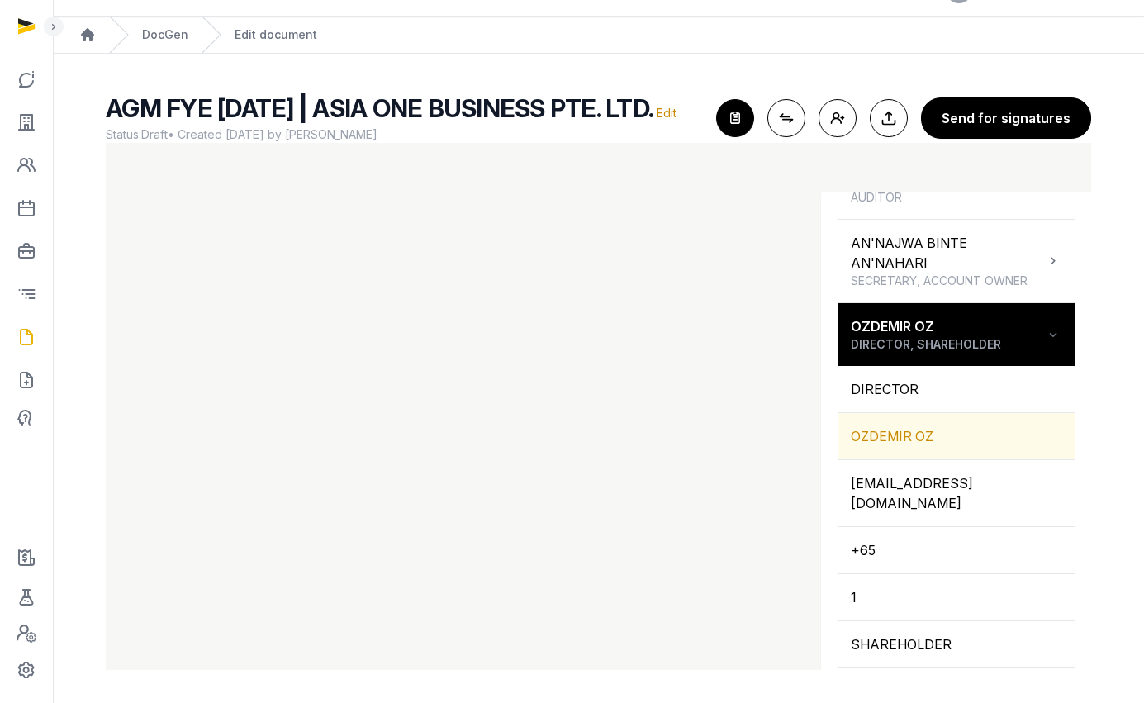
click at [894, 435] on div "OZDEMIR OZ" at bounding box center [955, 436] width 237 height 46
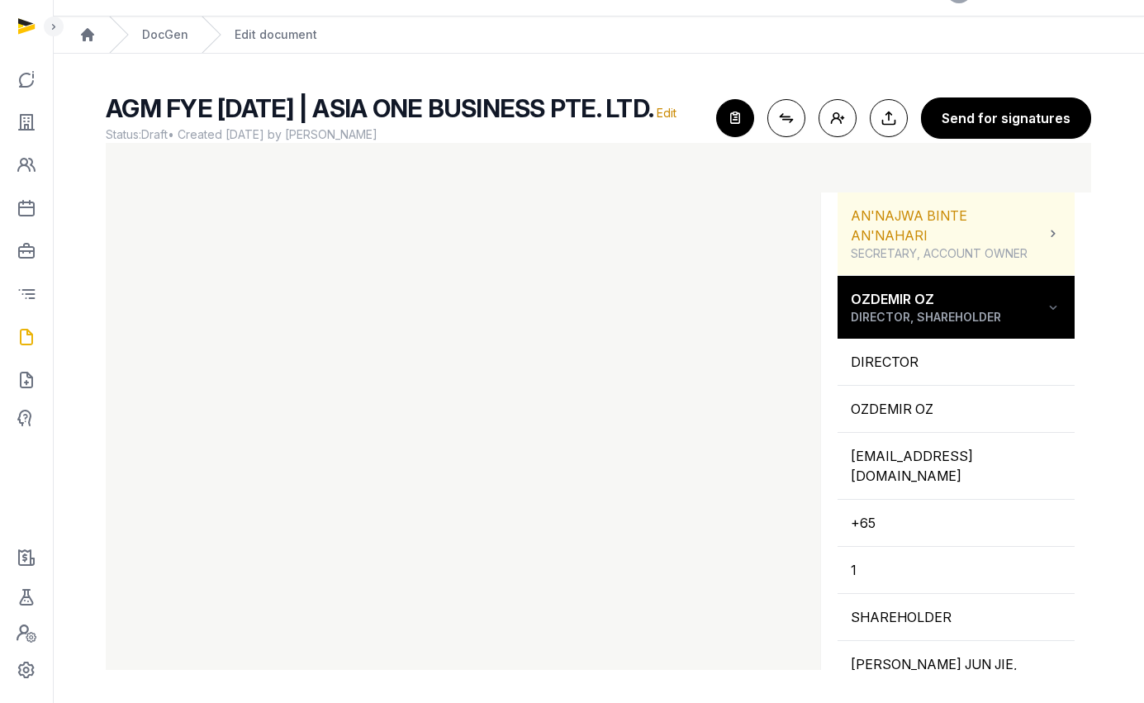
click at [938, 317] on span "DIRECTOR, SHAREHOLDER" at bounding box center [926, 317] width 150 height 17
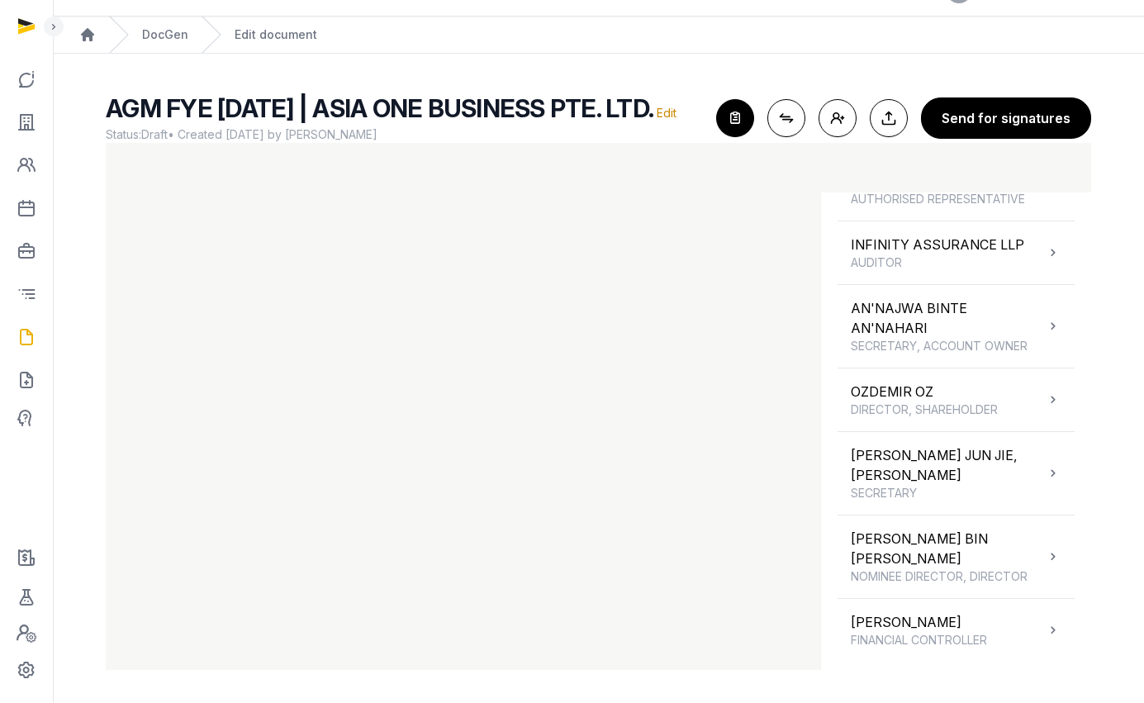
scroll to position [279, 0]
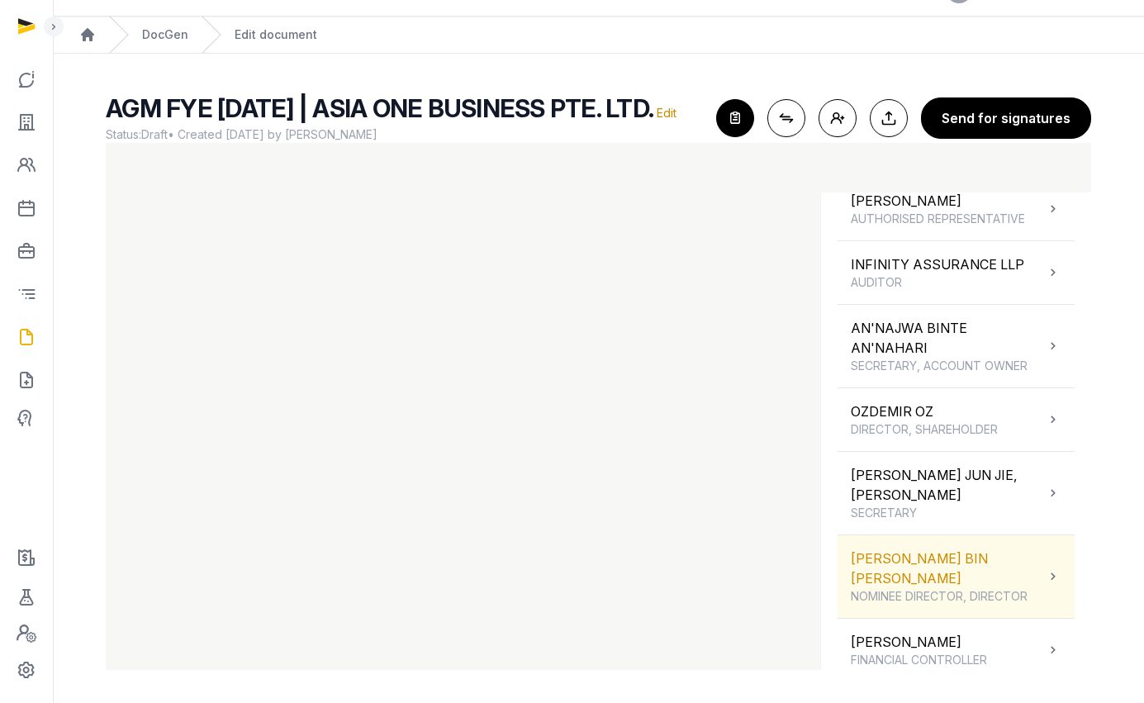
click at [927, 535] on div "MOHAMMAD FAHMY BIN RAIMI NOMINEE DIRECTOR, DIRECTOR" at bounding box center [955, 576] width 237 height 83
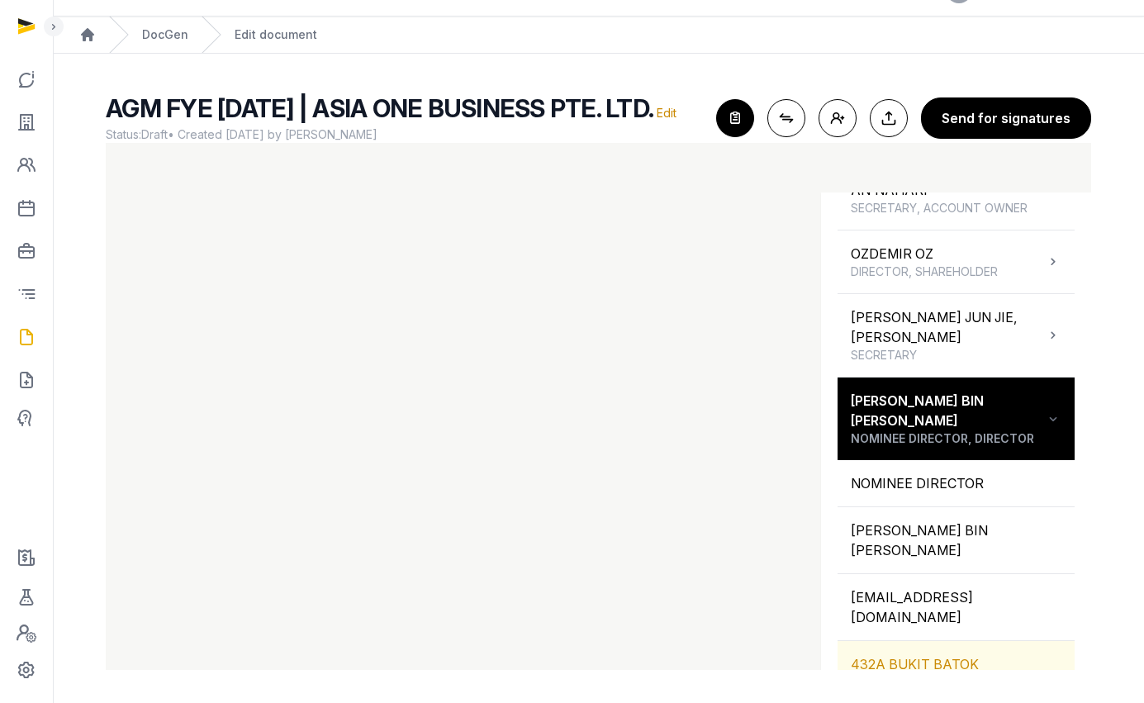
scroll to position [528, 0]
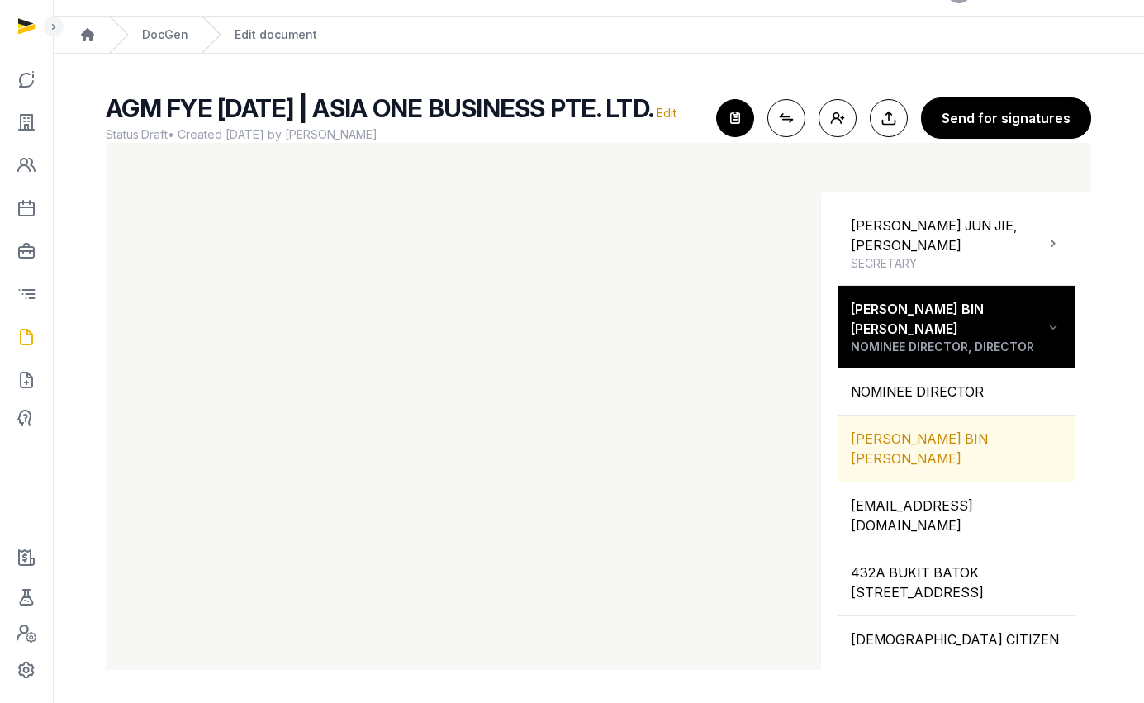
click at [919, 418] on div "[PERSON_NAME] BIN [PERSON_NAME]" at bounding box center [955, 448] width 237 height 66
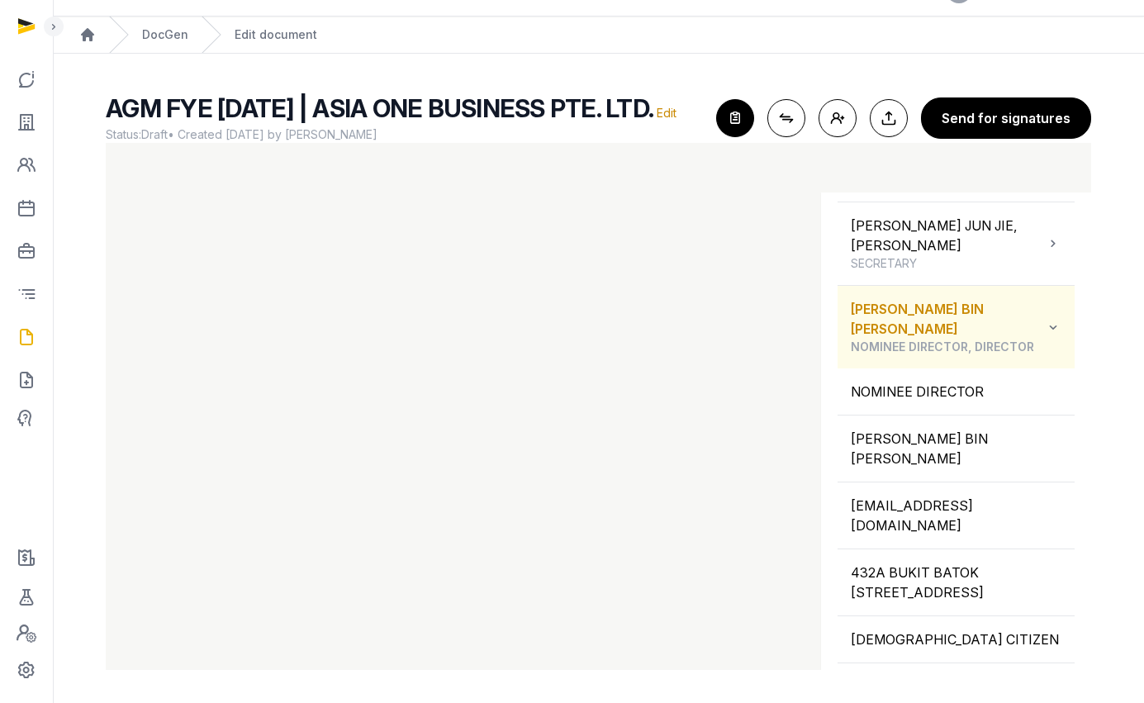
click at [950, 339] on span "NOMINEE DIRECTOR, DIRECTOR" at bounding box center [948, 347] width 194 height 17
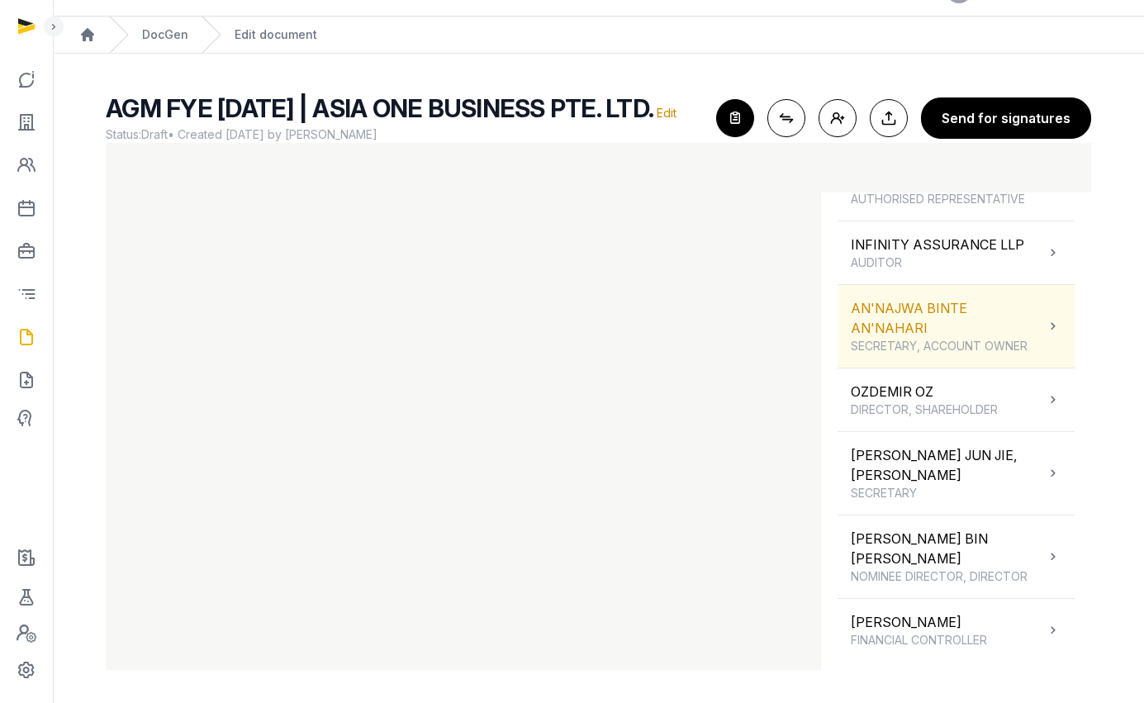
scroll to position [279, 0]
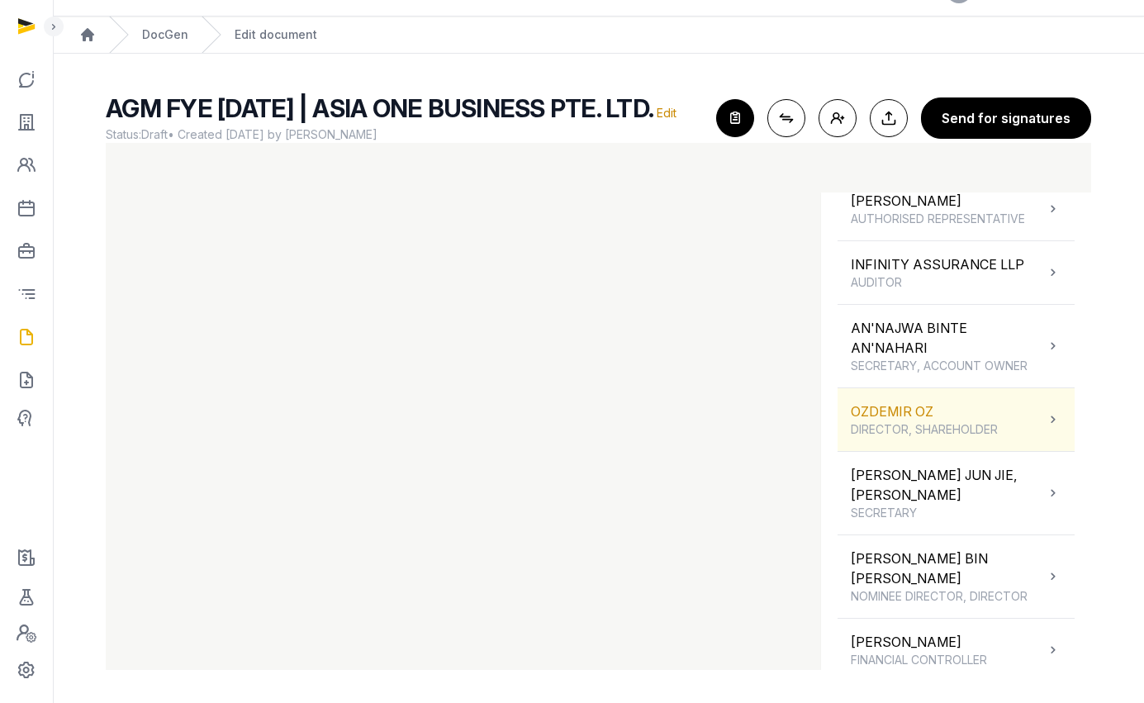
click at [934, 424] on span "DIRECTOR, SHAREHOLDER" at bounding box center [924, 429] width 147 height 17
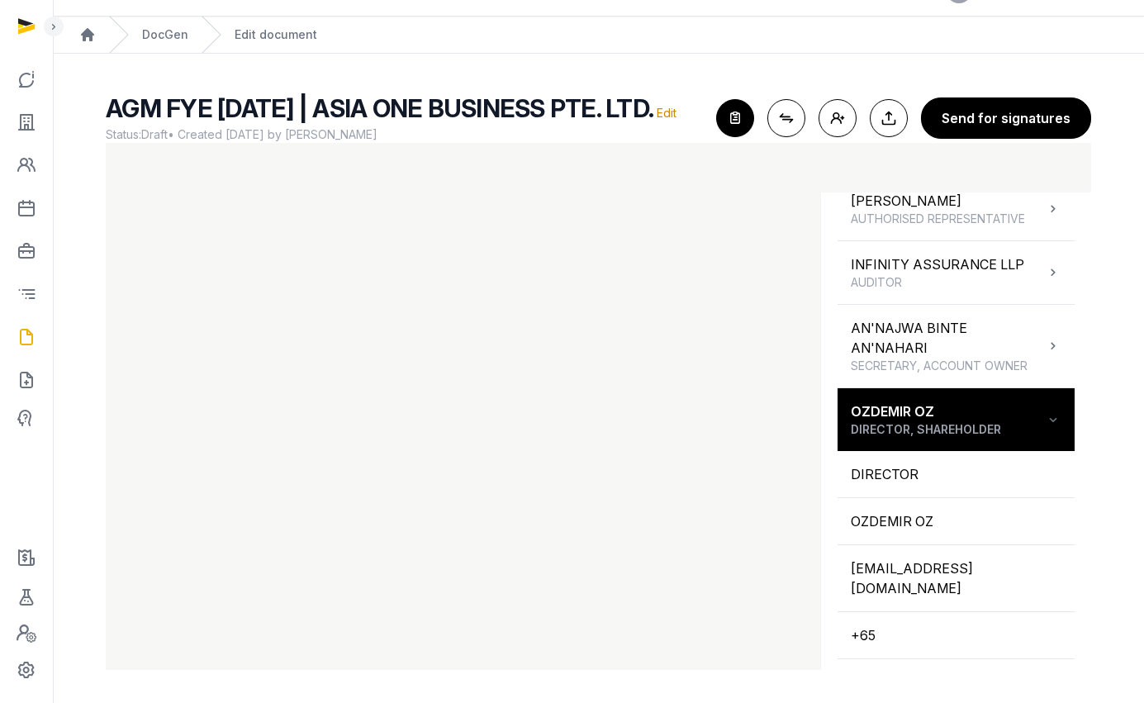
scroll to position [528, 0]
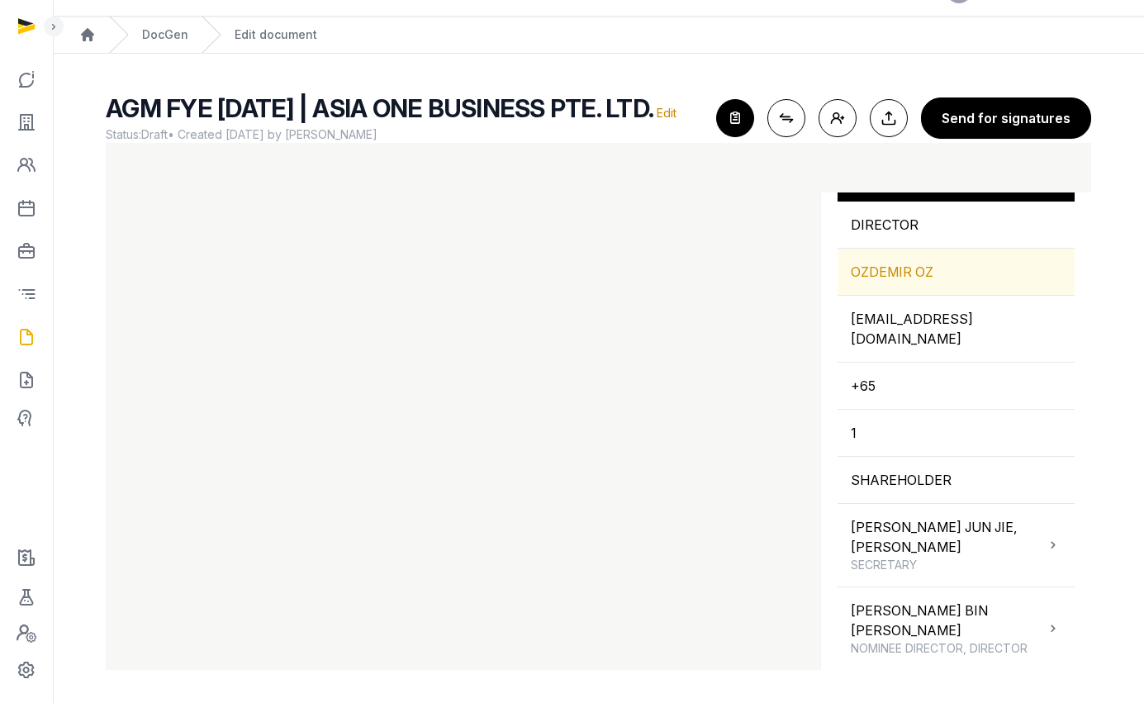
click at [912, 268] on div "OZDEMIR OZ" at bounding box center [955, 272] width 237 height 46
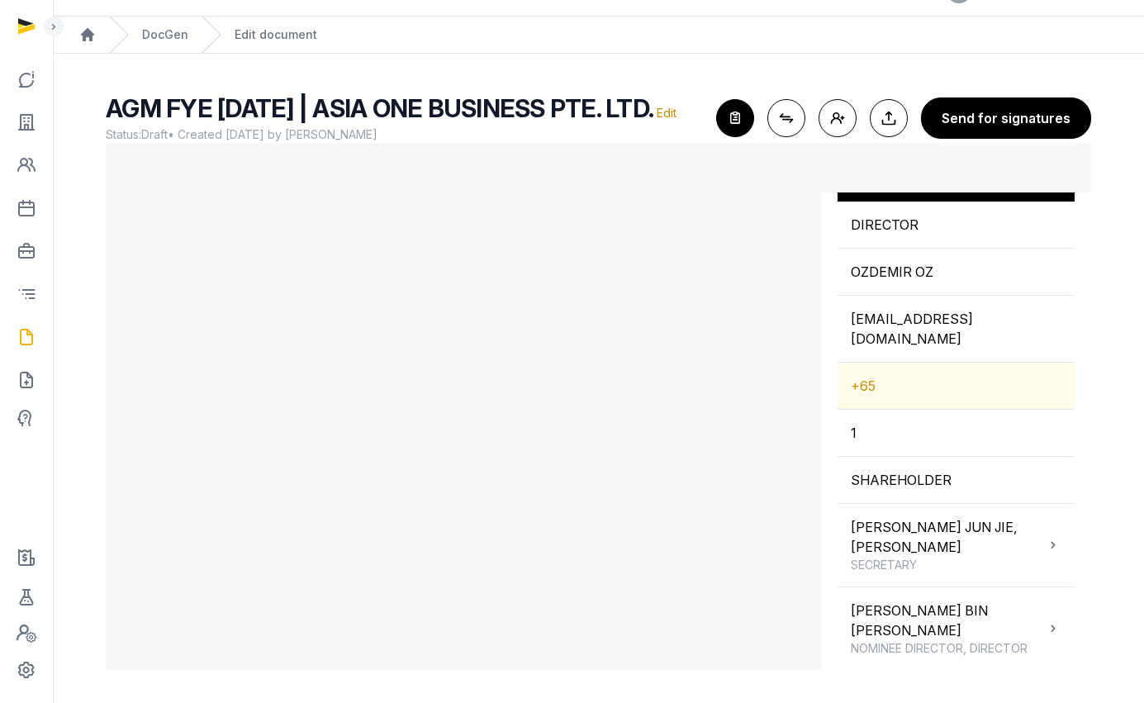
scroll to position [525, 0]
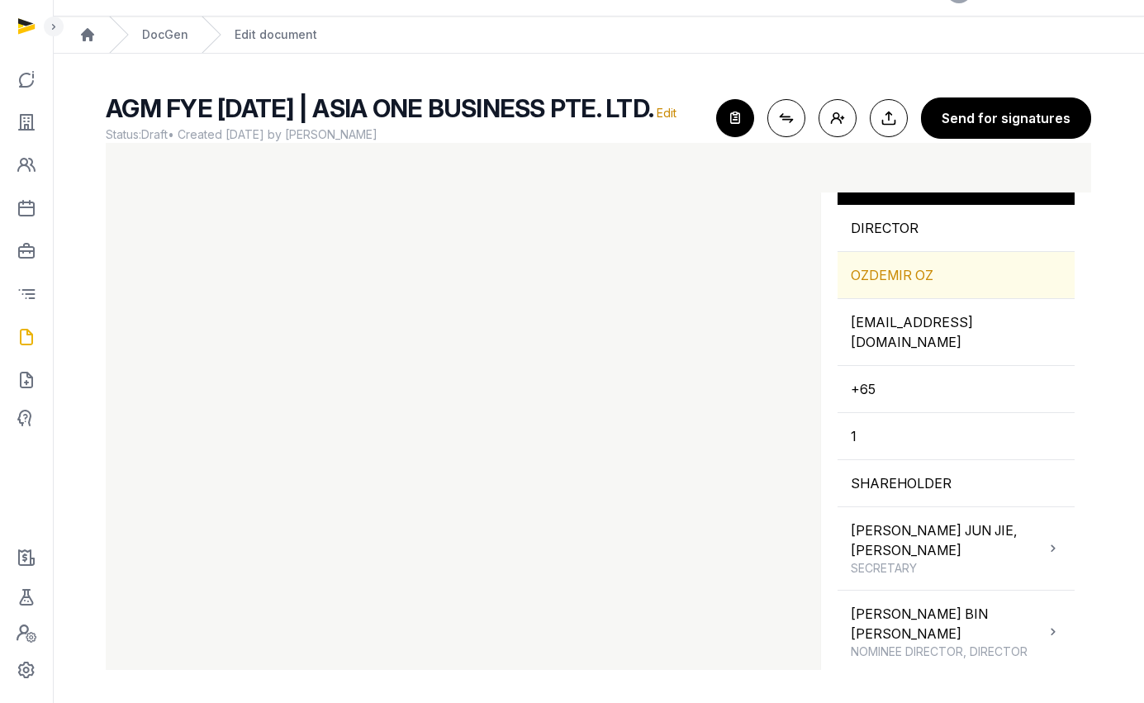
click at [914, 284] on div "OZDEMIR OZ" at bounding box center [955, 275] width 237 height 46
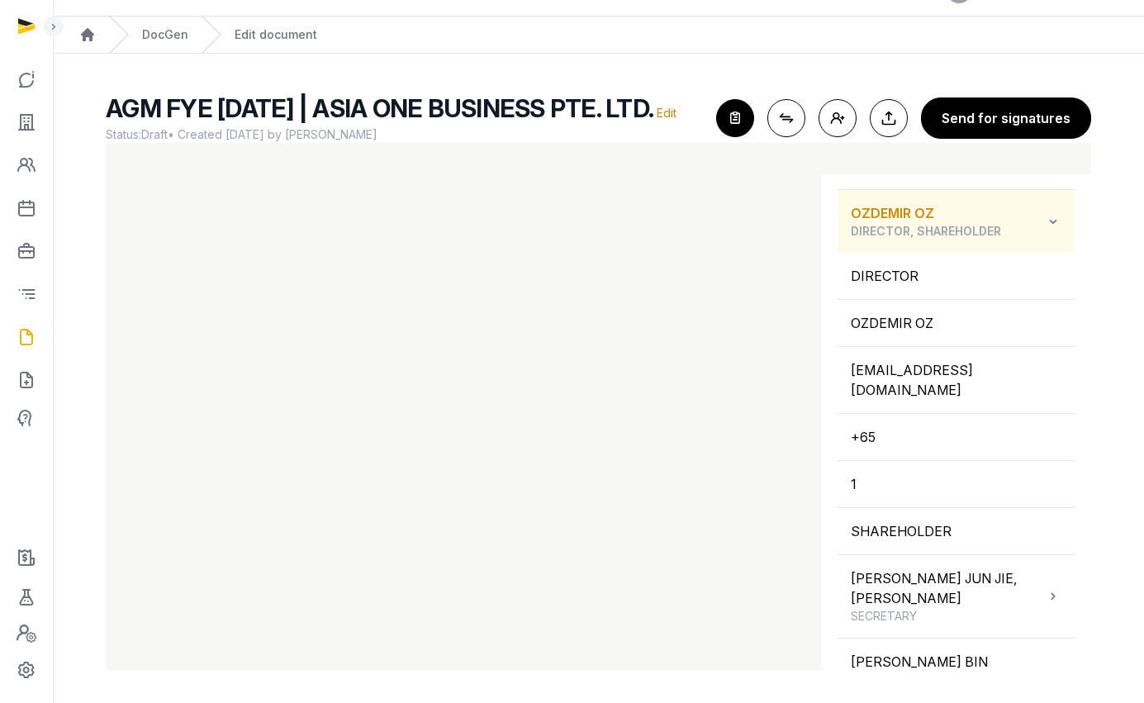
click at [884, 238] on span "DIRECTOR, SHAREHOLDER" at bounding box center [926, 231] width 150 height 17
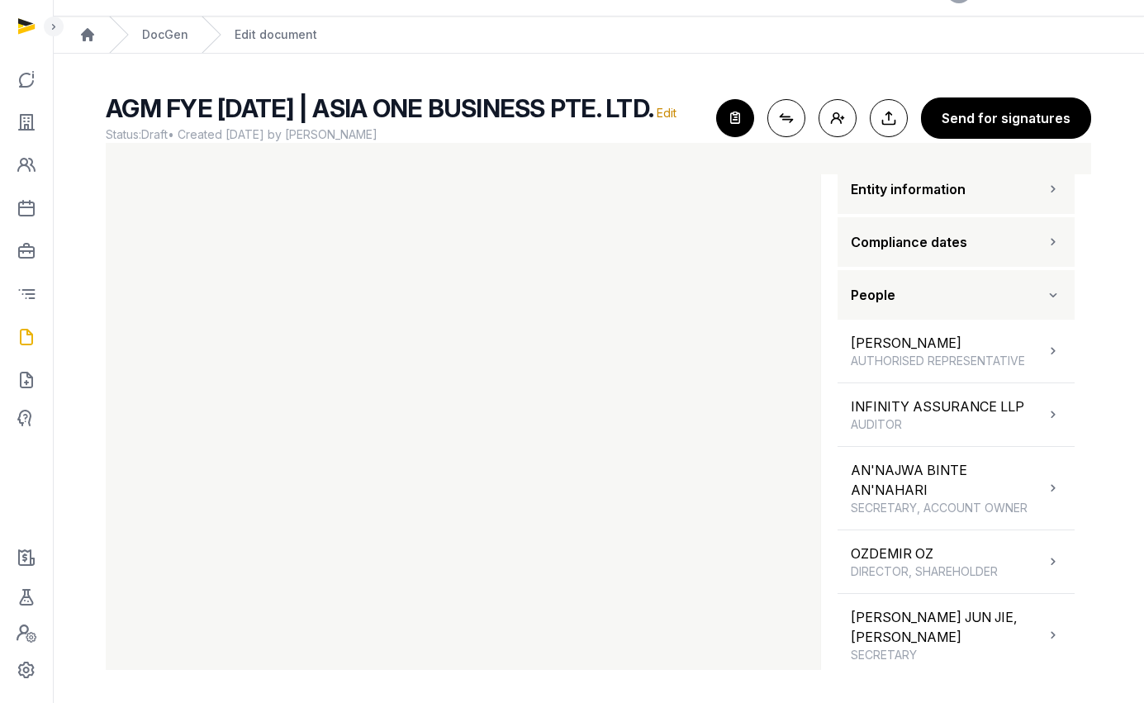
scroll to position [23, 0]
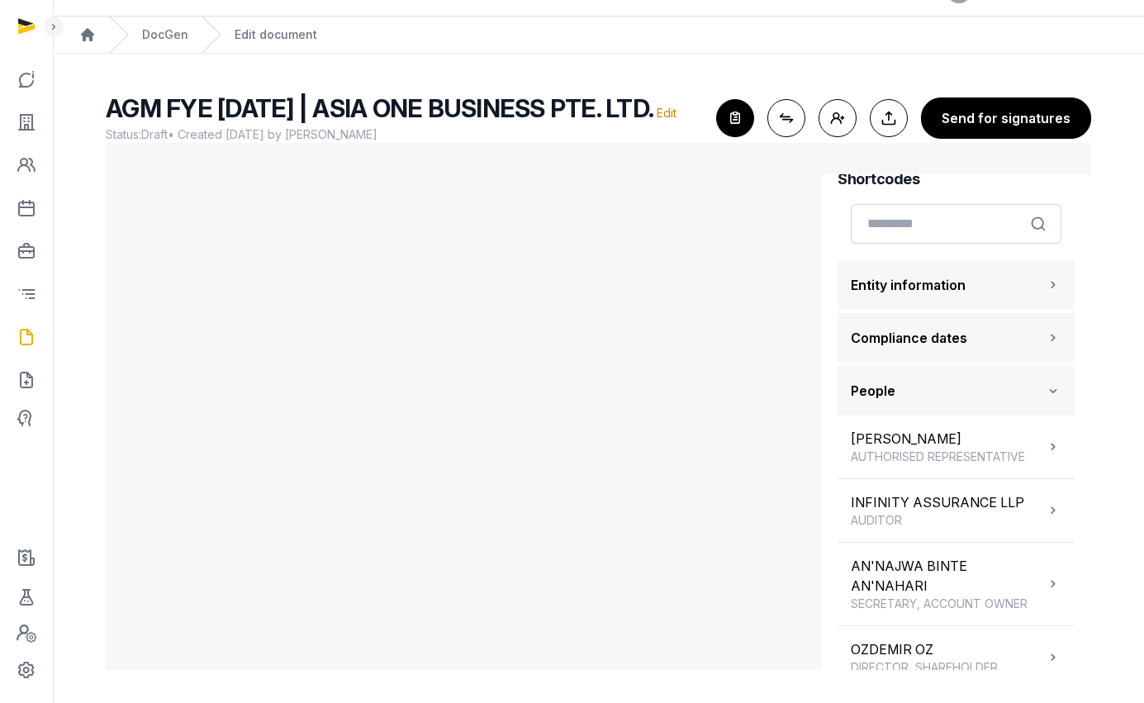
click at [874, 400] on span "People" at bounding box center [873, 391] width 45 height 20
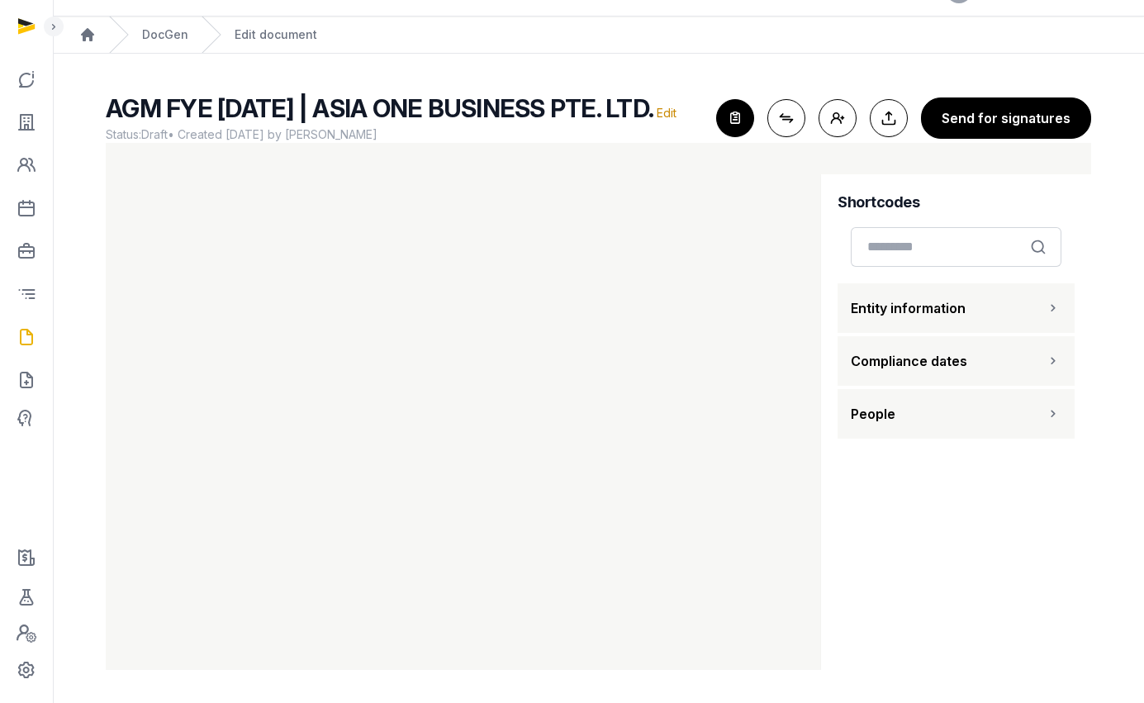
scroll to position [0, 0]
click at [898, 298] on span "Entity information" at bounding box center [908, 308] width 115 height 20
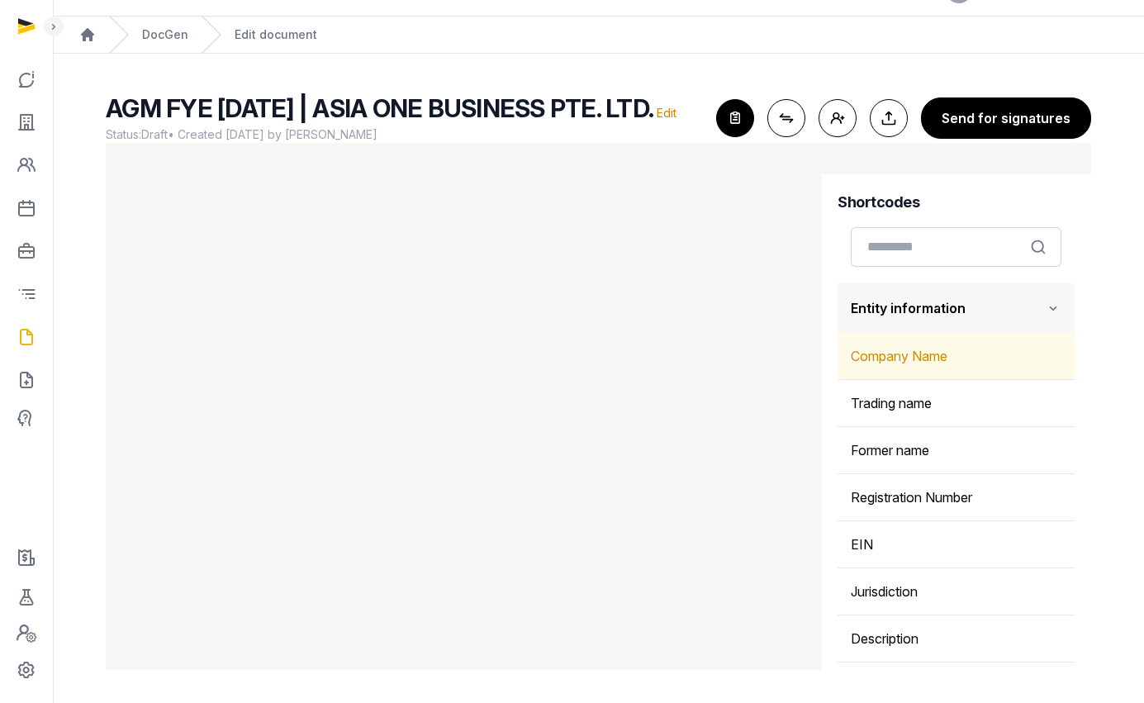
click at [904, 358] on div "Company Name" at bounding box center [955, 356] width 237 height 46
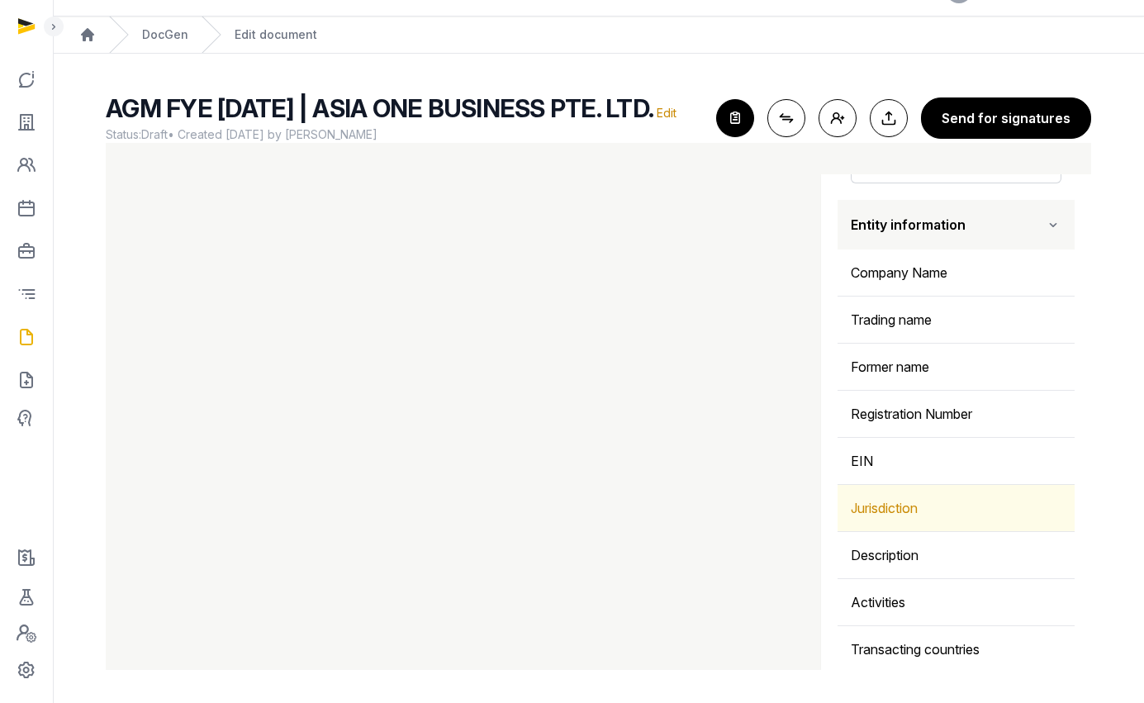
scroll to position [87, 0]
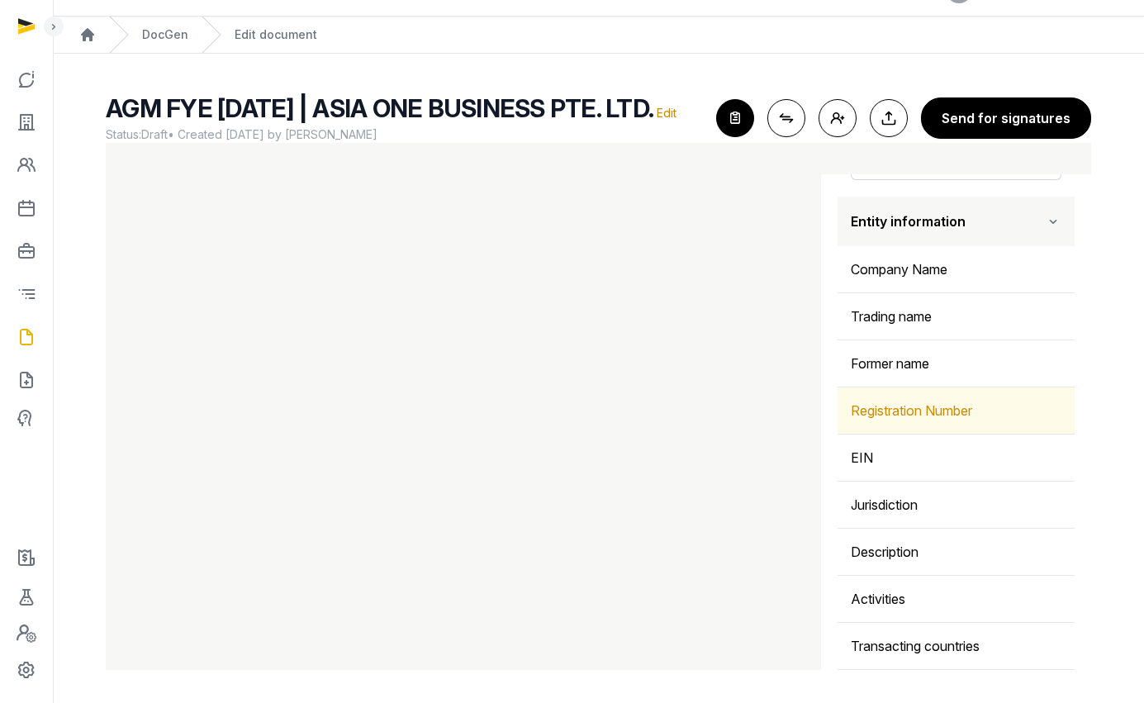
click at [919, 406] on div "Registration Number" at bounding box center [955, 410] width 237 height 46
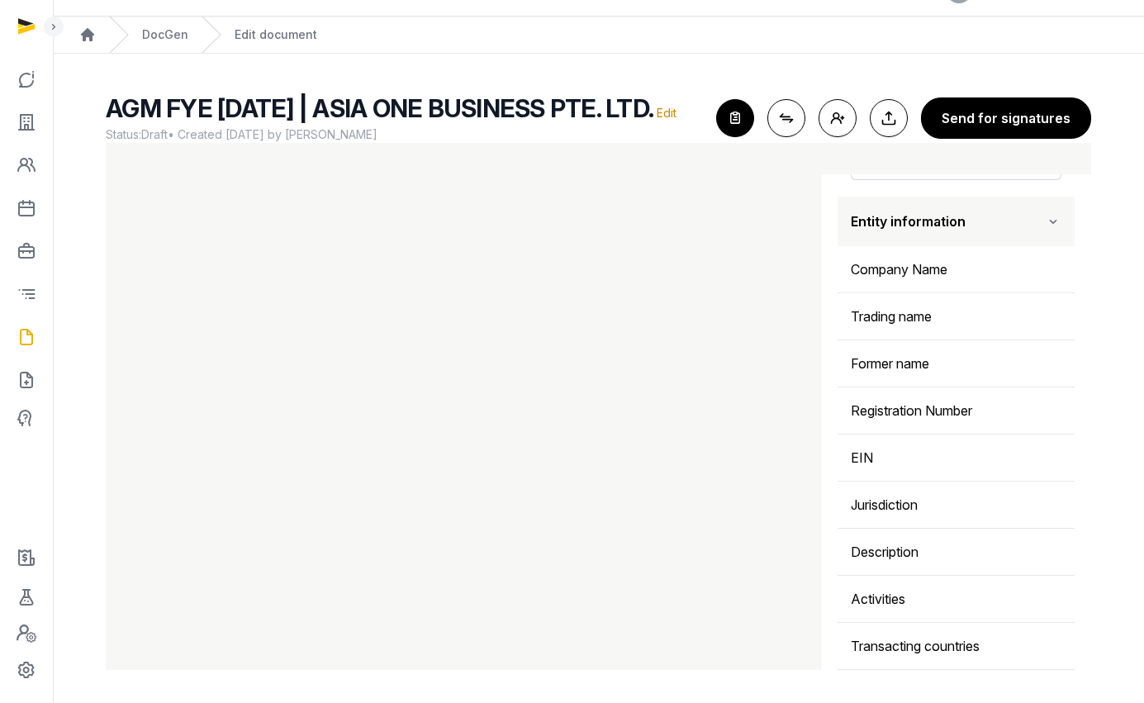
click at [936, 229] on span "Entity information" at bounding box center [908, 221] width 115 height 20
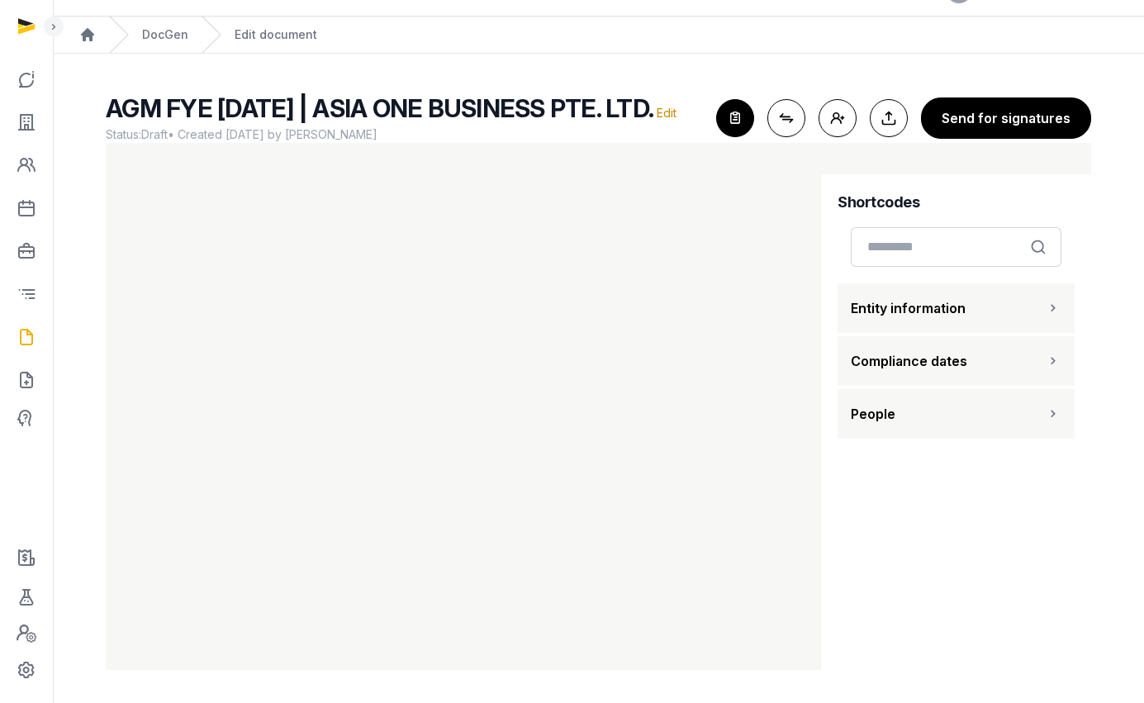
scroll to position [0, 0]
click at [915, 406] on button "People" at bounding box center [955, 414] width 237 height 50
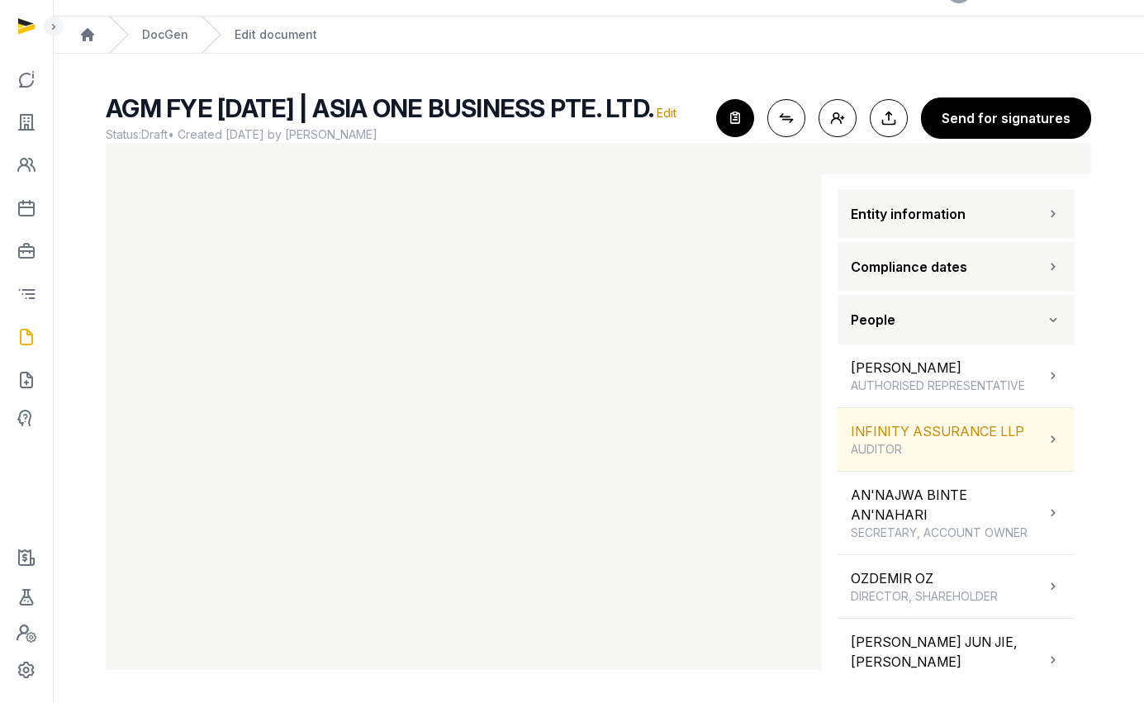
scroll to position [228, 0]
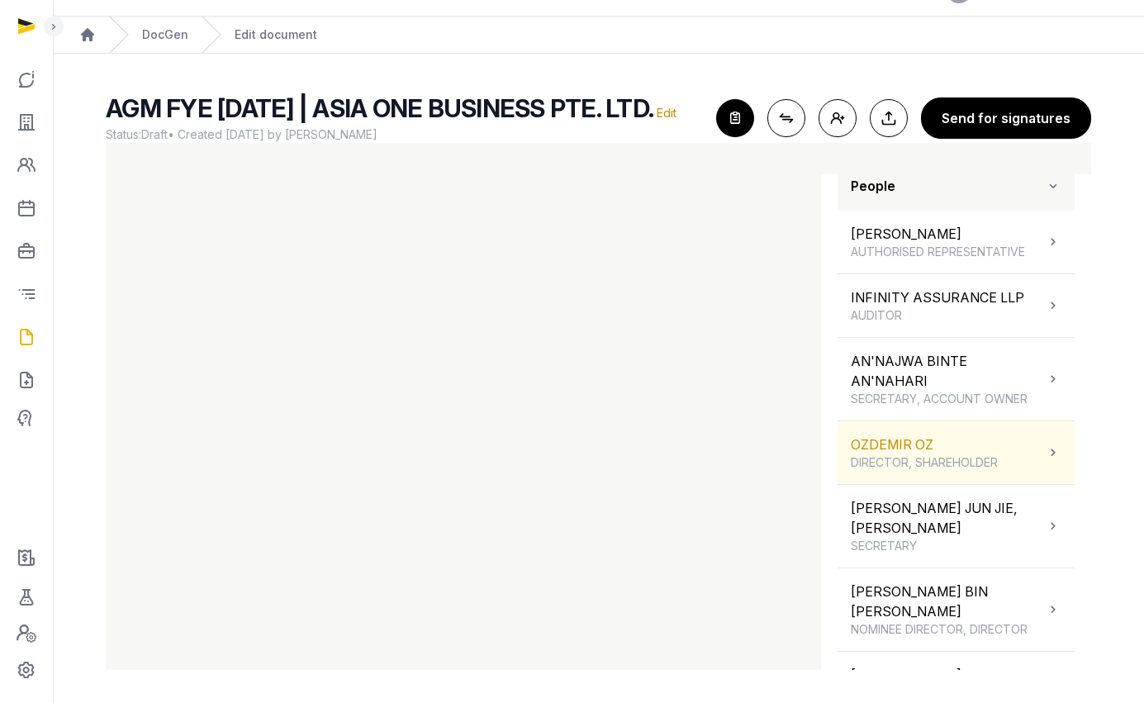
click at [933, 462] on span "DIRECTOR, SHAREHOLDER" at bounding box center [924, 462] width 147 height 17
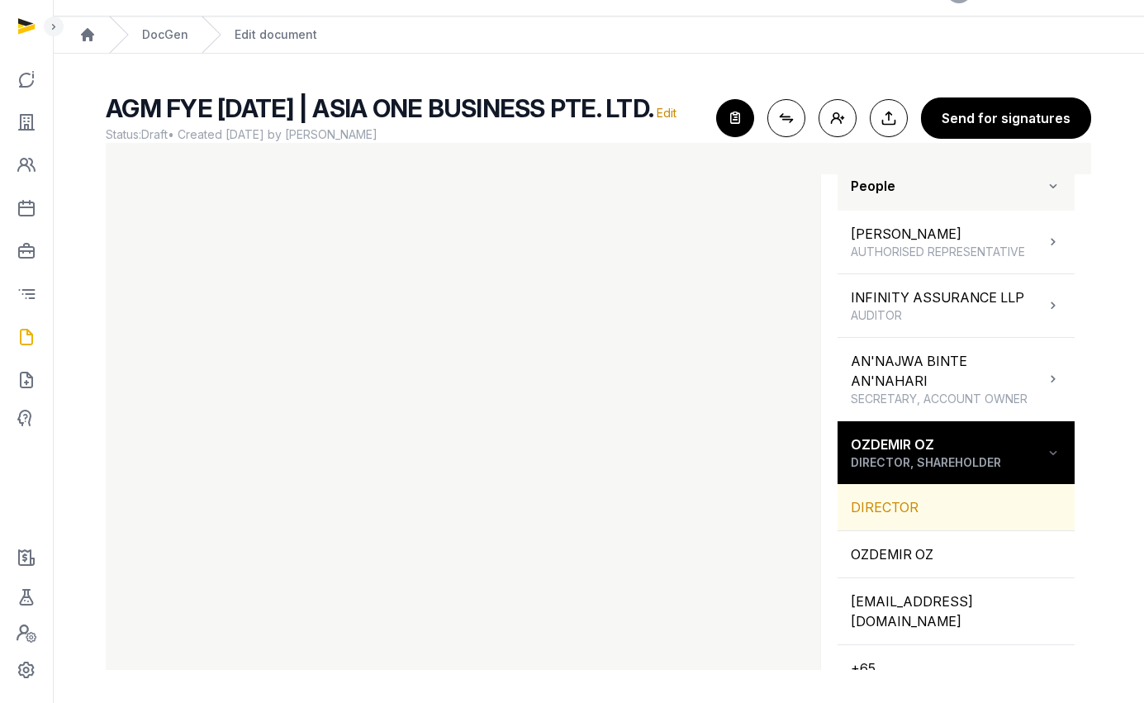
click at [866, 510] on div "DIRECTOR" at bounding box center [955, 507] width 237 height 46
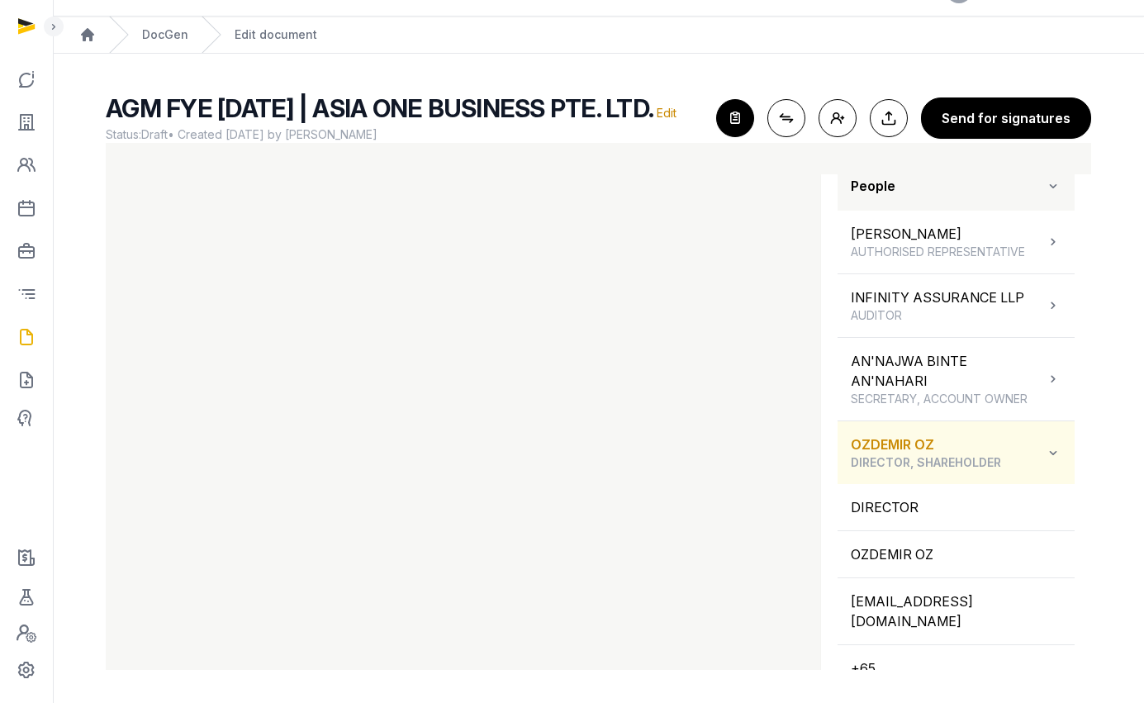
click at [931, 462] on span "DIRECTOR, SHAREHOLDER" at bounding box center [926, 462] width 150 height 17
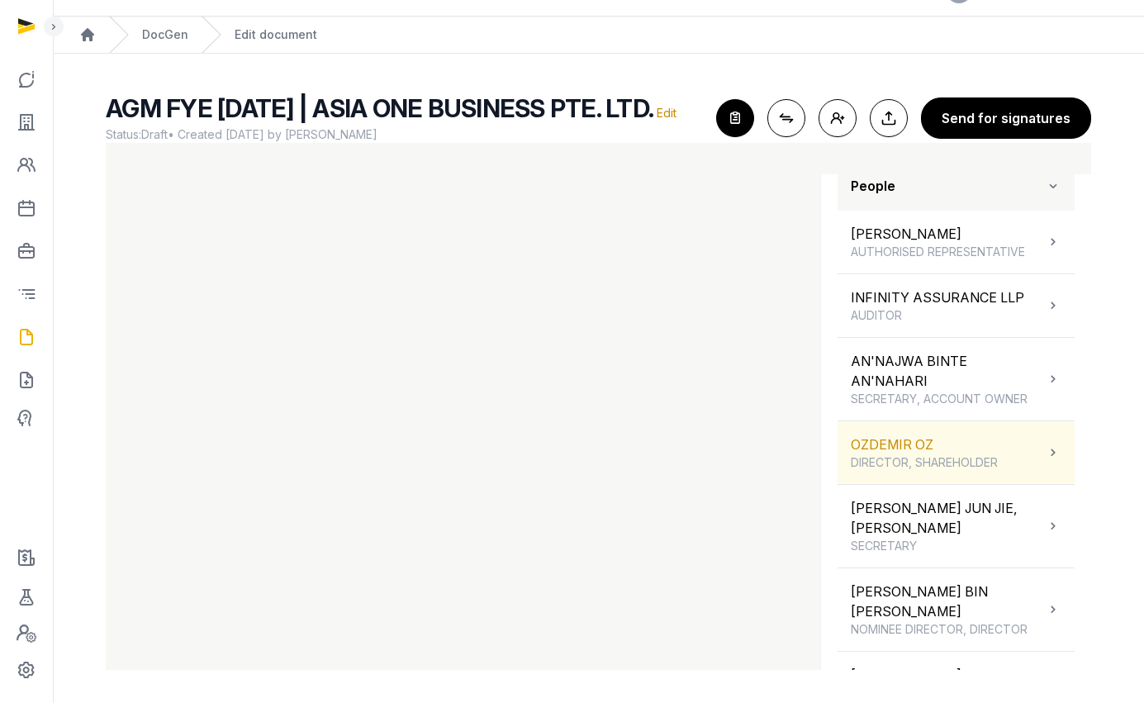
drag, startPoint x: 934, startPoint y: 448, endPoint x: 927, endPoint y: 481, distance: 33.9
click at [935, 450] on div "OZDEMIR OZ DIRECTOR, SHAREHOLDER" at bounding box center [924, 452] width 147 height 36
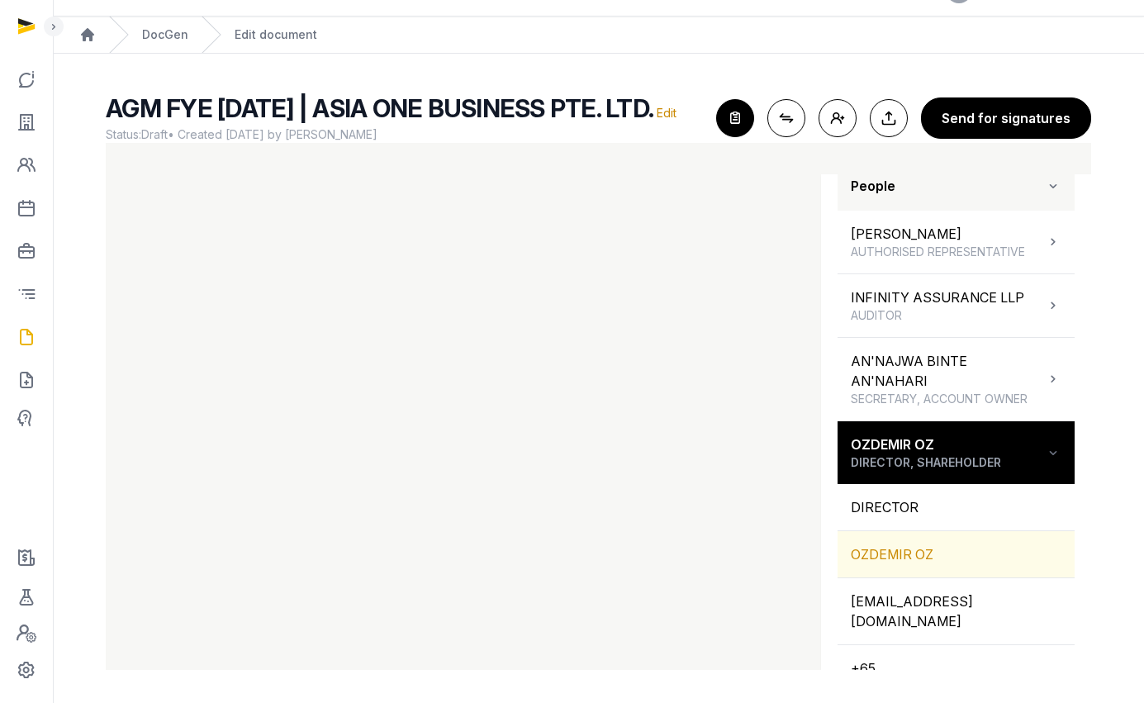
click at [904, 559] on div "OZDEMIR OZ" at bounding box center [955, 554] width 237 height 46
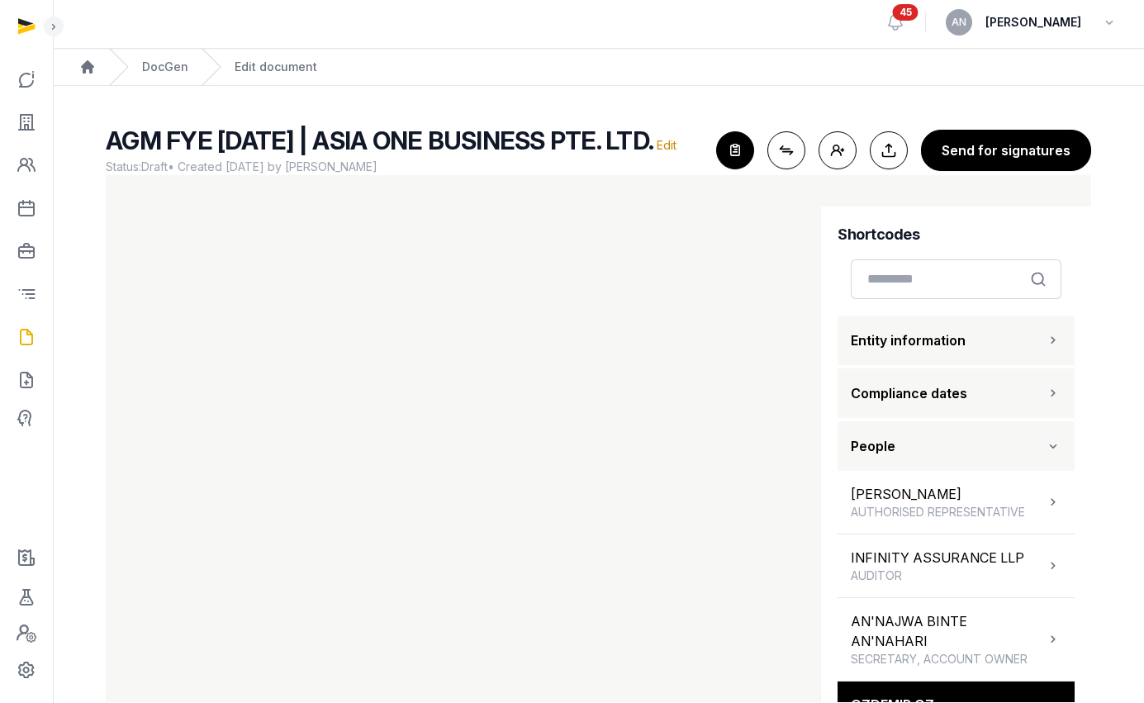
scroll to position [0, 0]
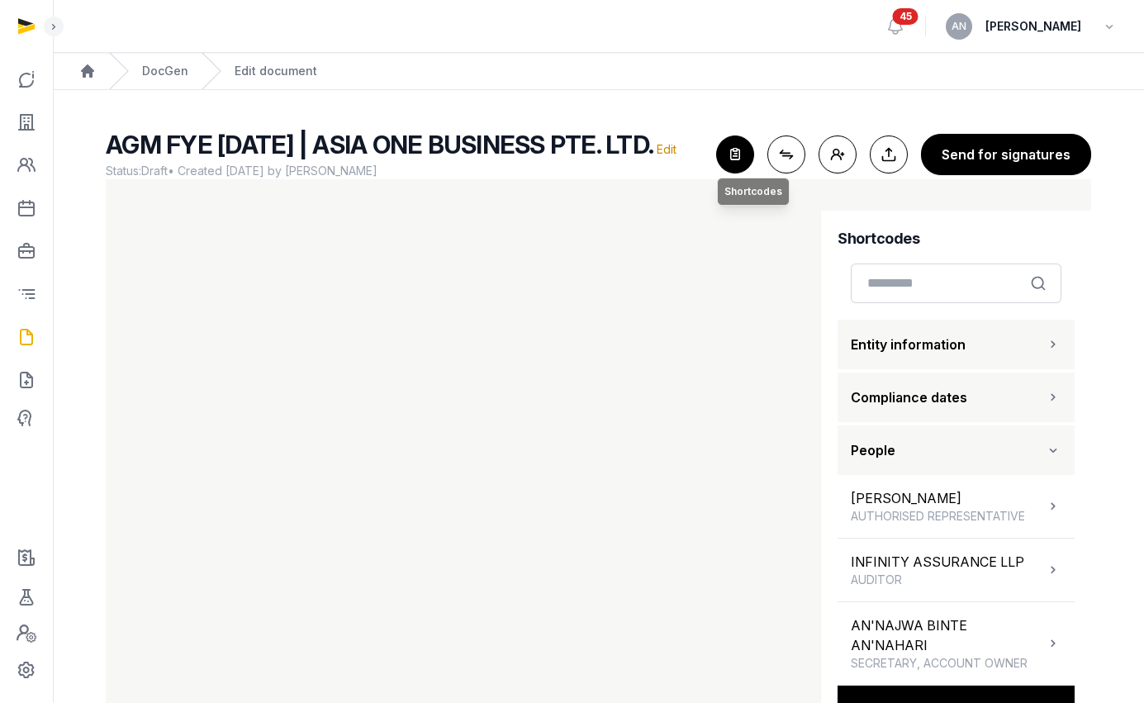
click at [742, 164] on icon "button" at bounding box center [735, 154] width 36 height 36
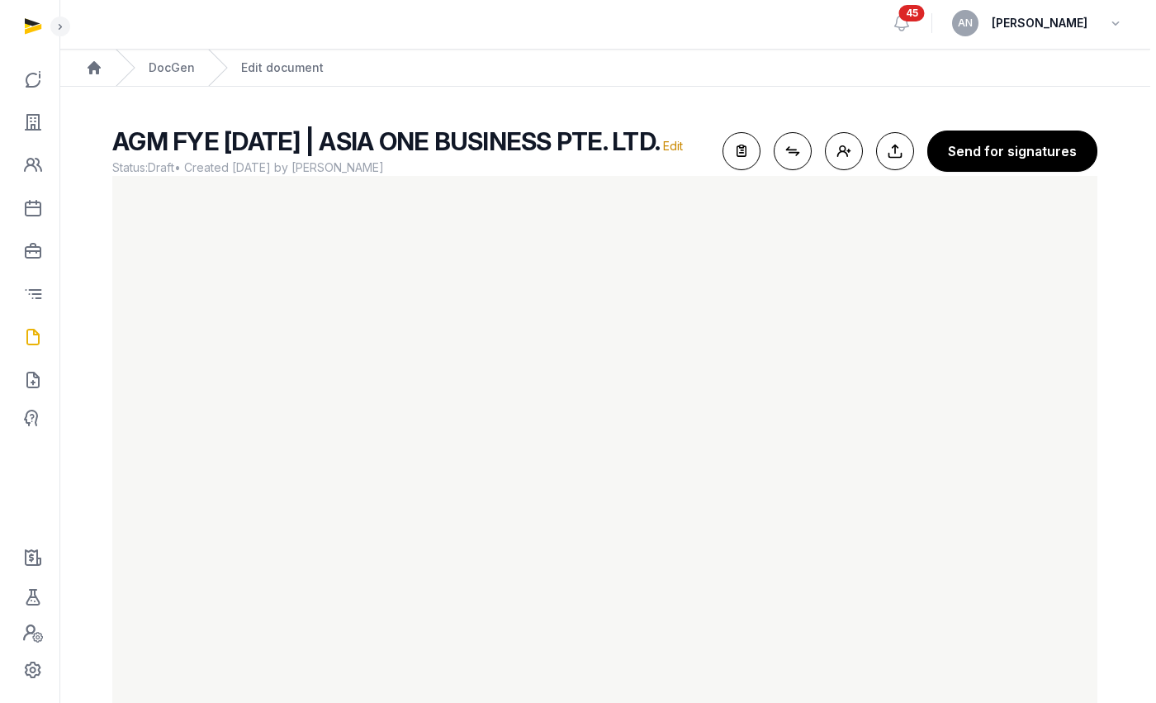
scroll to position [15, 0]
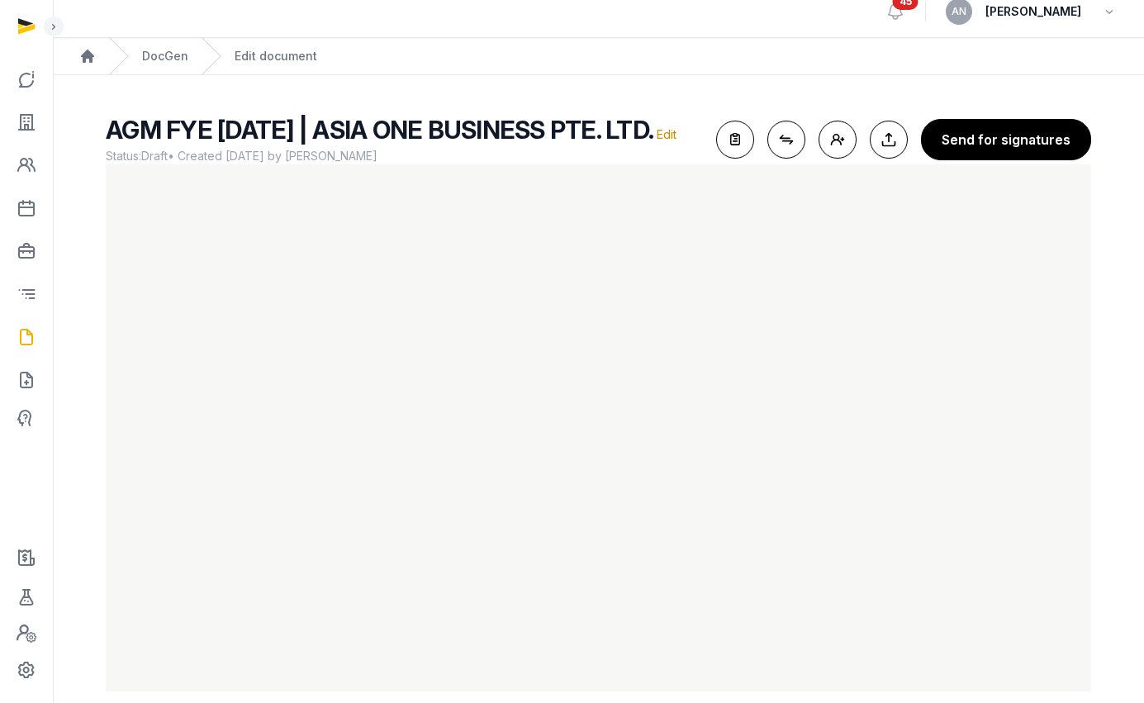
click at [959, 145] on button "Send for signatures" at bounding box center [1006, 139] width 170 height 41
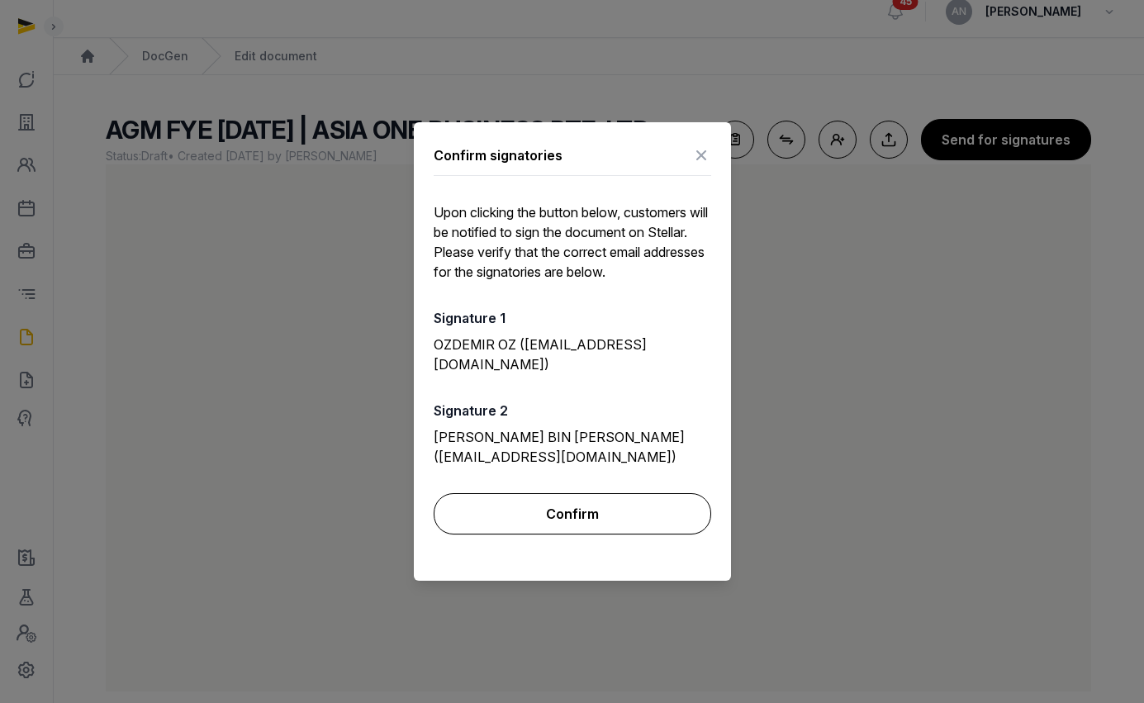
click at [580, 495] on button "Confirm" at bounding box center [572, 513] width 277 height 41
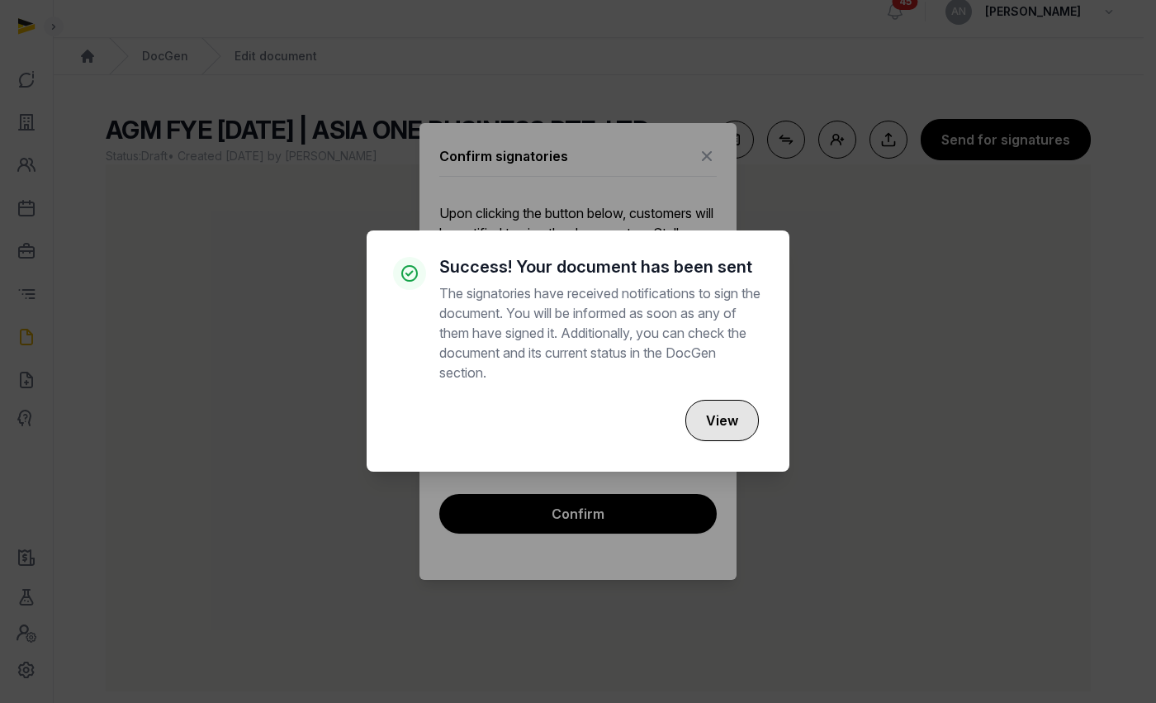
click at [718, 418] on button "View" at bounding box center [721, 420] width 73 height 41
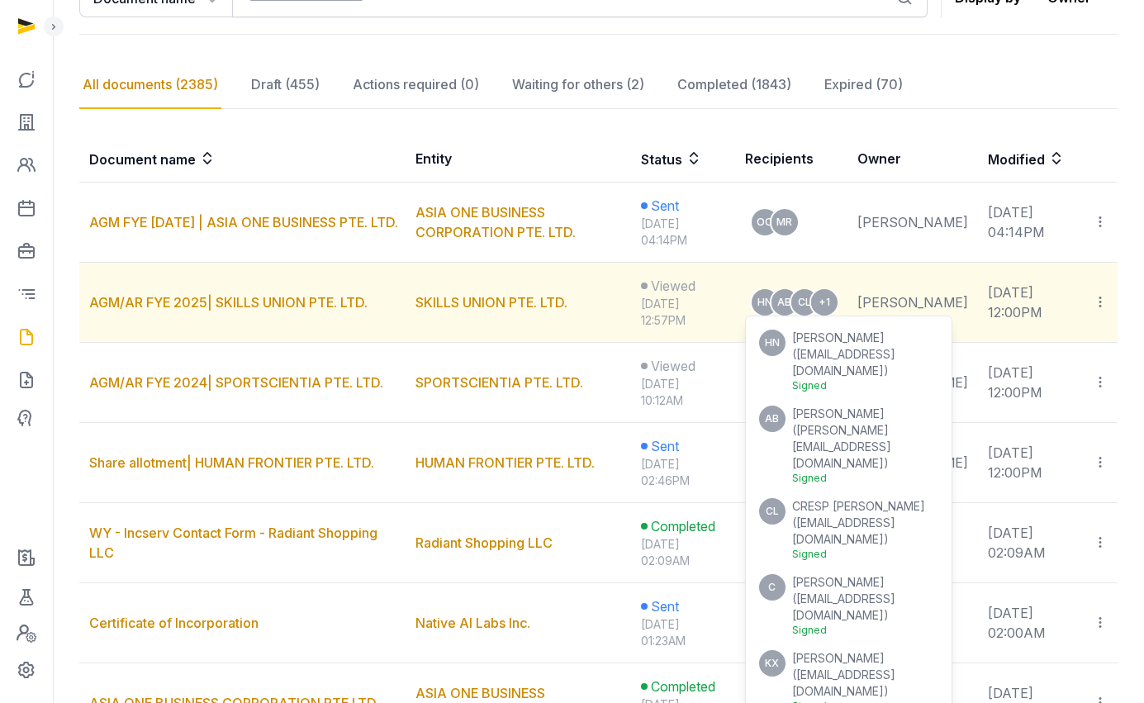
scroll to position [440, 0]
